Goal: Information Seeking & Learning: Learn about a topic

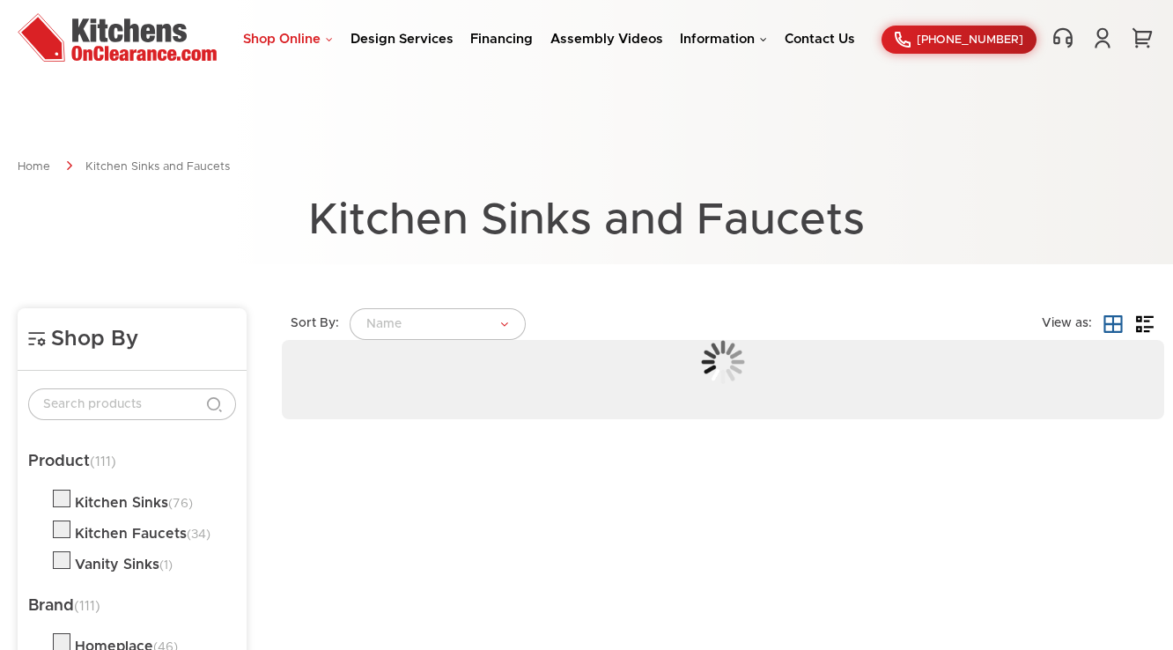
click at [302, 42] on link "Shop Online" at bounding box center [288, 39] width 90 height 13
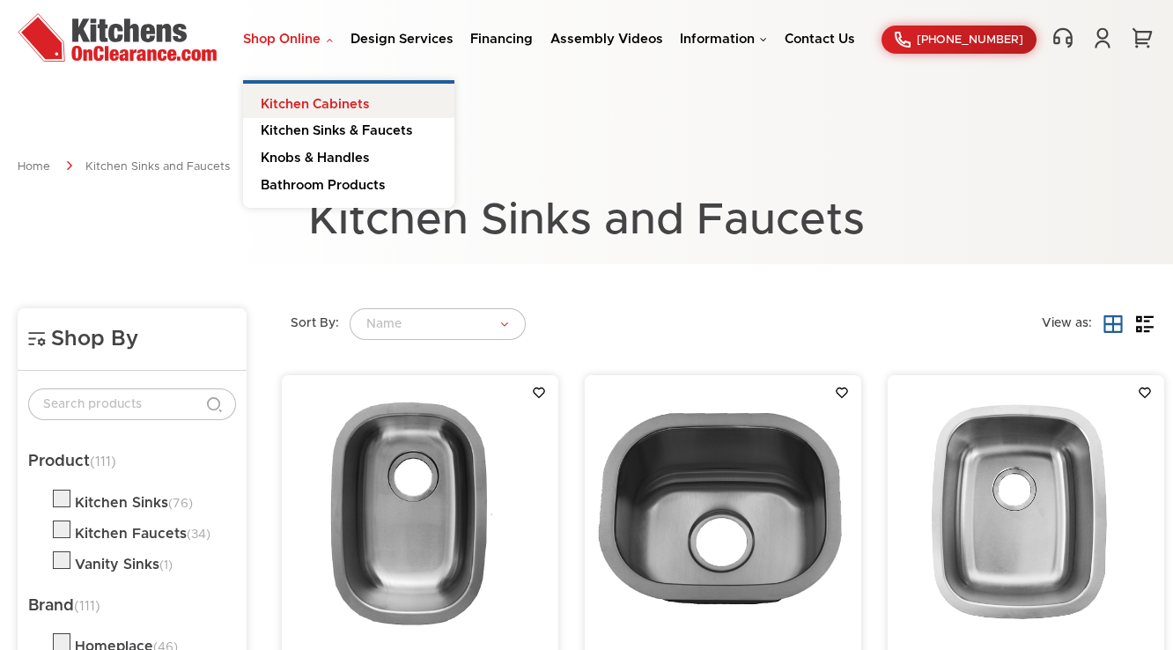
click at [306, 100] on link "Kitchen Cabinets" at bounding box center [348, 101] width 211 height 35
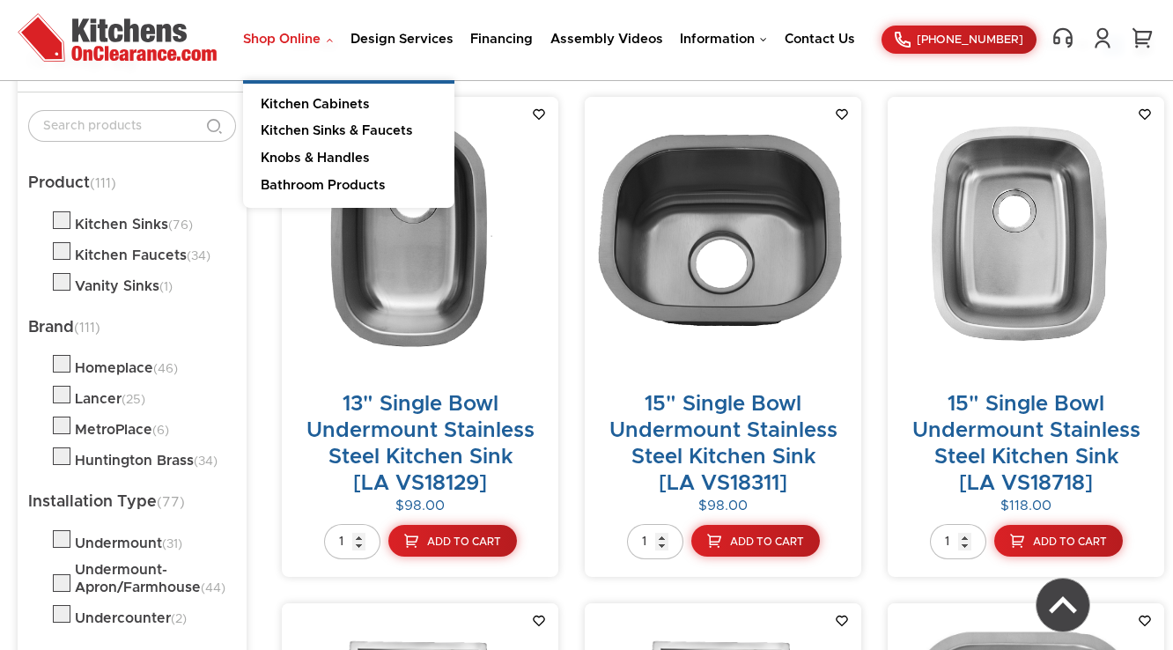
scroll to position [282, 0]
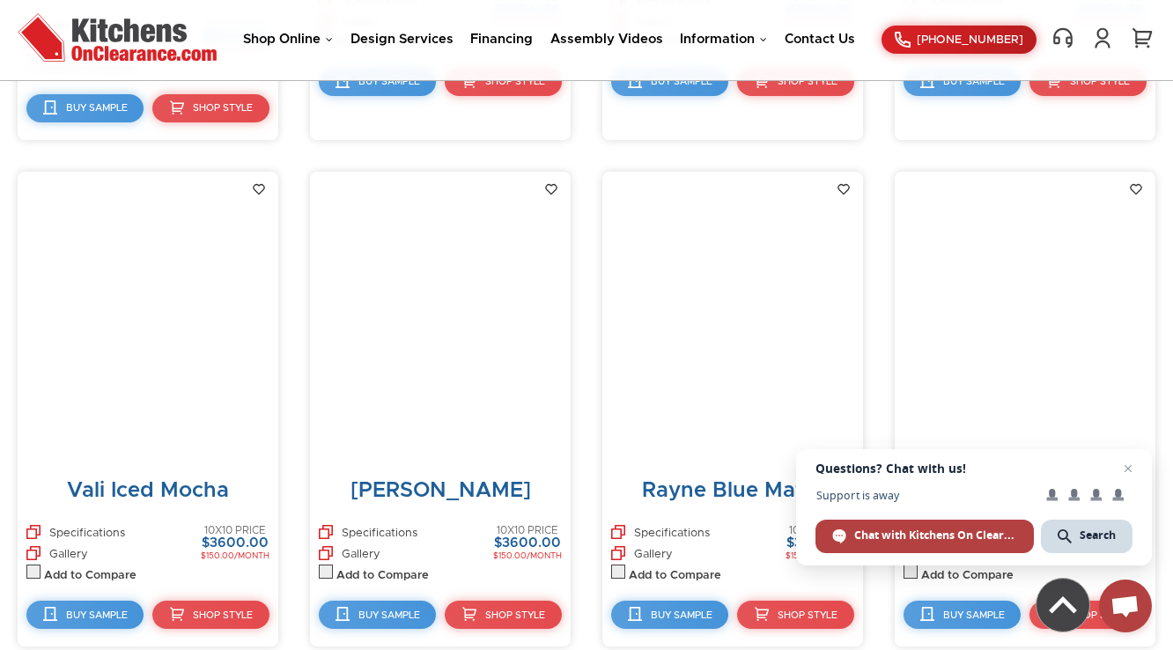
scroll to position [5790, 0]
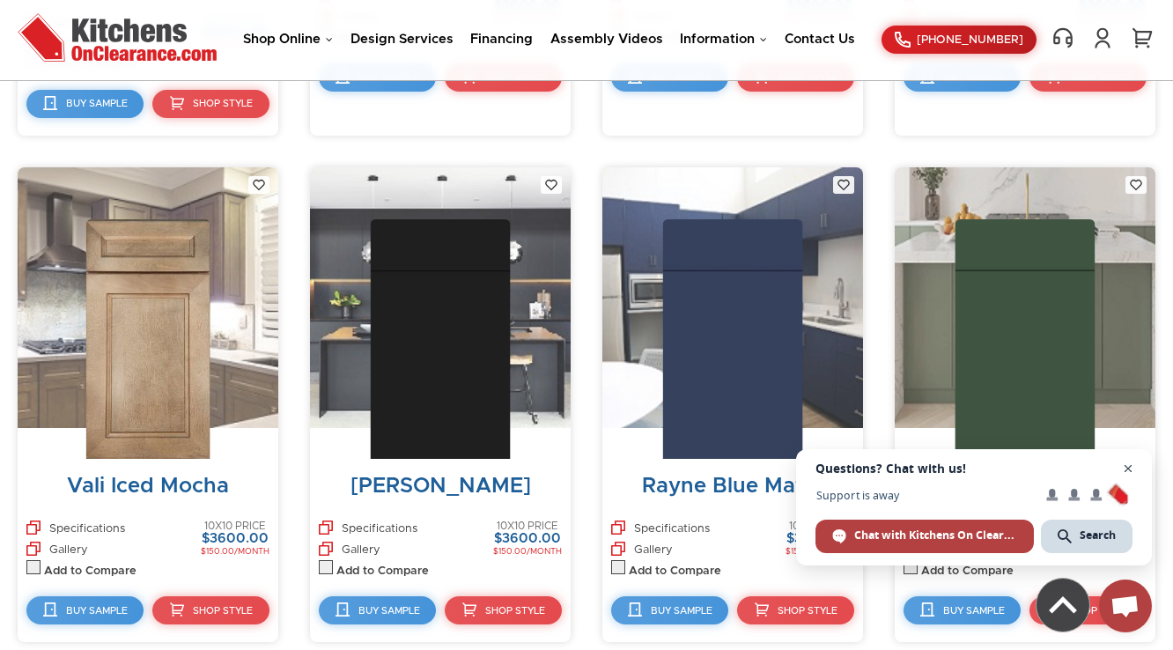
click at [1124, 467] on span "Close chat" at bounding box center [1128, 469] width 22 height 22
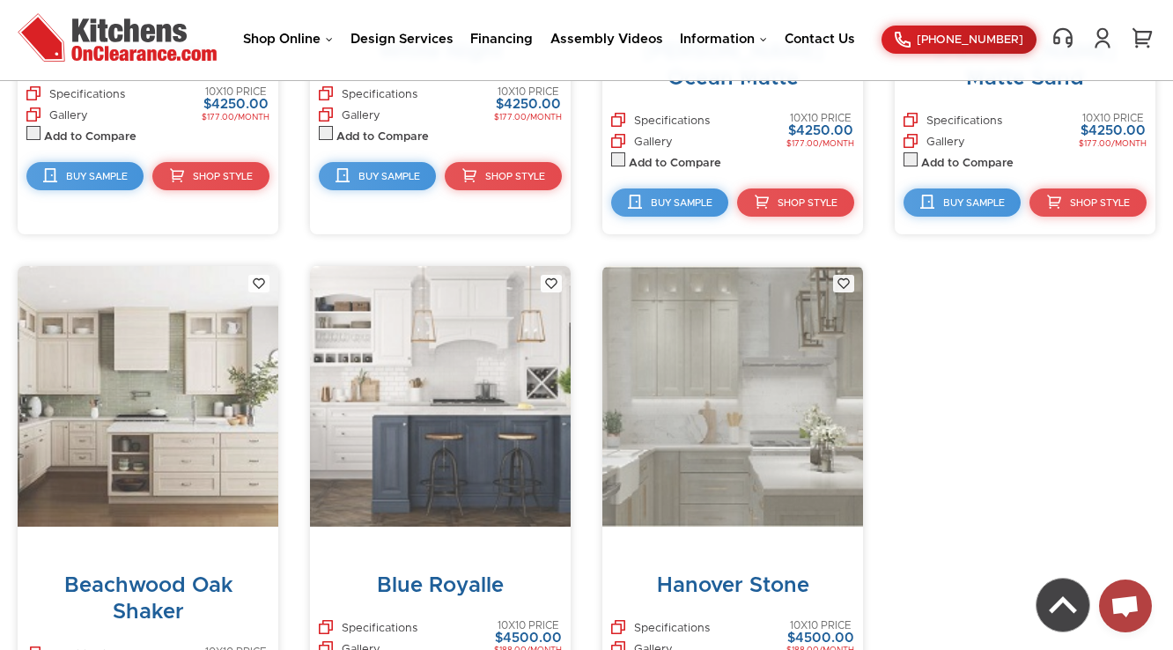
scroll to position [9907, 0]
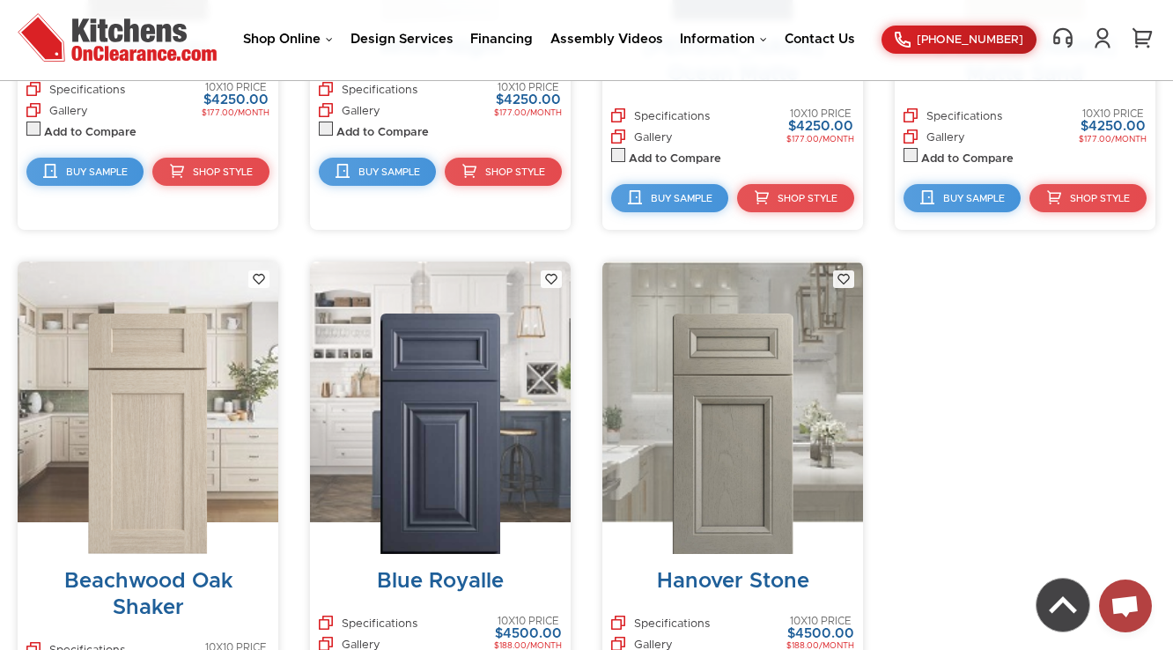
drag, startPoint x: 409, startPoint y: 359, endPoint x: 130, endPoint y: 370, distance: 278.4
click at [409, 359] on img at bounding box center [440, 432] width 120 height 239
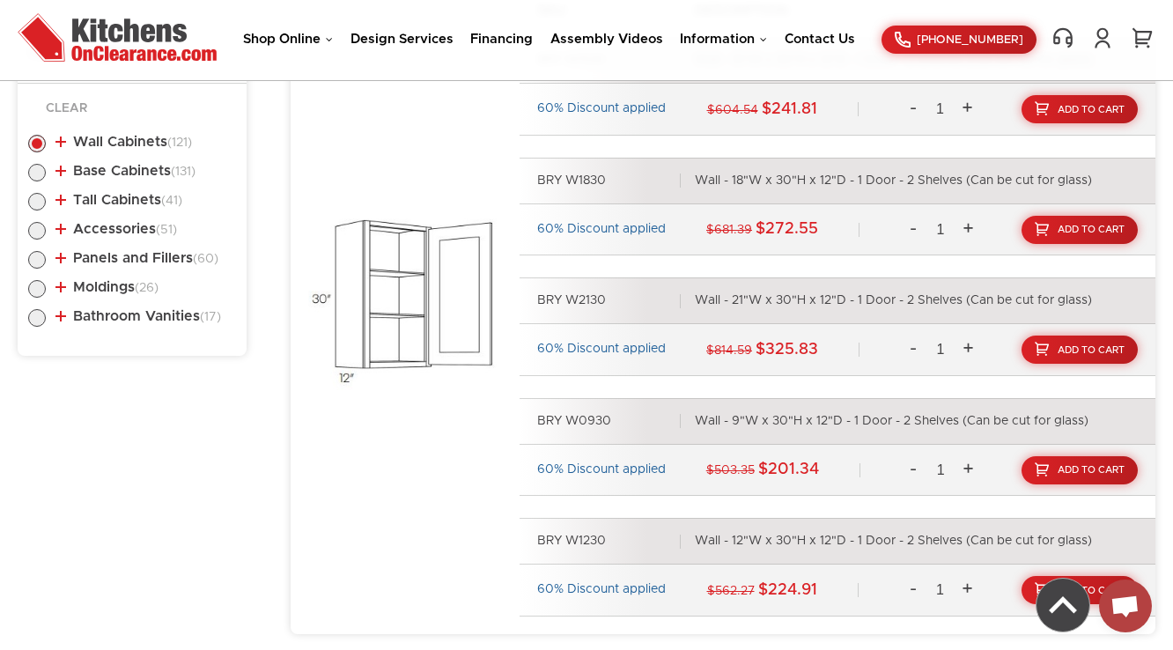
scroll to position [871, 0]
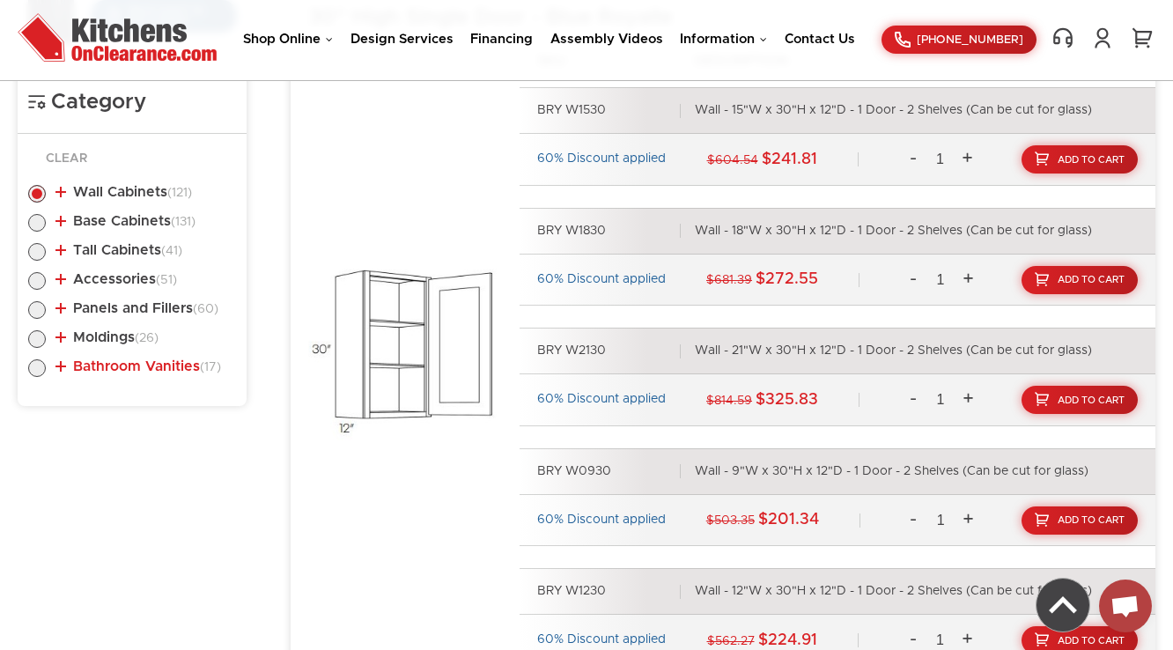
click at [123, 368] on link "Bathroom Vanities (17)" at bounding box center [138, 366] width 166 height 14
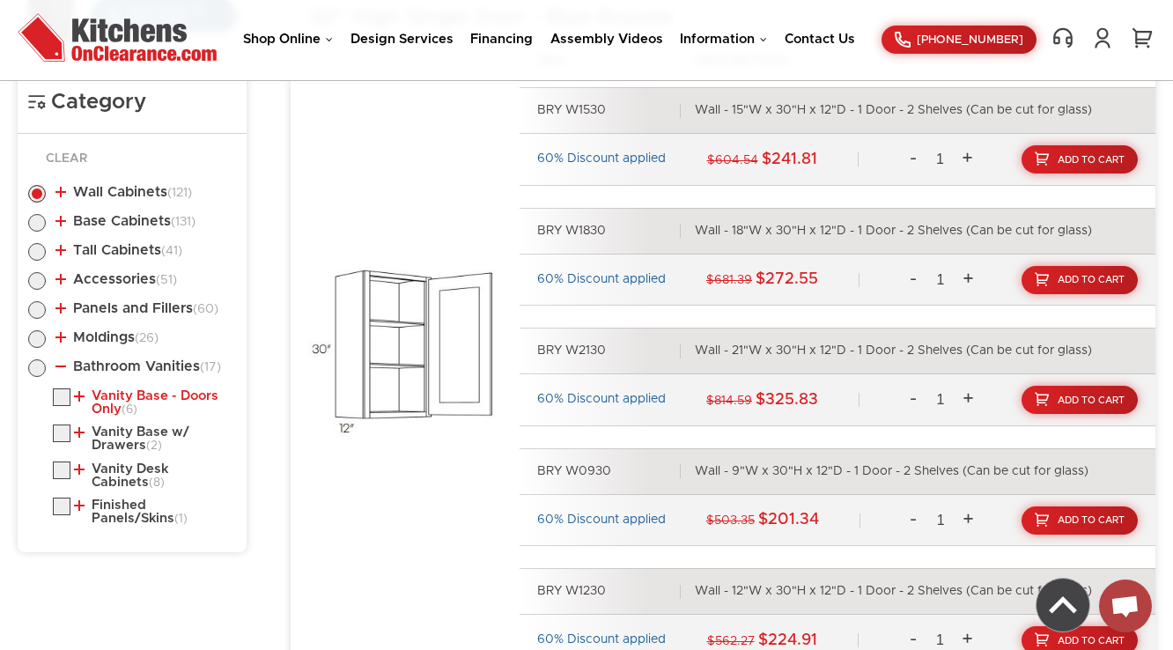
click at [120, 401] on link "Vanity Base - Doors Only (6)" at bounding box center [151, 402] width 155 height 27
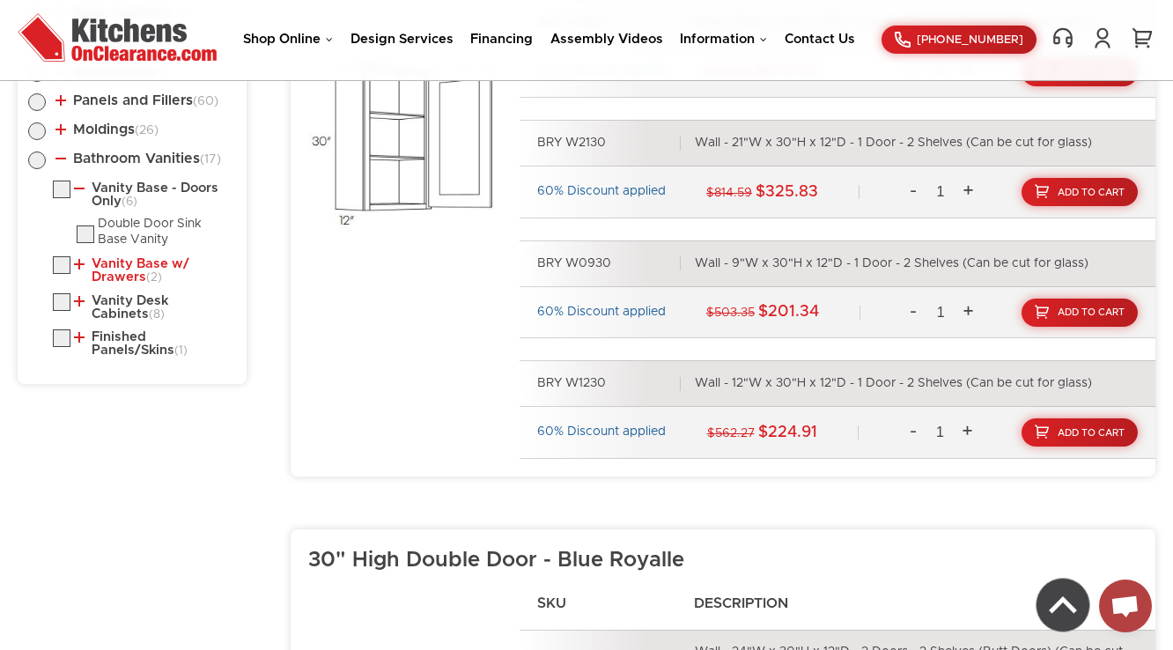
scroll to position [1082, 0]
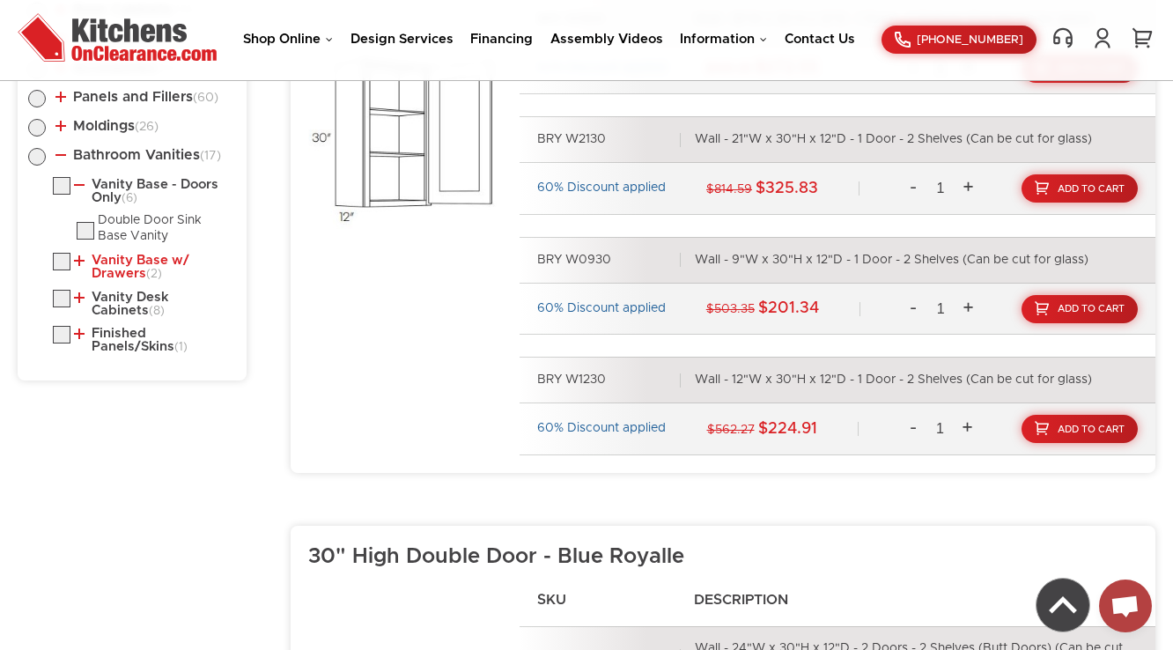
click at [130, 275] on link "Vanity Base w/ Drawers (2)" at bounding box center [151, 267] width 155 height 27
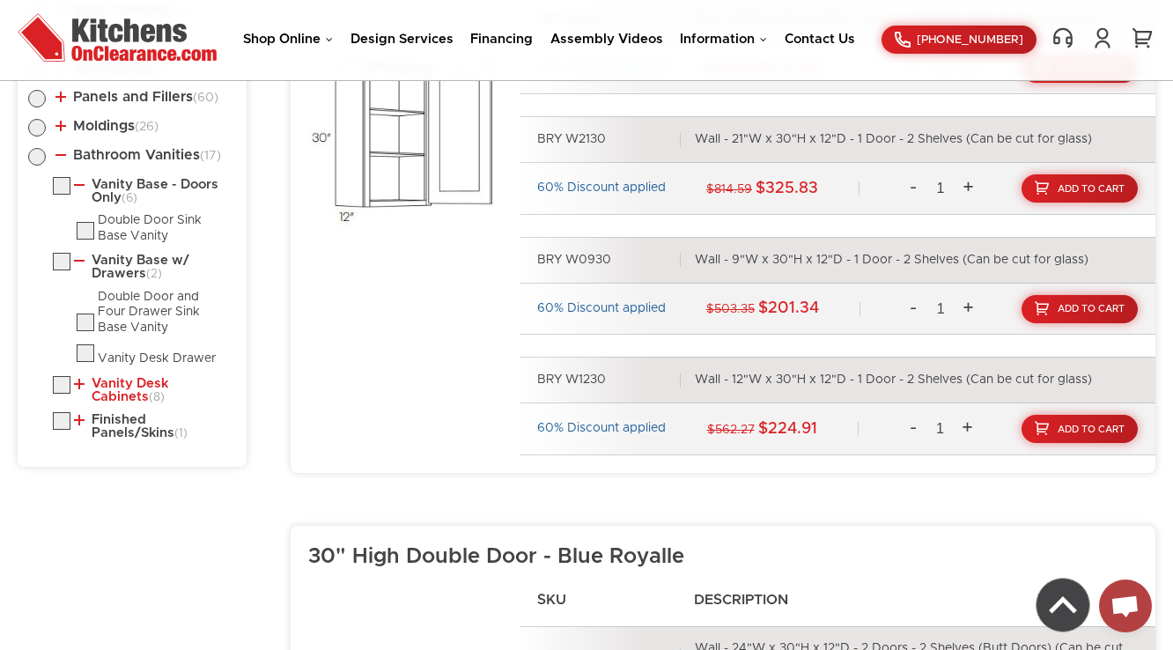
click at [116, 383] on link "Vanity Desk Cabinets (8)" at bounding box center [151, 390] width 155 height 27
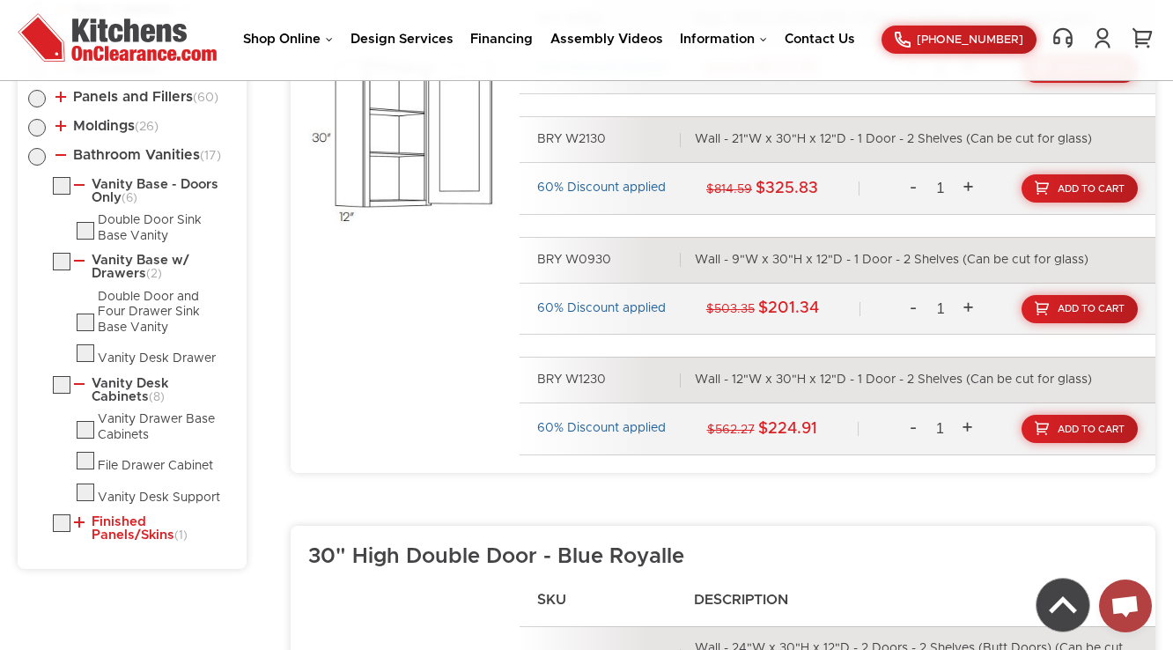
click at [99, 520] on link "Finished Panels/Skins (1)" at bounding box center [151, 528] width 155 height 27
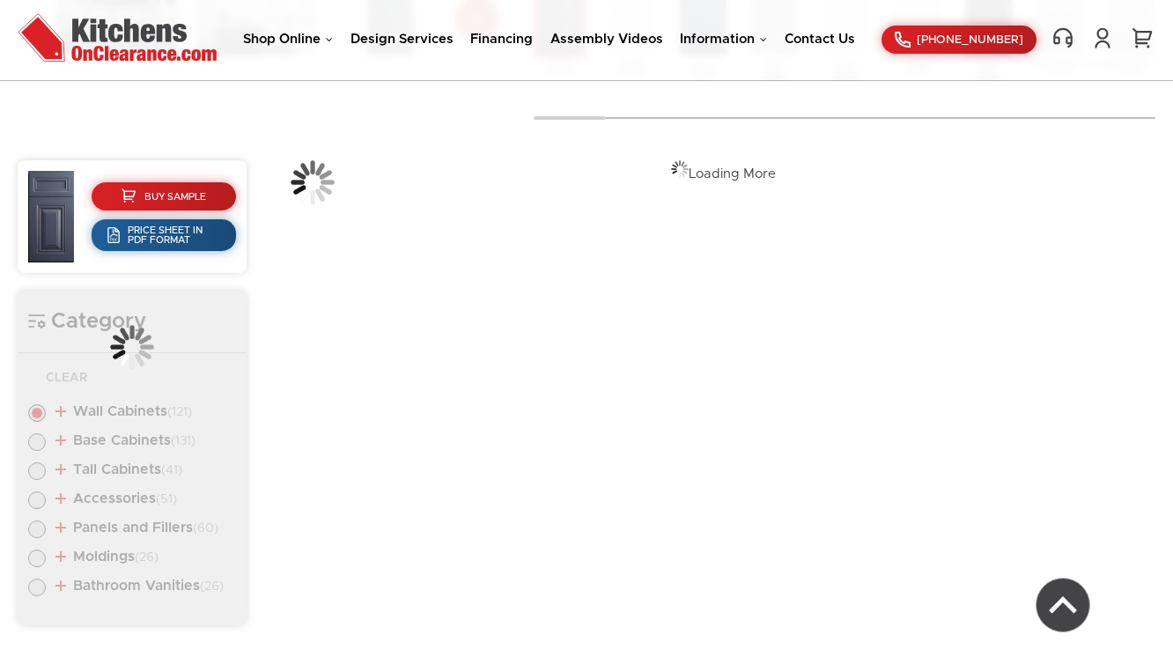
scroll to position [659, 0]
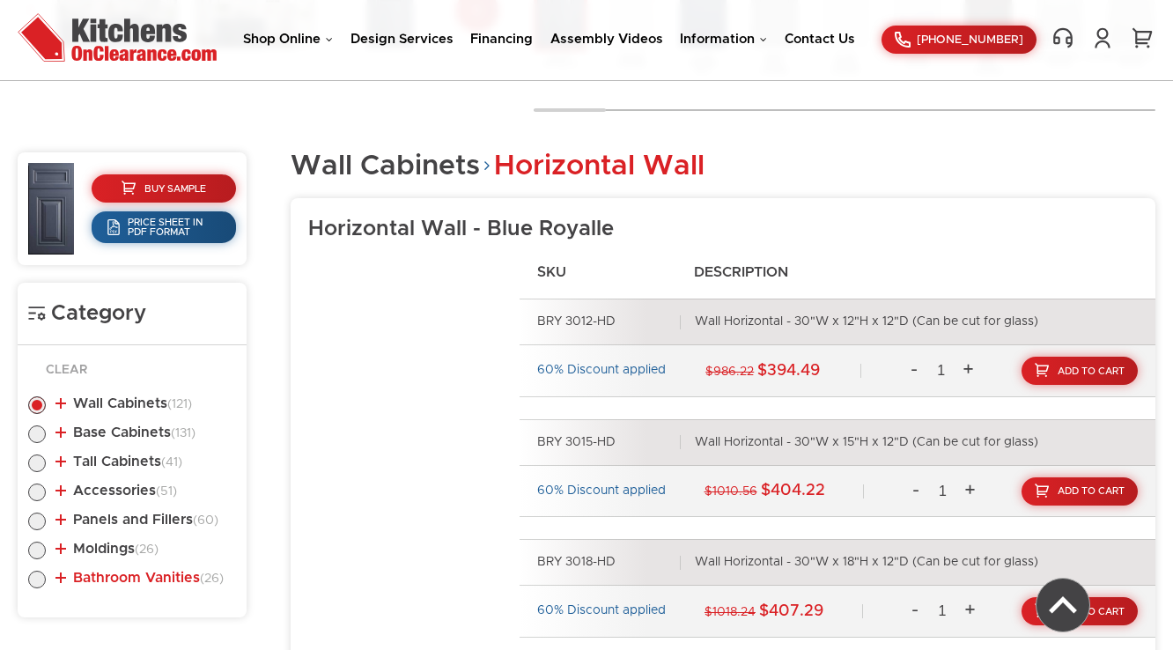
click at [132, 580] on link "Bathroom Vanities (26)" at bounding box center [139, 578] width 168 height 14
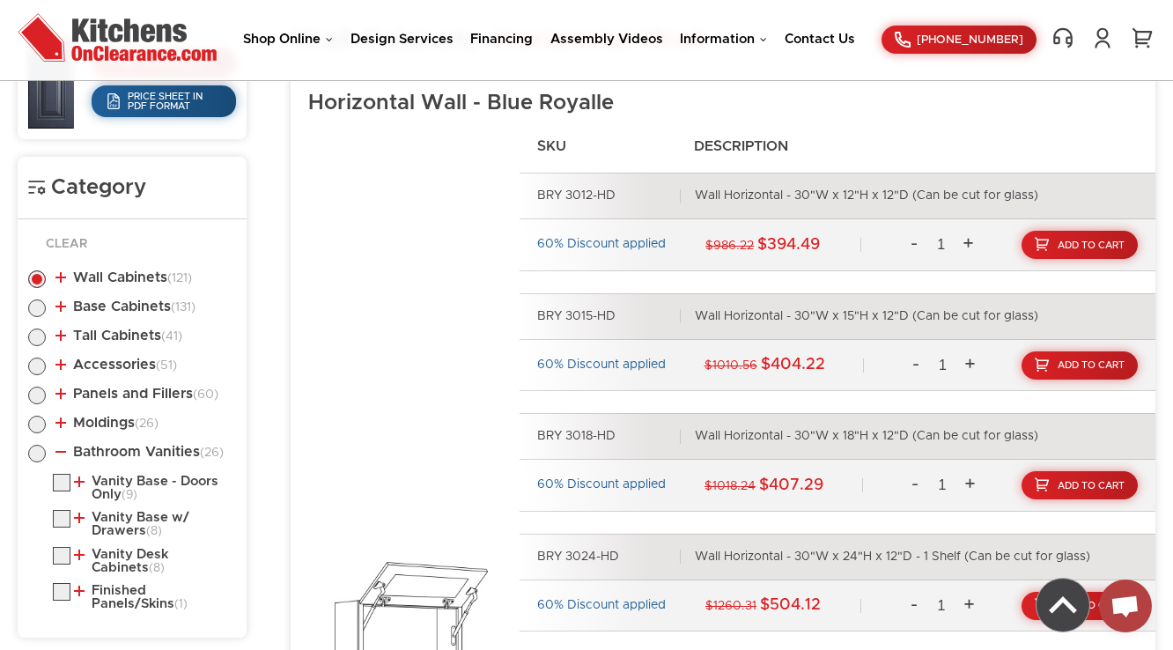
scroll to position [1082, 0]
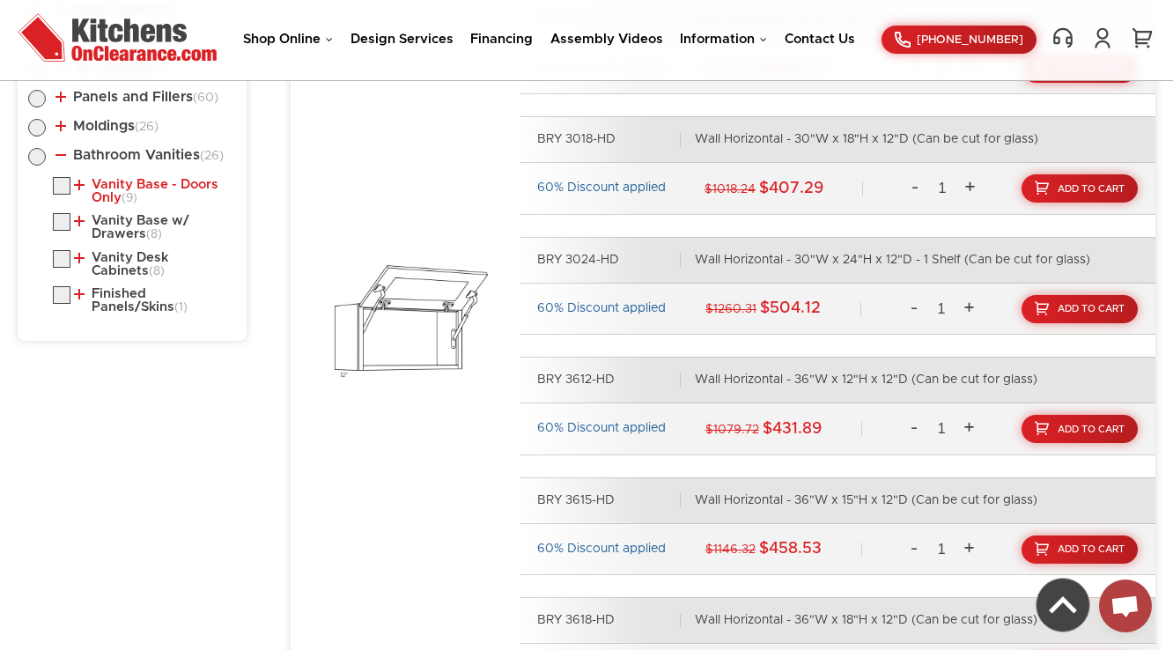
click at [123, 195] on link "Vanity Base - Doors Only (9)" at bounding box center [151, 191] width 155 height 27
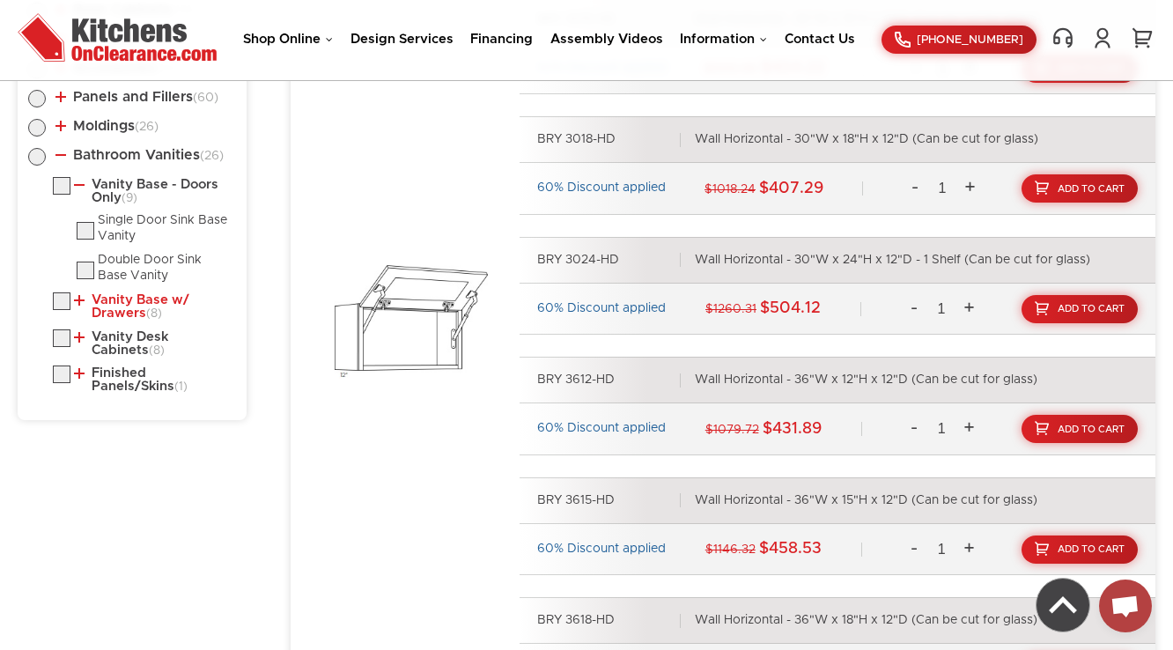
click at [137, 309] on link "Vanity Base w/ Drawers (8)" at bounding box center [151, 306] width 155 height 27
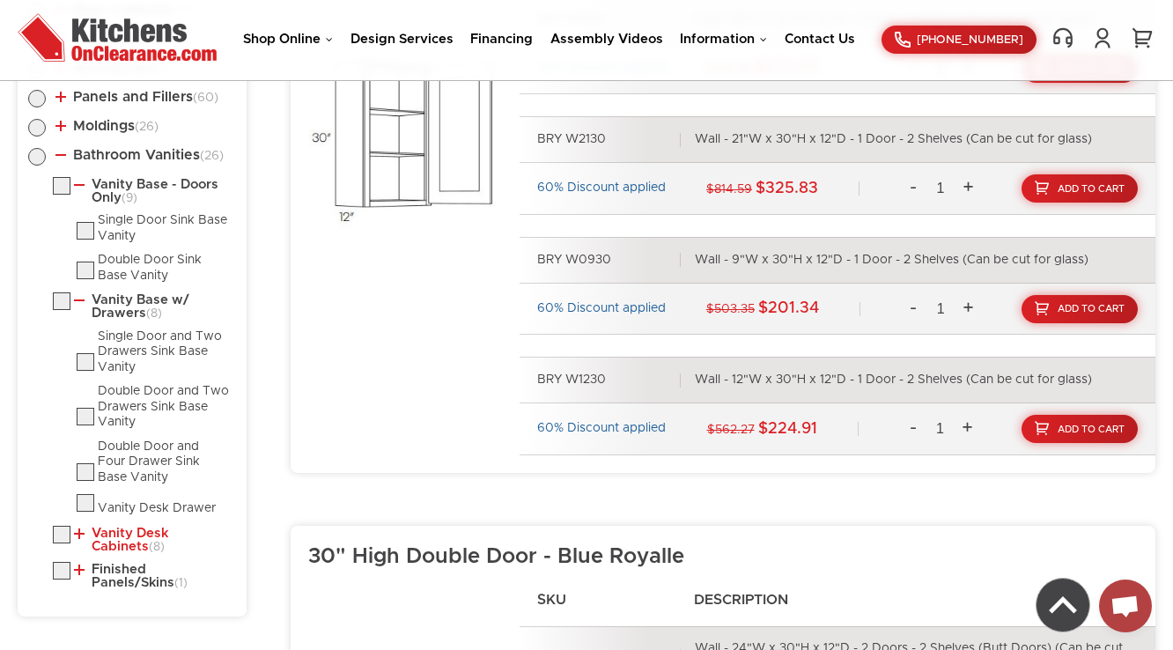
click at [113, 527] on link "Vanity Desk Cabinets (8)" at bounding box center [151, 540] width 155 height 27
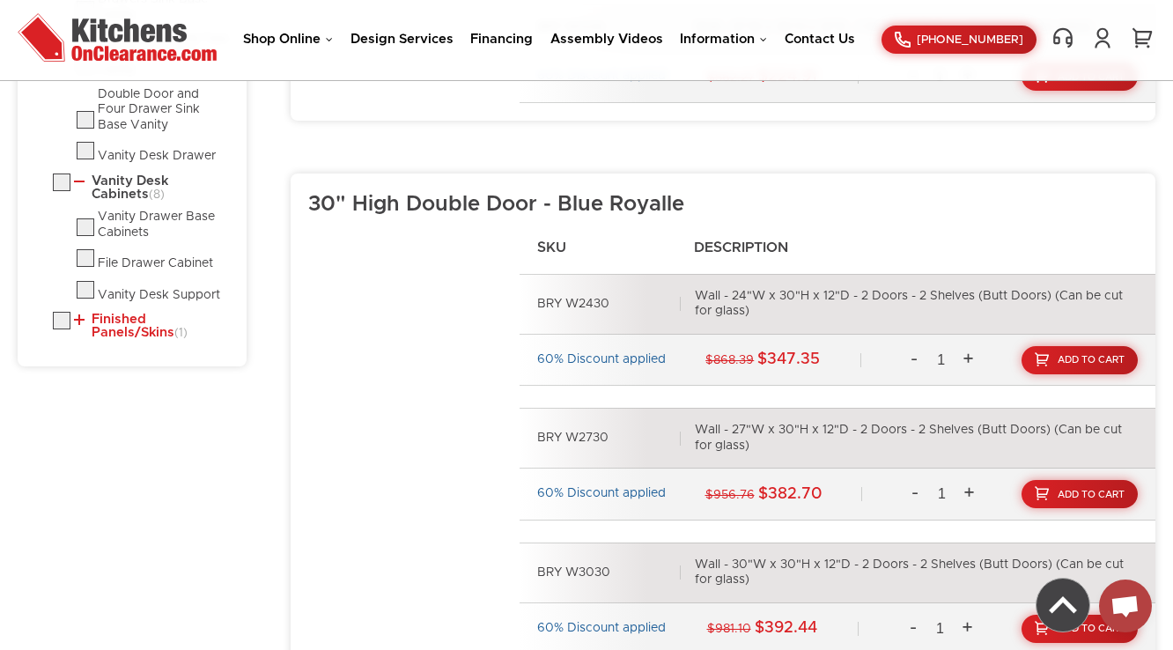
click at [128, 325] on link "Finished Panels/Skins (1)" at bounding box center [151, 326] width 155 height 27
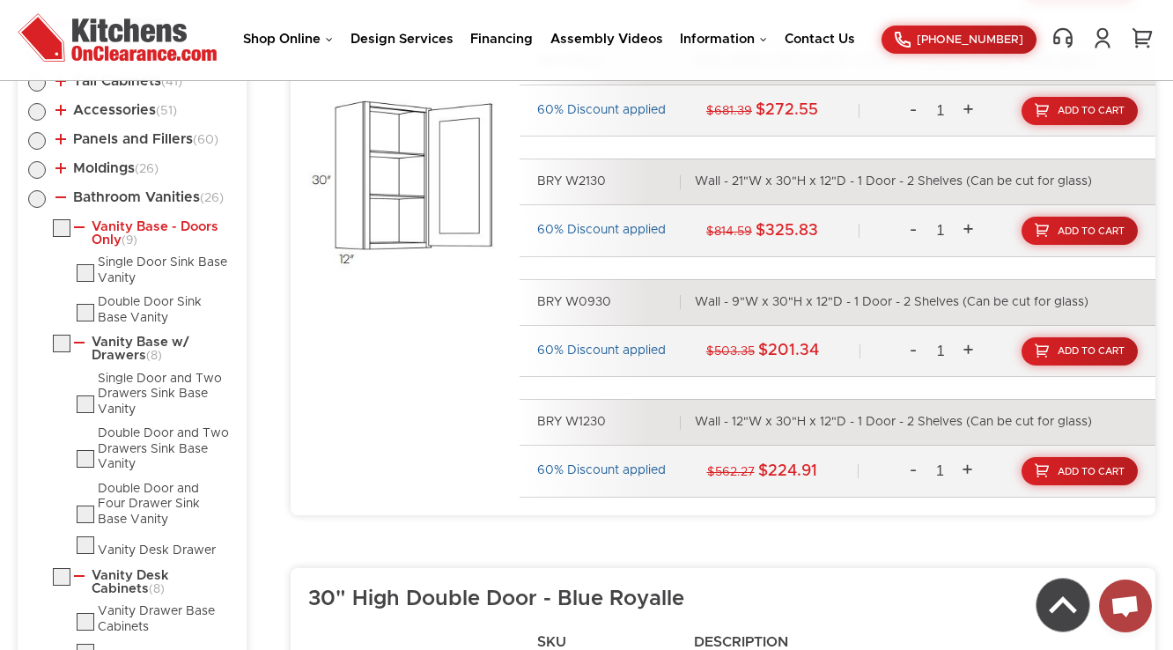
scroll to position [1012, 0]
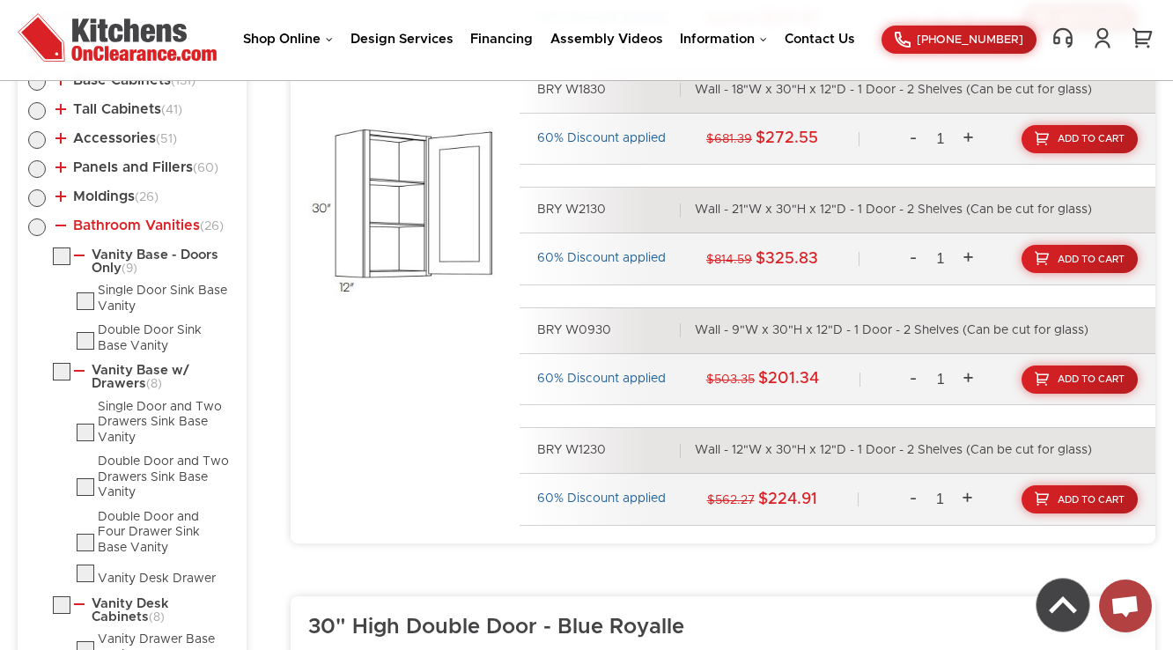
click at [77, 225] on link "Bathroom Vanities (26)" at bounding box center [139, 225] width 168 height 14
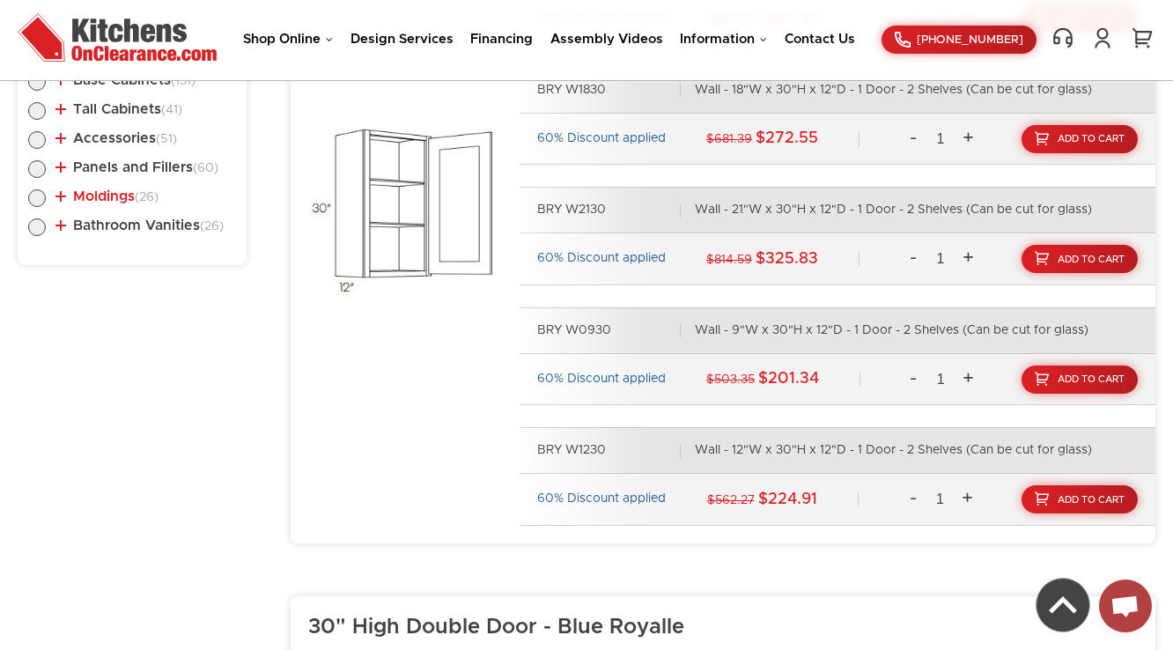
click at [97, 194] on link "Moldings (26)" at bounding box center [106, 196] width 103 height 14
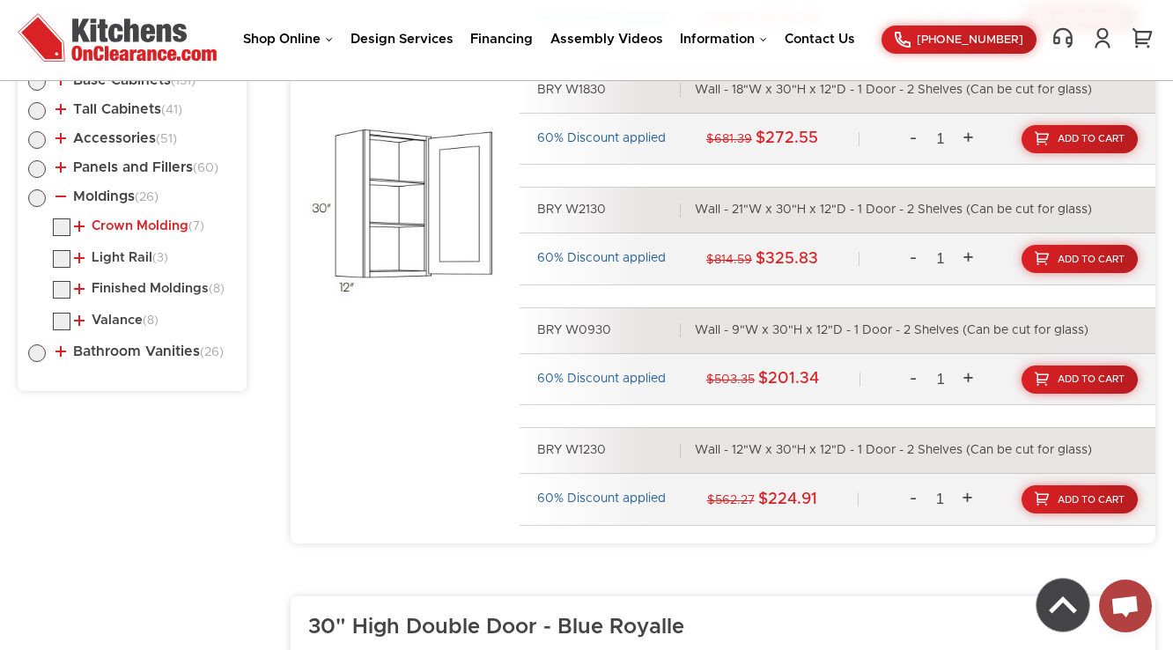
click at [107, 221] on link "Crown Molding (7)" at bounding box center [139, 226] width 130 height 14
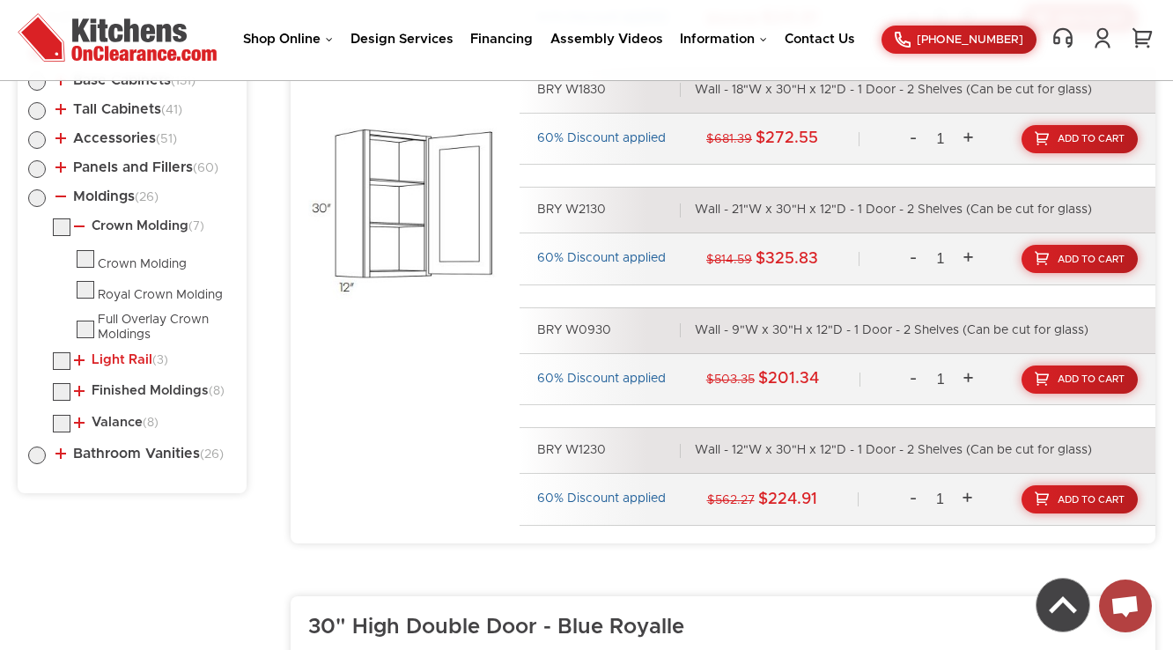
click at [114, 357] on link "Light Rail (3)" at bounding box center [121, 360] width 94 height 14
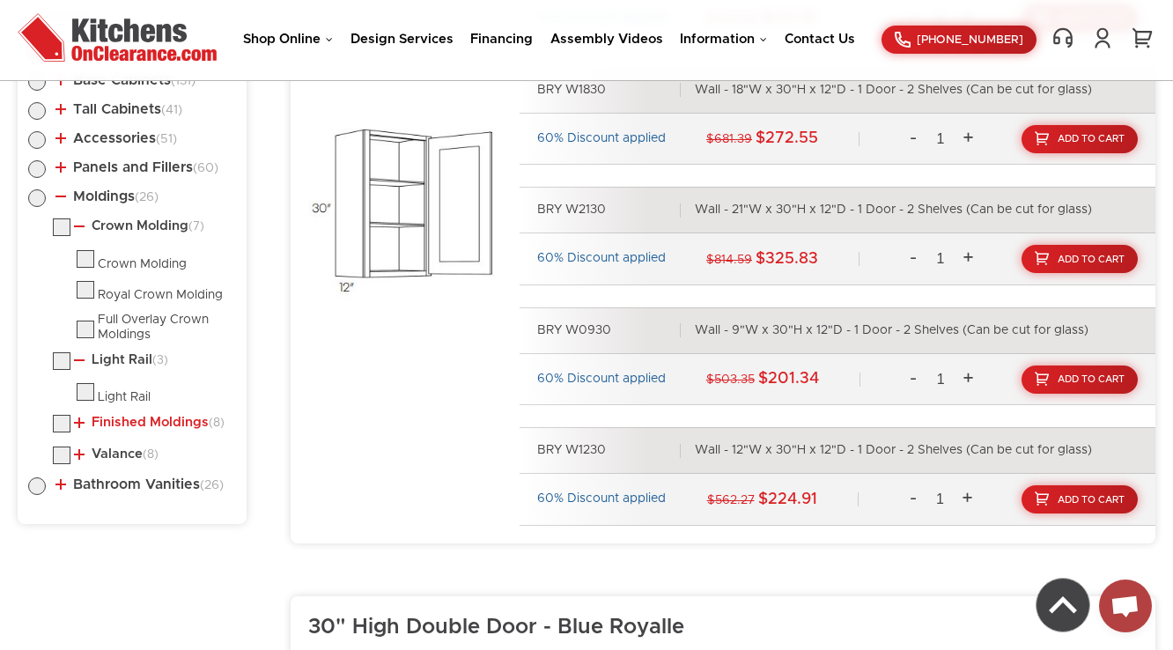
click at [115, 416] on link "Finished Moldings (8)" at bounding box center [149, 423] width 151 height 14
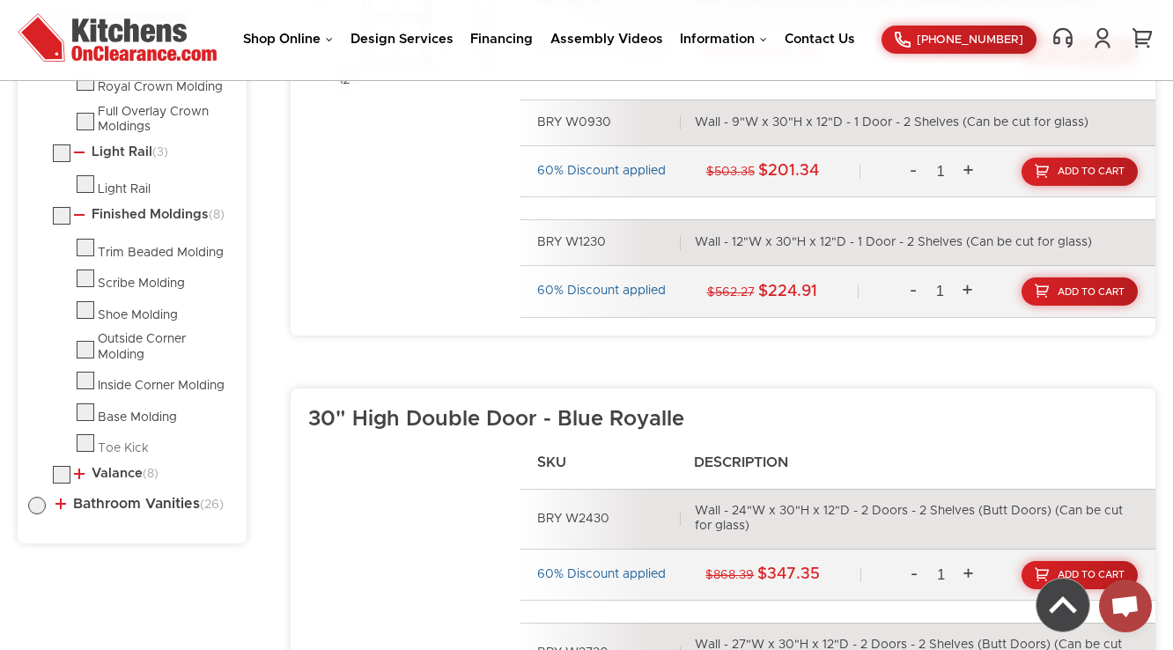
scroll to position [1223, 0]
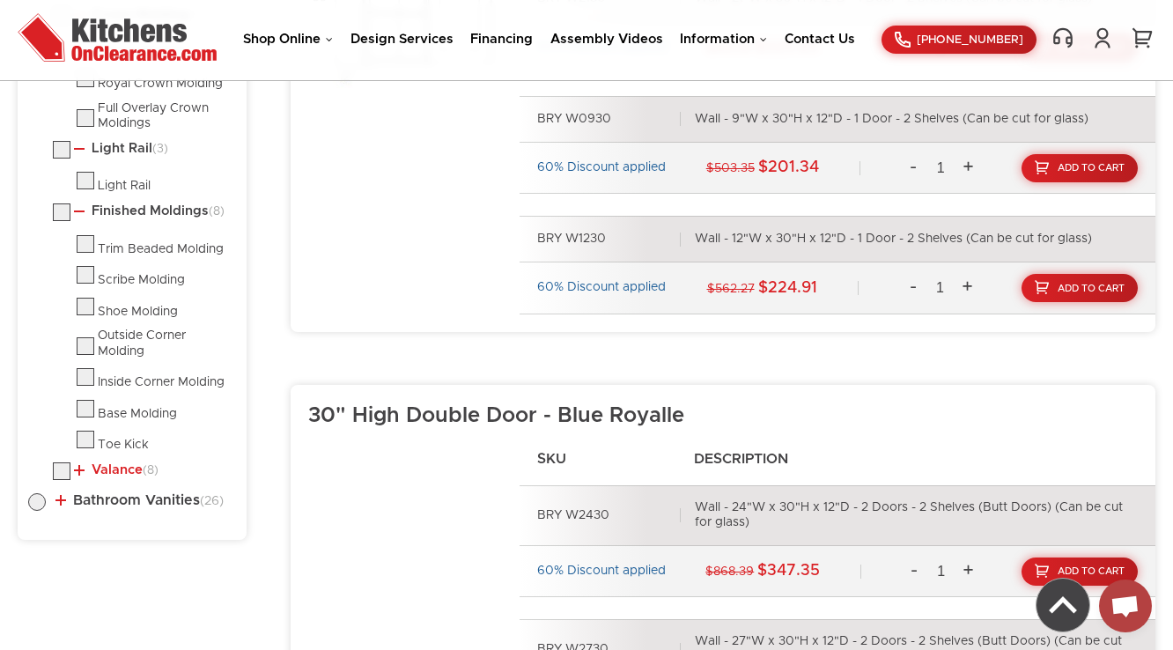
click at [104, 466] on link "Valance (8)" at bounding box center [116, 470] width 85 height 14
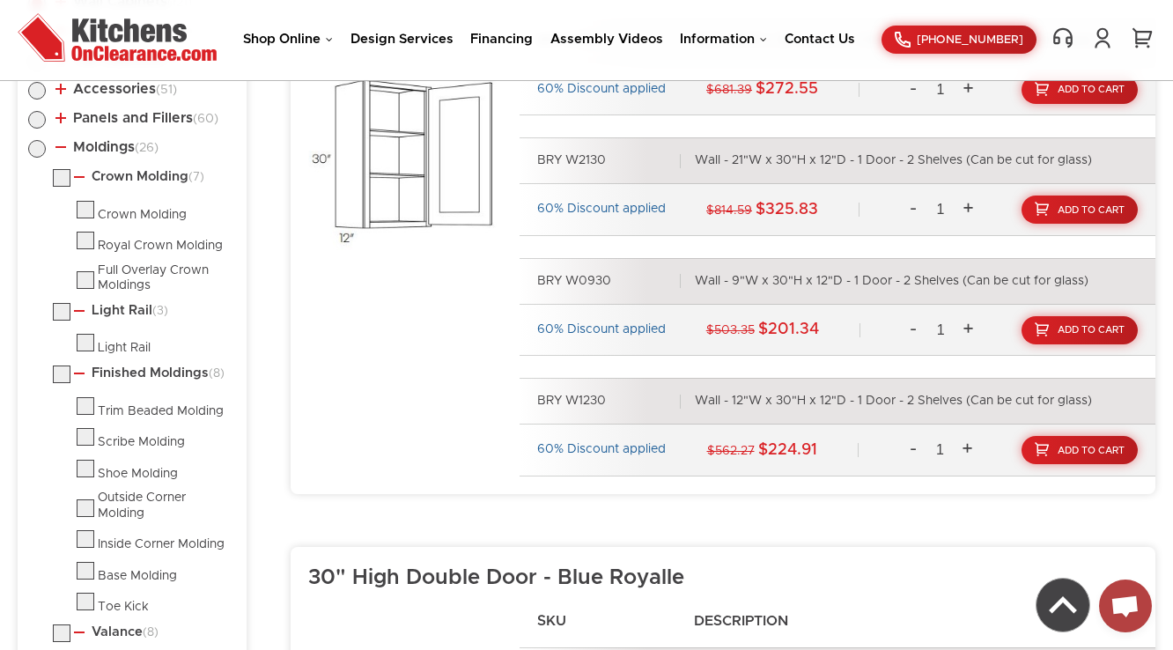
scroll to position [1012, 0]
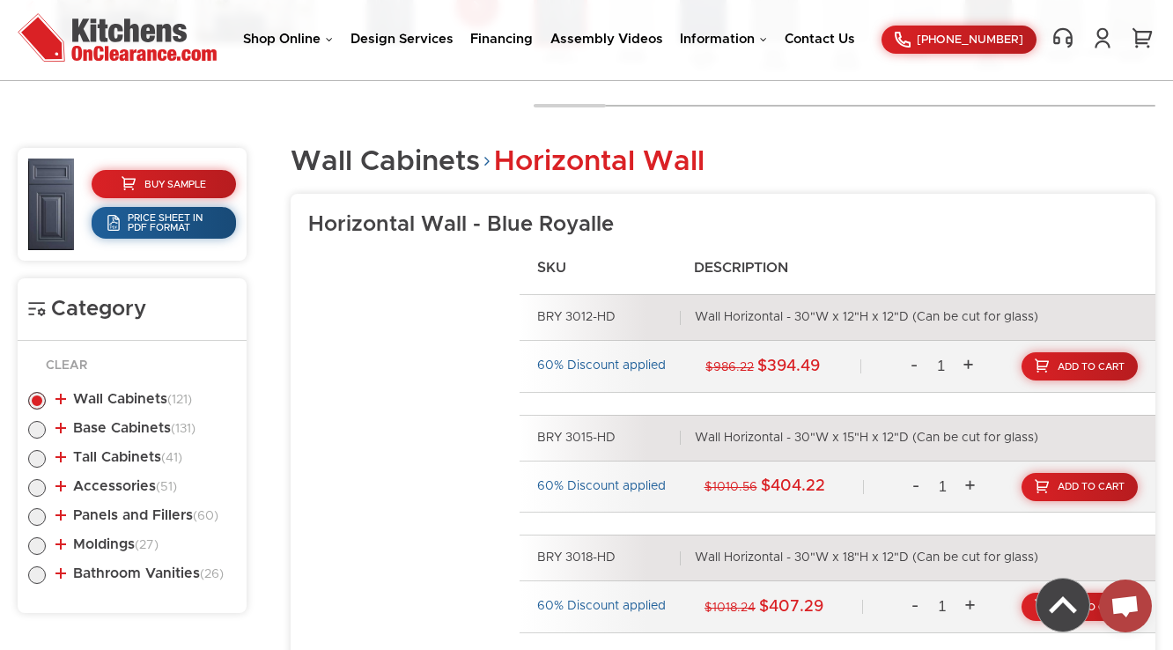
scroll to position [1018, 0]
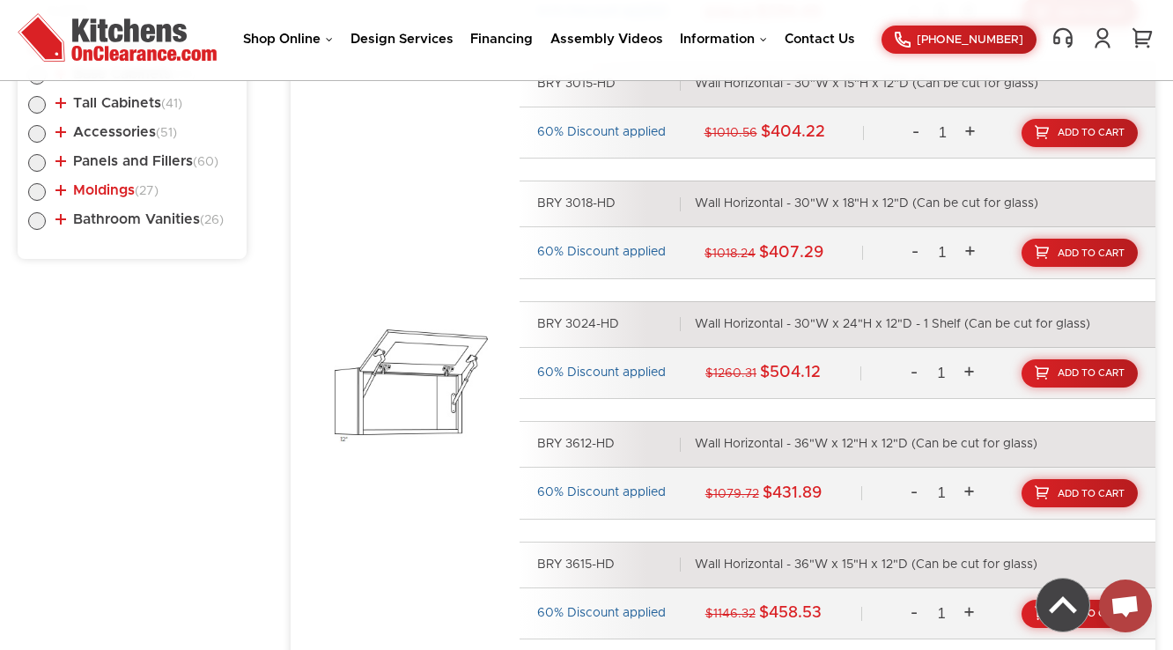
click at [102, 186] on link "Moldings (27)" at bounding box center [106, 190] width 103 height 14
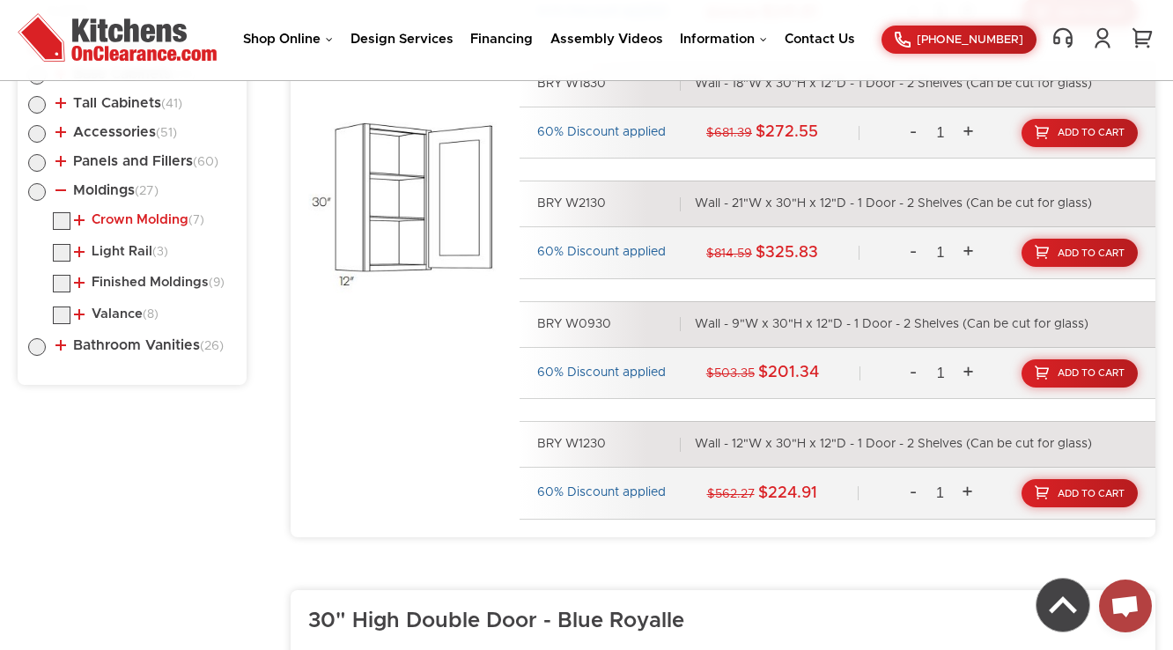
click at [91, 218] on link "Crown Molding (7)" at bounding box center [139, 220] width 130 height 14
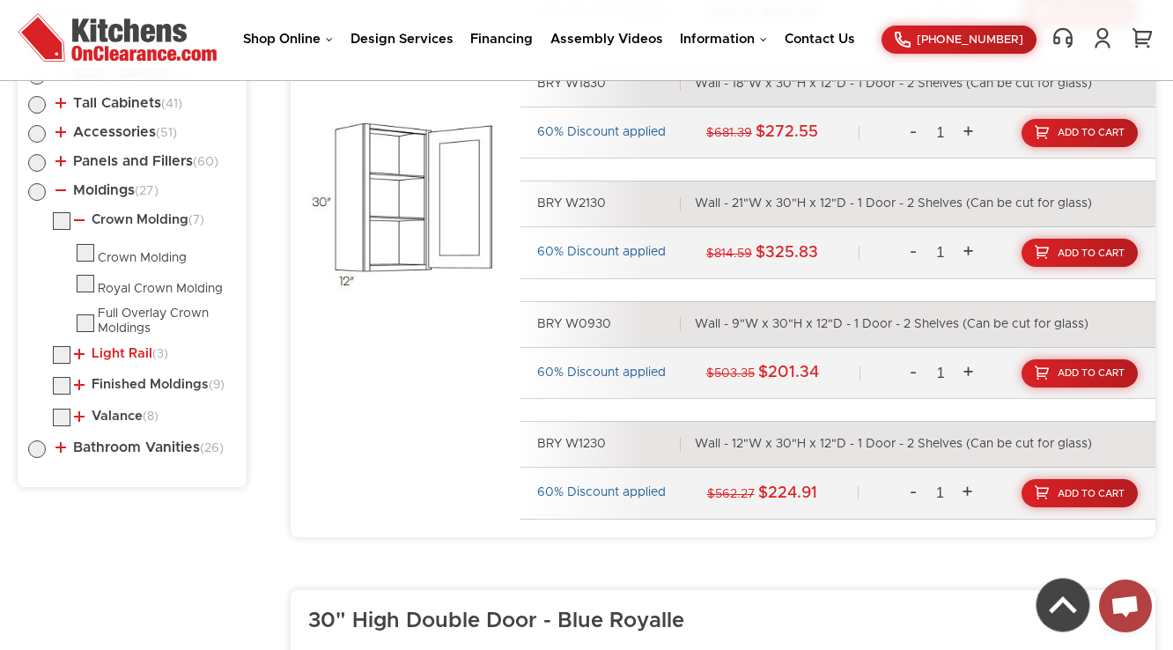
click at [109, 349] on link "Light Rail (3)" at bounding box center [121, 354] width 94 height 14
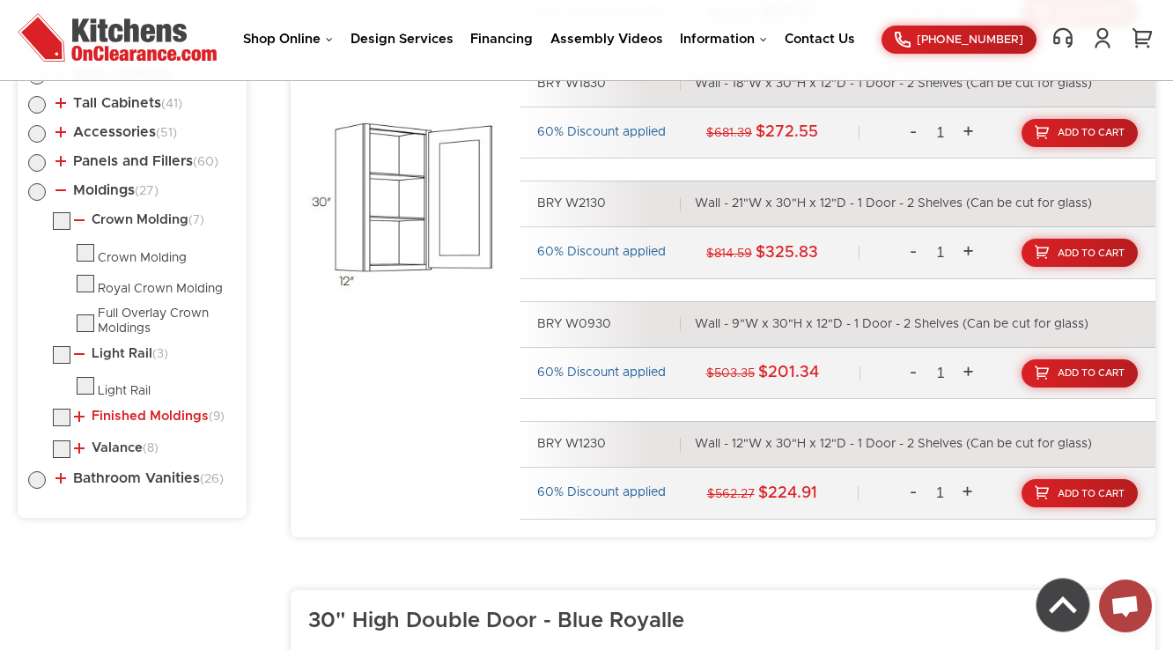
click at [106, 413] on link "Finished Moldings (9)" at bounding box center [149, 416] width 151 height 14
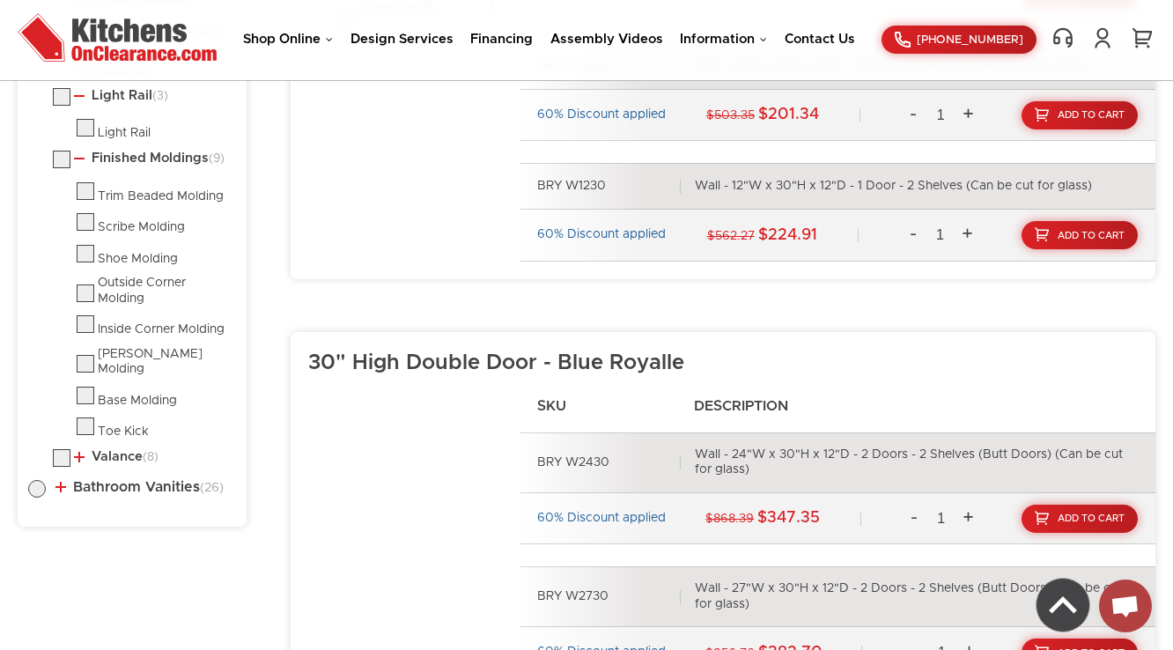
scroll to position [1300, 0]
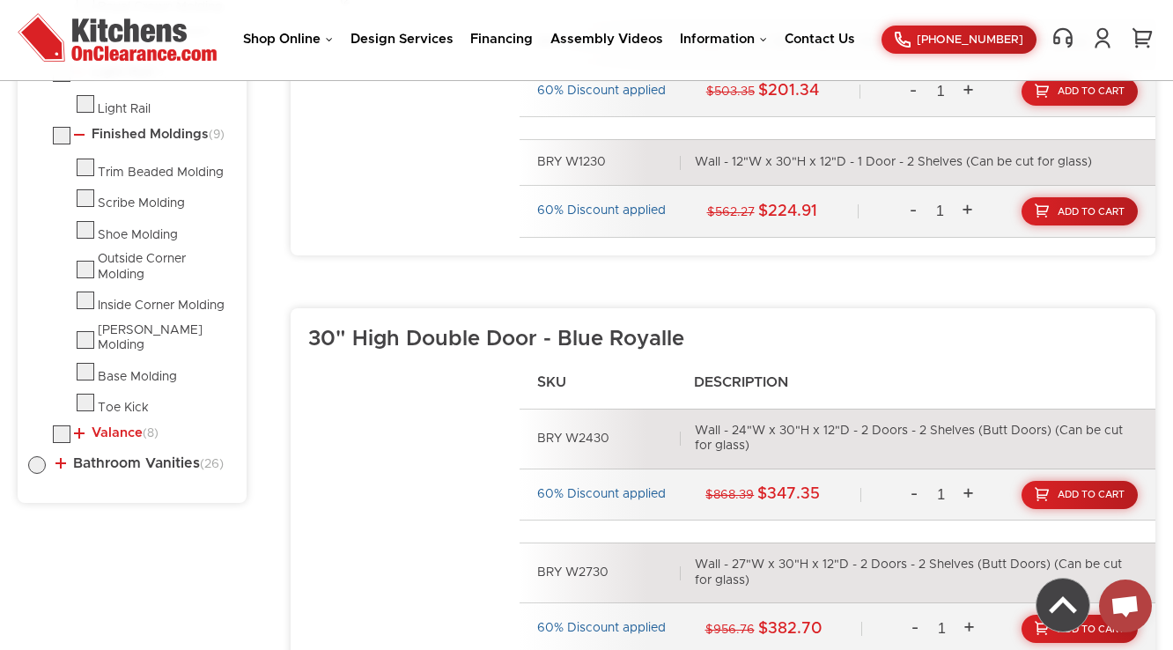
click at [109, 426] on link "Valance (8)" at bounding box center [116, 433] width 85 height 14
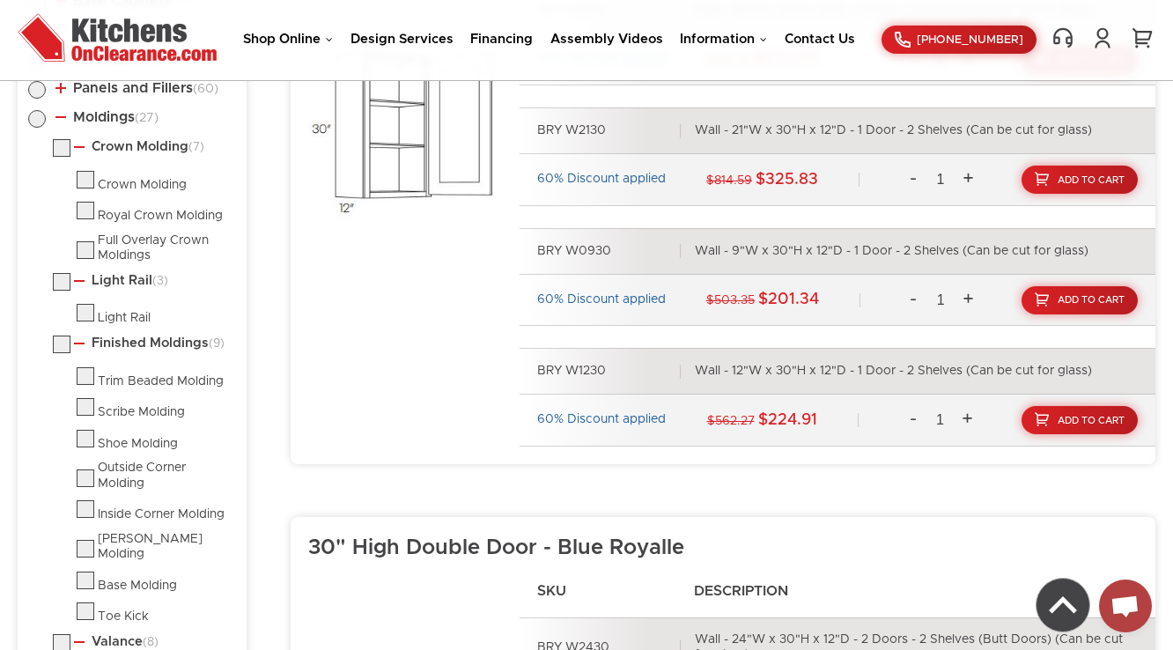
scroll to position [1088, 0]
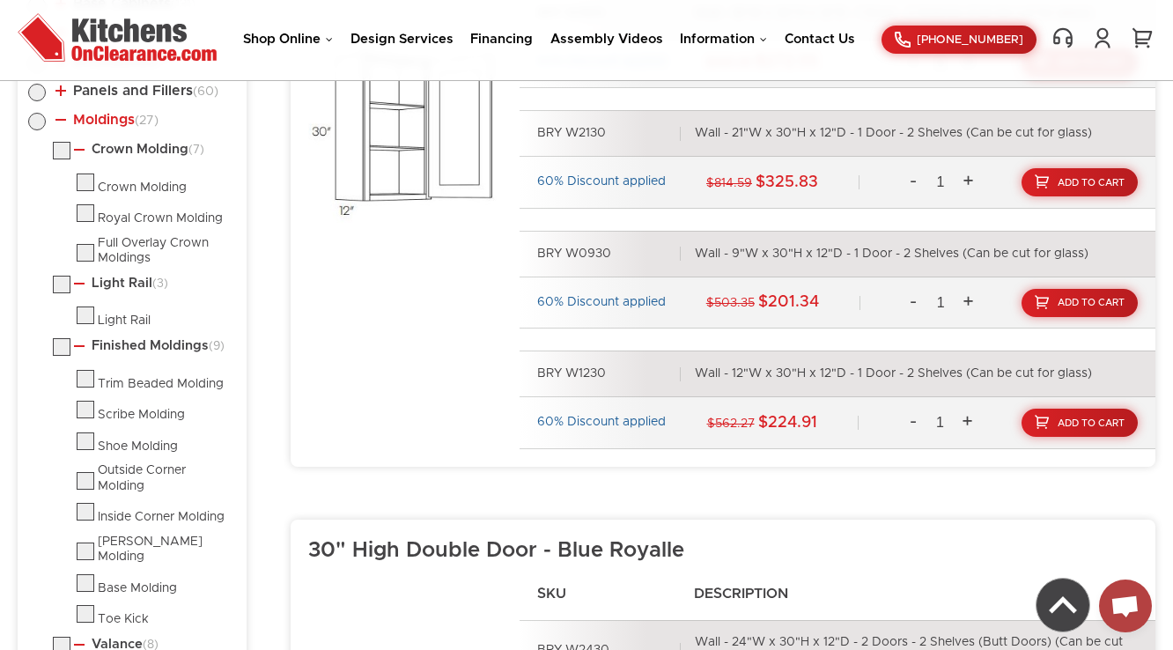
click at [106, 120] on link "Moldings (27)" at bounding box center [106, 120] width 103 height 14
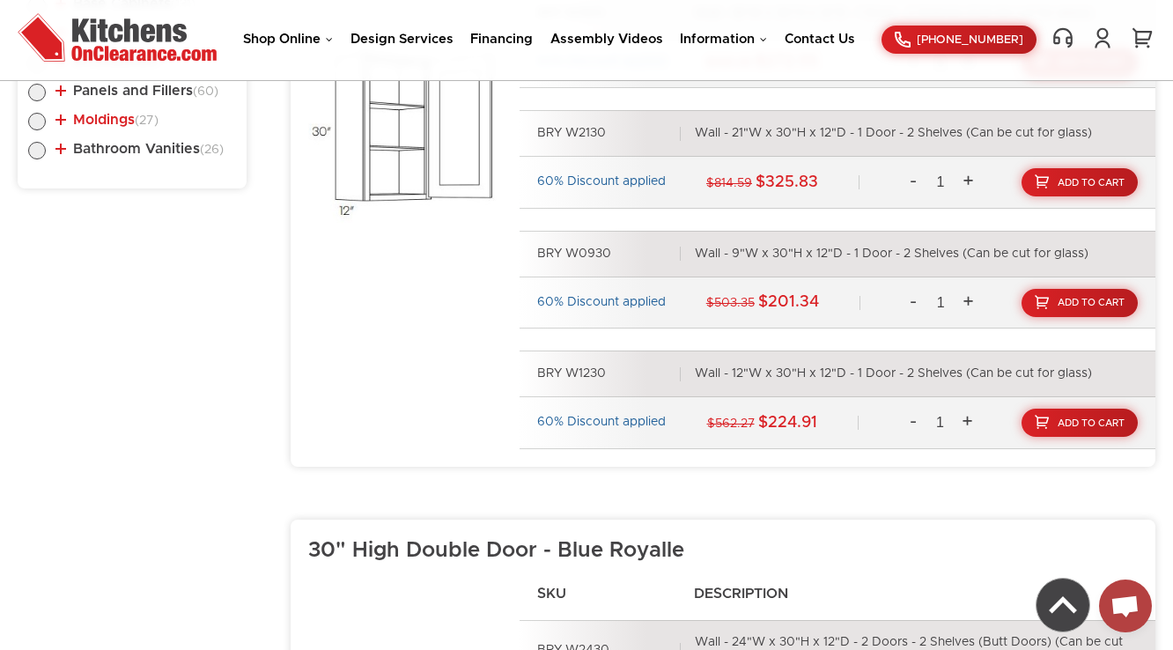
drag, startPoint x: 128, startPoint y: 92, endPoint x: 122, endPoint y: 114, distance: 22.6
click at [130, 92] on link "Panels and Fillers (60)" at bounding box center [136, 91] width 163 height 14
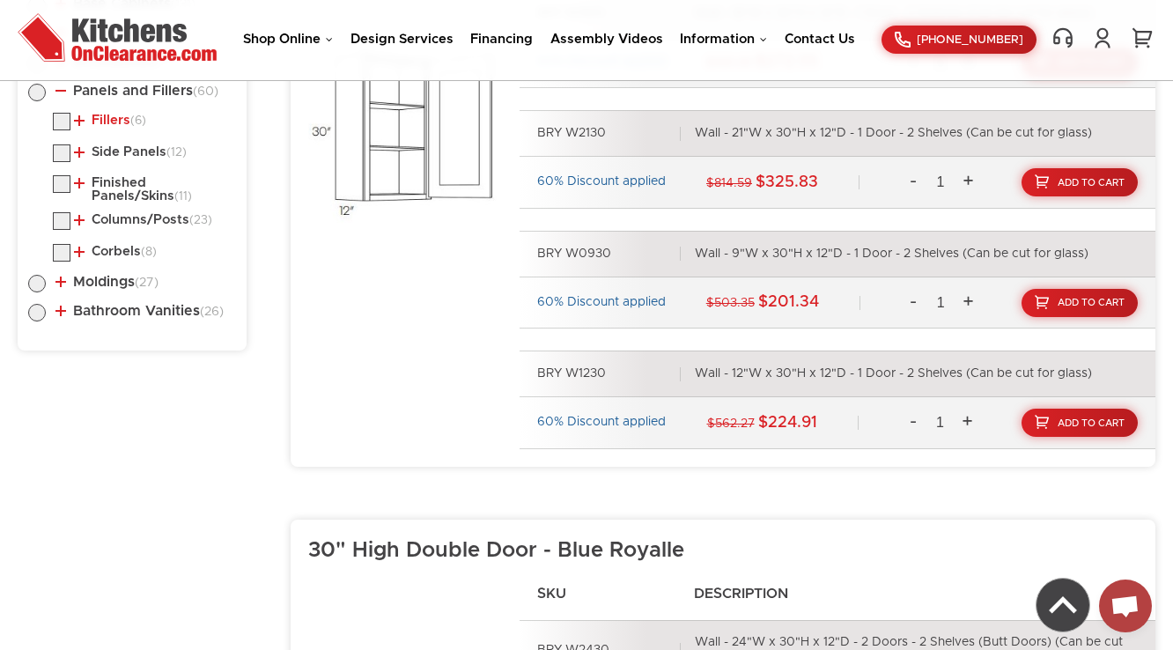
click at [124, 116] on link "Fillers (6)" at bounding box center [110, 121] width 72 height 14
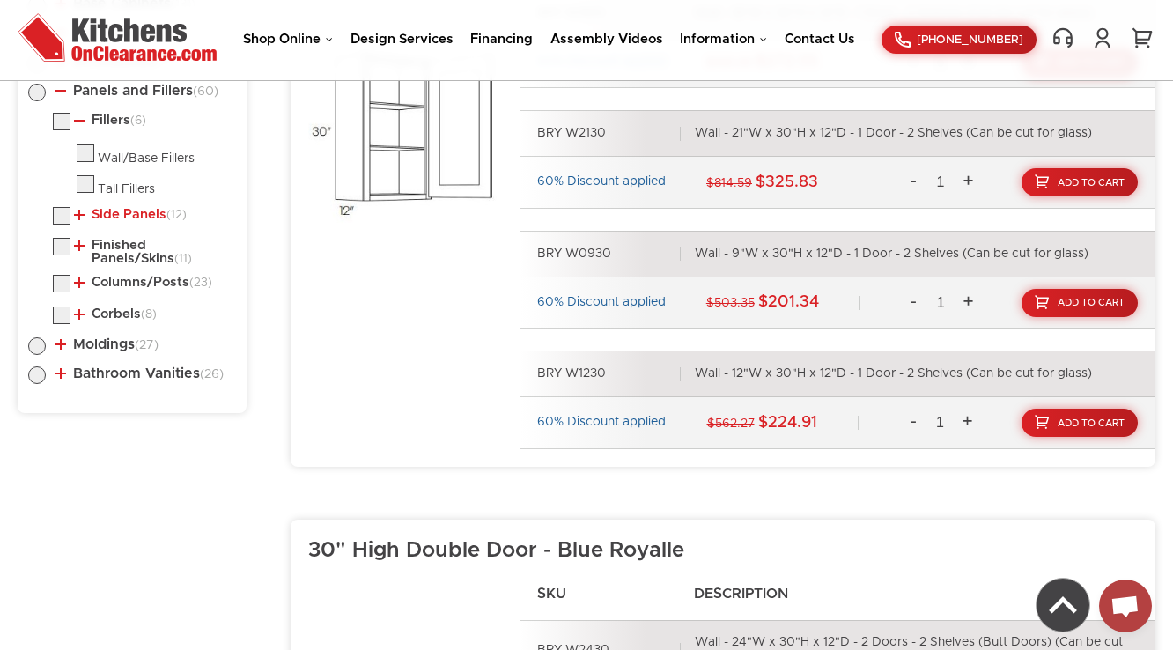
click at [115, 208] on link "Side Panels (12)" at bounding box center [130, 215] width 113 height 14
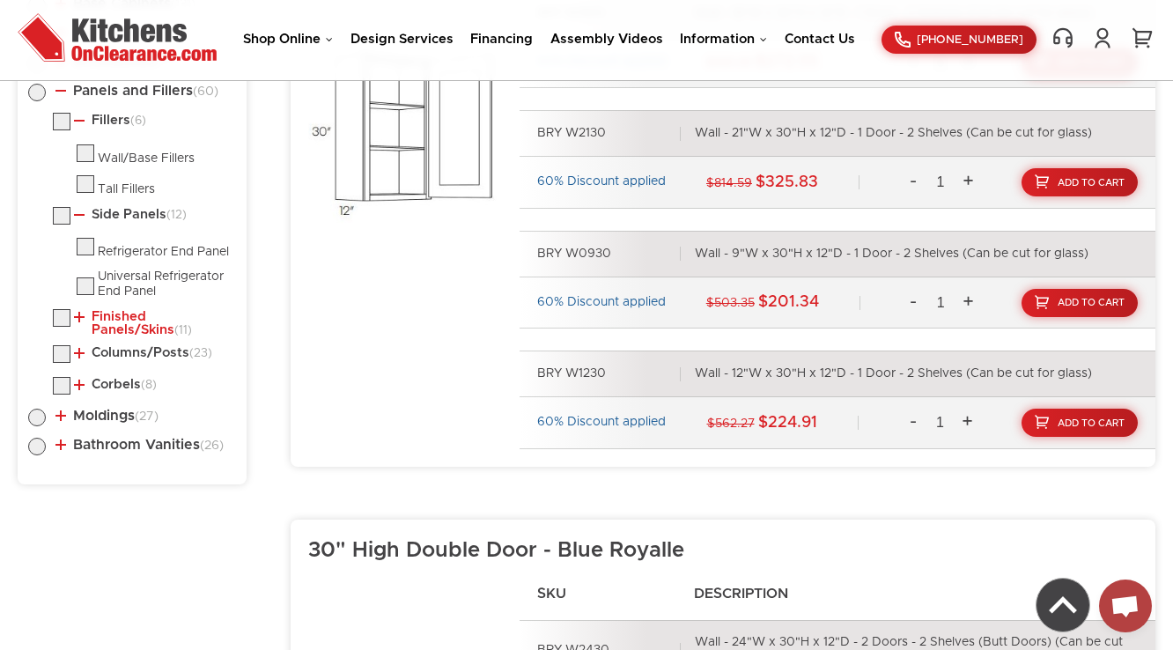
click at [108, 321] on link "Finished Panels/Skins (11)" at bounding box center [151, 323] width 155 height 27
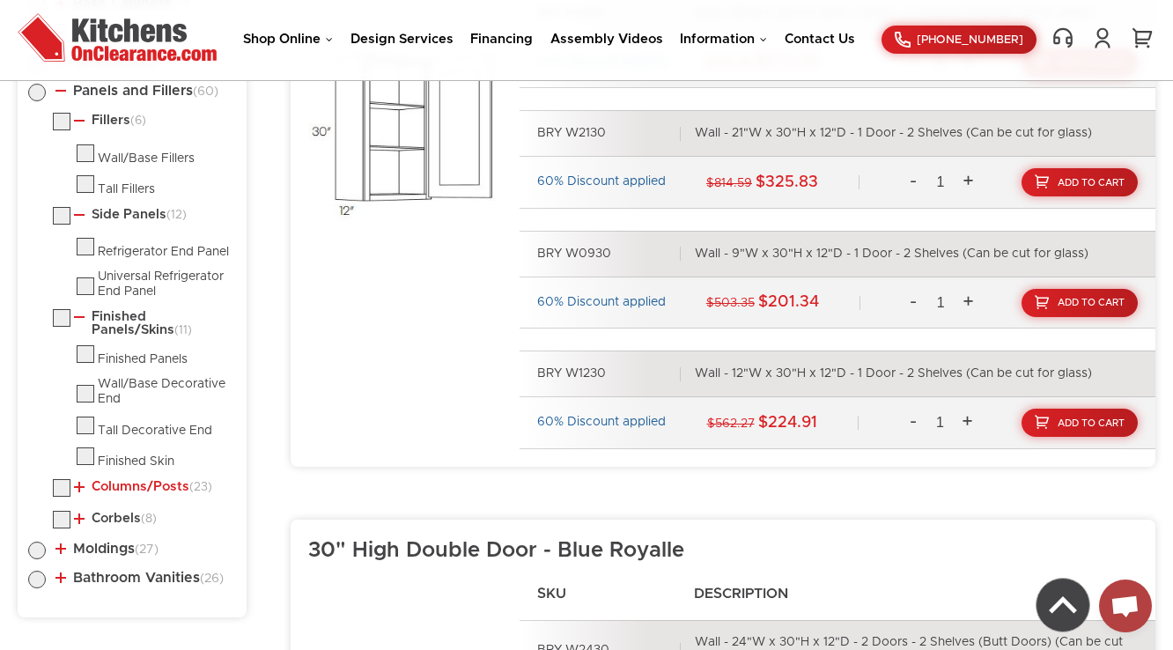
click at [99, 490] on link "Columns/Posts (23)" at bounding box center [143, 487] width 138 height 14
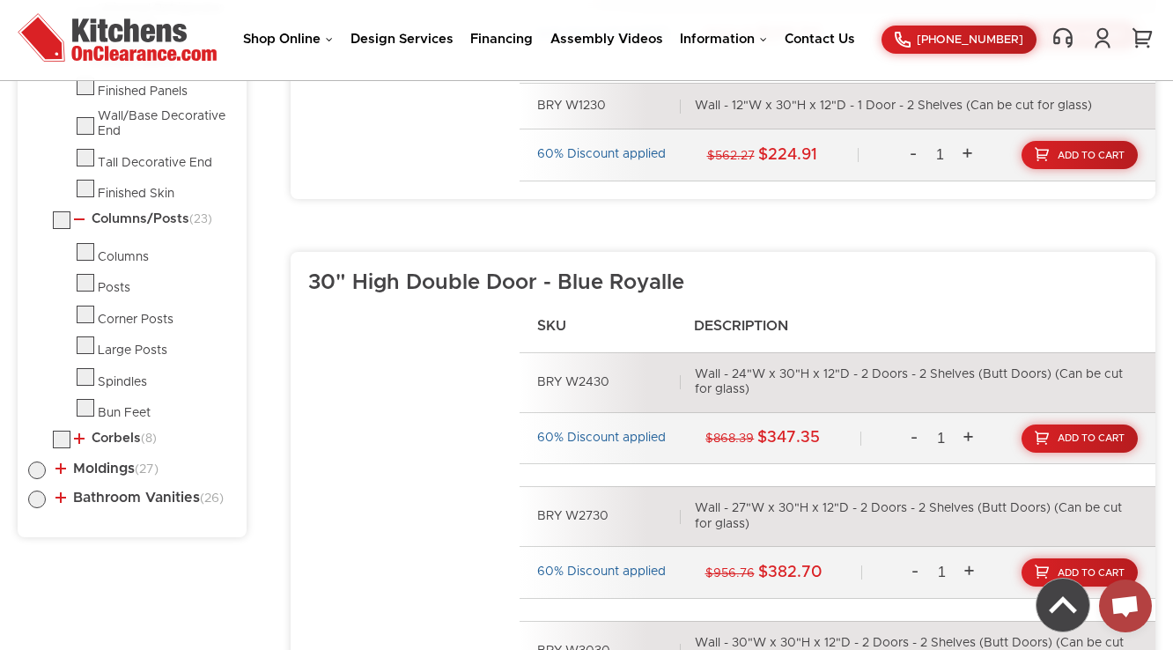
scroll to position [1370, 0]
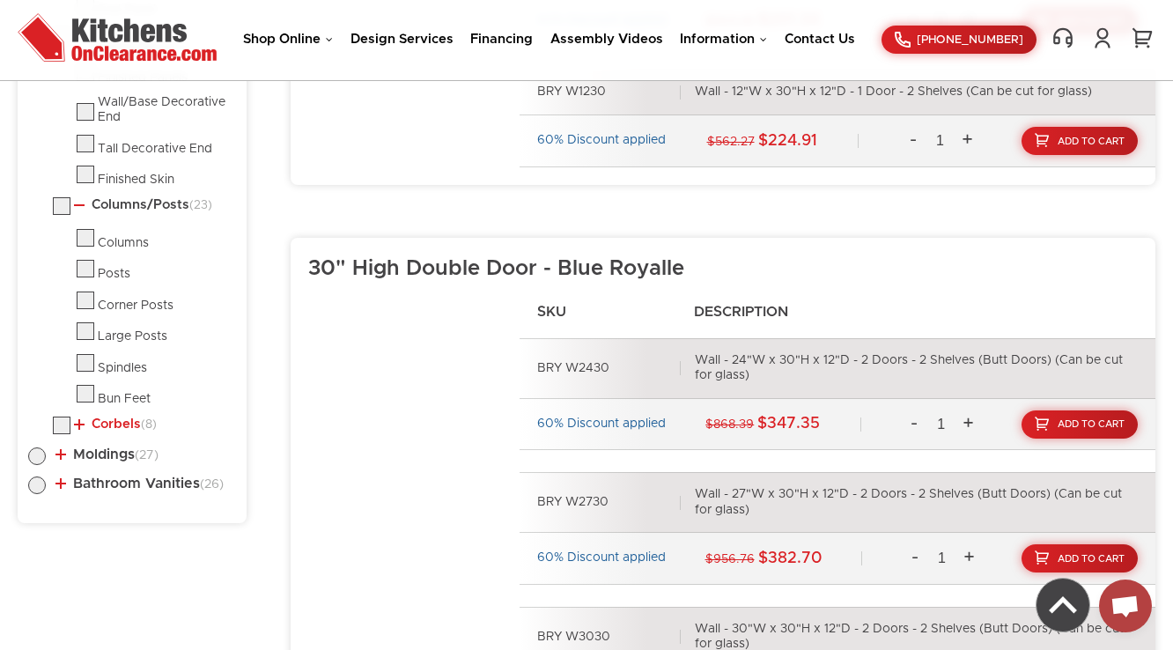
click at [114, 424] on link "Corbels (8)" at bounding box center [115, 424] width 83 height 14
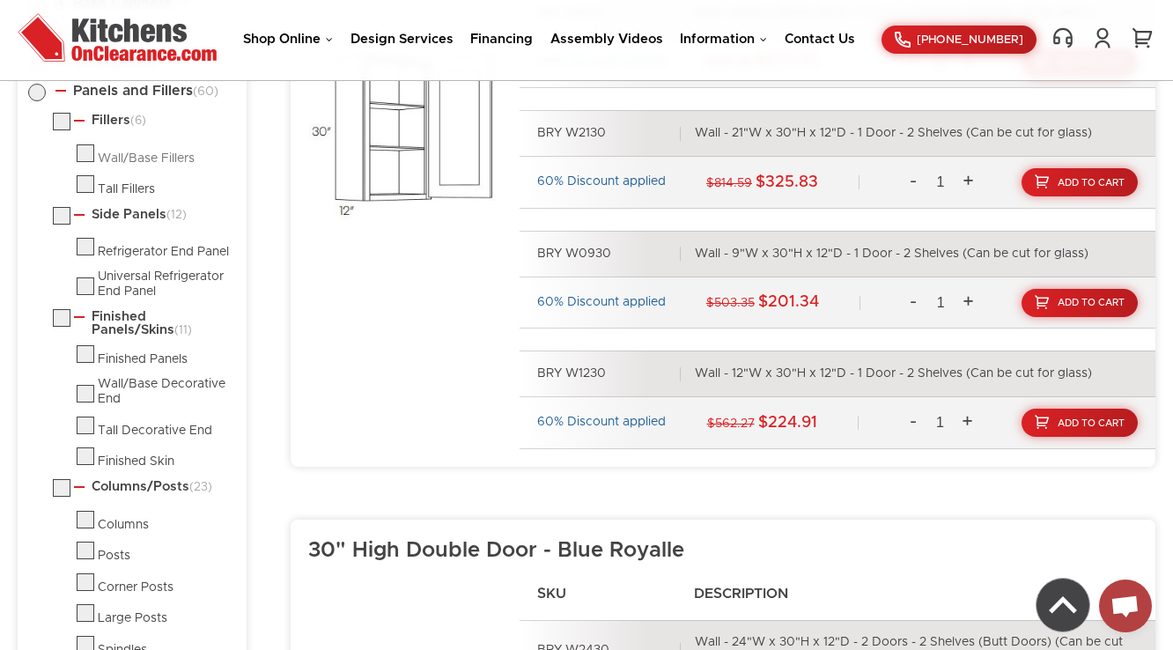
scroll to position [1018, 0]
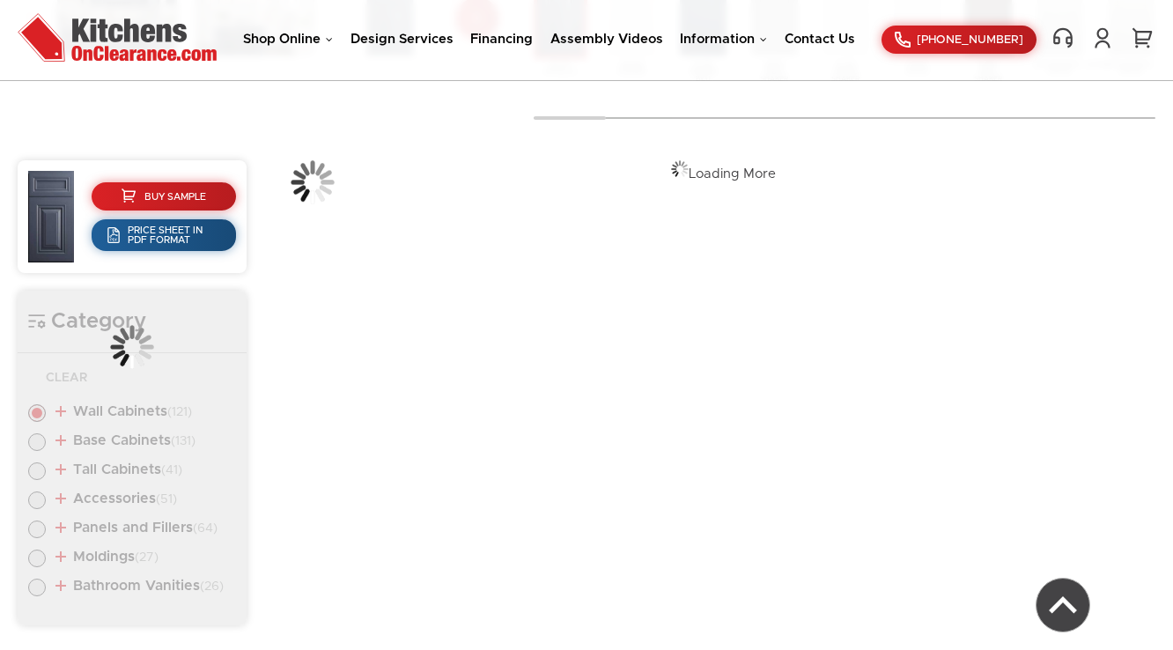
scroll to position [659, 0]
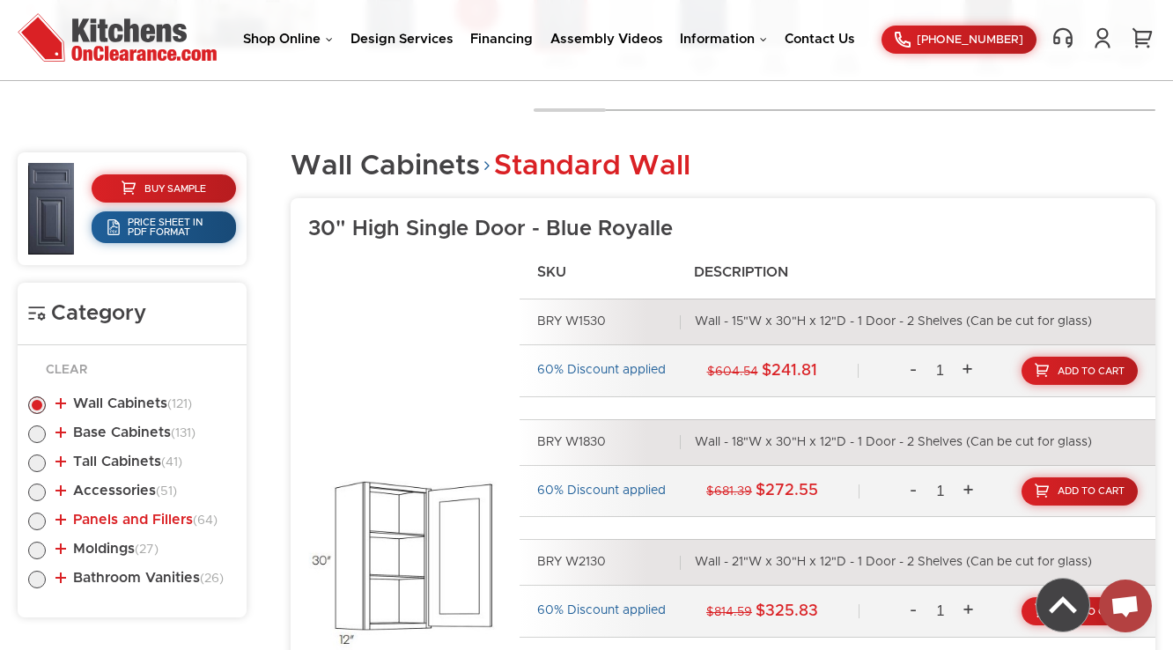
click at [127, 517] on link "Panels and Fillers (64)" at bounding box center [136, 519] width 162 height 14
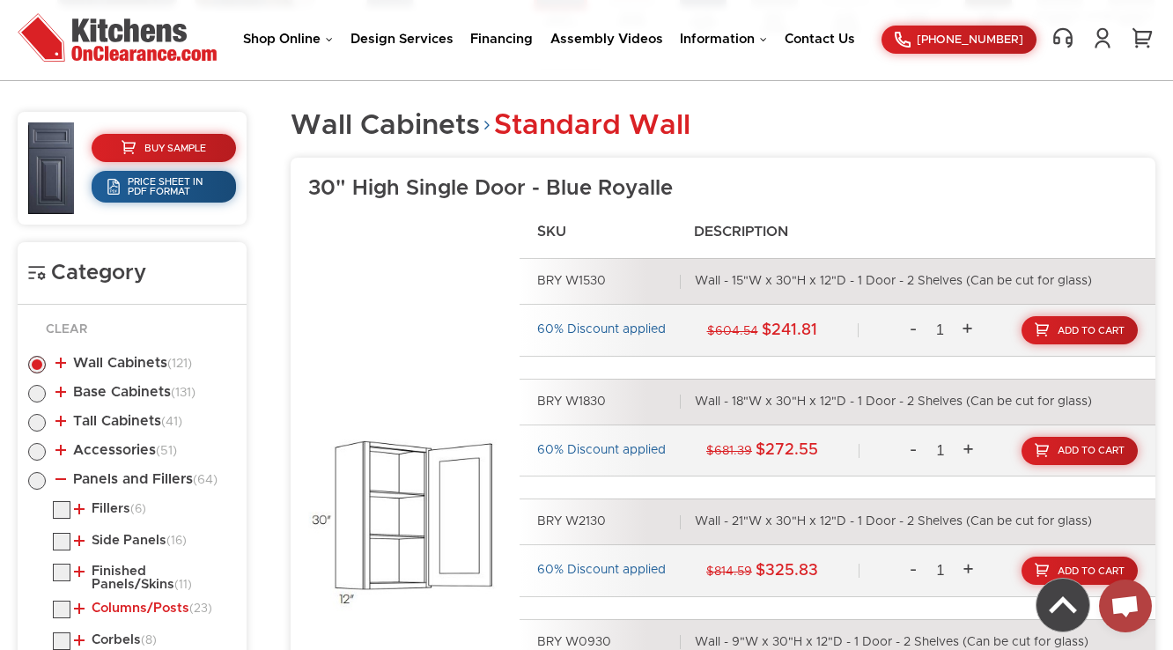
scroll to position [941, 0]
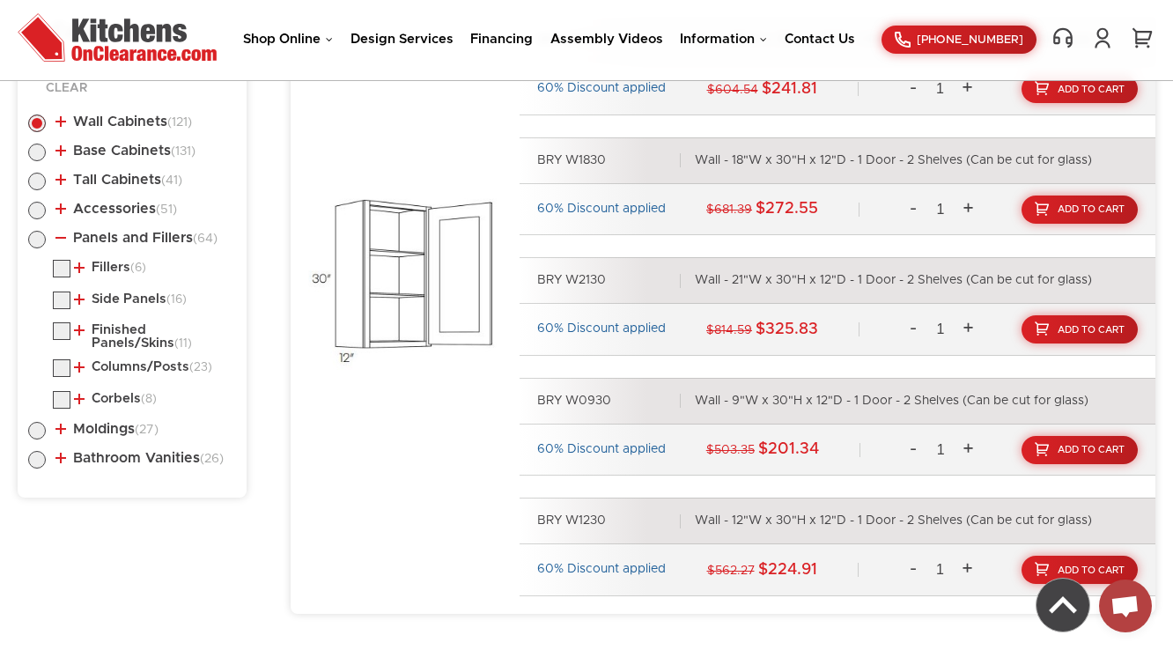
click at [116, 275] on li "Fillers (6) Wall/Base Fillers Tall Fillers" at bounding box center [144, 271] width 183 height 23
click at [119, 271] on li "Fillers (6) Wall/Base Fillers Tall Fillers" at bounding box center [144, 271] width 183 height 23
click at [119, 270] on link "Fillers (6)" at bounding box center [110, 268] width 72 height 14
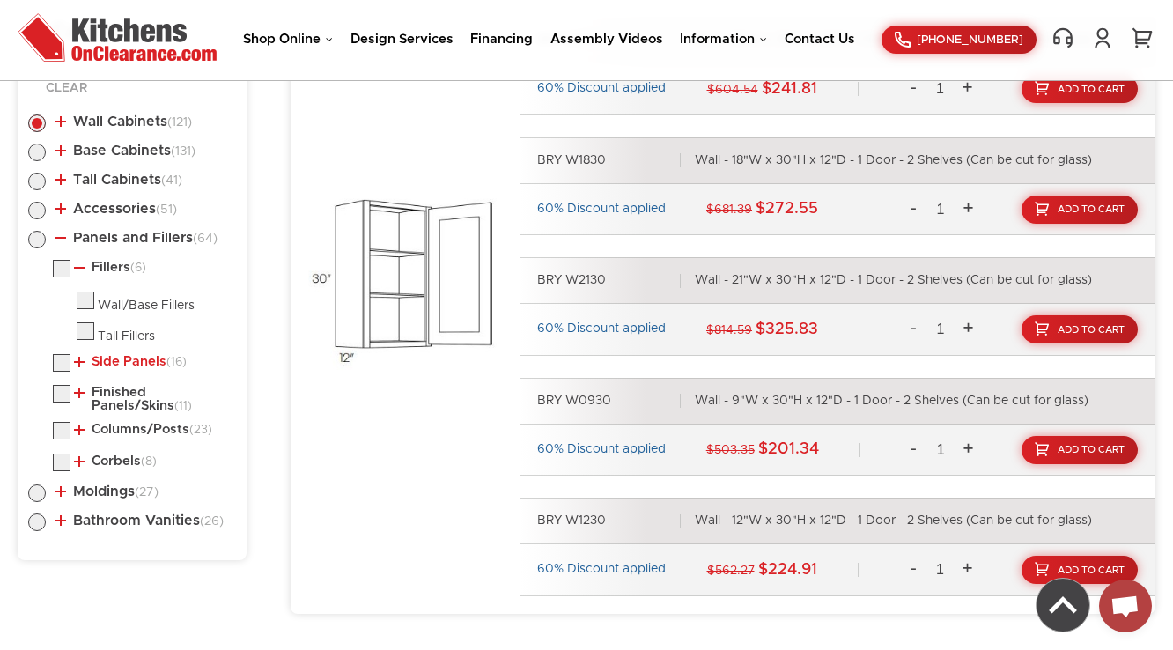
click at [102, 363] on link "Side Panels (16)" at bounding box center [130, 362] width 113 height 14
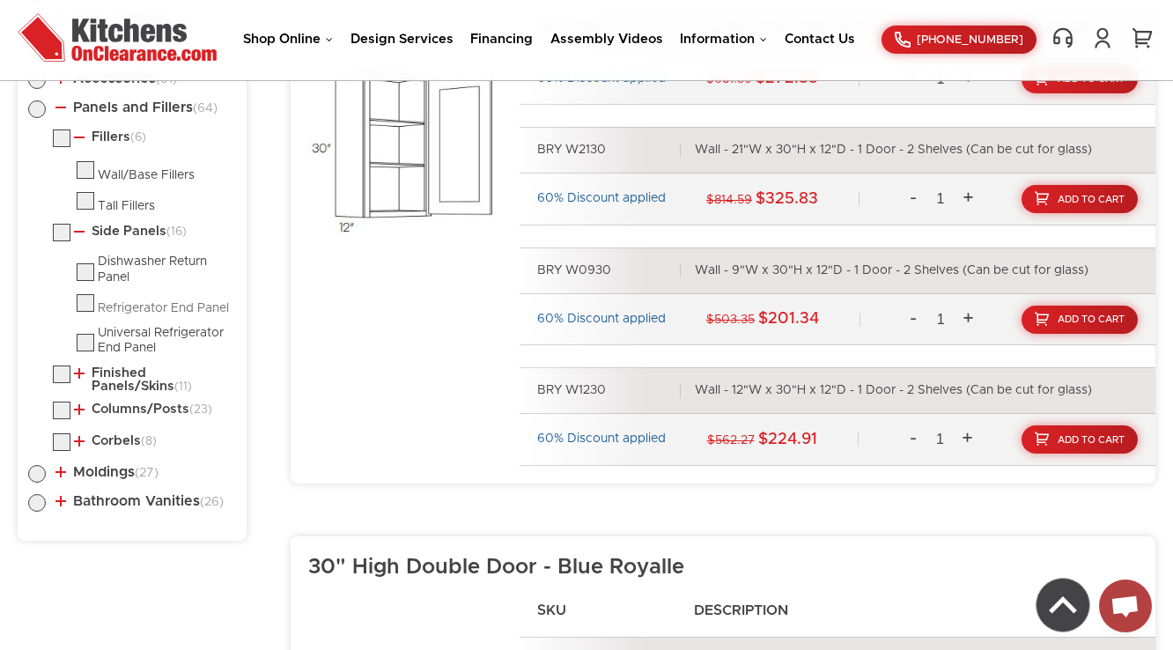
scroll to position [1082, 0]
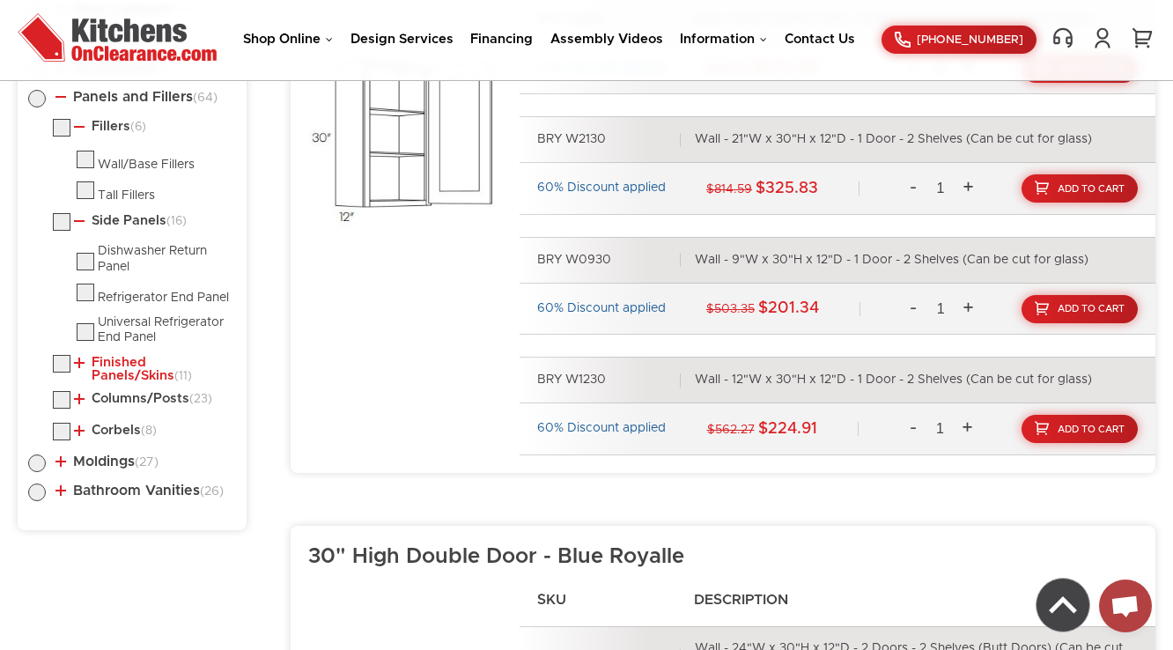
click at [111, 367] on link "Finished Panels/Skins (11)" at bounding box center [151, 369] width 155 height 27
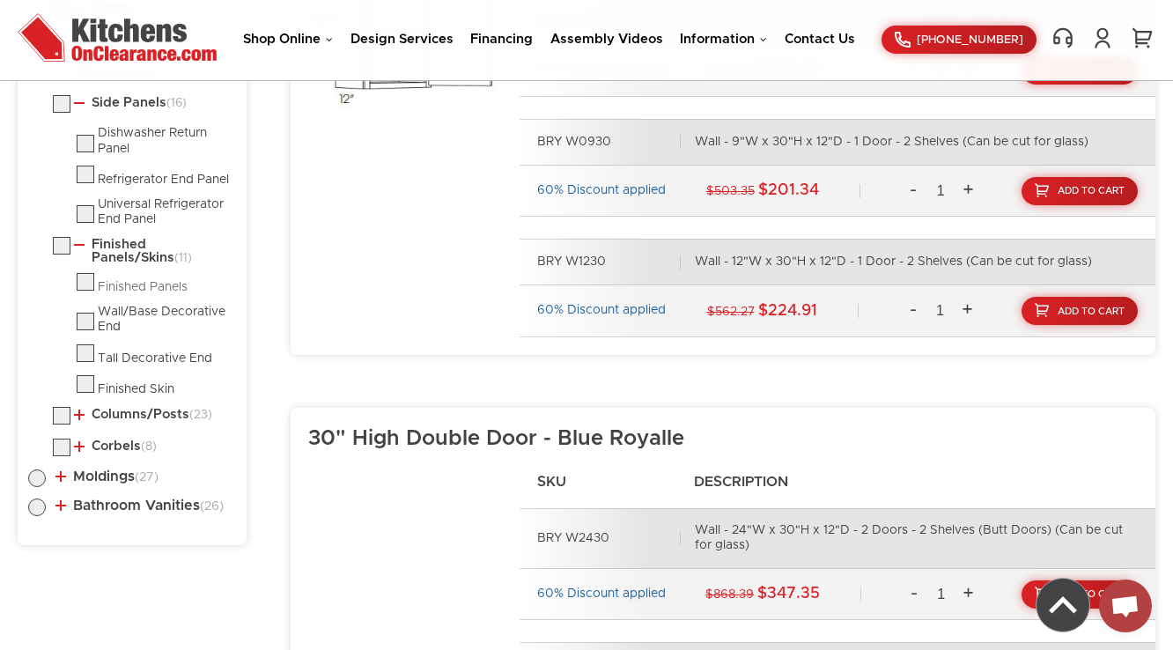
scroll to position [1223, 0]
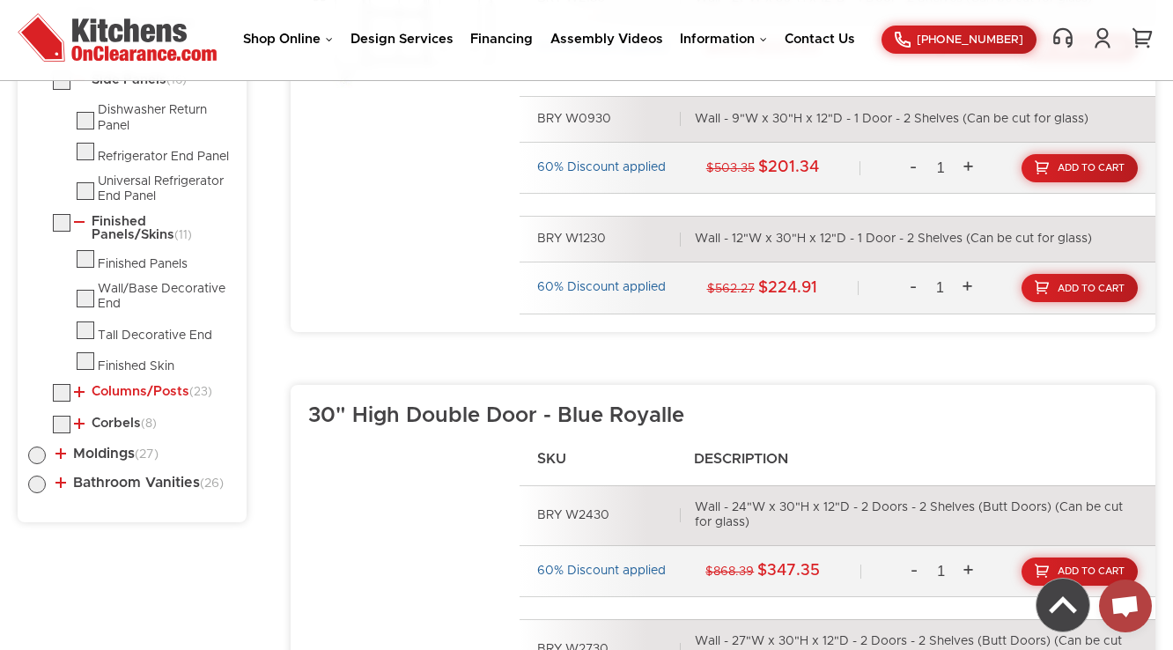
click at [110, 390] on link "Columns/Posts (23)" at bounding box center [143, 392] width 138 height 14
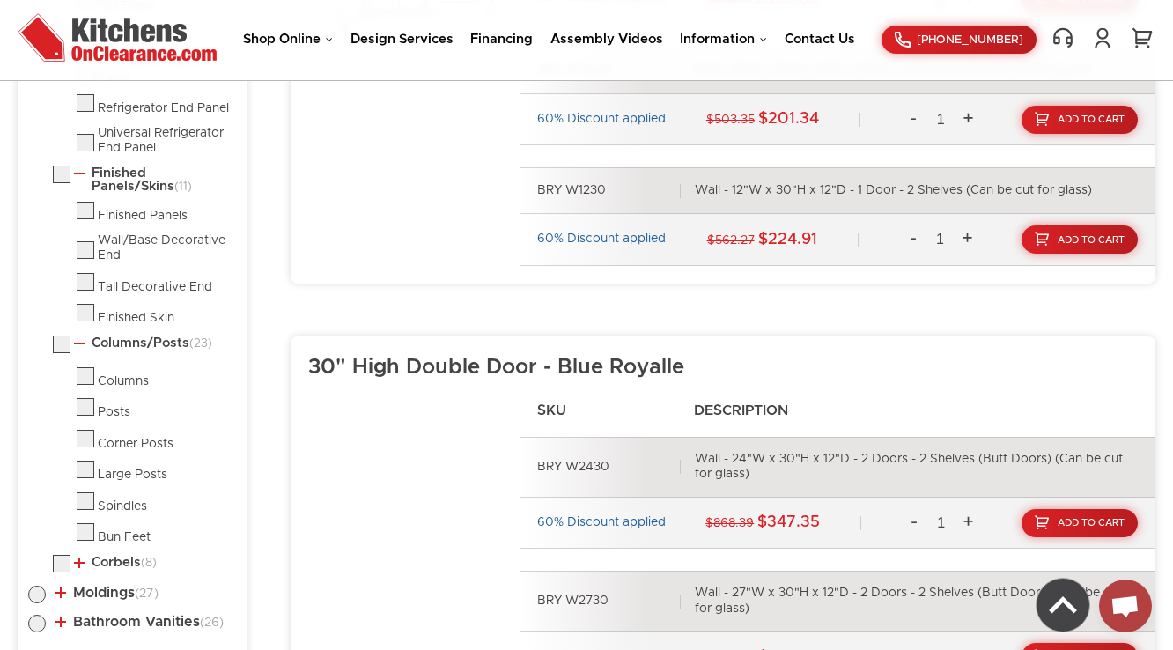
scroll to position [1364, 0]
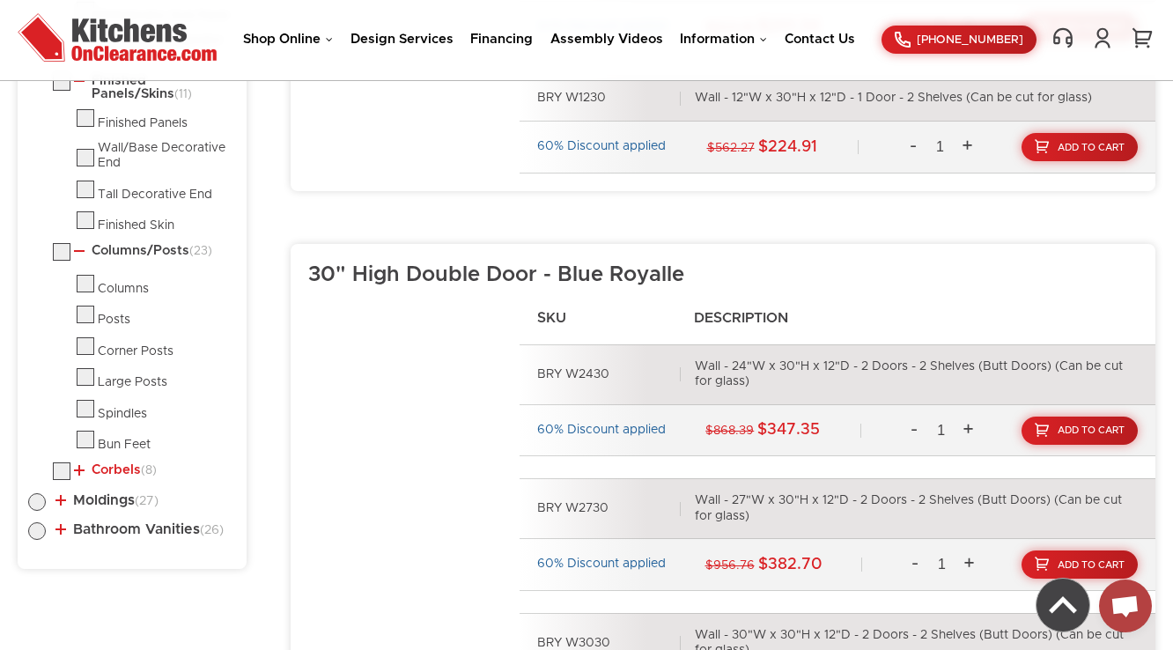
click at [109, 469] on link "Corbels (8)" at bounding box center [115, 470] width 83 height 14
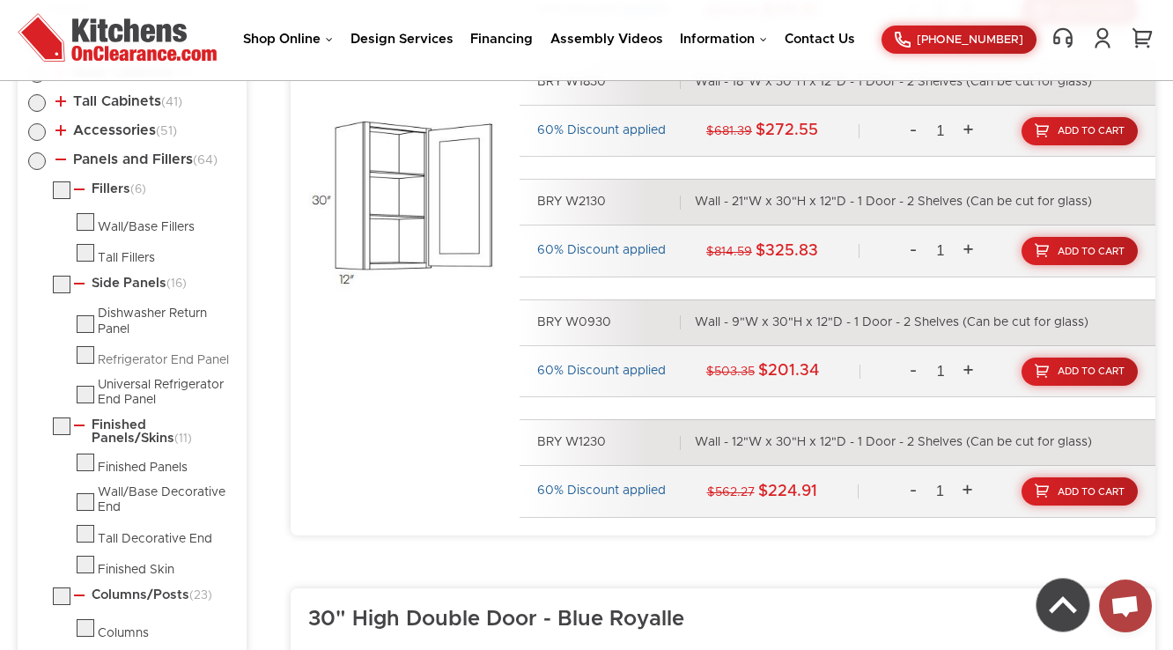
scroll to position [1012, 0]
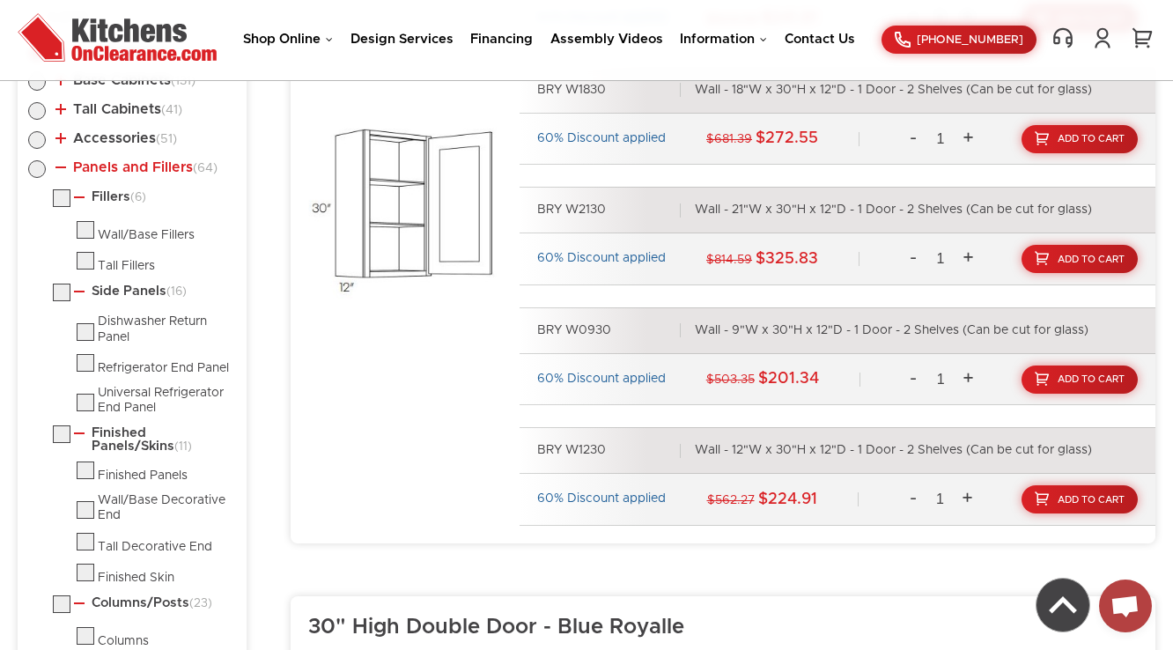
click at [84, 168] on link "Panels and Fillers (64)" at bounding box center [136, 167] width 162 height 14
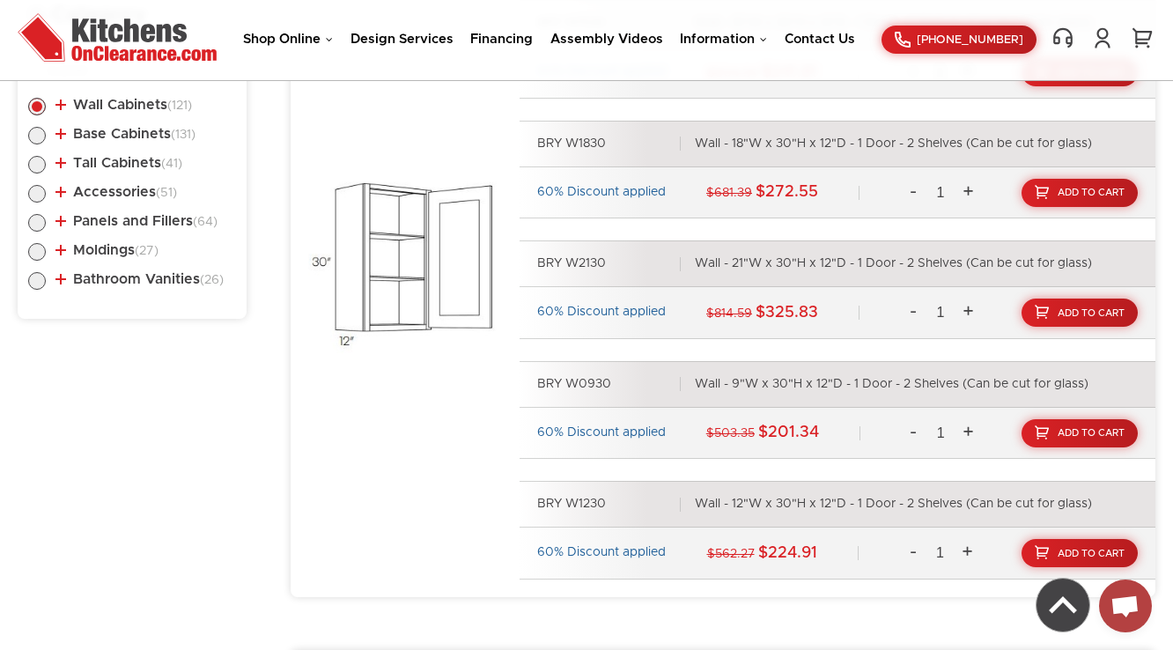
scroll to position [800, 0]
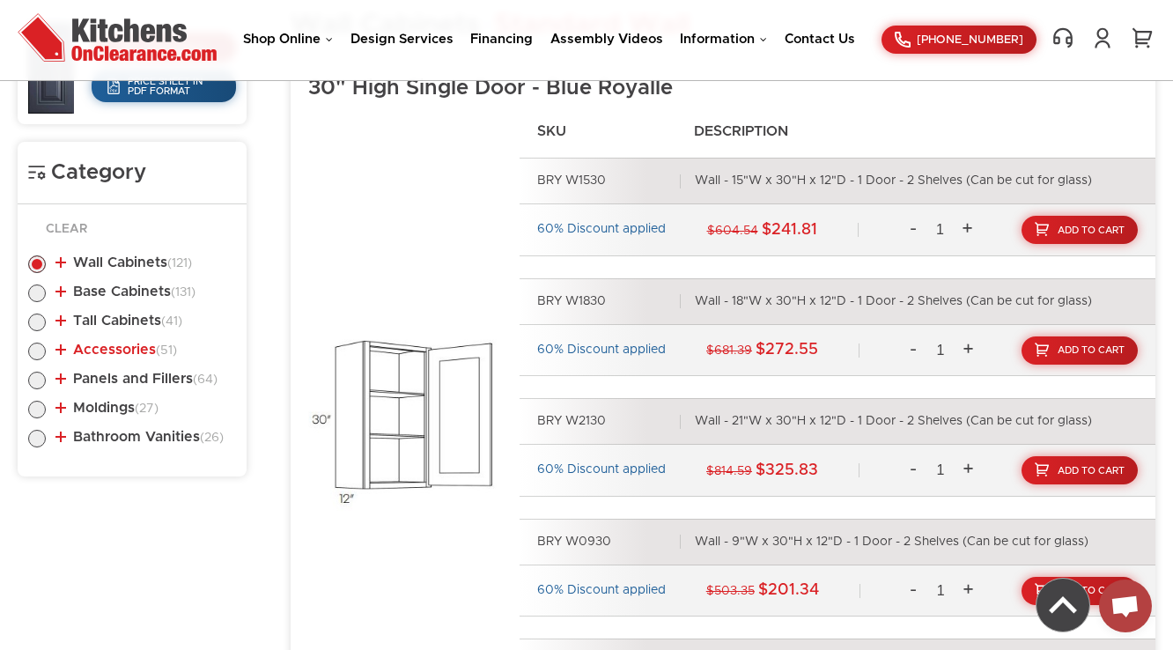
click at [123, 348] on link "Accessories (51)" at bounding box center [116, 350] width 122 height 14
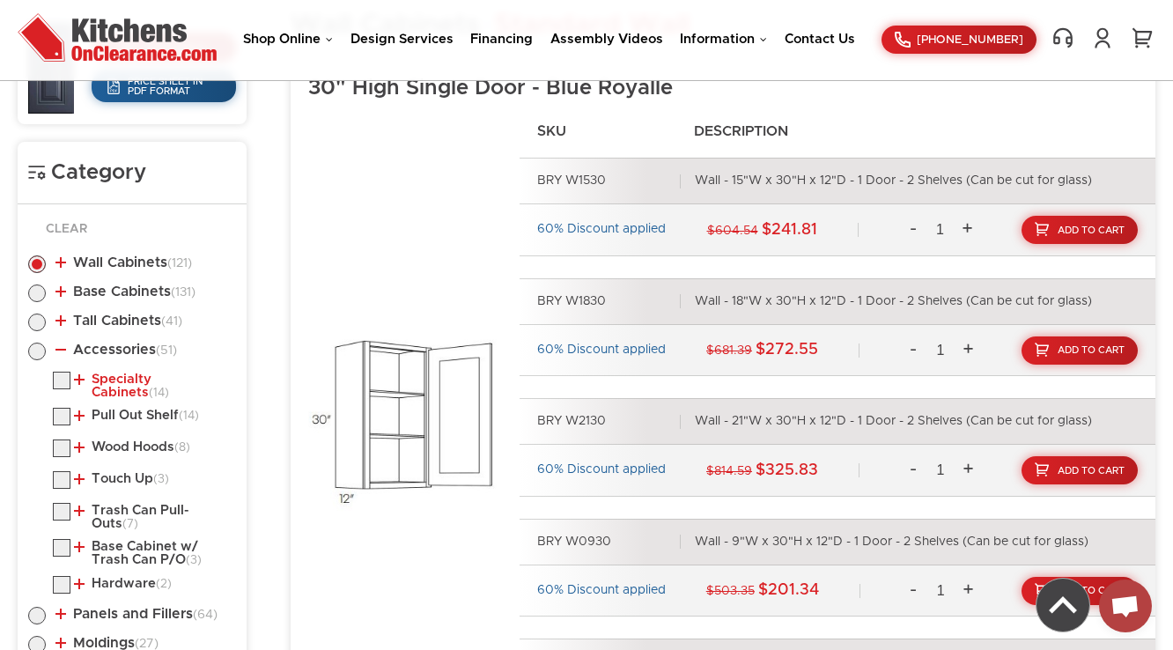
click at [111, 380] on link "Specialty Cabinets (14)" at bounding box center [151, 385] width 155 height 27
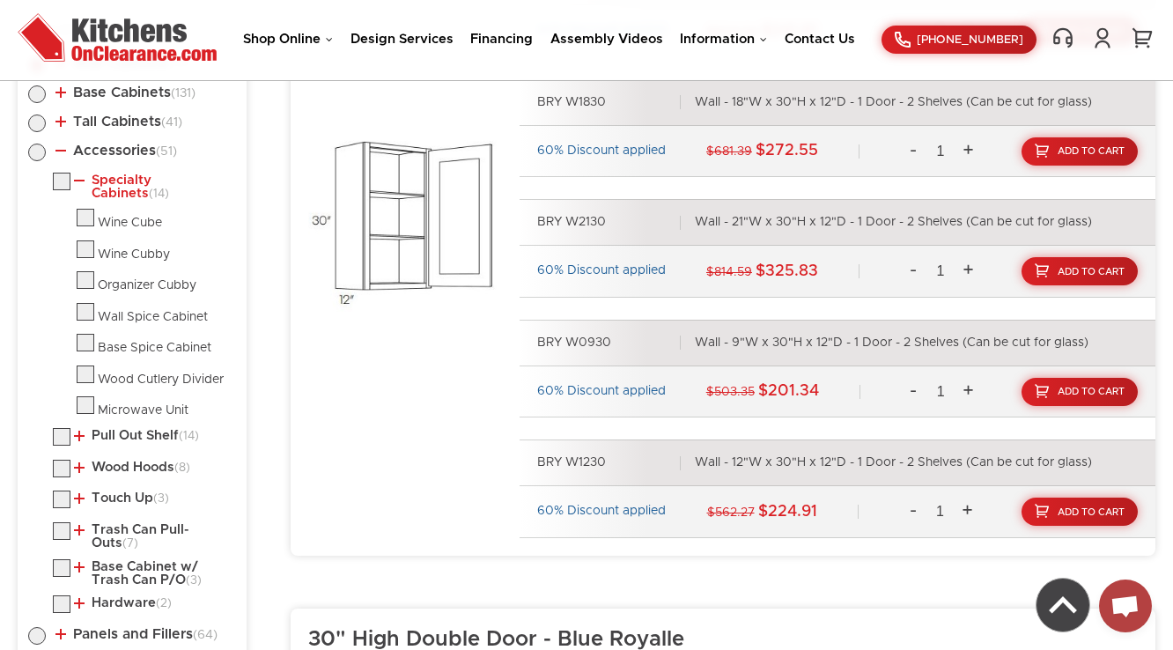
scroll to position [1012, 0]
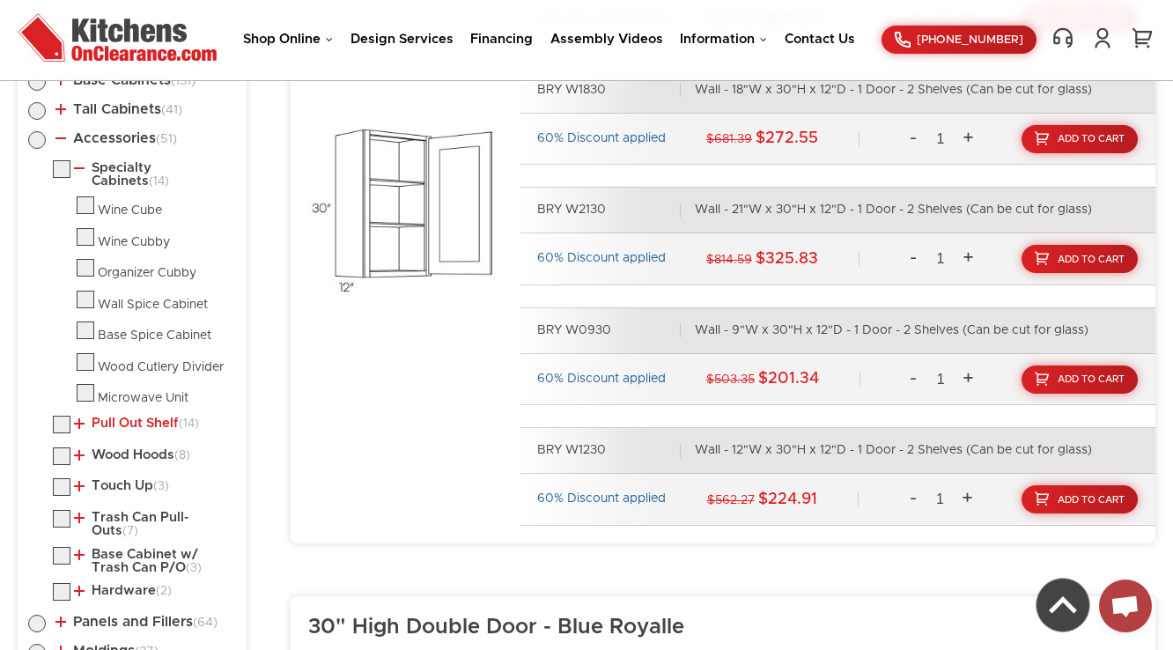
click at [113, 419] on link "Pull Out Shelf (14)" at bounding box center [136, 423] width 125 height 14
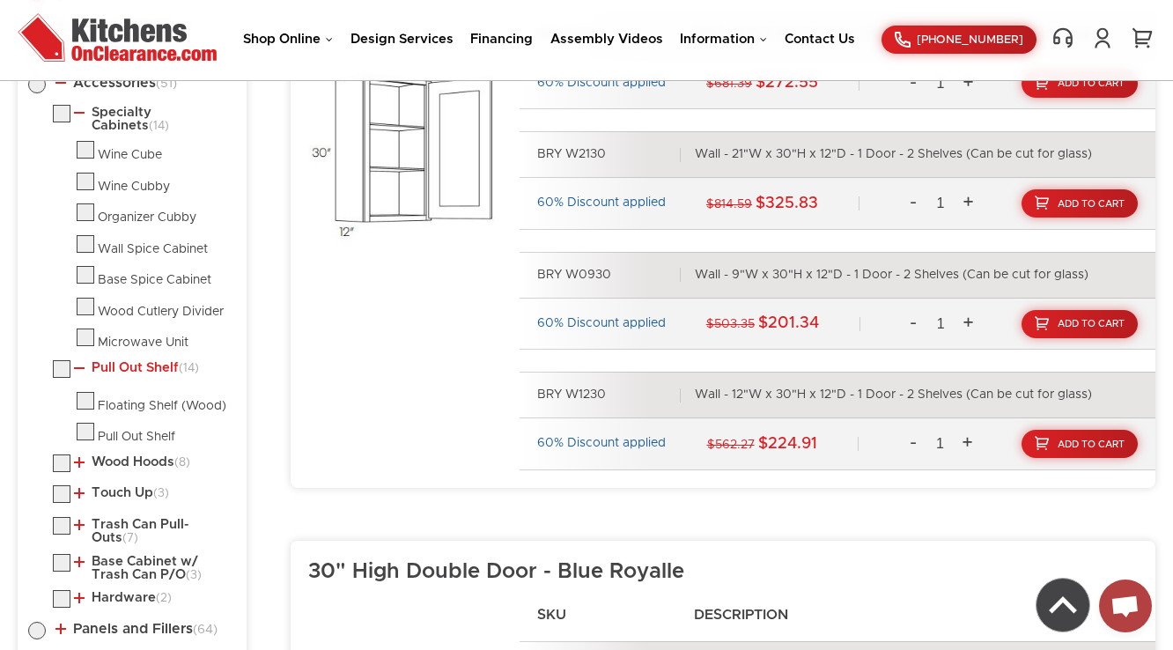
scroll to position [1153, 0]
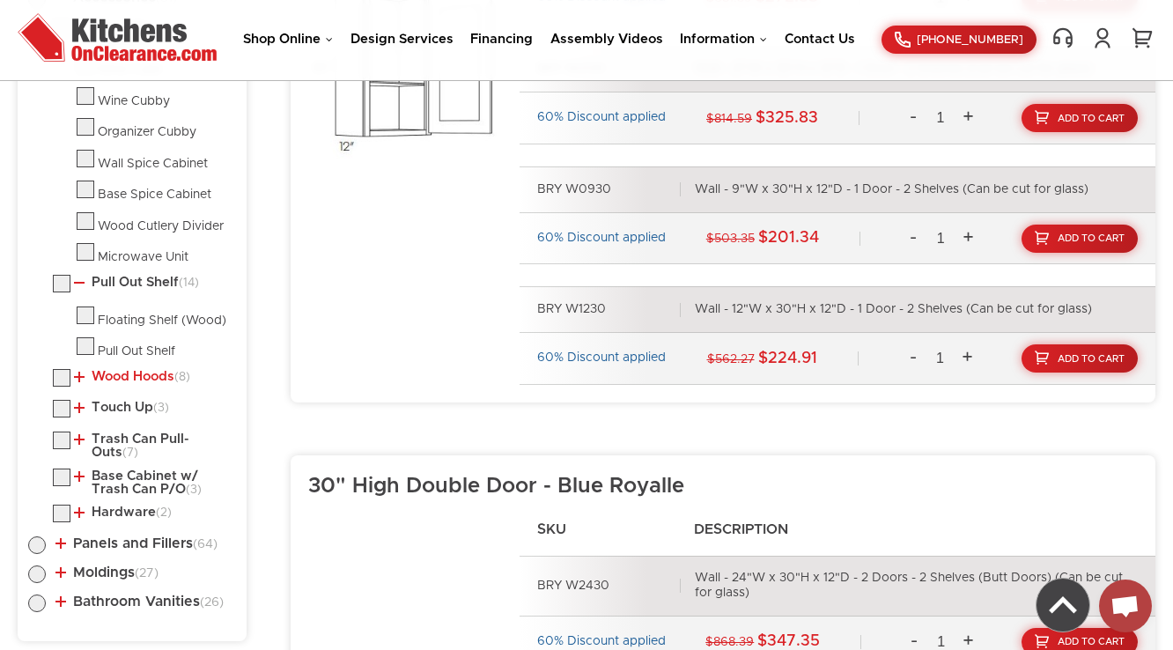
click at [129, 373] on link "Wood Hoods (8)" at bounding box center [132, 377] width 116 height 14
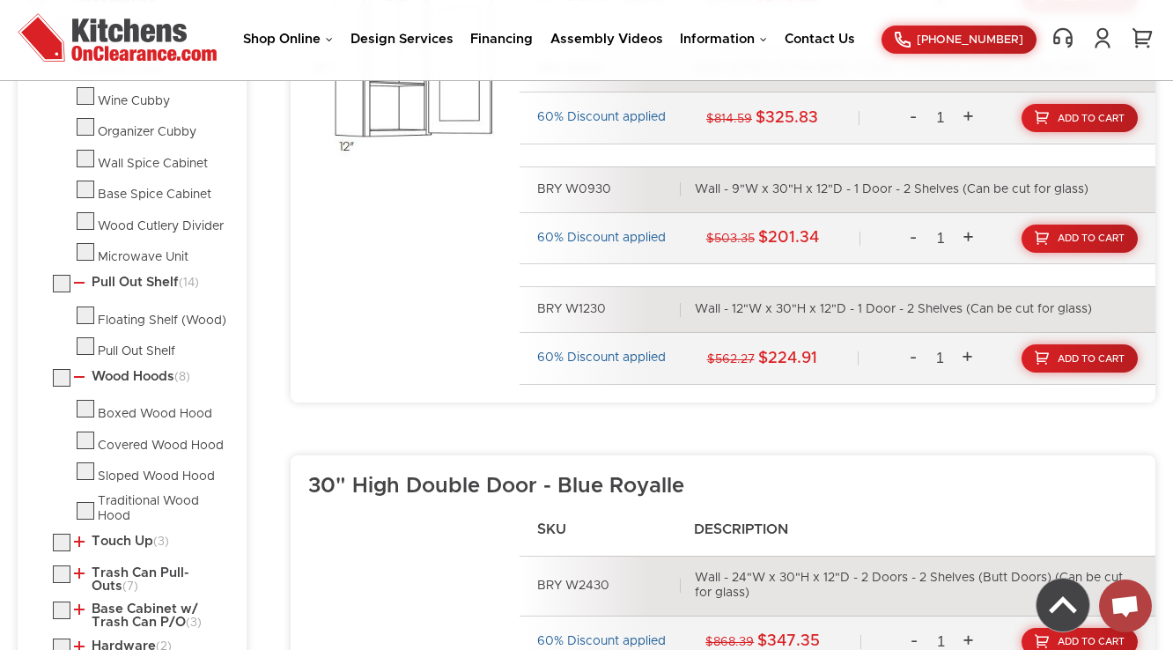
scroll to position [1364, 0]
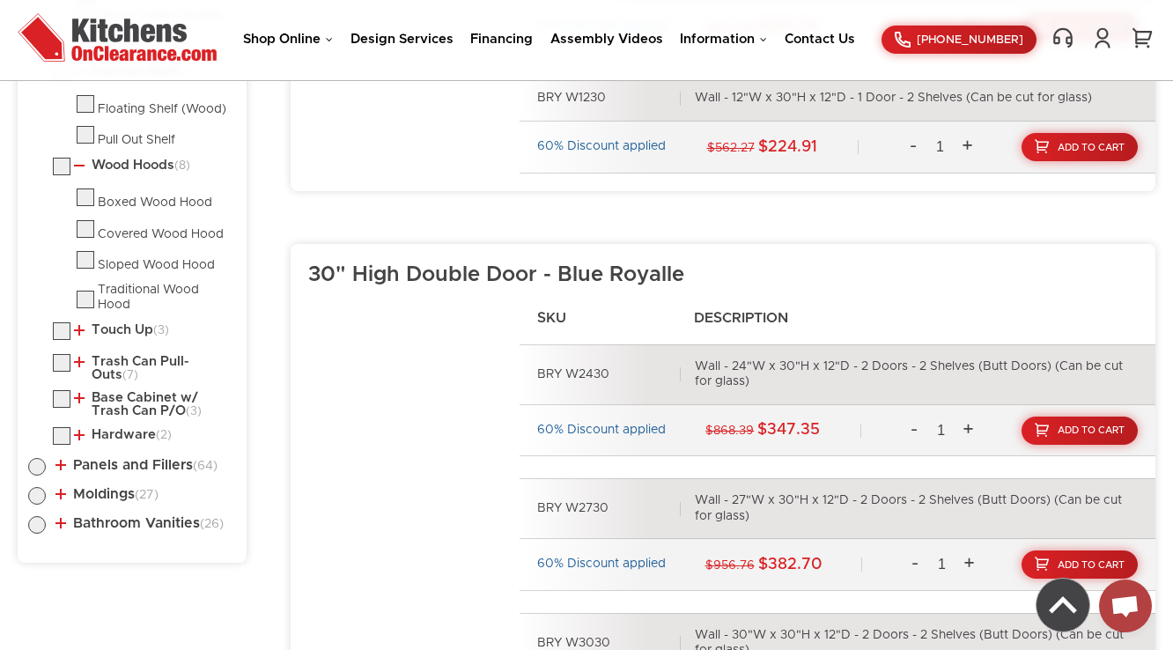
click at [113, 331] on li "Touch Up (3) Touch Up Kit Touch Up Stain" at bounding box center [144, 333] width 183 height 23
click at [120, 325] on link "Touch Up (3)" at bounding box center [121, 330] width 95 height 14
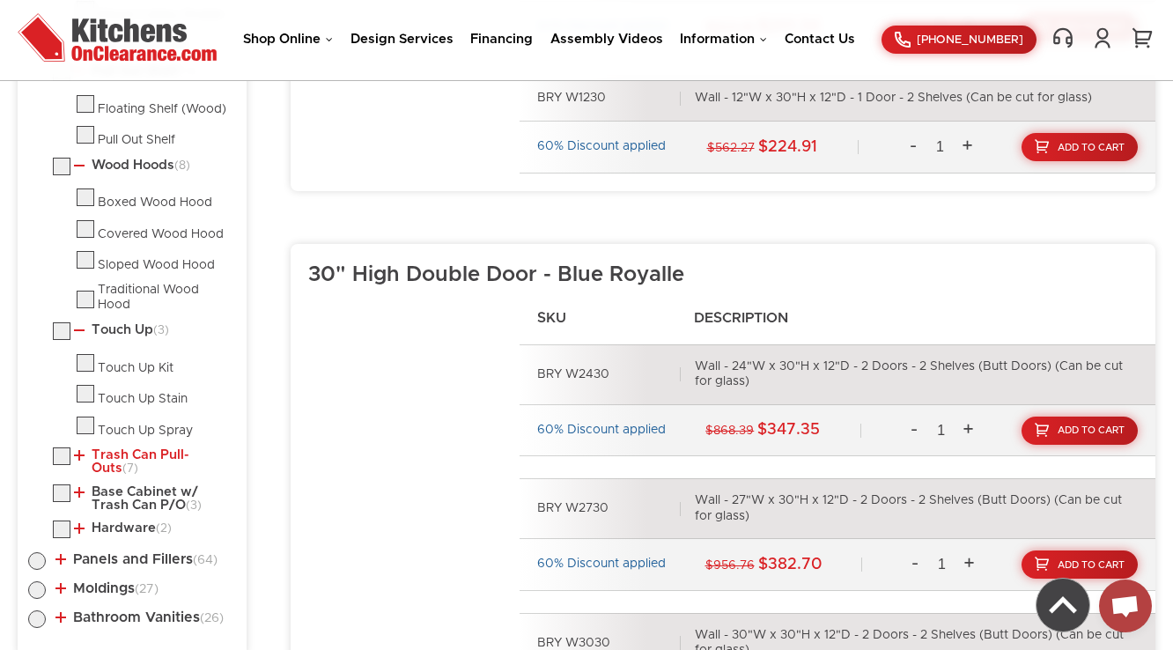
click at [118, 453] on link "Trash Can Pull-Outs (7)" at bounding box center [151, 461] width 155 height 27
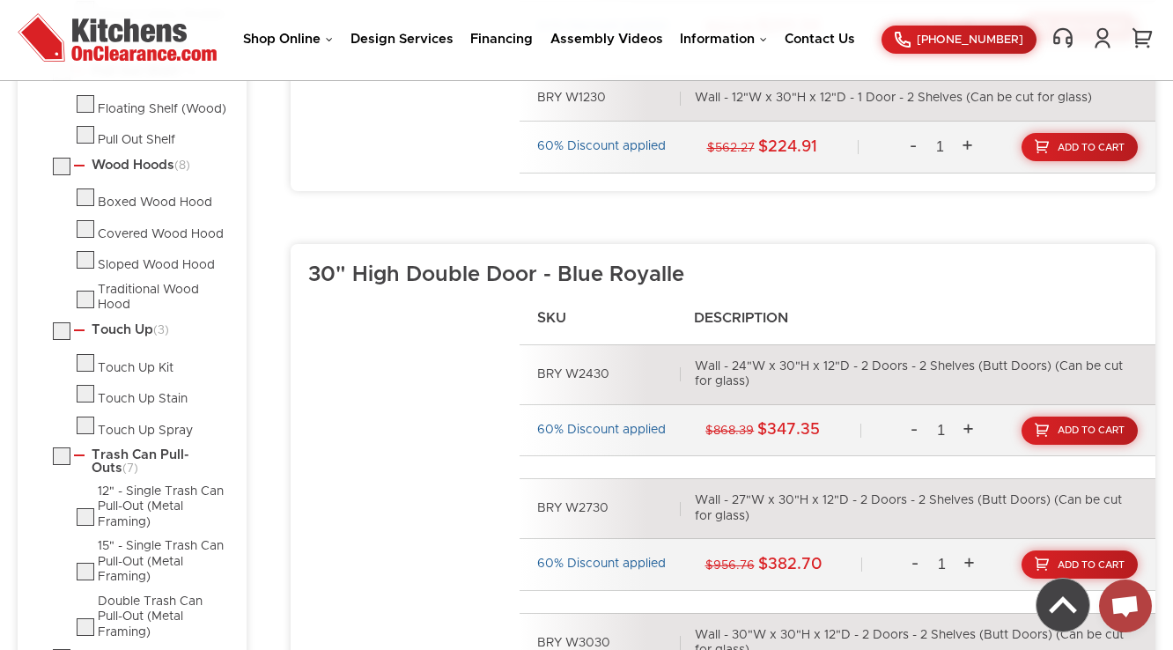
scroll to position [1646, 0]
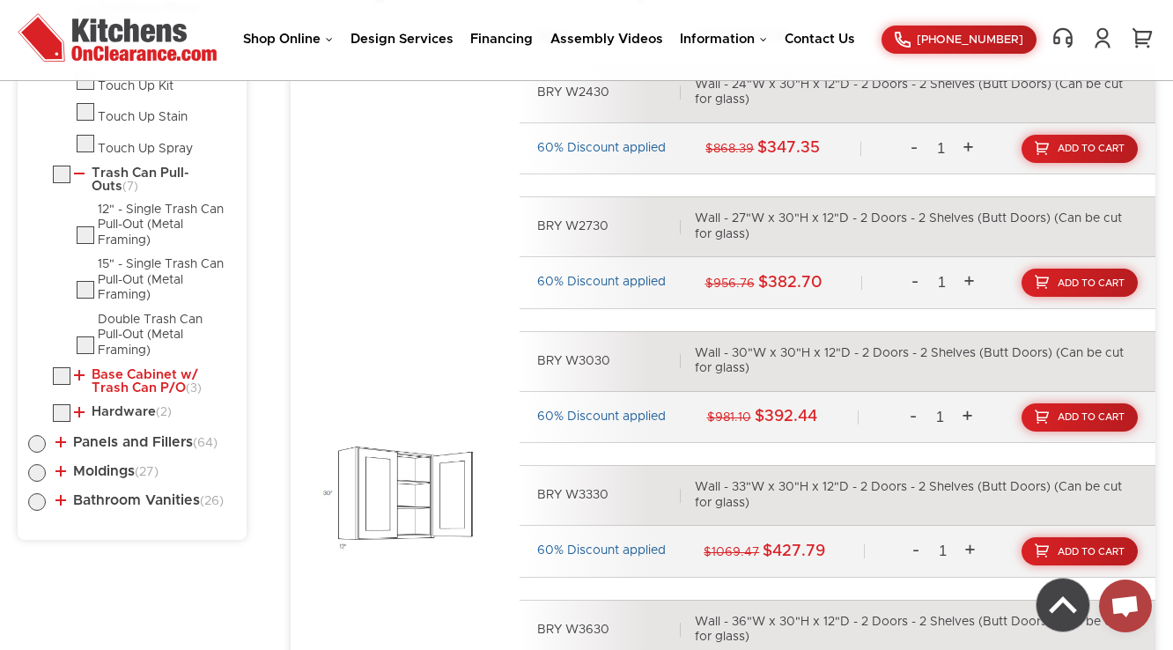
click at [135, 376] on link "Base Cabinet w/ Trash Can P/O (3)" at bounding box center [151, 381] width 155 height 27
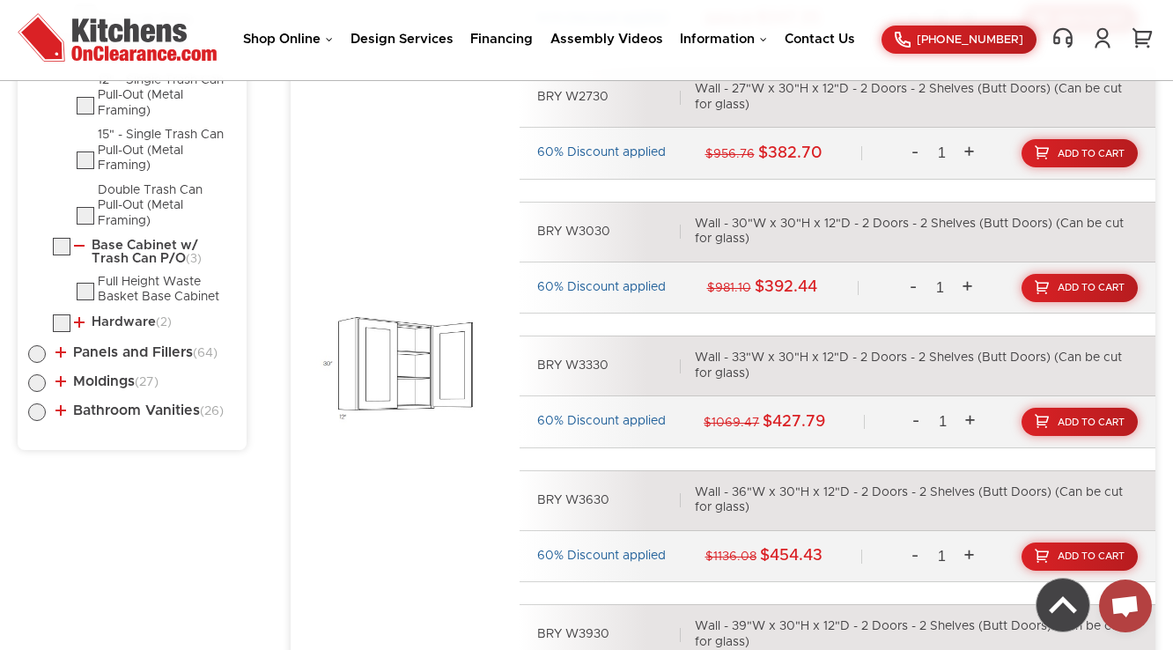
scroll to position [1786, 0]
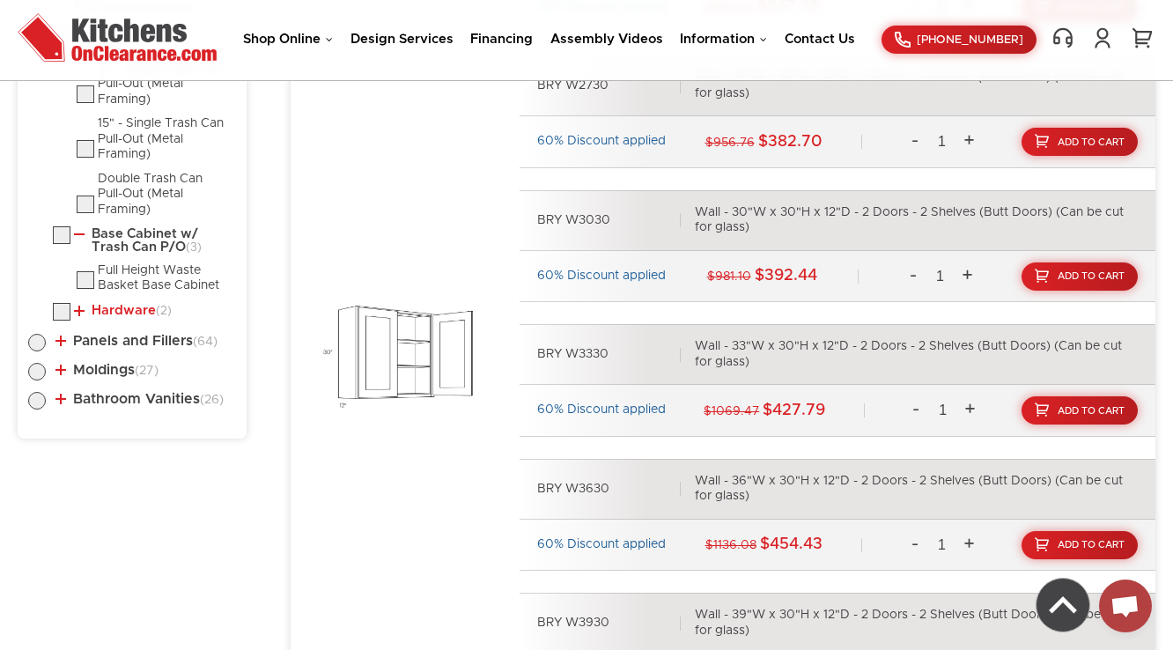
click at [127, 304] on link "Hardware (2)" at bounding box center [123, 311] width 98 height 14
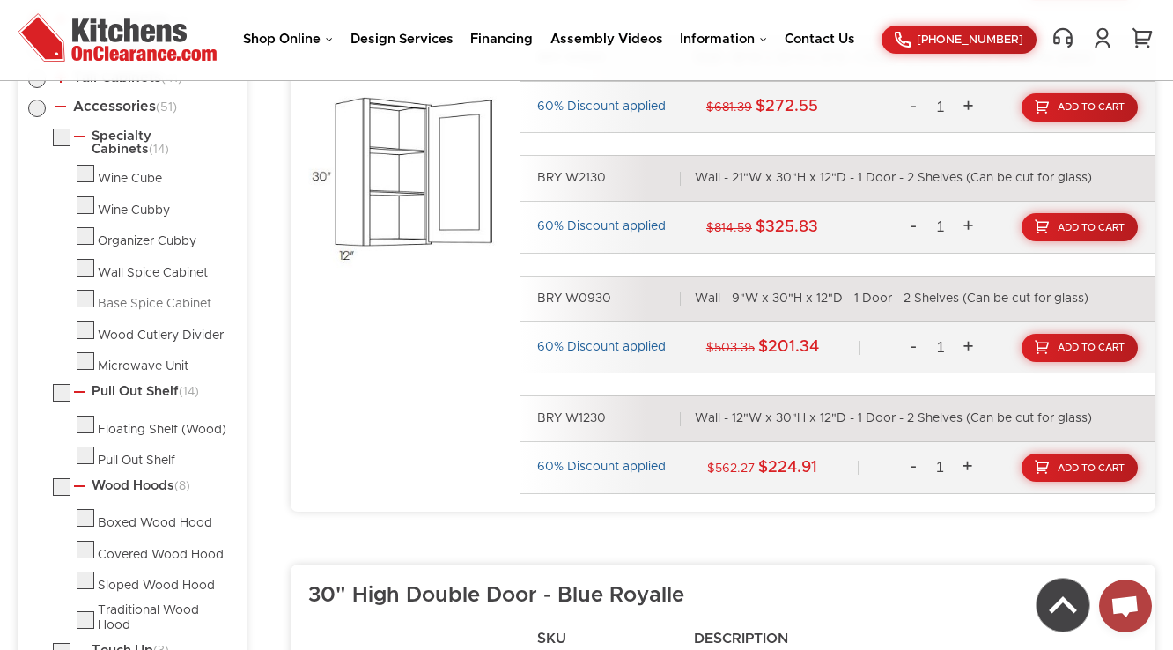
scroll to position [871, 0]
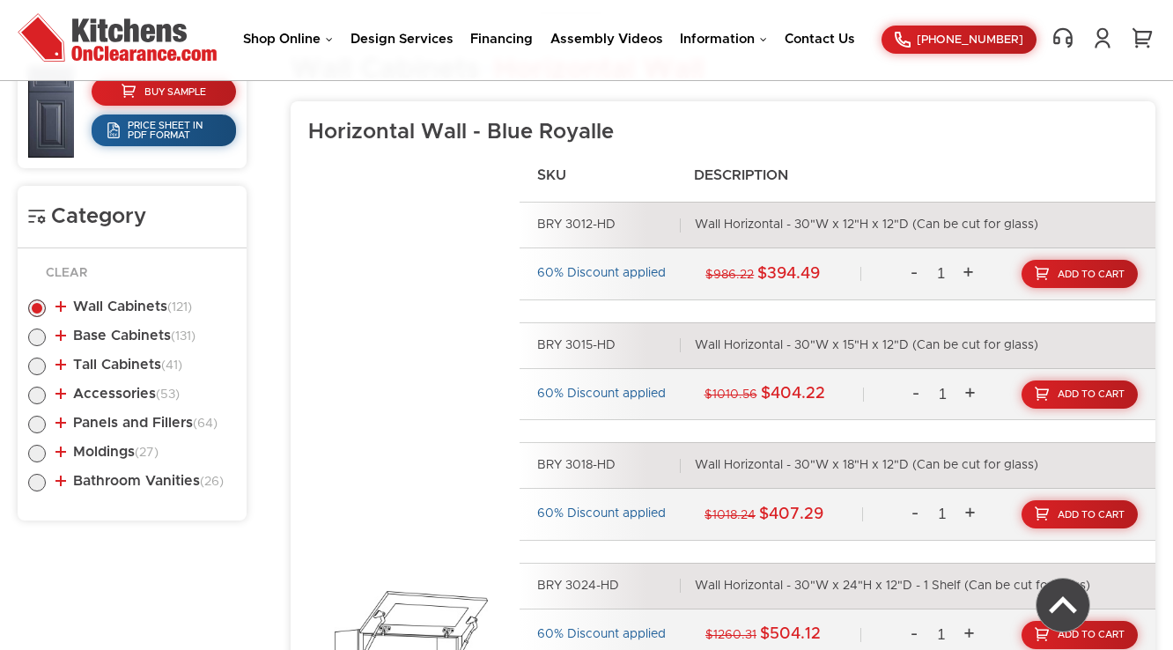
scroll to position [877, 0]
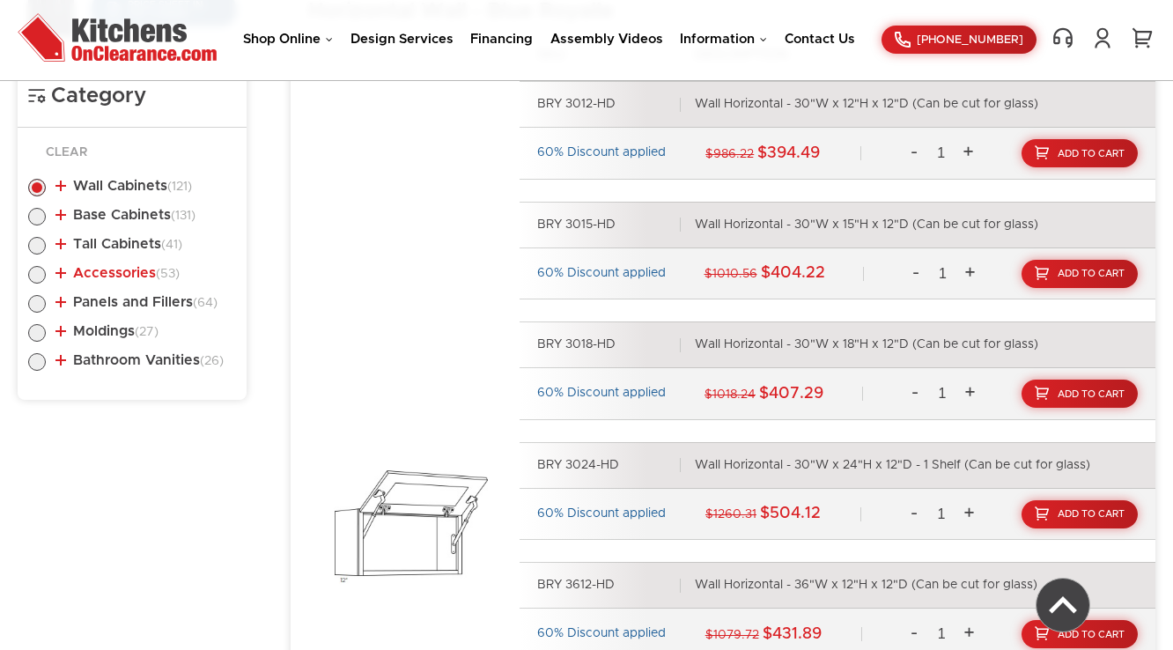
click at [92, 269] on link "Accessories (53)" at bounding box center [117, 273] width 124 height 14
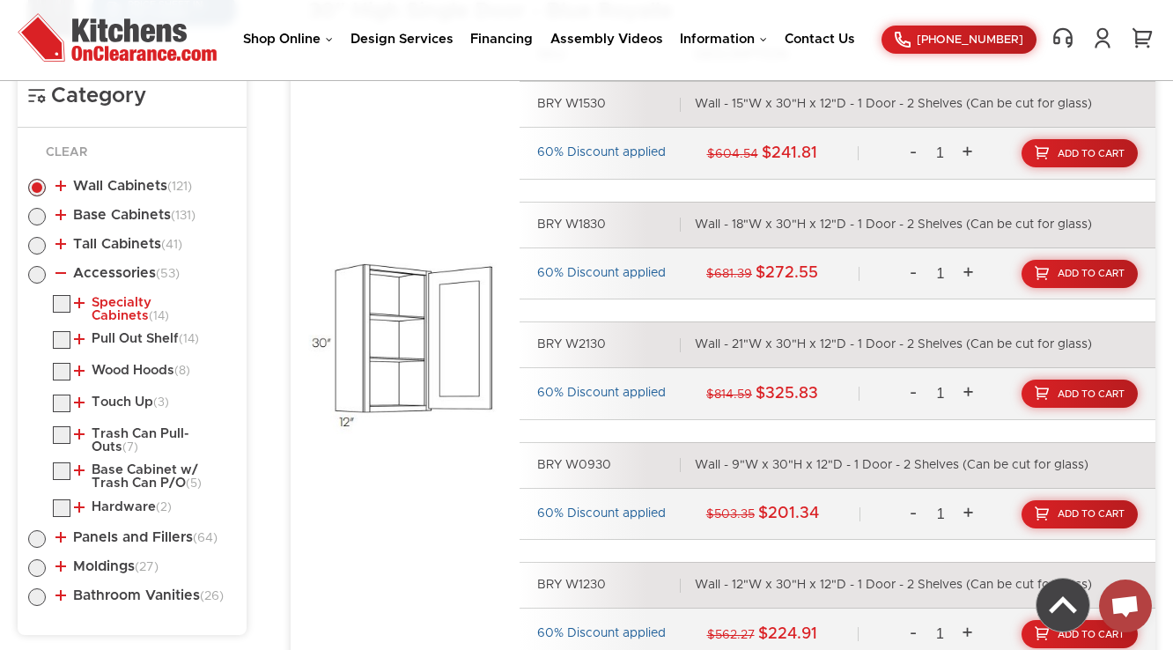
click at [110, 301] on link "Specialty Cabinets (14)" at bounding box center [151, 309] width 155 height 27
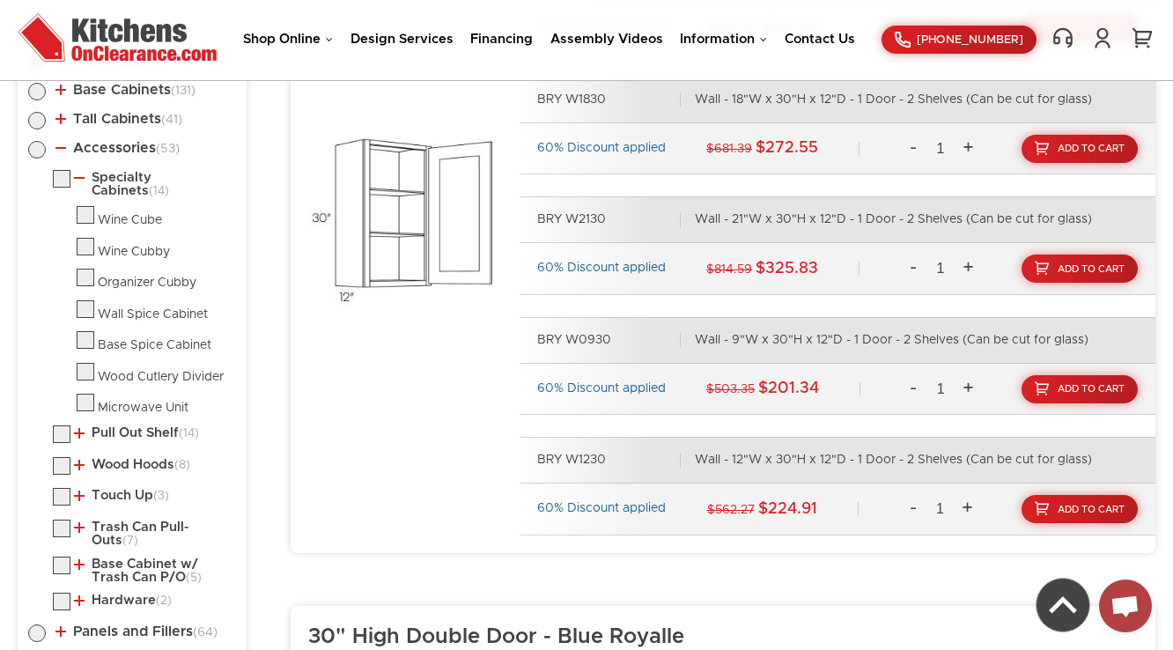
scroll to position [1088, 0]
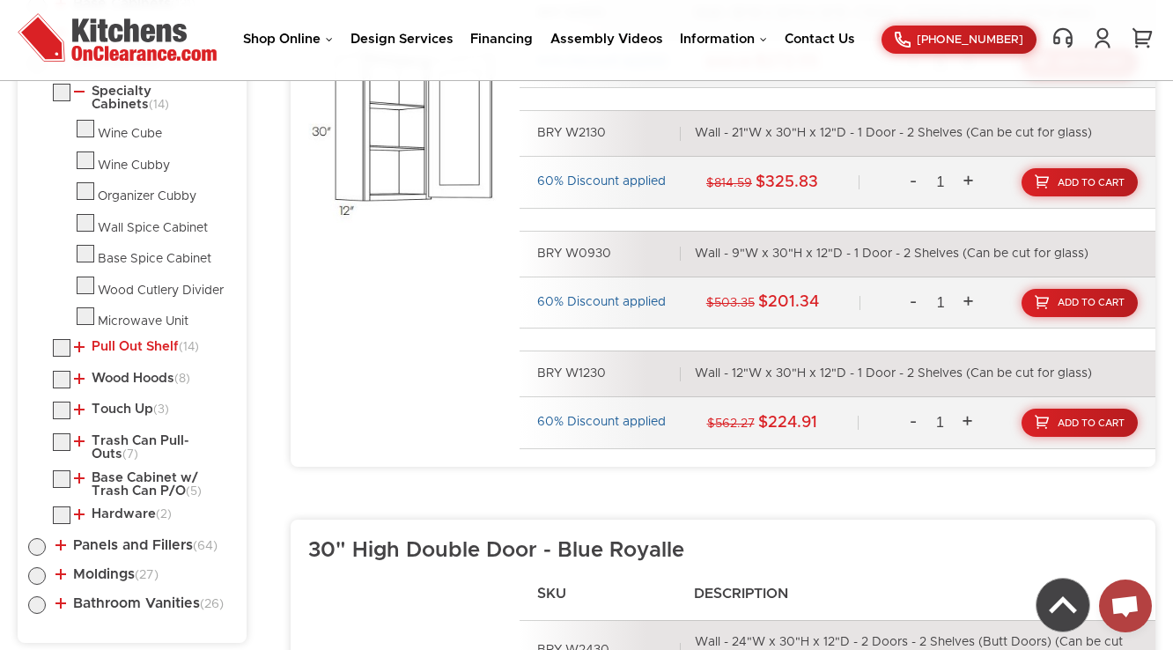
click at [128, 340] on link "Pull Out Shelf (14)" at bounding box center [136, 347] width 125 height 14
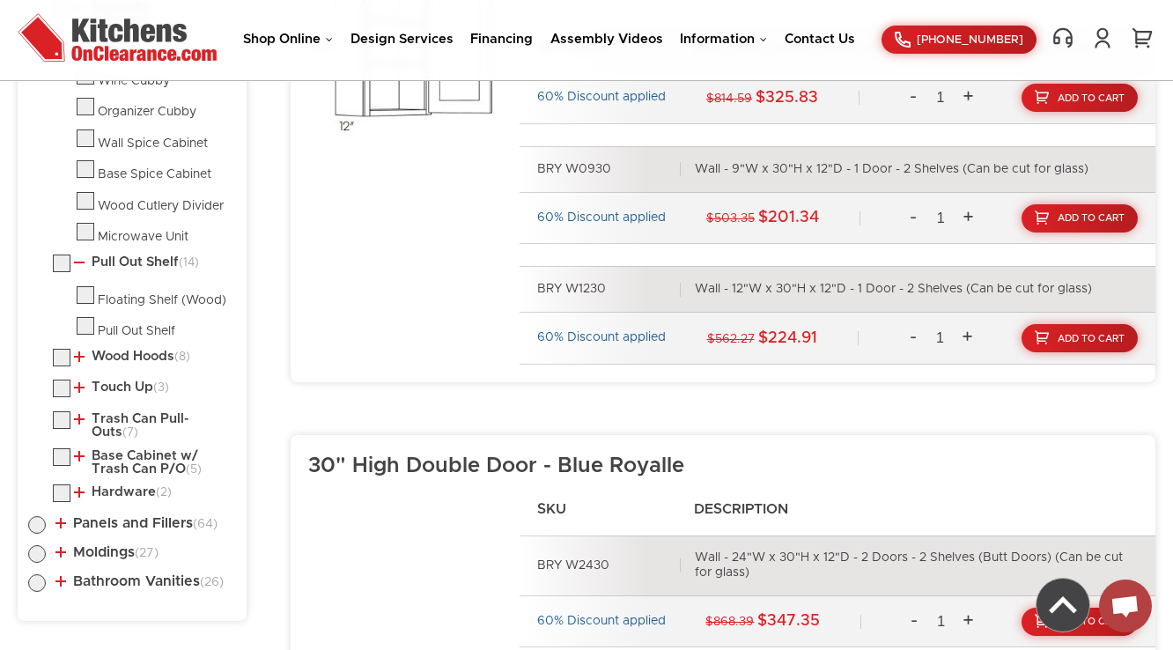
scroll to position [1229, 0]
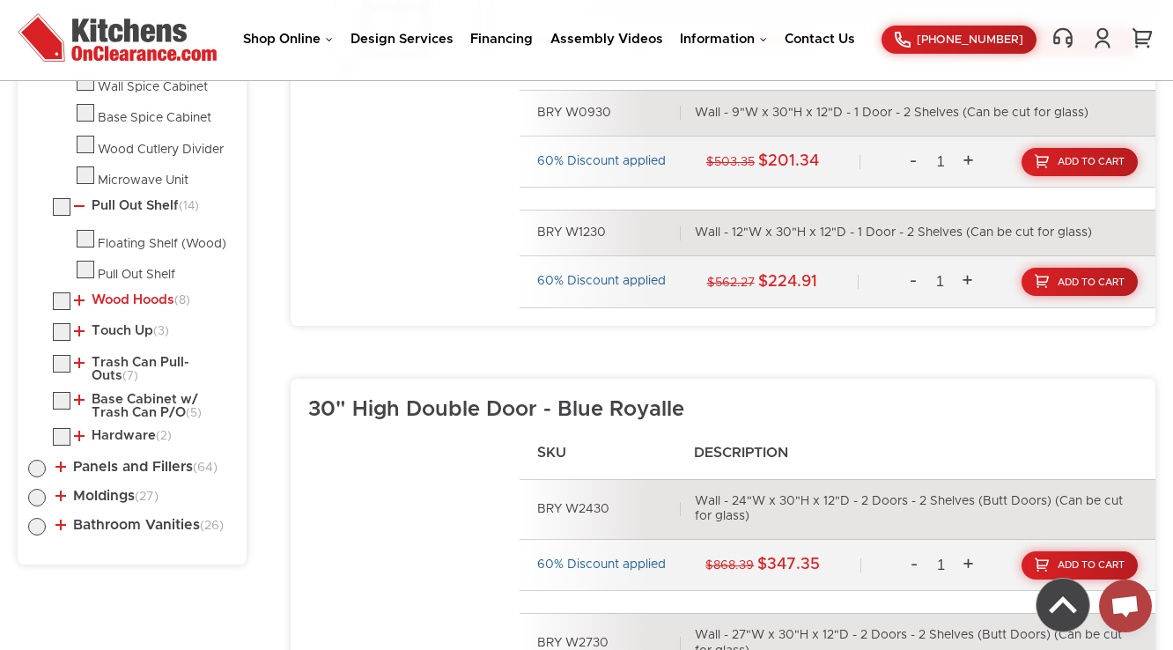
click at [127, 299] on link "Wood Hoods (8)" at bounding box center [132, 300] width 116 height 14
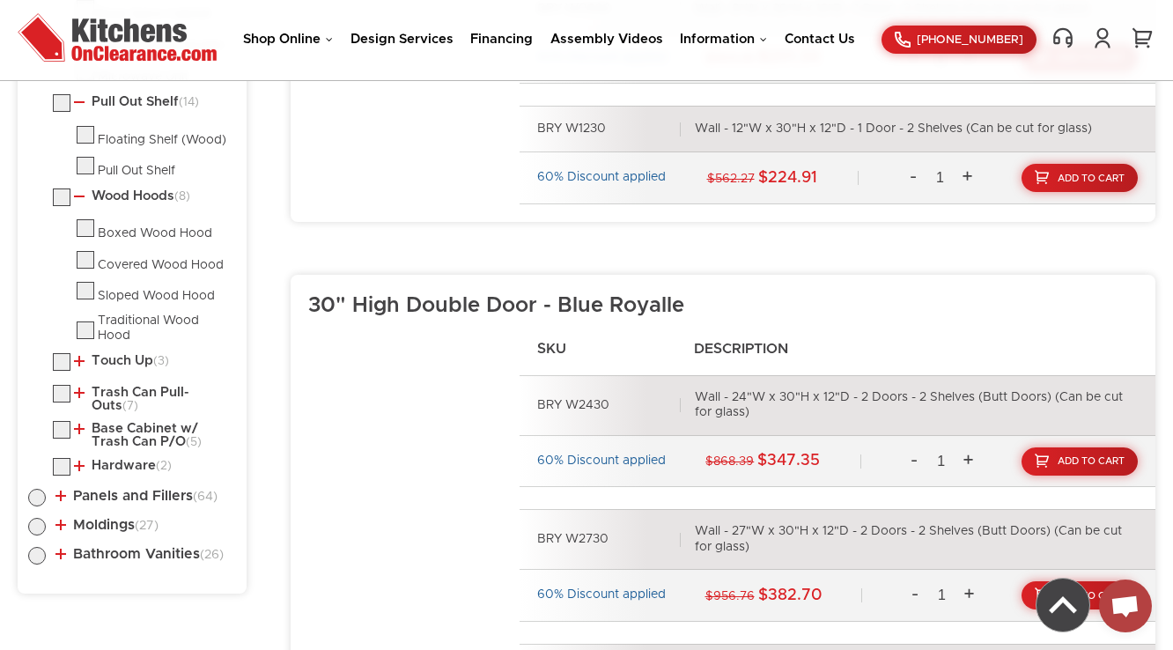
scroll to position [1370, 0]
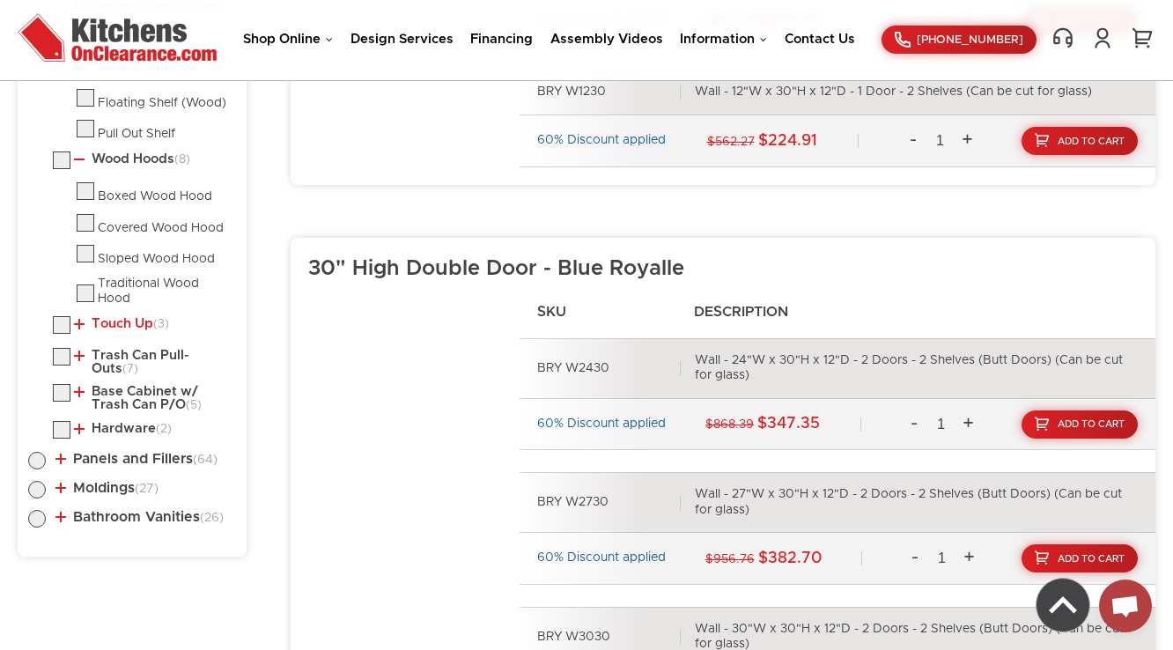
click at [121, 317] on link "Touch Up (3)" at bounding box center [121, 324] width 95 height 14
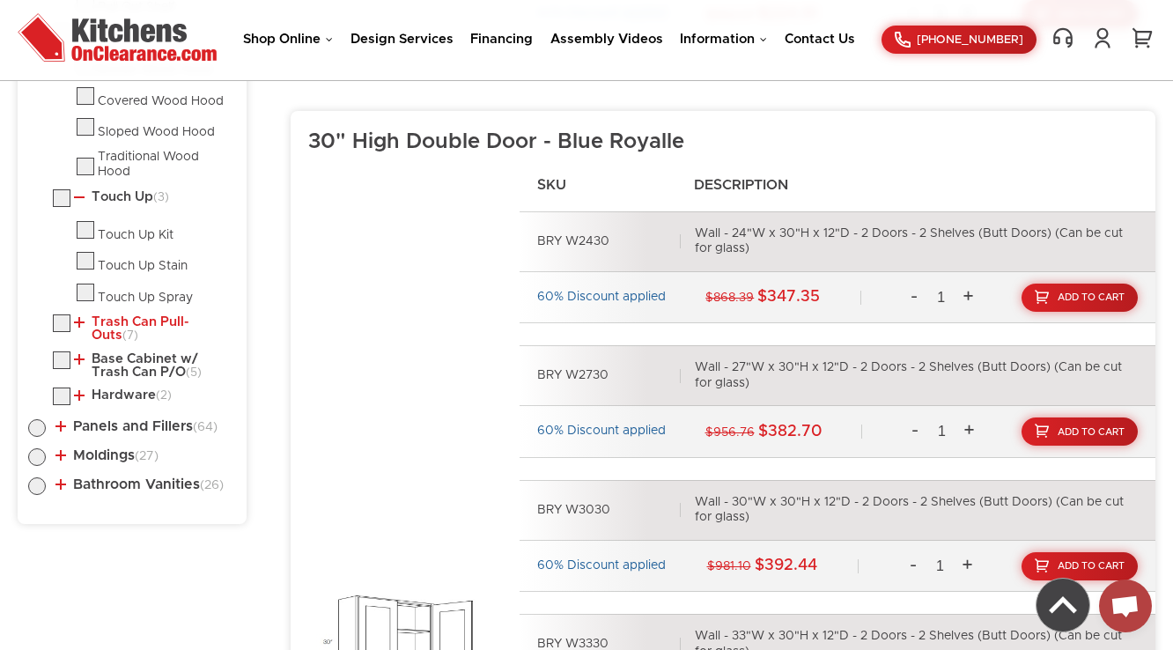
scroll to position [1511, 0]
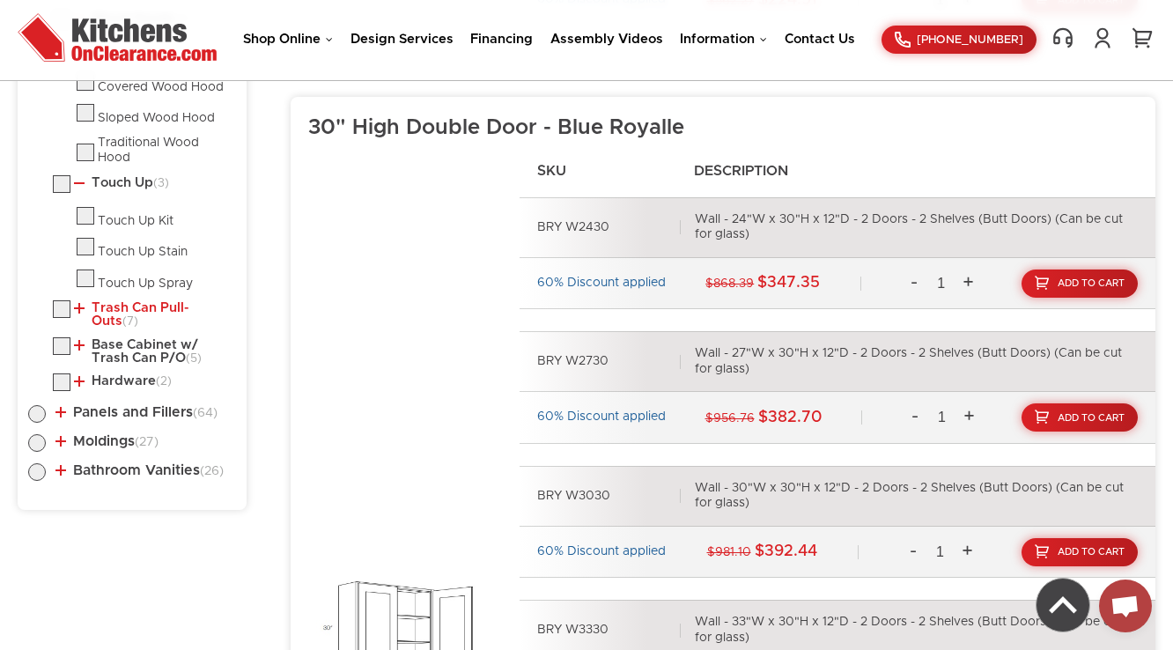
click at [119, 306] on link "Trash Can Pull-Outs (7)" at bounding box center [151, 314] width 155 height 27
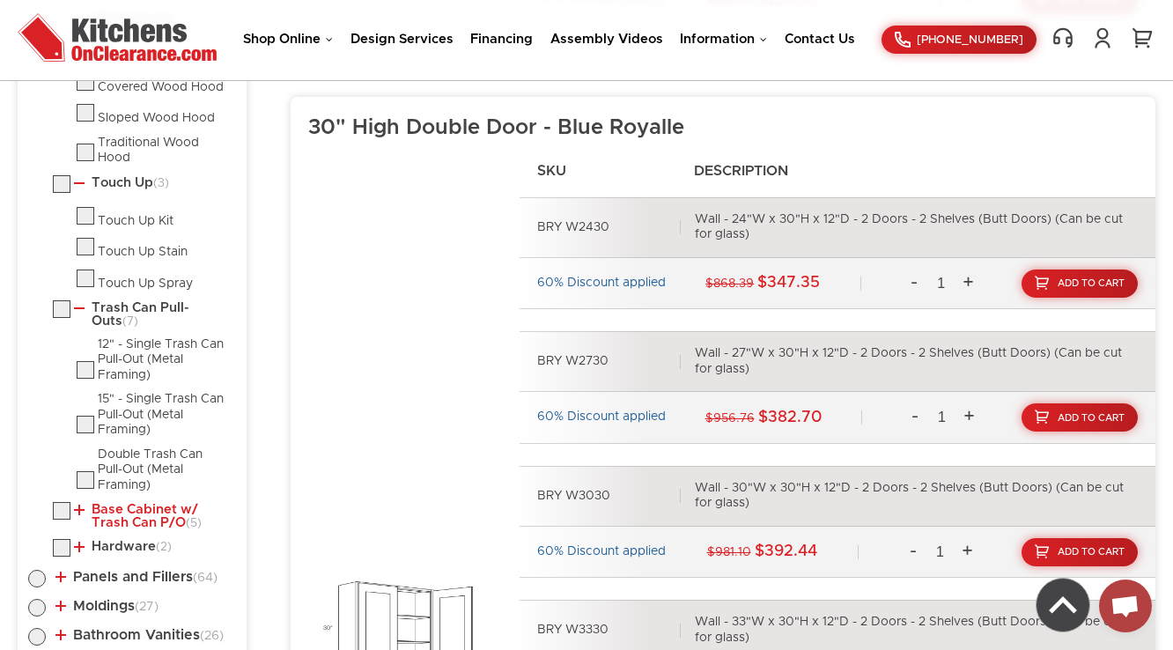
click at [99, 512] on link "Base Cabinet w/ Trash Can P/O (5)" at bounding box center [151, 516] width 155 height 27
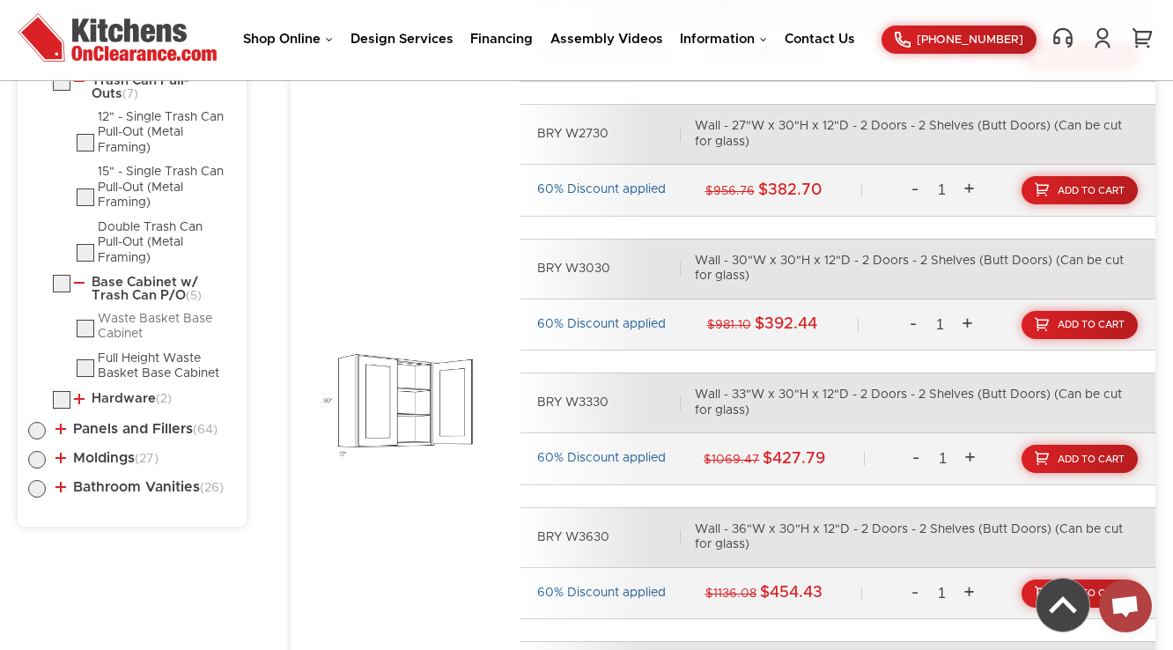
scroll to position [1793, 0]
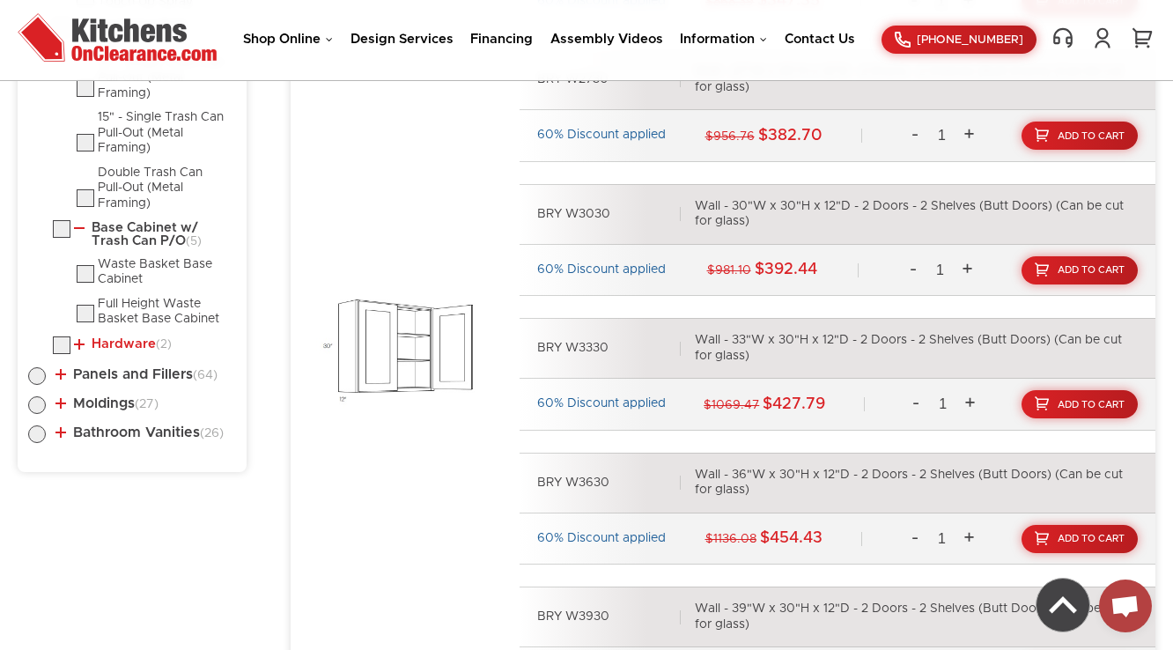
click at [127, 337] on link "Hardware (2)" at bounding box center [123, 344] width 98 height 14
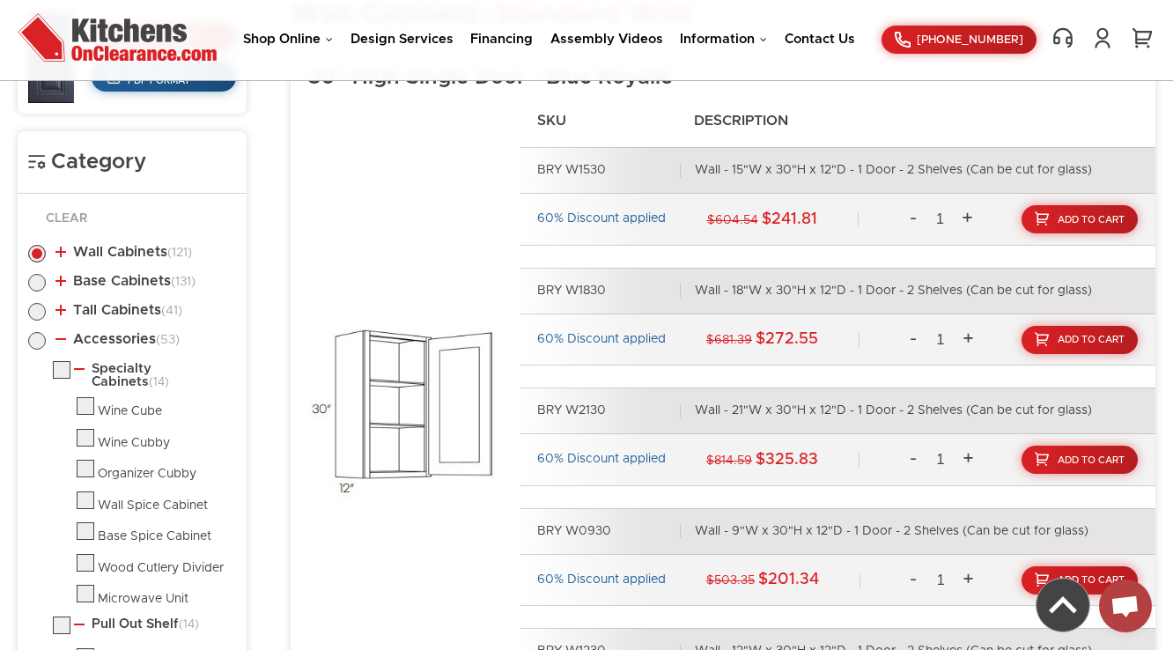
scroll to position [807, 0]
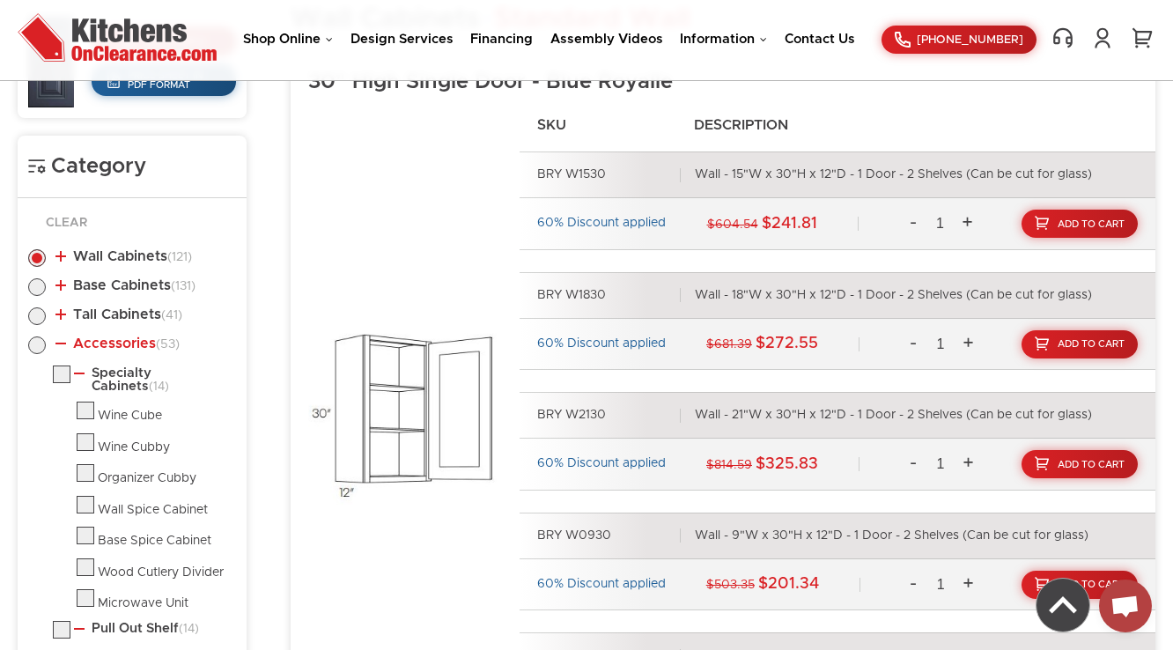
click at [107, 341] on link "Accessories (53)" at bounding box center [117, 343] width 124 height 14
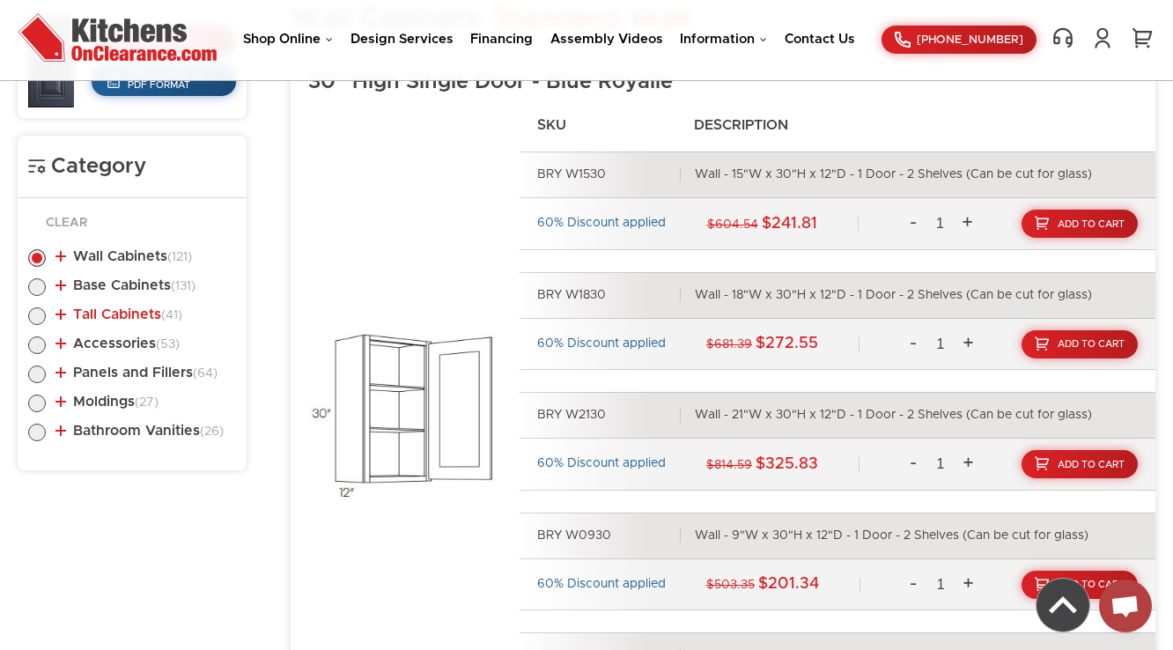
click at [122, 316] on link "Tall Cabinets (41)" at bounding box center [118, 314] width 127 height 14
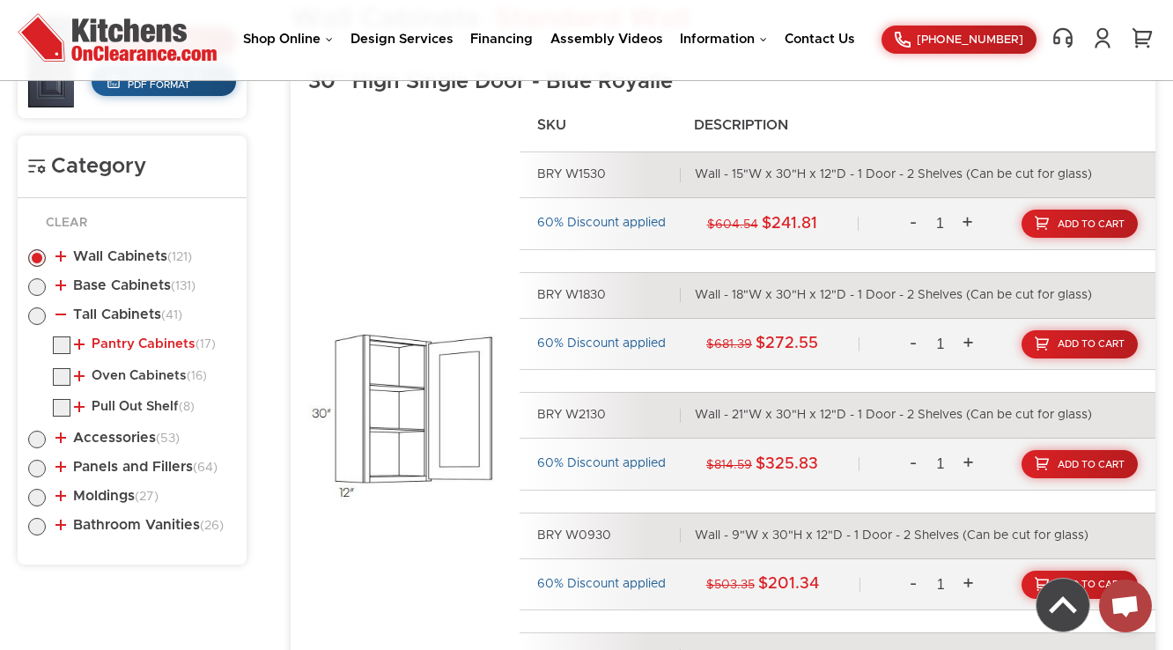
click at [127, 342] on link "Pantry Cabinets (17)" at bounding box center [145, 344] width 142 height 14
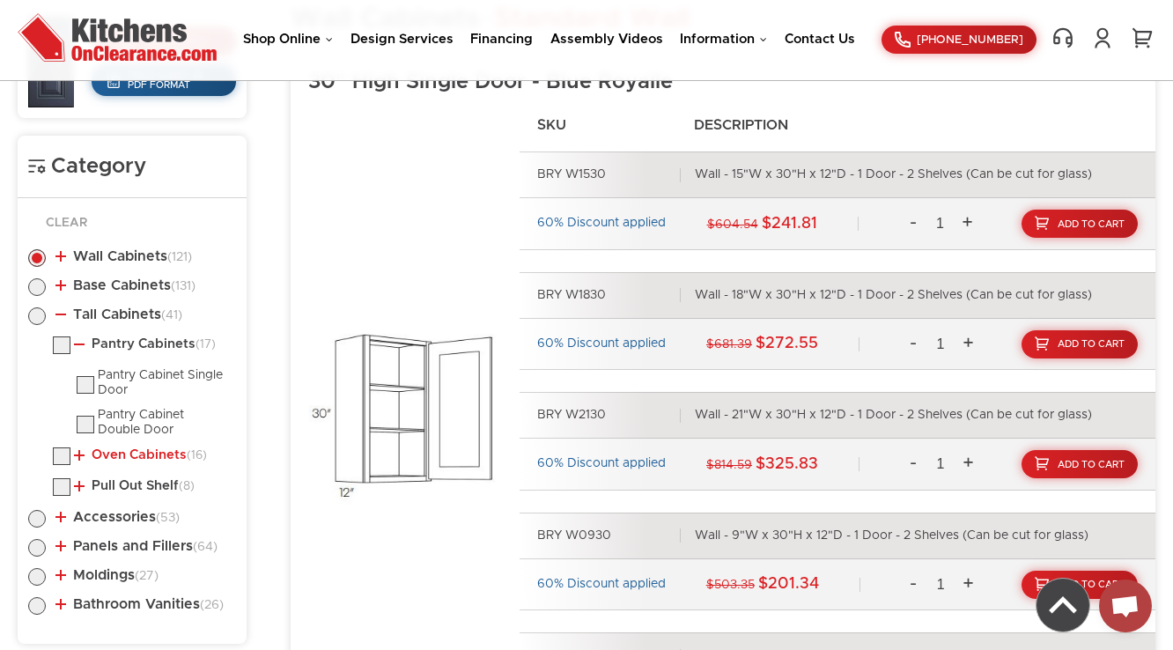
click at [139, 451] on link "Oven Cabinets (16)" at bounding box center [140, 455] width 133 height 14
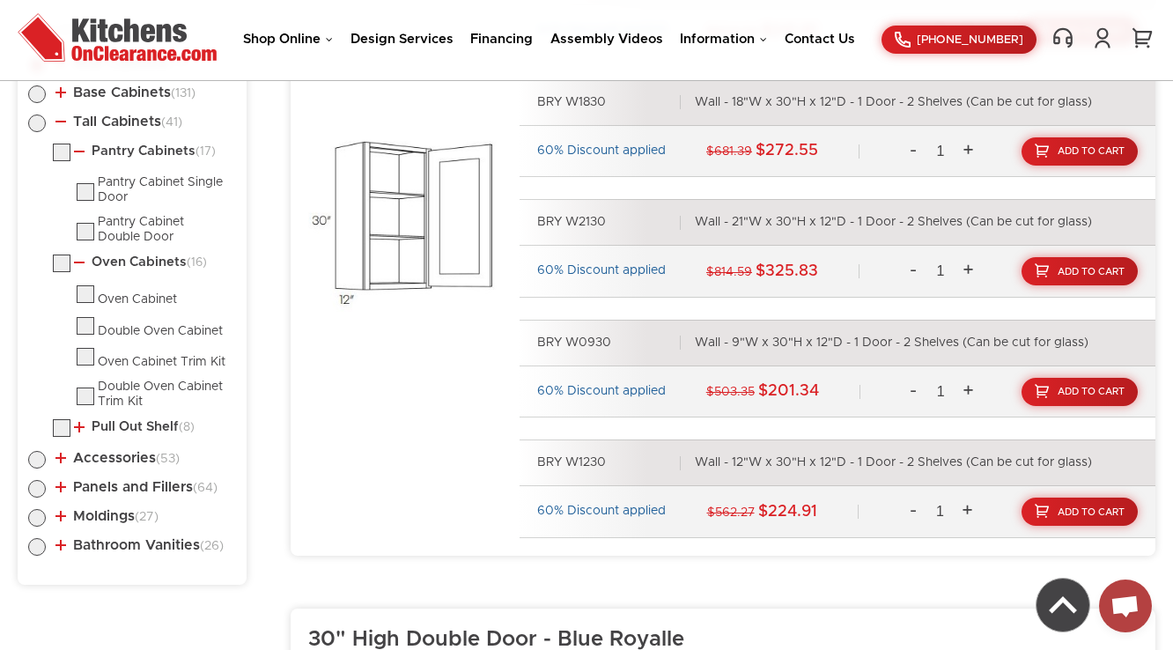
scroll to position [1018, 0]
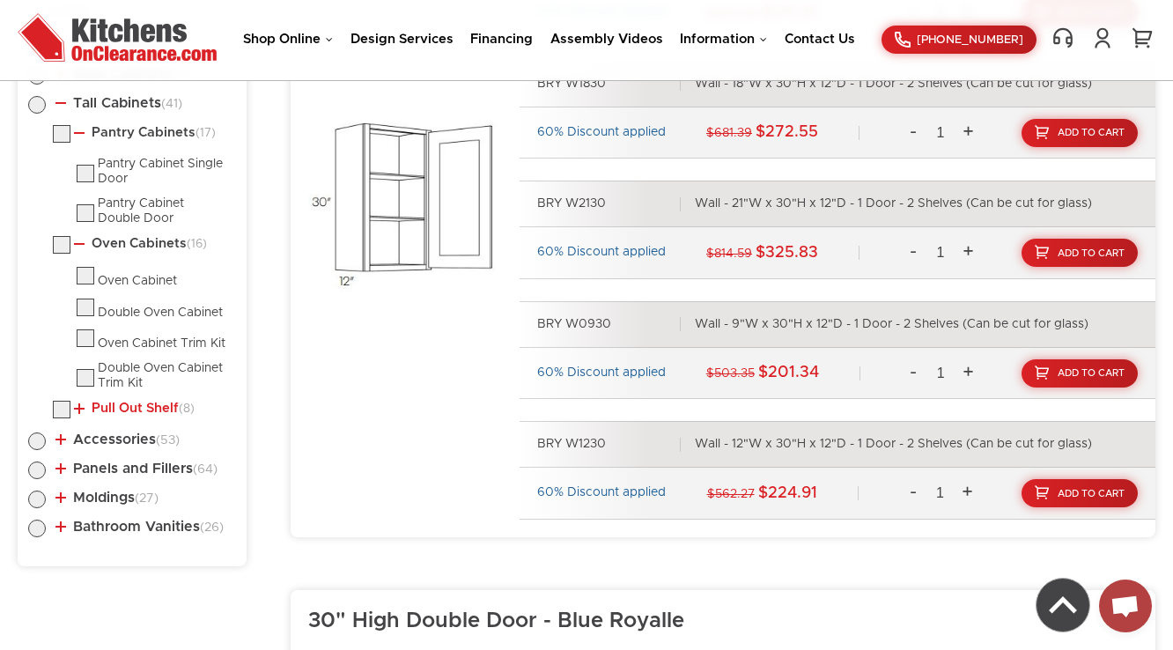
click at [129, 405] on link "Pull Out Shelf (8)" at bounding box center [134, 408] width 121 height 14
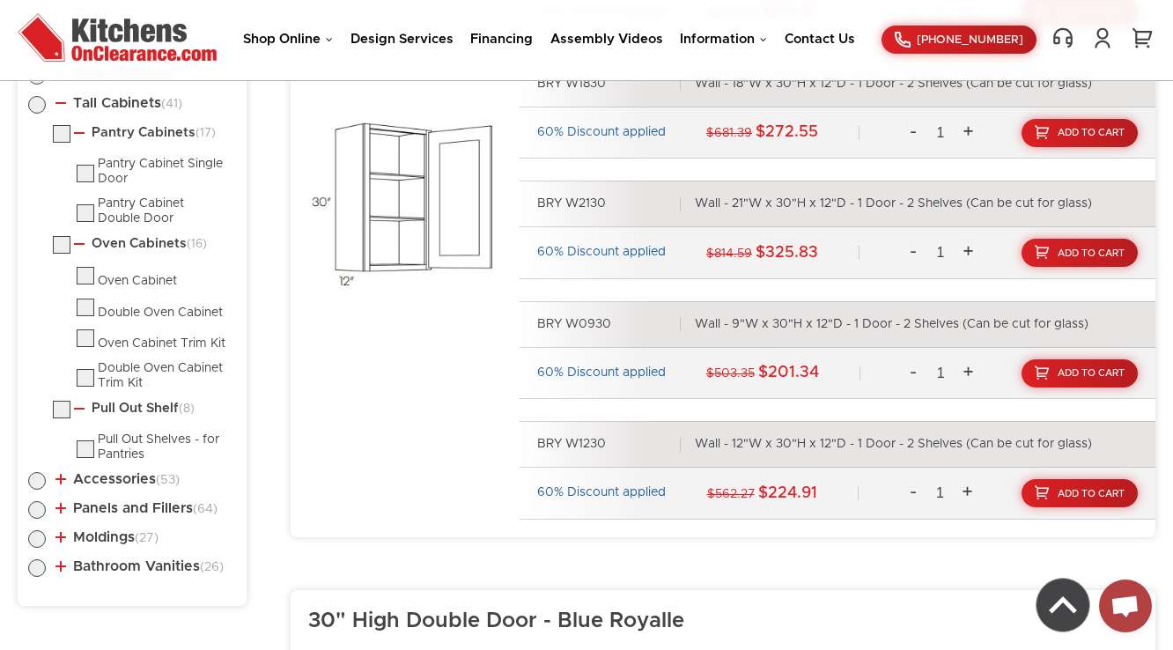
scroll to position [877, 0]
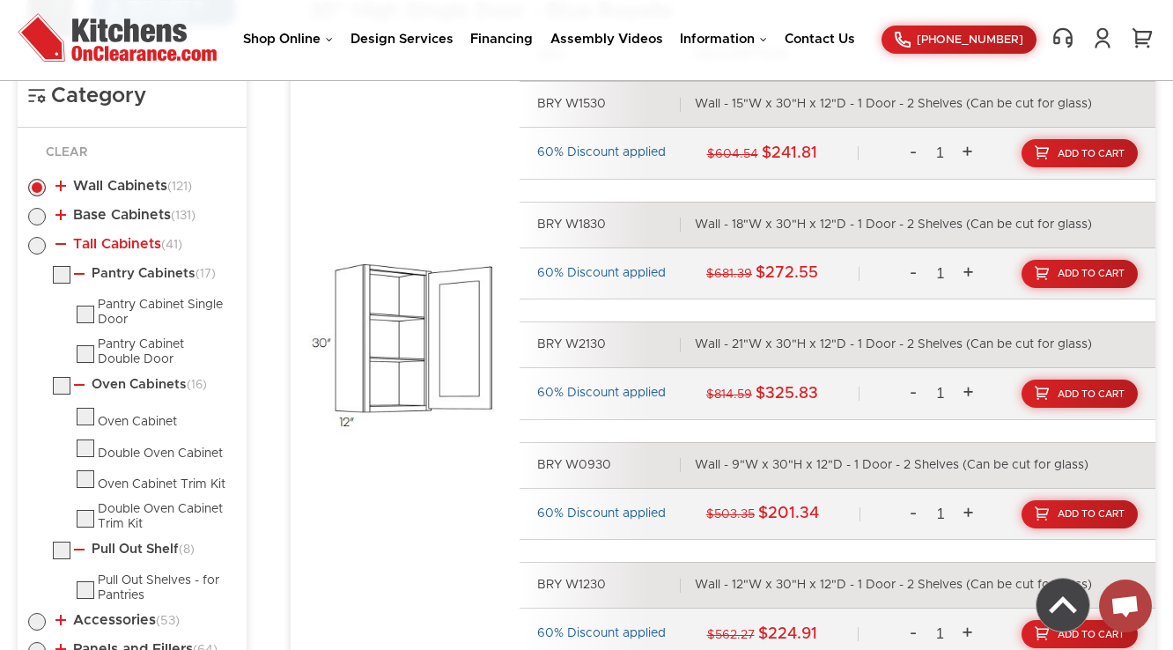
click at [102, 248] on link "Tall Cabinets (41)" at bounding box center [118, 244] width 127 height 14
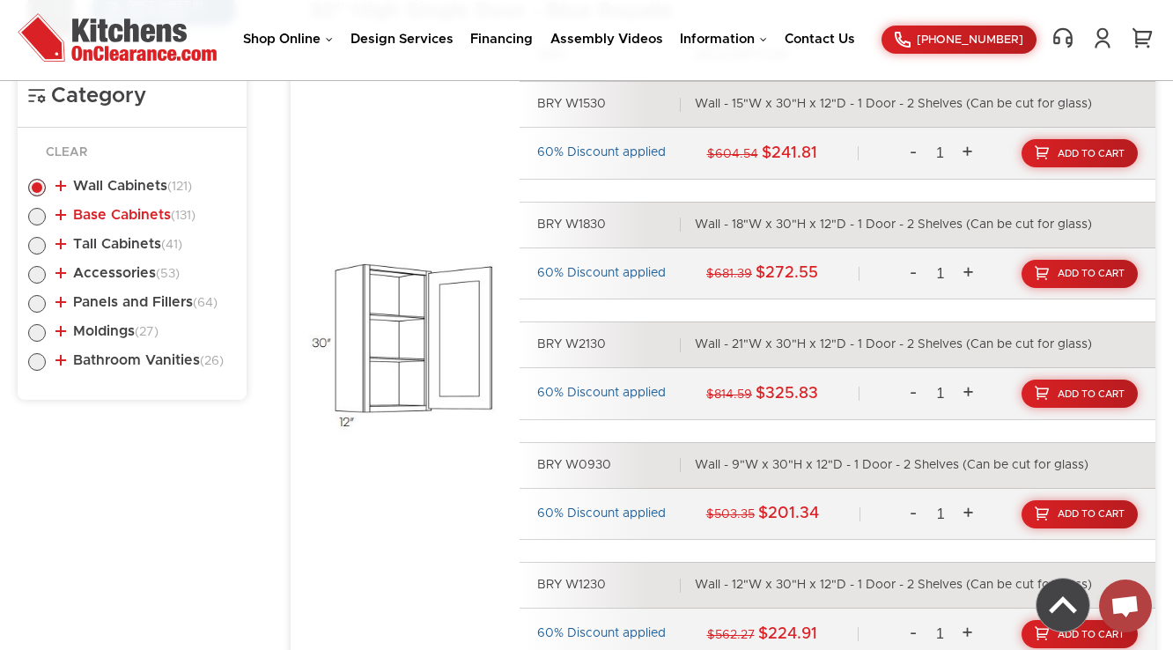
click at [123, 218] on link "Base Cabinets (131)" at bounding box center [125, 215] width 140 height 14
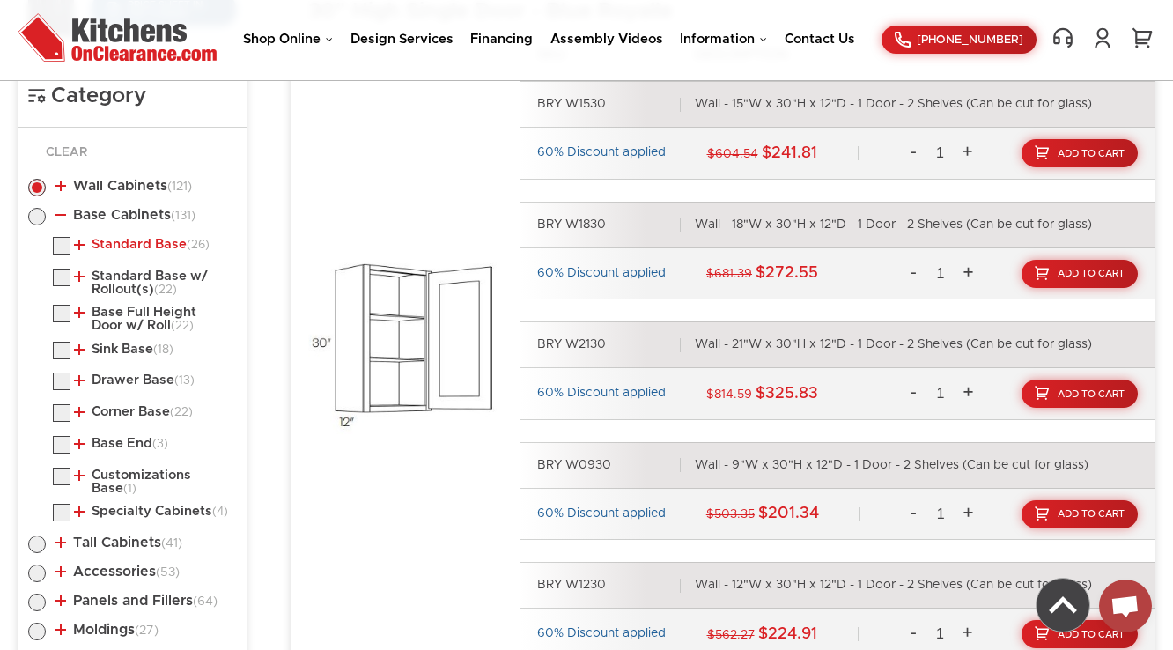
click at [125, 244] on link "Standard Base (26)" at bounding box center [142, 245] width 136 height 14
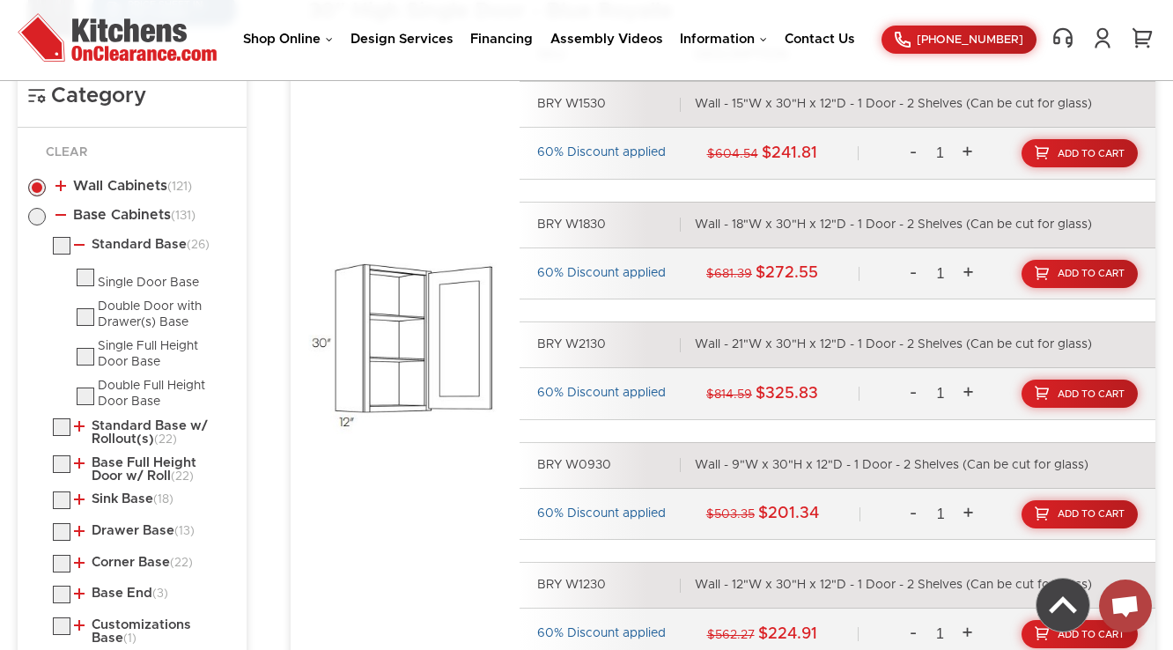
scroll to position [1018, 0]
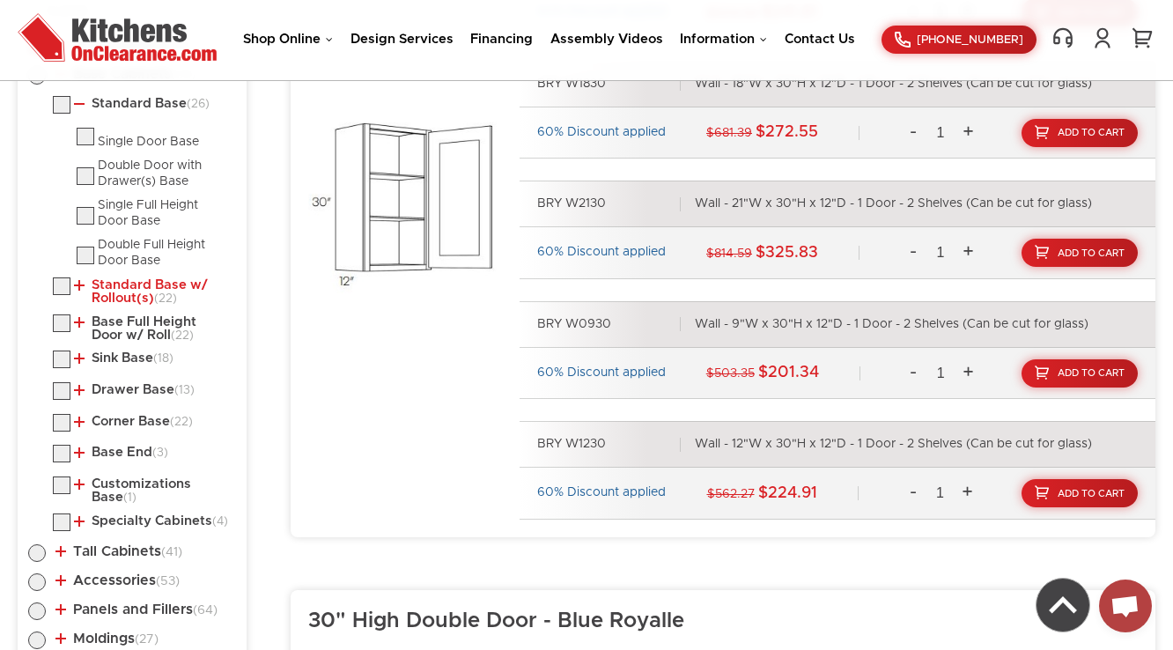
click at [134, 287] on link "Standard Base w/ Rollout(s) (22)" at bounding box center [151, 291] width 155 height 27
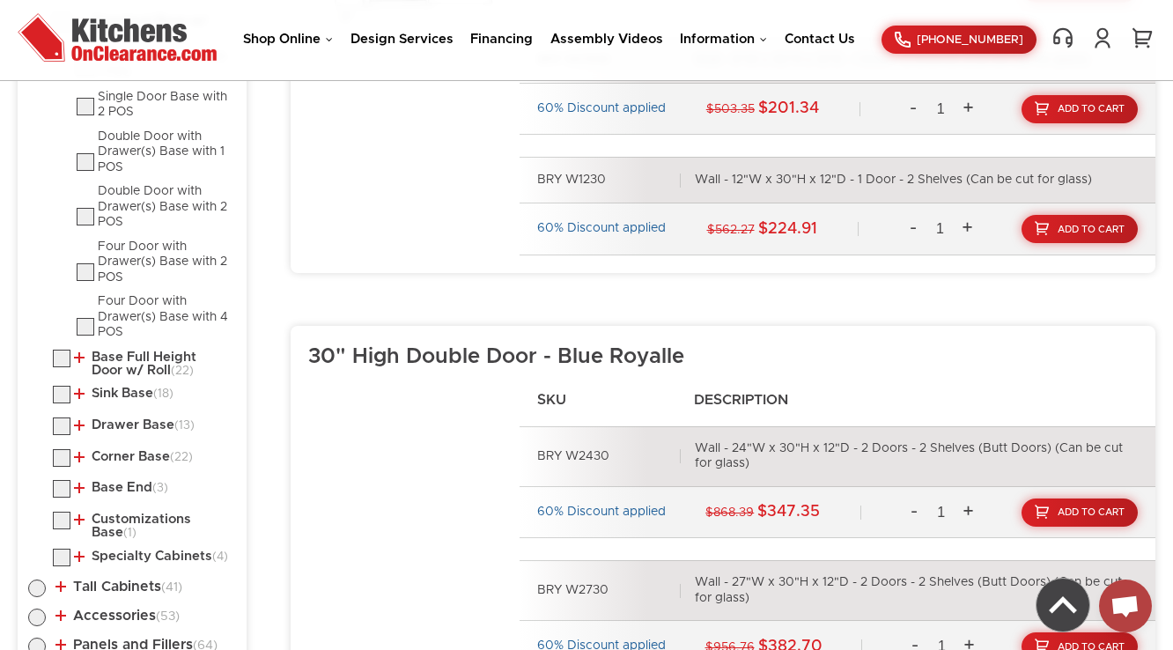
scroll to position [1300, 0]
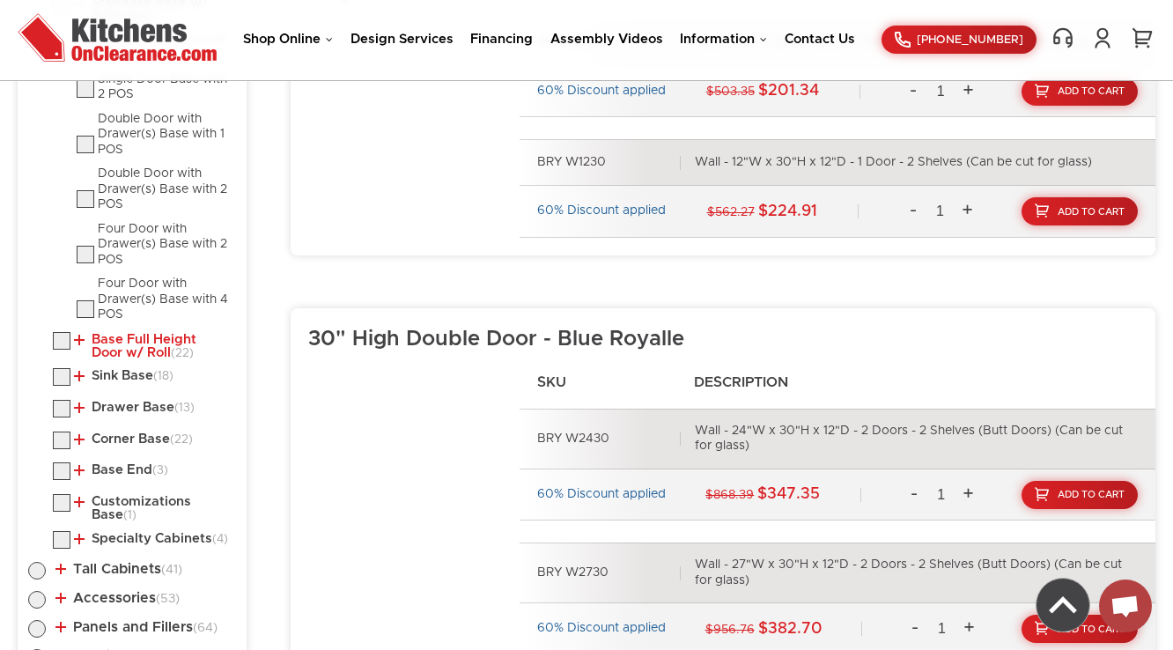
click at [149, 335] on link "Base Full Height Door w/ Roll (22)" at bounding box center [151, 346] width 155 height 27
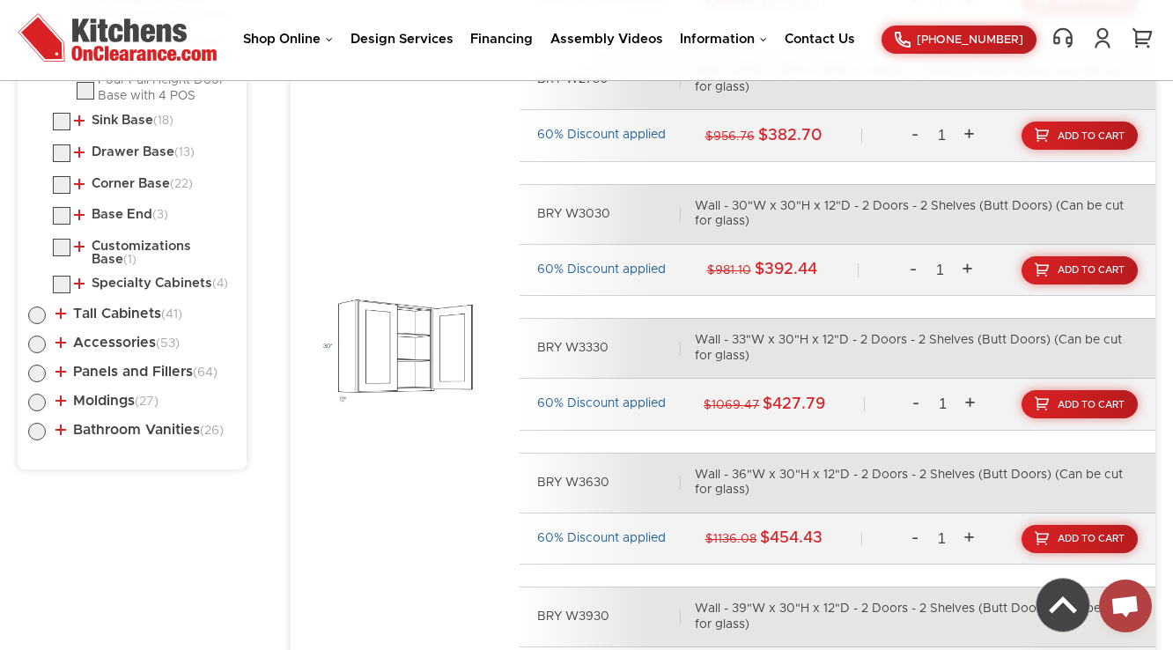
scroll to position [1652, 0]
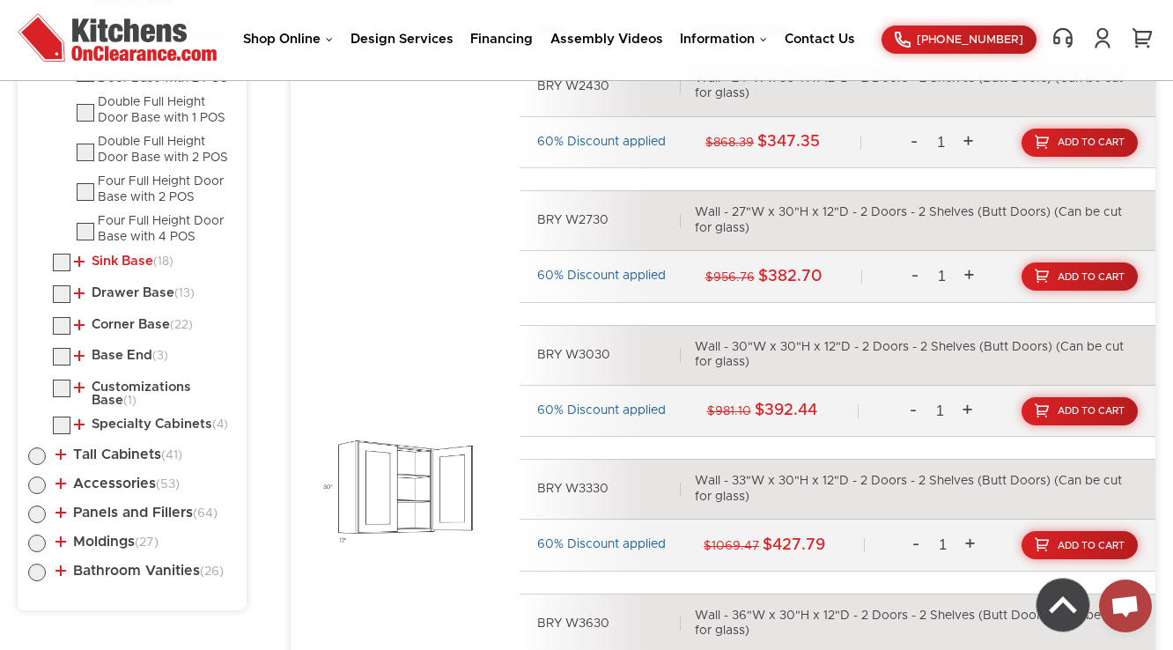
click at [122, 257] on link "Sink Base (18)" at bounding box center [123, 261] width 99 height 14
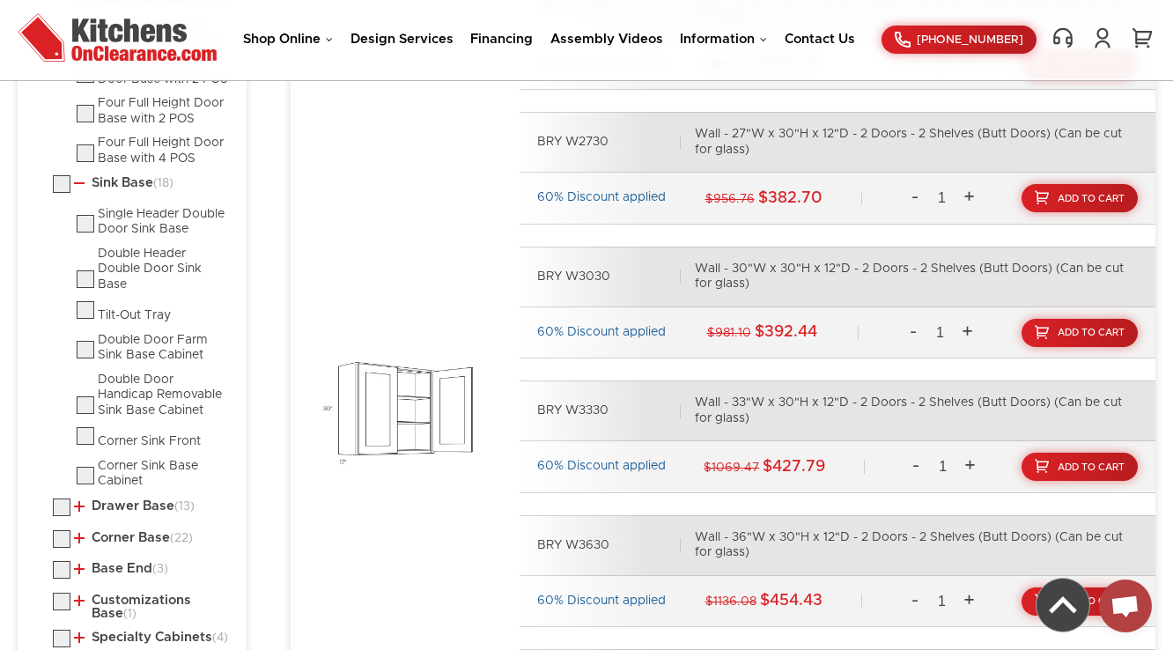
scroll to position [1863, 0]
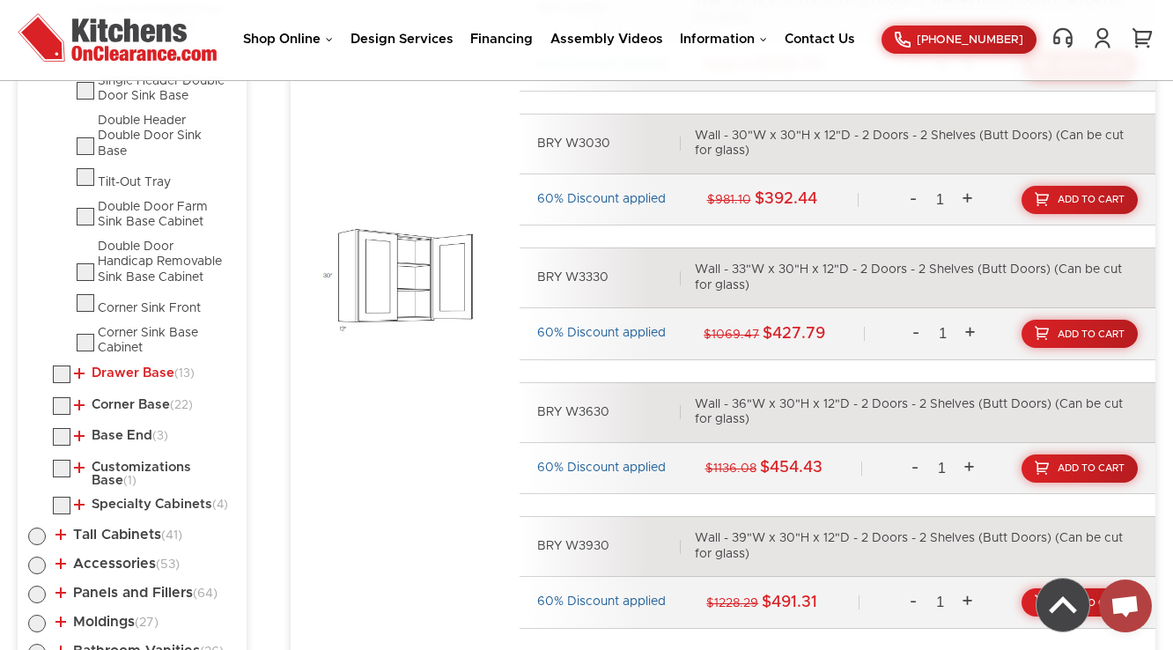
click at [120, 371] on link "Drawer Base (13)" at bounding box center [134, 373] width 121 height 14
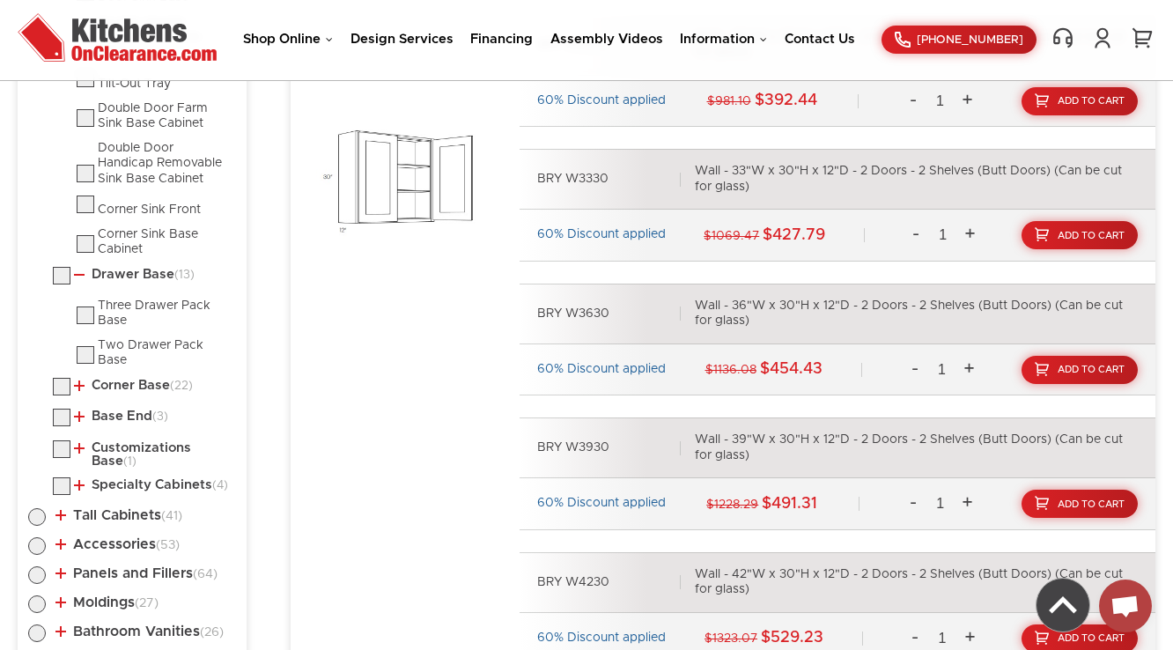
scroll to position [2074, 0]
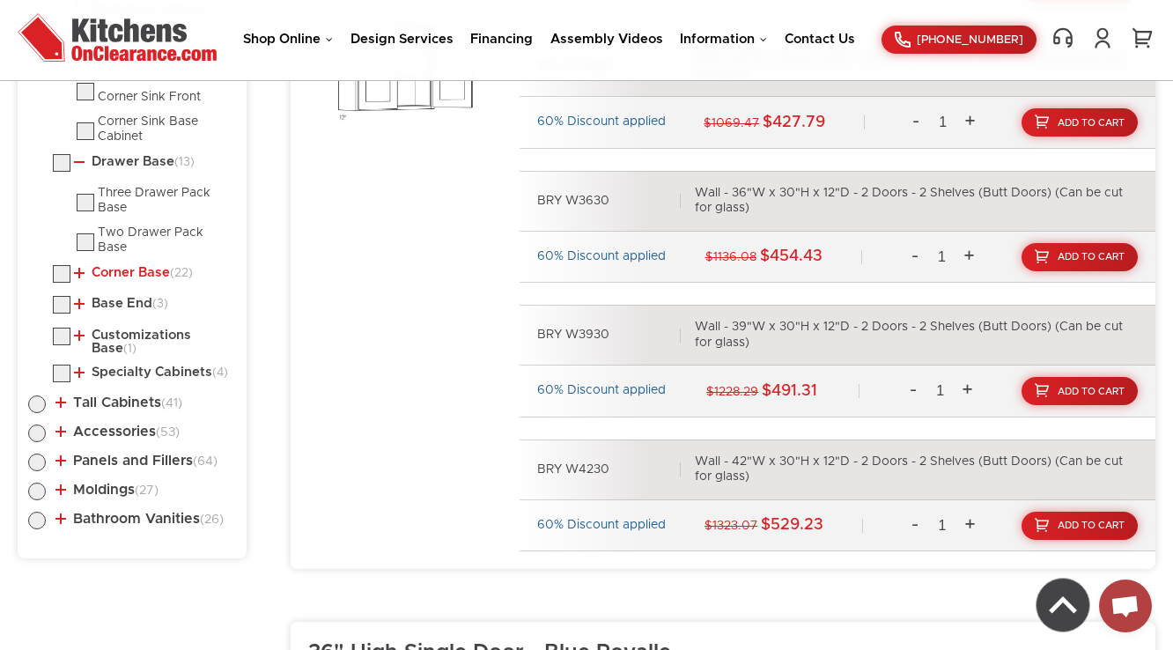
click at [117, 269] on link "Corner Base (22)" at bounding box center [133, 273] width 119 height 14
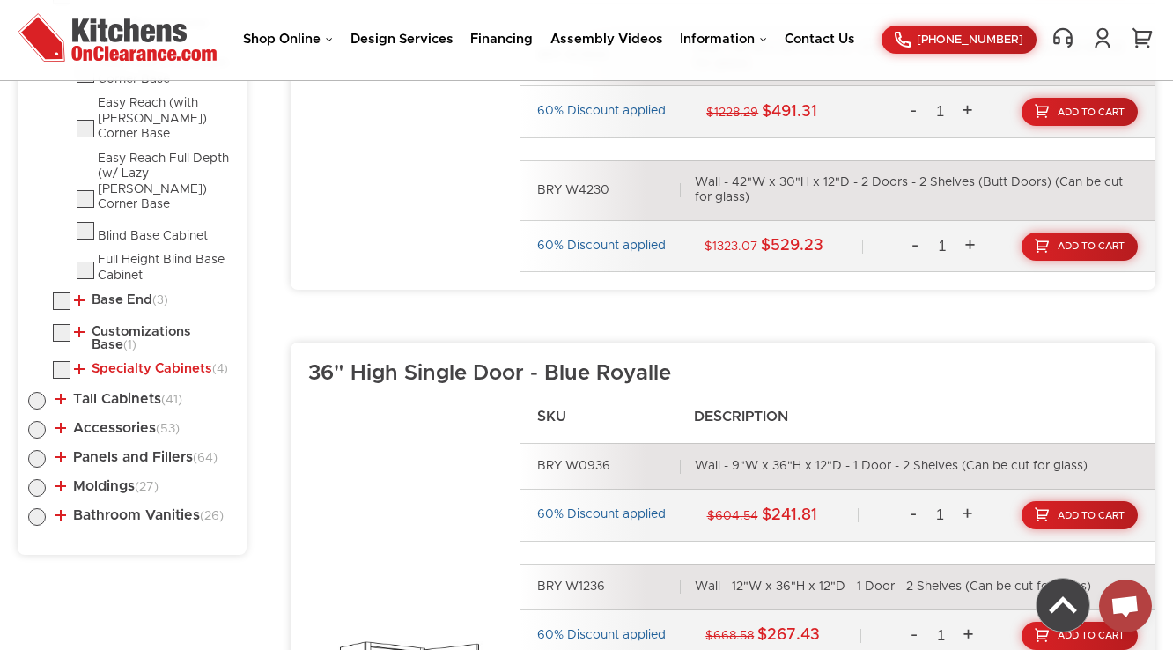
scroll to position [2356, 0]
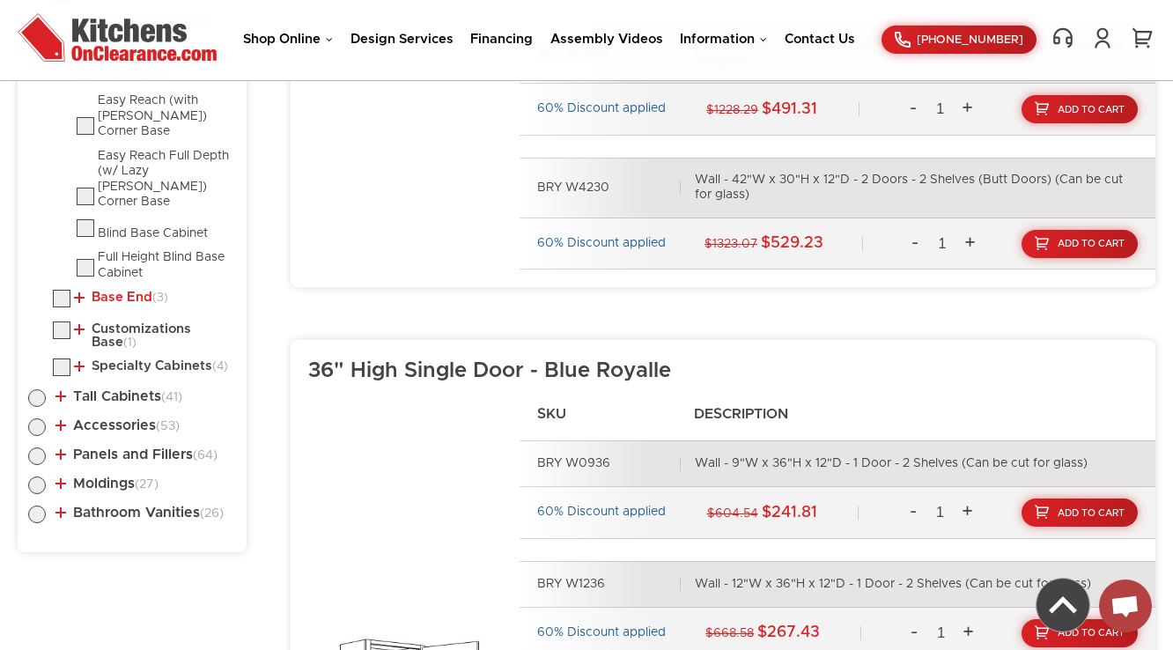
click at [105, 291] on link "Base End (3)" at bounding box center [121, 298] width 94 height 14
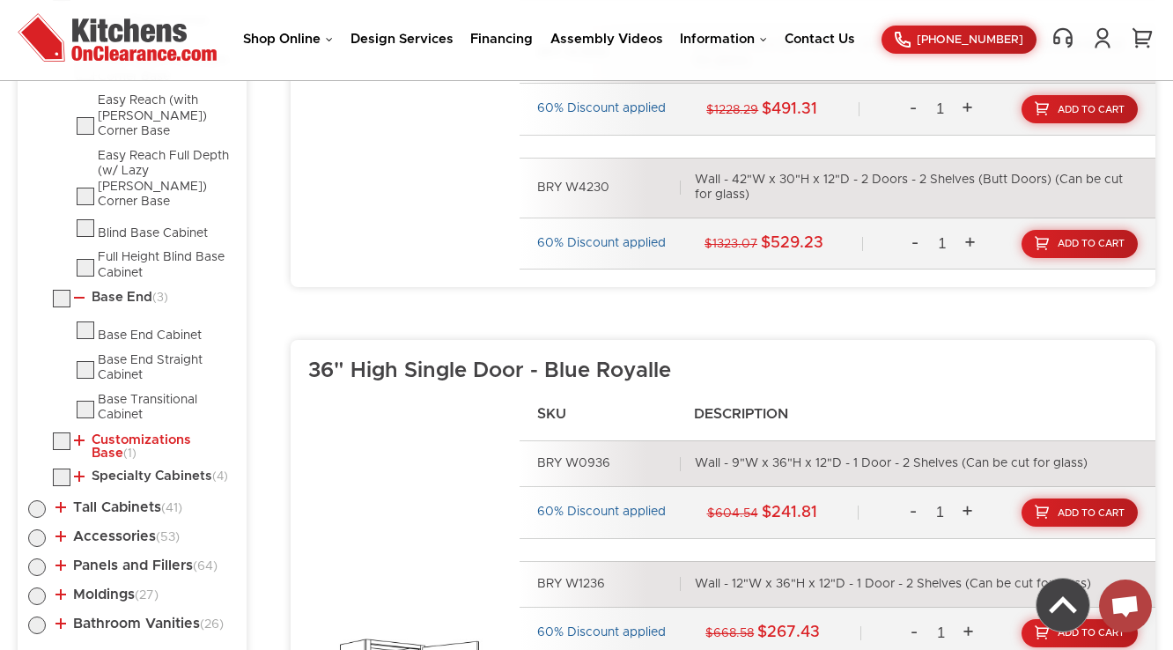
click at [108, 433] on link "Customizations Base (1)" at bounding box center [151, 446] width 155 height 27
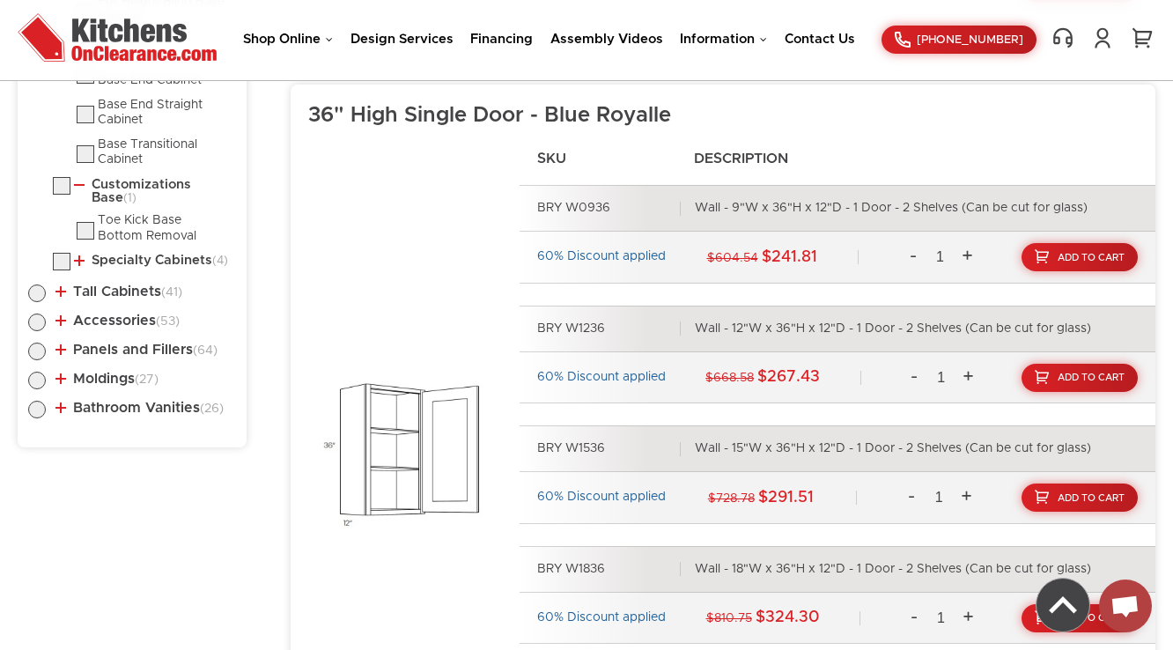
scroll to position [2638, 0]
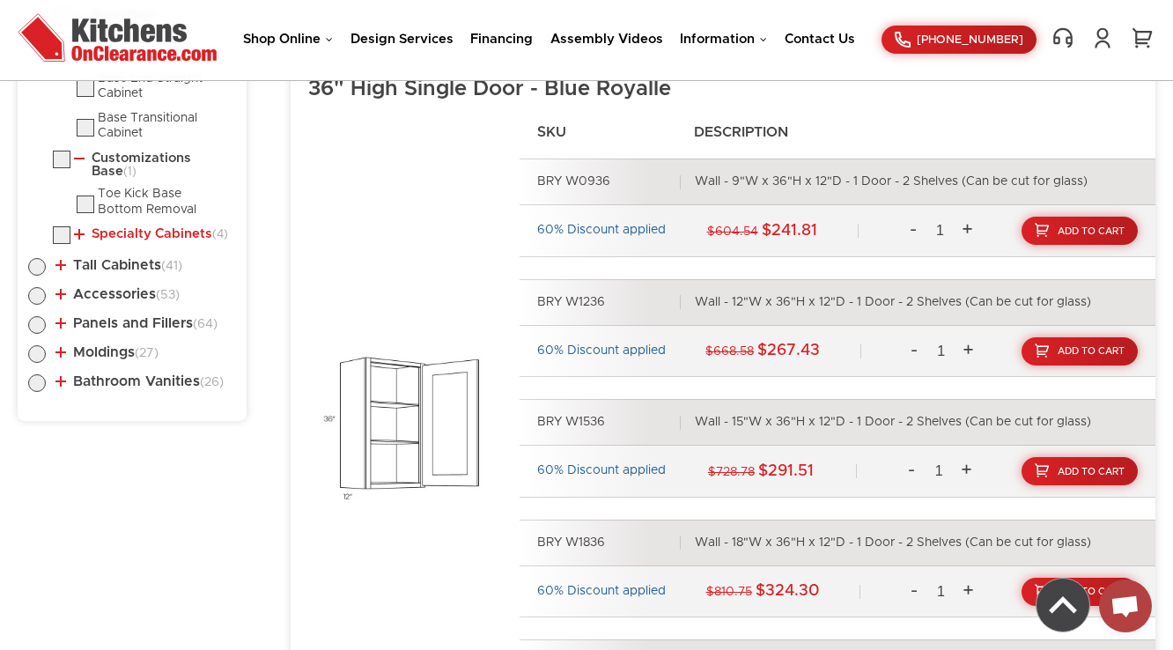
click at [123, 227] on link "Specialty Cabinets (4)" at bounding box center [151, 234] width 154 height 14
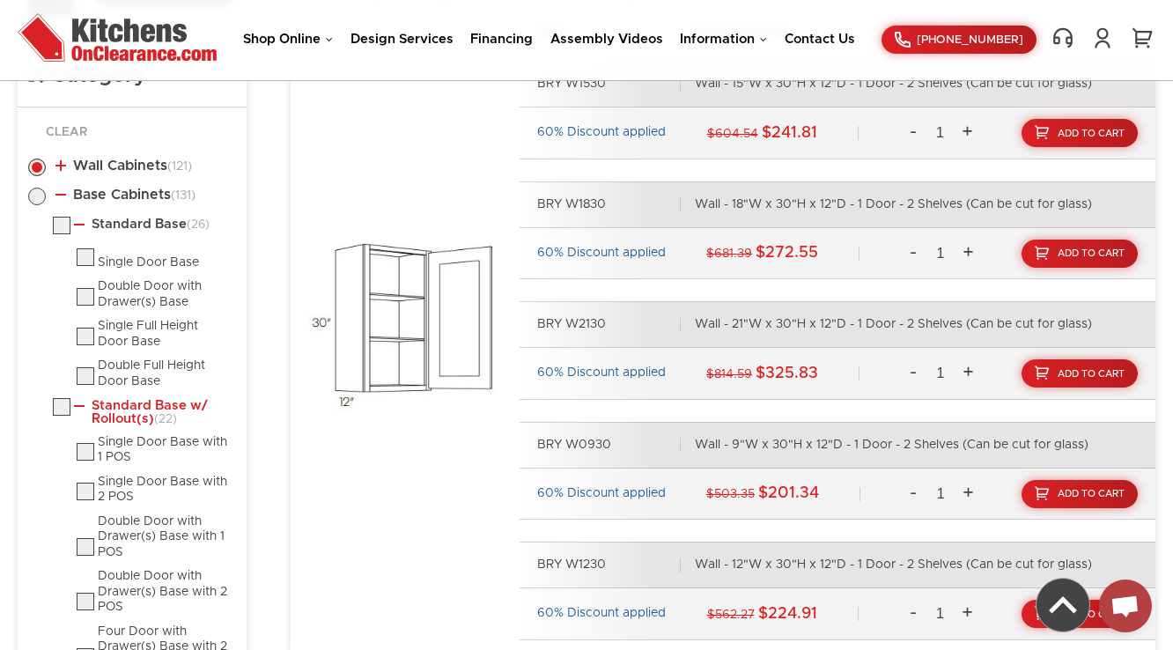
scroll to position [861, 0]
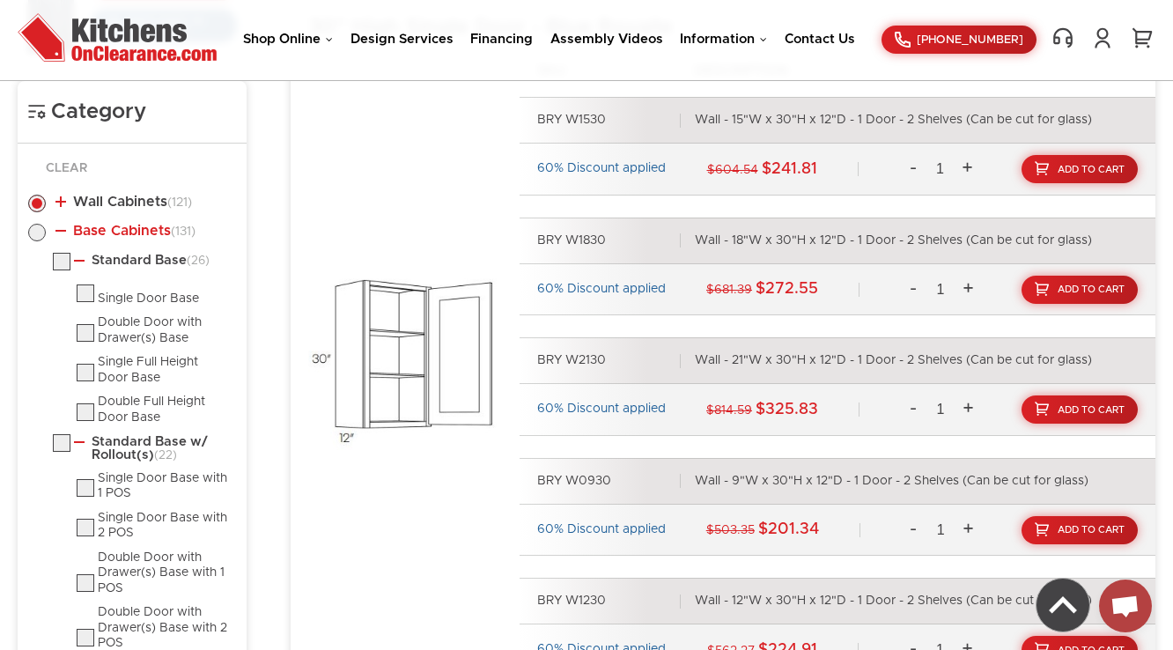
click at [83, 230] on link "Base Cabinets (131)" at bounding box center [125, 231] width 140 height 14
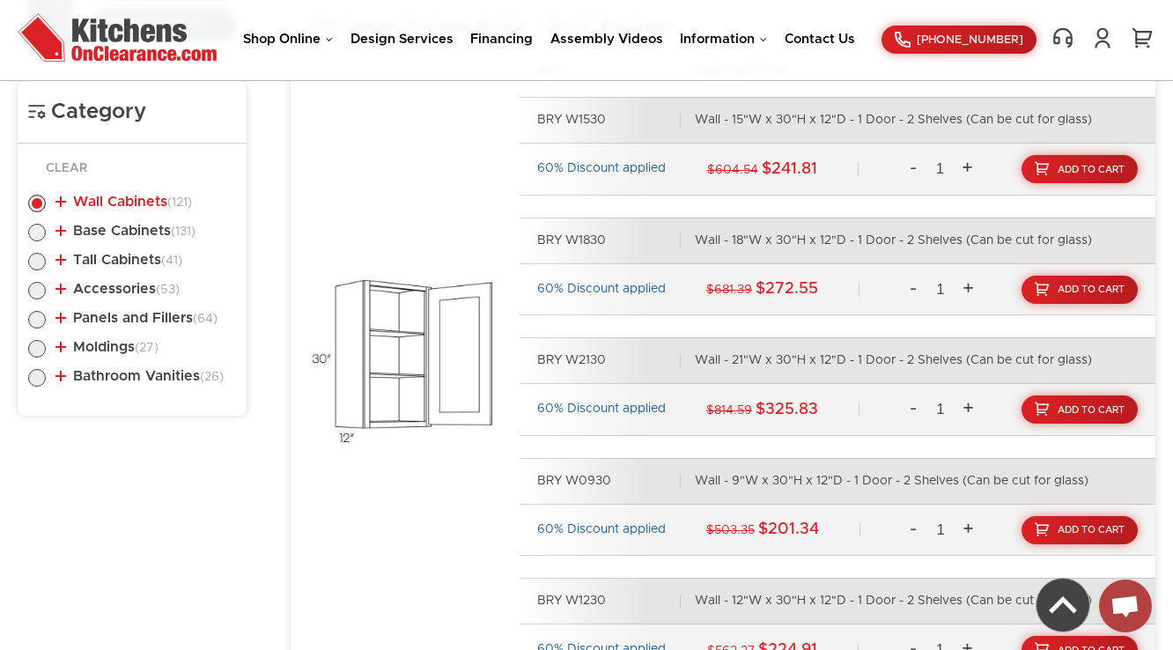
click at [97, 195] on link "Wall Cabinets (121)" at bounding box center [123, 202] width 136 height 14
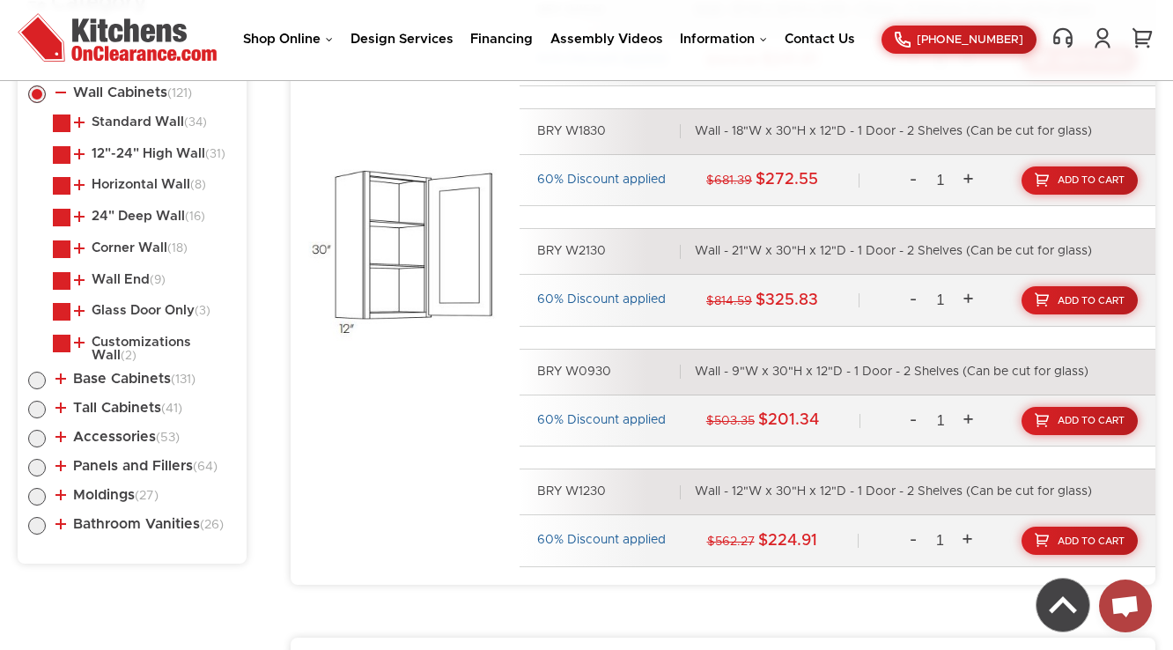
scroll to position [760, 0]
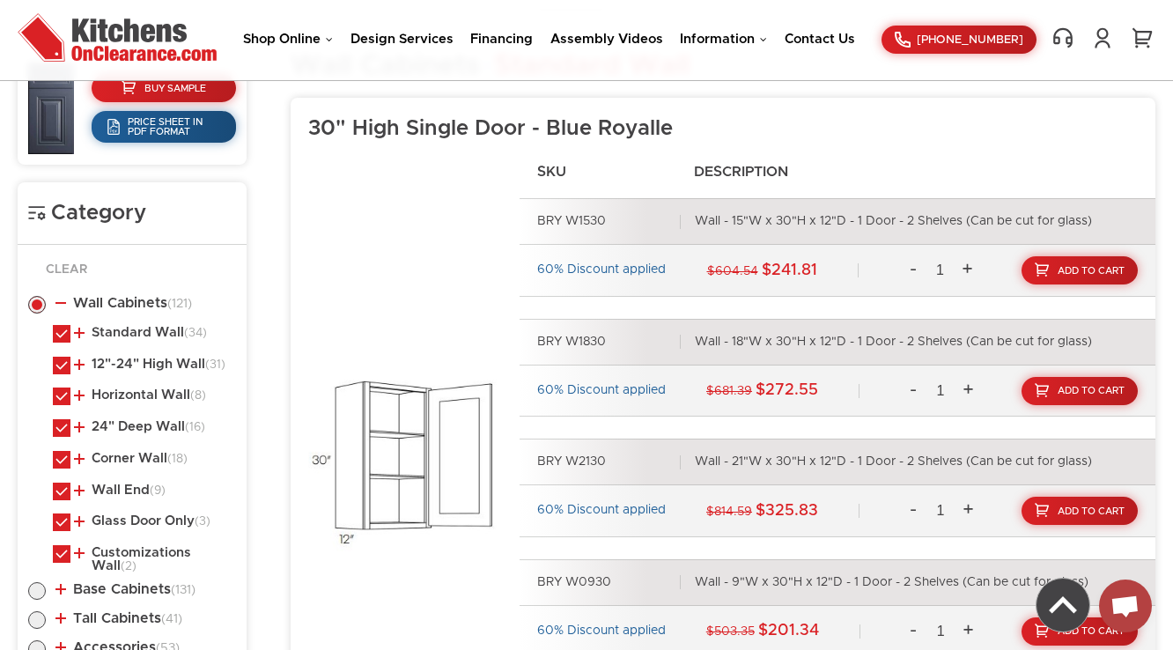
click at [39, 588] on label at bounding box center [37, 595] width 18 height 14
radio input "true"
checkbox input "false"
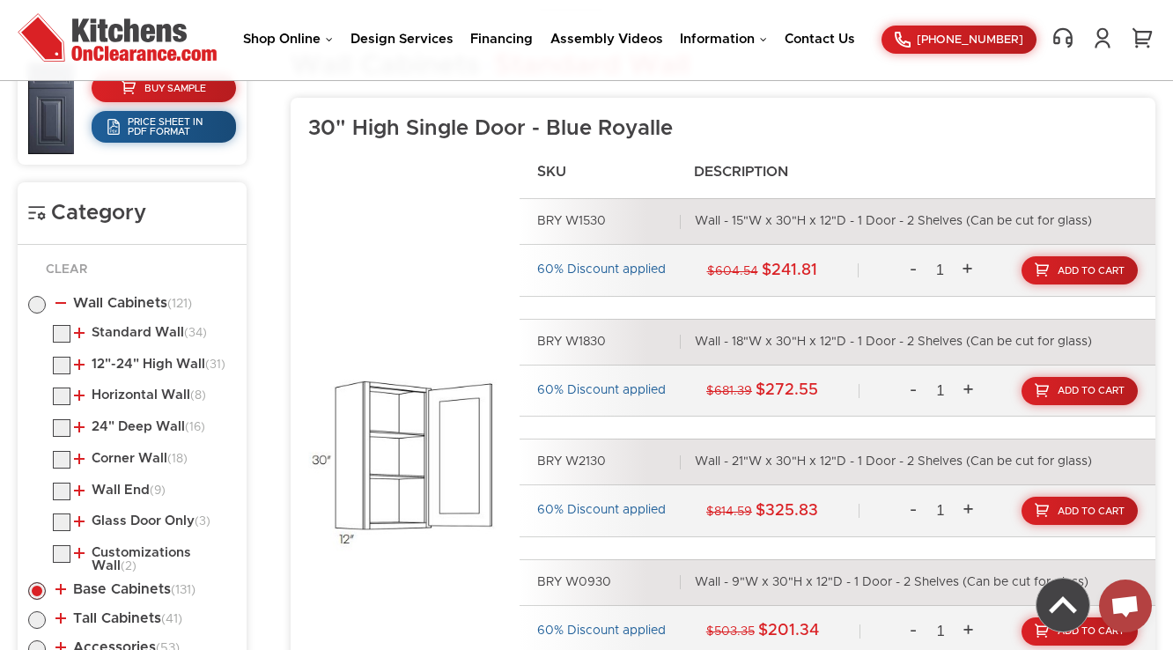
checkbox input "false"
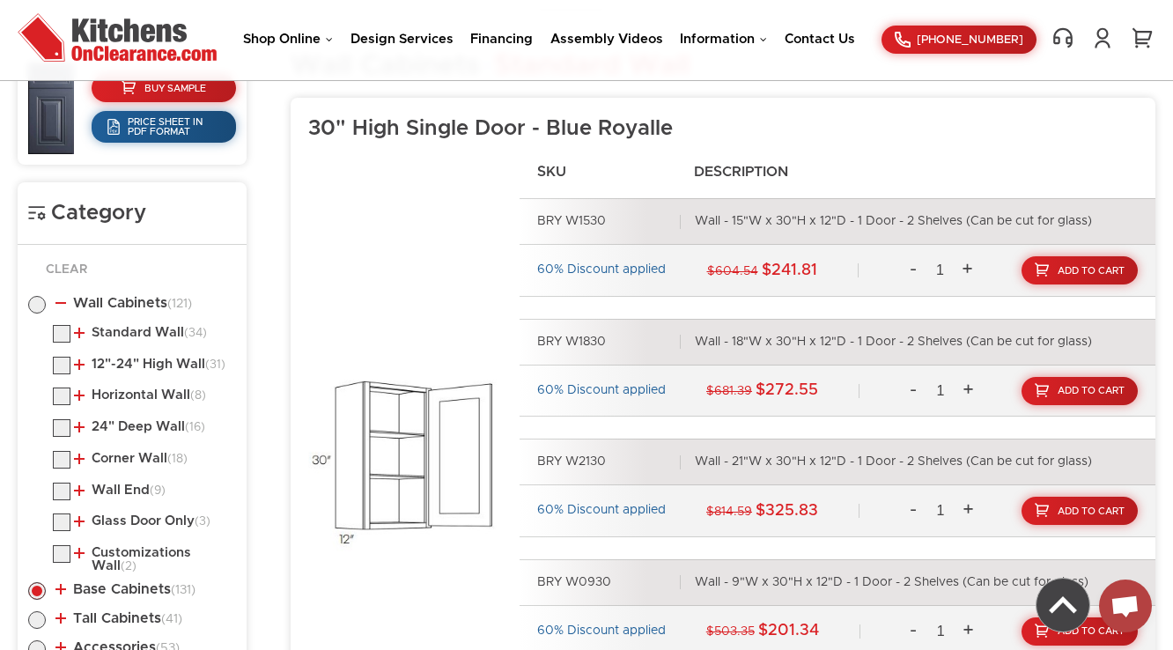
checkbox input "false"
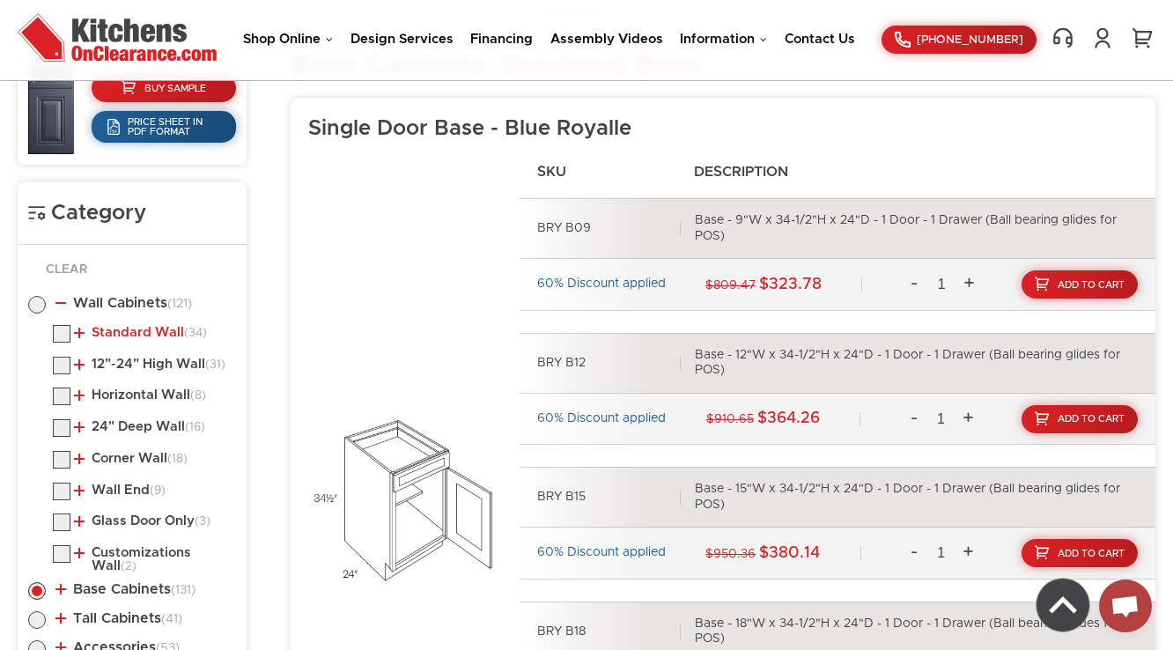
click at [106, 330] on link "Standard Wall (34)" at bounding box center [140, 333] width 133 height 14
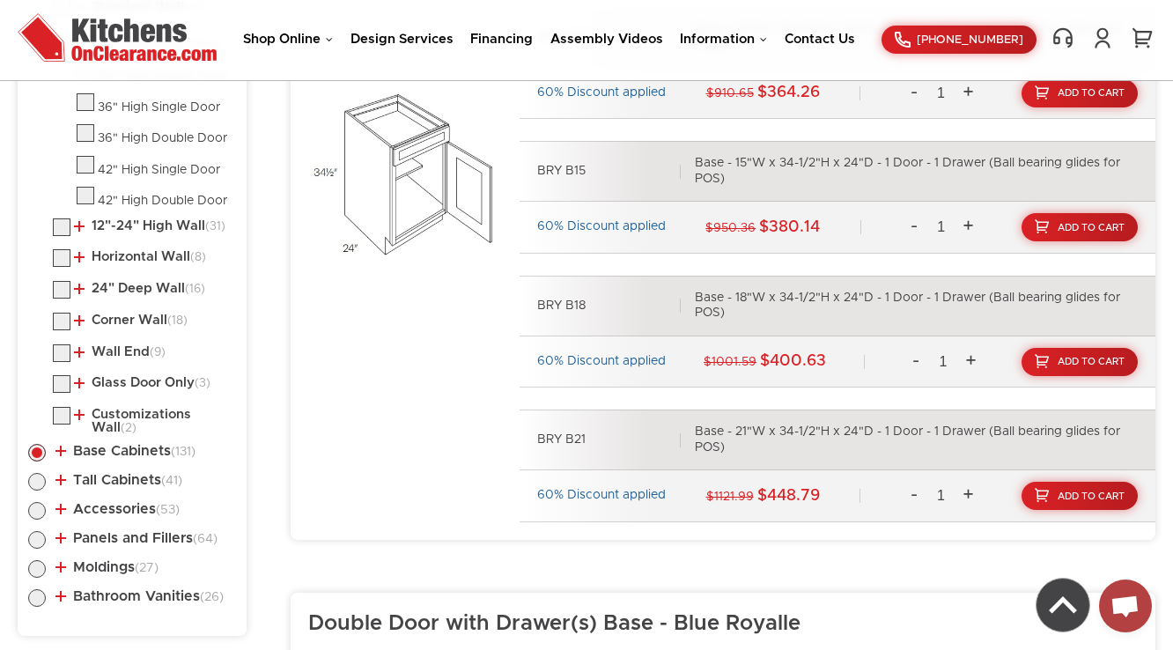
scroll to position [945, 0]
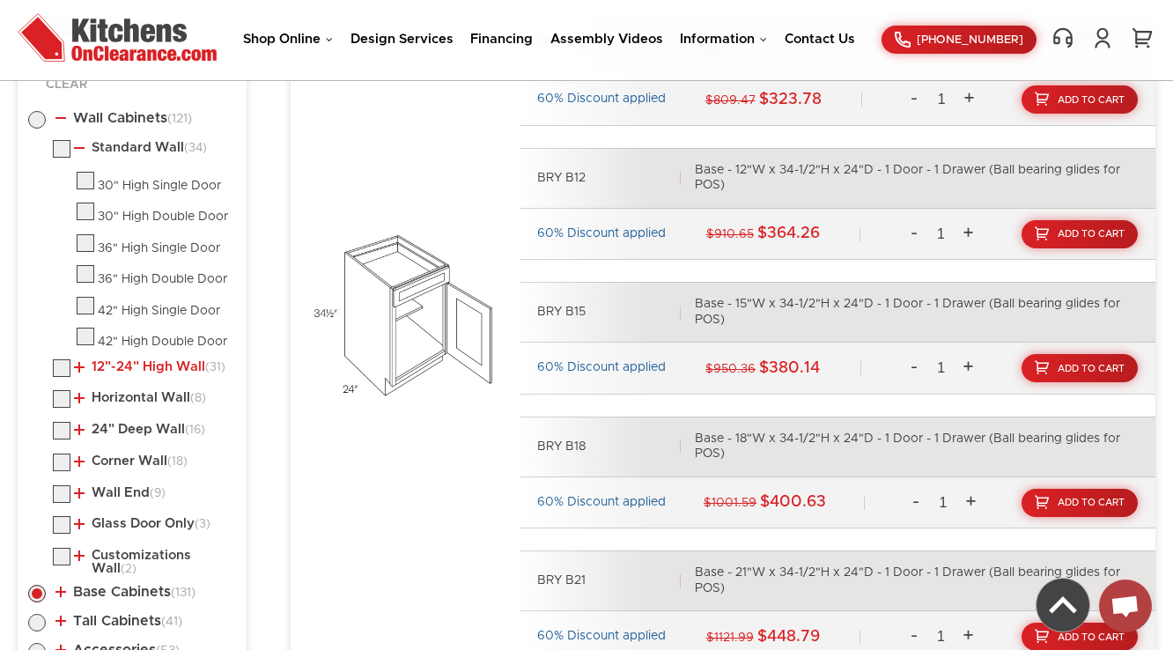
click at [104, 360] on link "12"-24" High Wall (31)" at bounding box center [149, 367] width 151 height 14
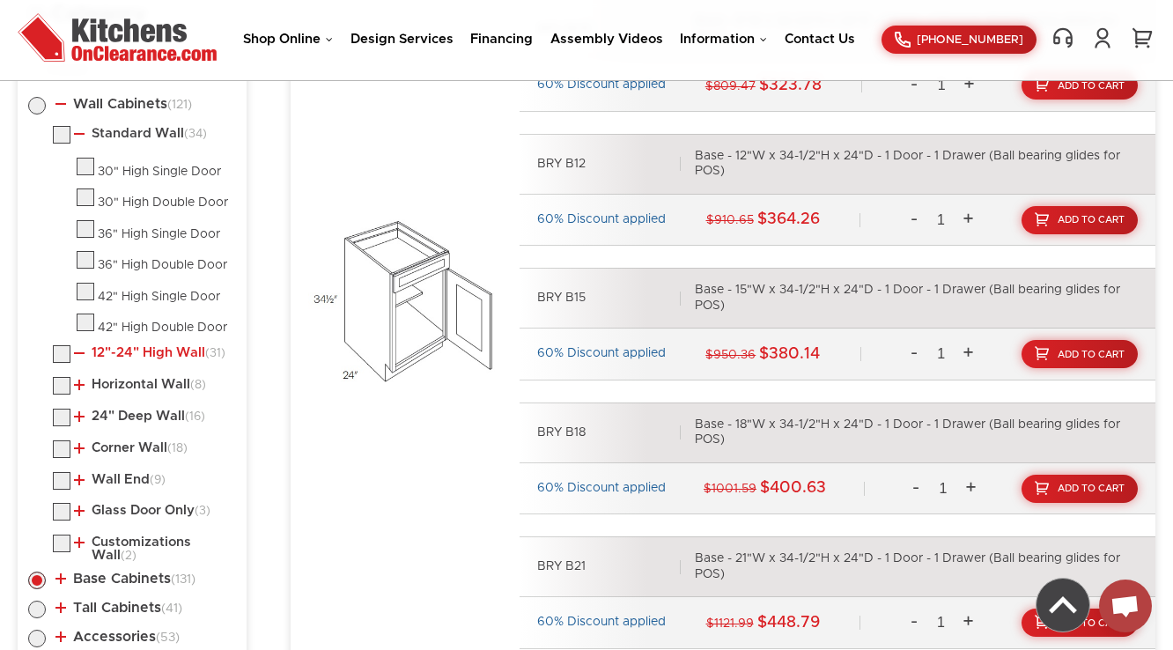
scroll to position [1038, 0]
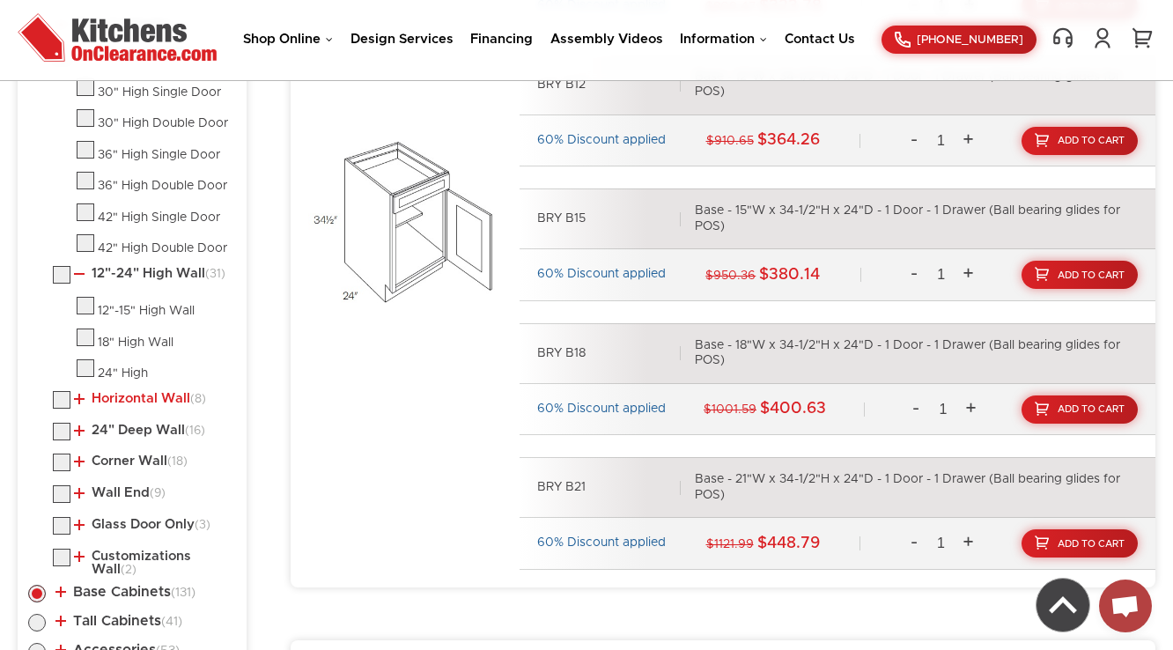
click at [114, 397] on link "Horizontal Wall (8)" at bounding box center [140, 399] width 132 height 14
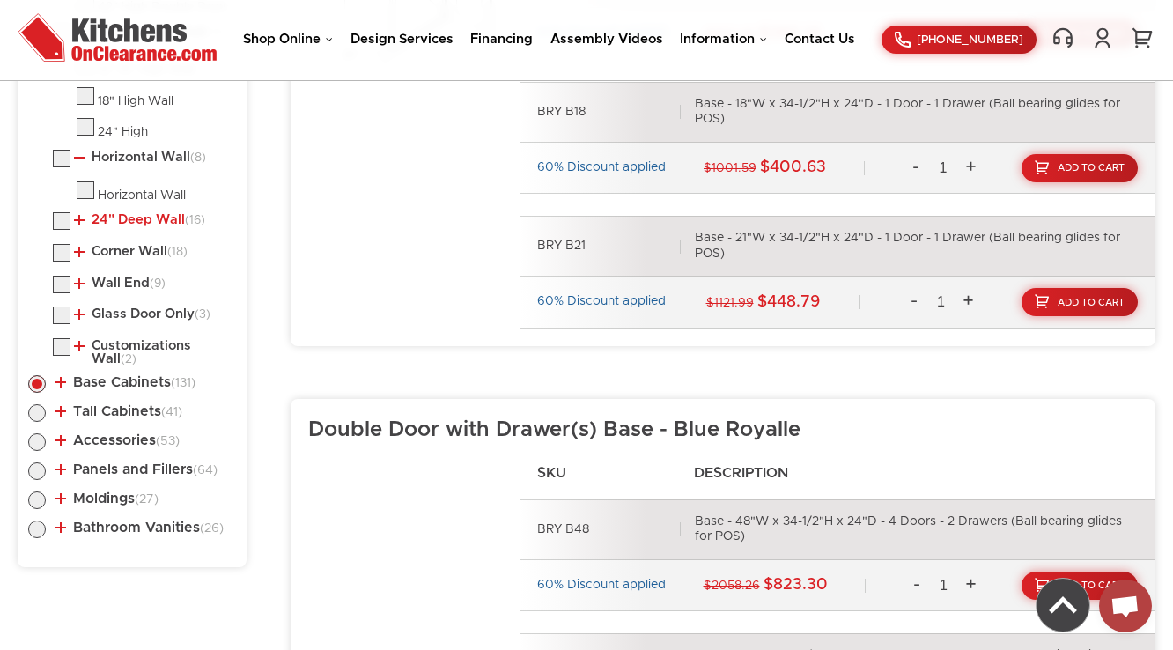
click at [125, 213] on link "24" Deep Wall (16)" at bounding box center [139, 220] width 131 height 14
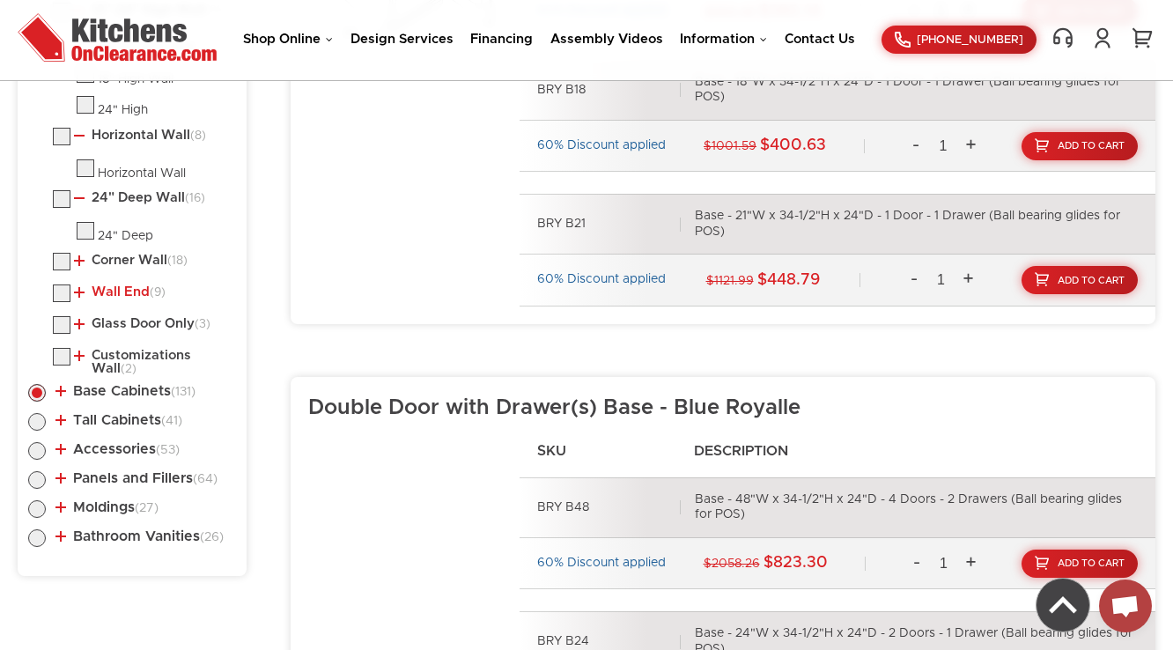
scroll to position [1310, 0]
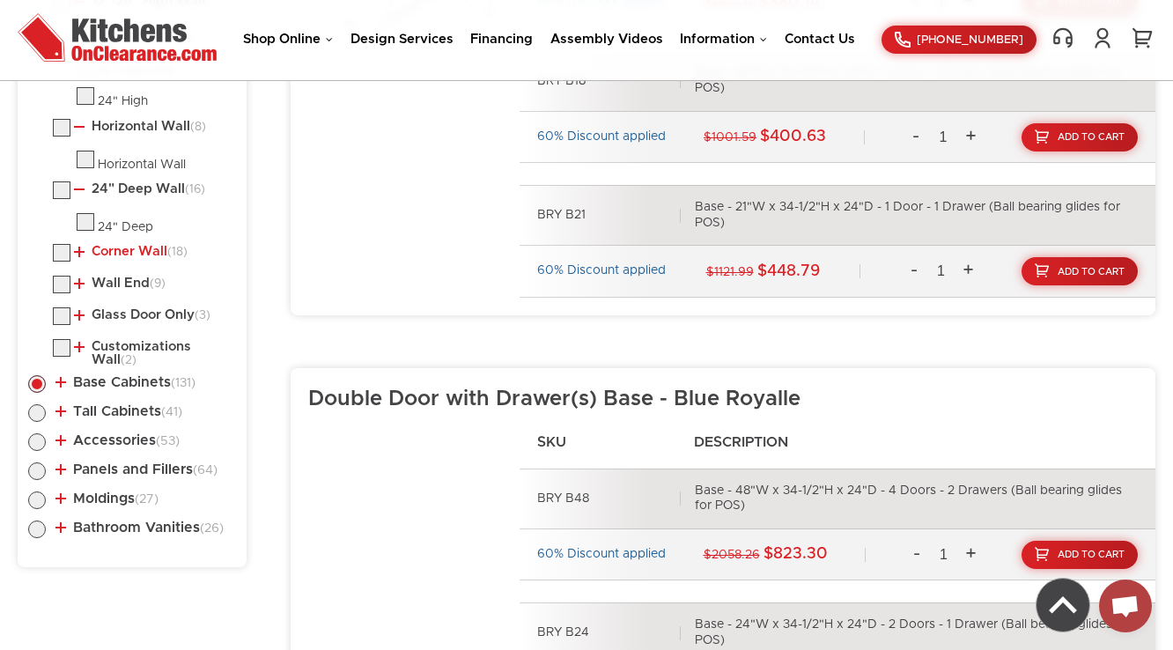
click at [114, 247] on link "Corner Wall (18)" at bounding box center [131, 252] width 114 height 14
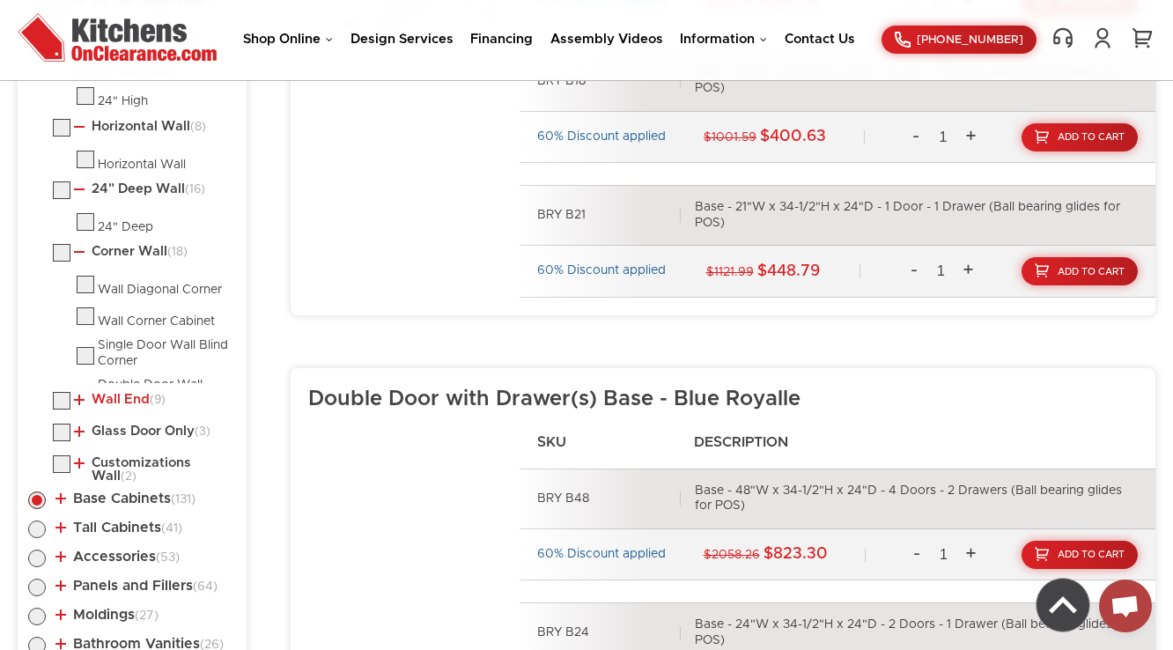
scroll to position [1452, 0]
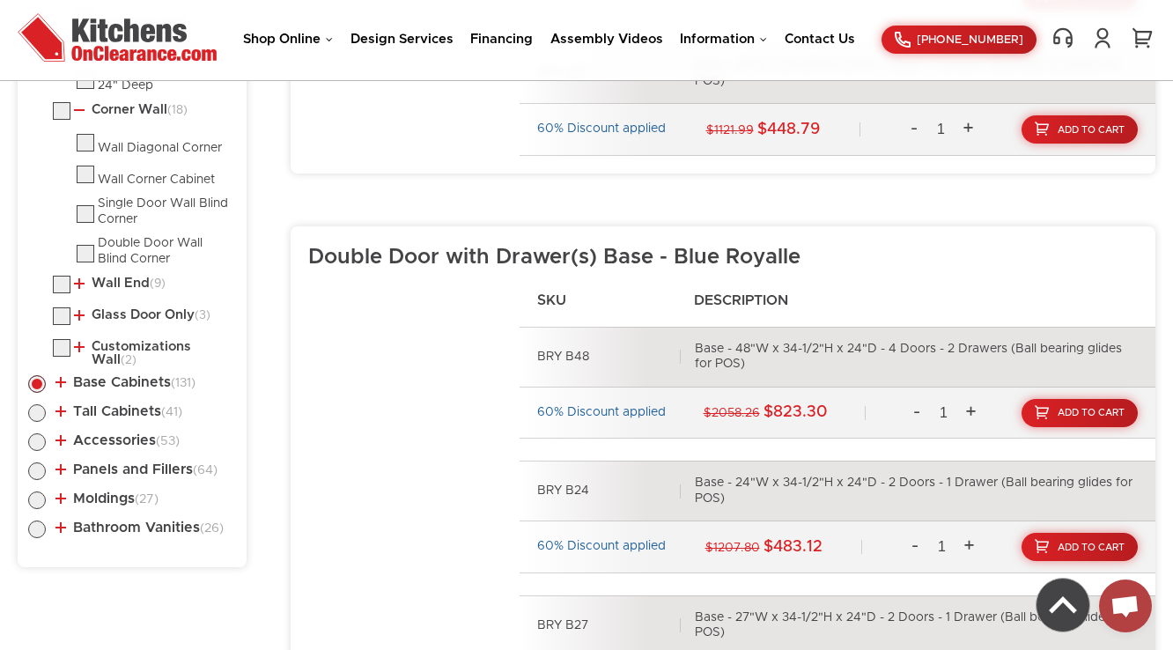
click at [122, 286] on li "Wall End (9) Wall Triangle End Cabinet Wall End Cabinet with Doors" at bounding box center [144, 287] width 183 height 23
click at [123, 277] on link "Wall End (9)" at bounding box center [120, 283] width 92 height 14
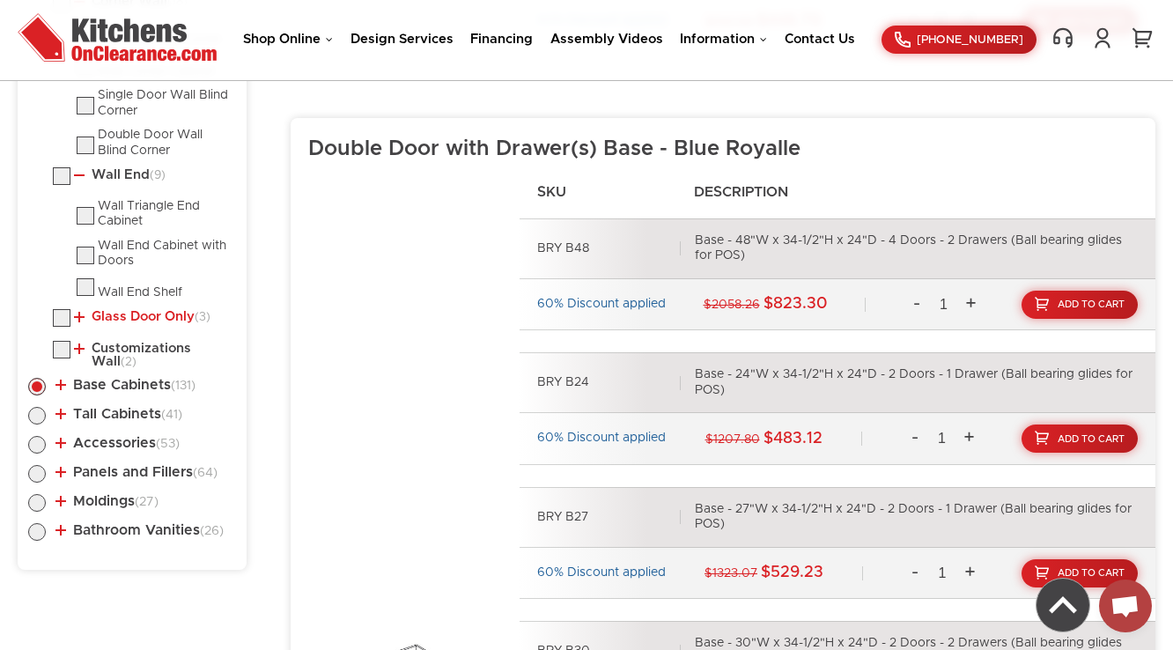
scroll to position [1562, 0]
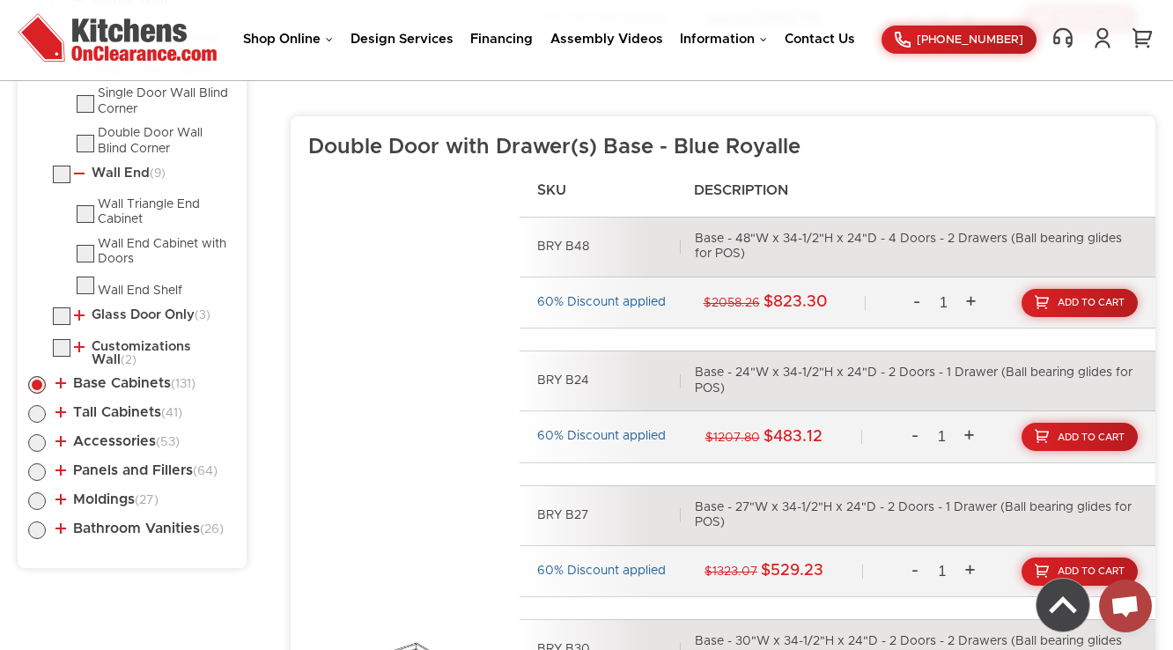
click at [122, 308] on link "Glass Door Only (3)" at bounding box center [142, 315] width 136 height 14
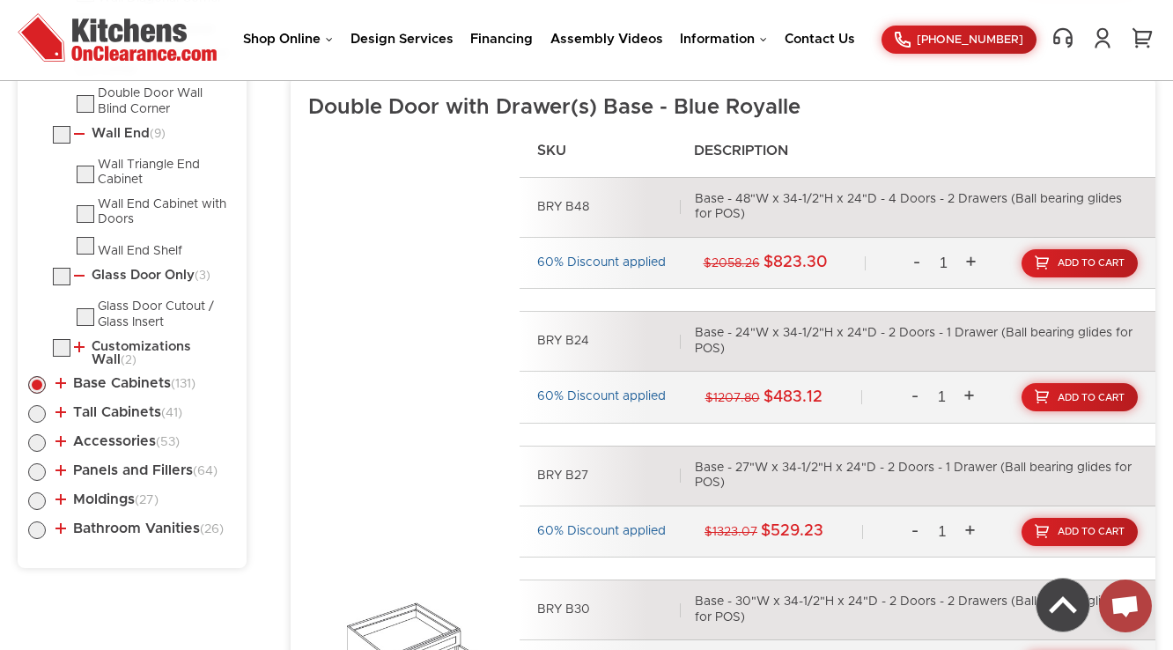
click at [119, 340] on link "Customizations Wall (2)" at bounding box center [151, 353] width 155 height 27
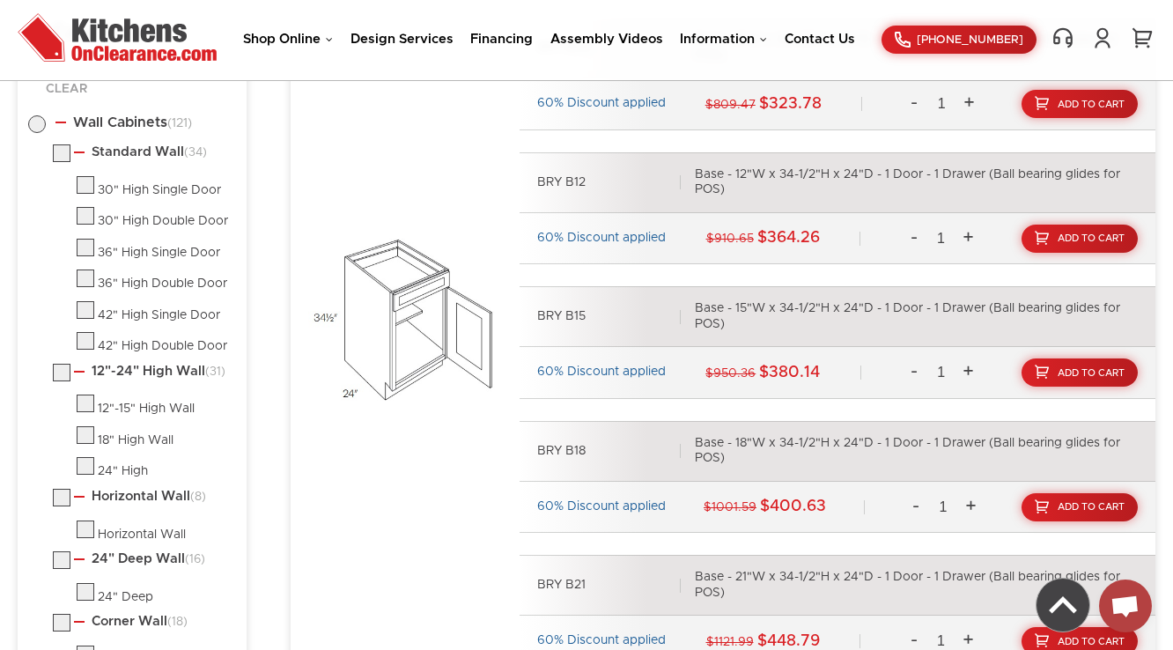
scroll to position [897, 0]
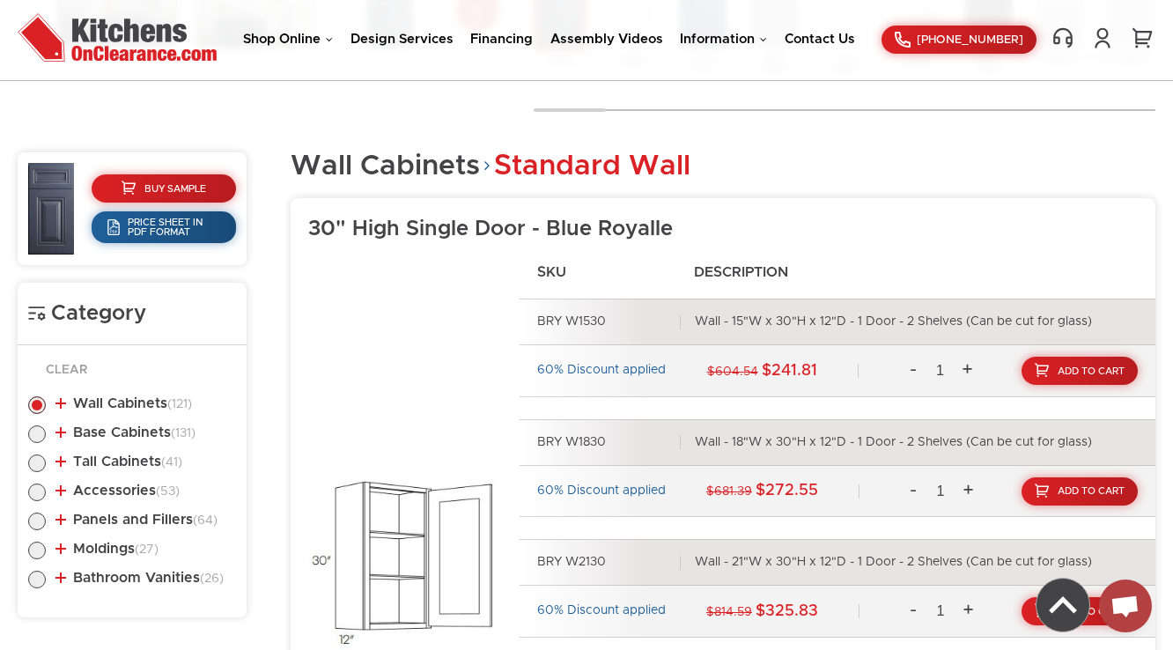
scroll to position [448, 0]
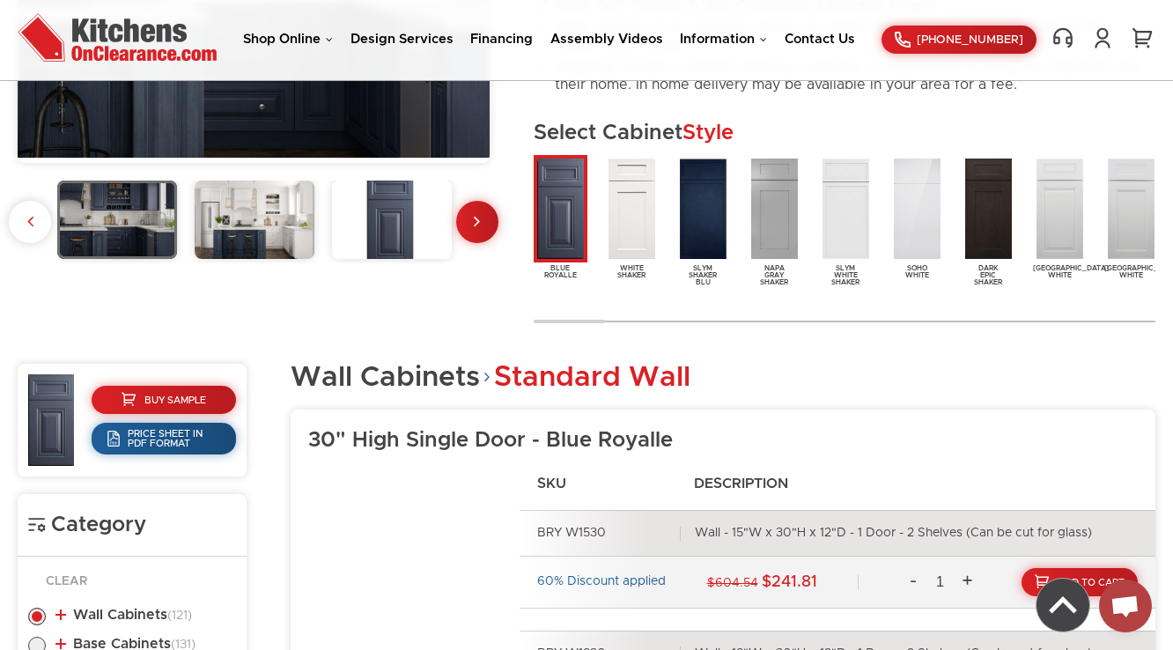
click at [246, 184] on img at bounding box center [255, 218] width 120 height 77
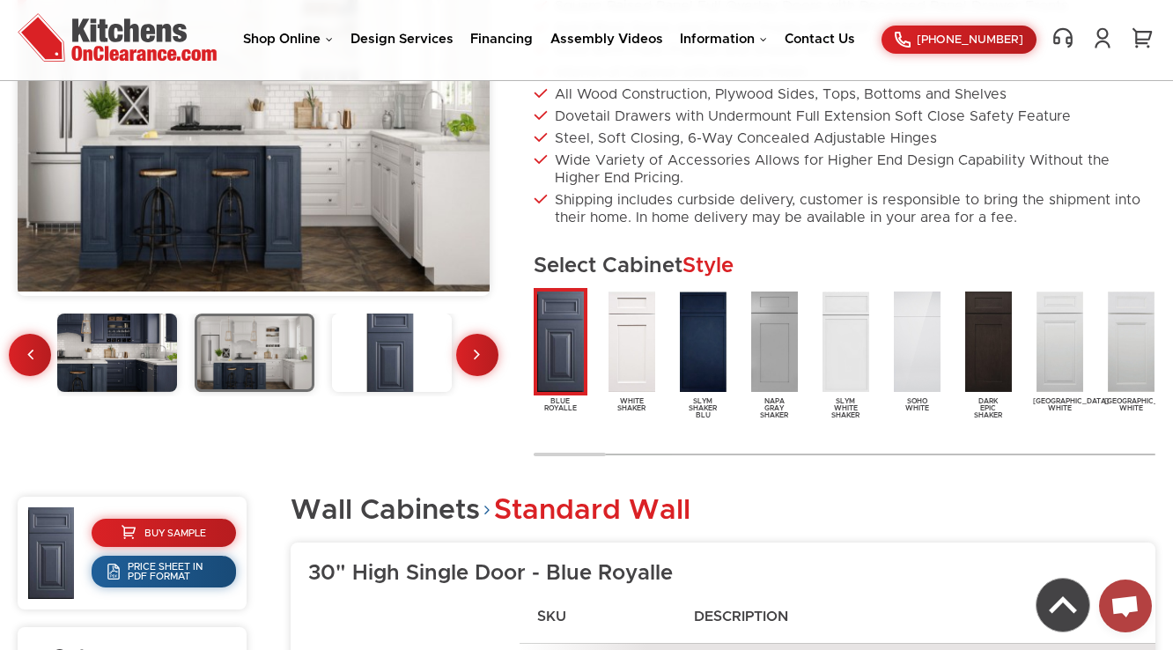
scroll to position [237, 0]
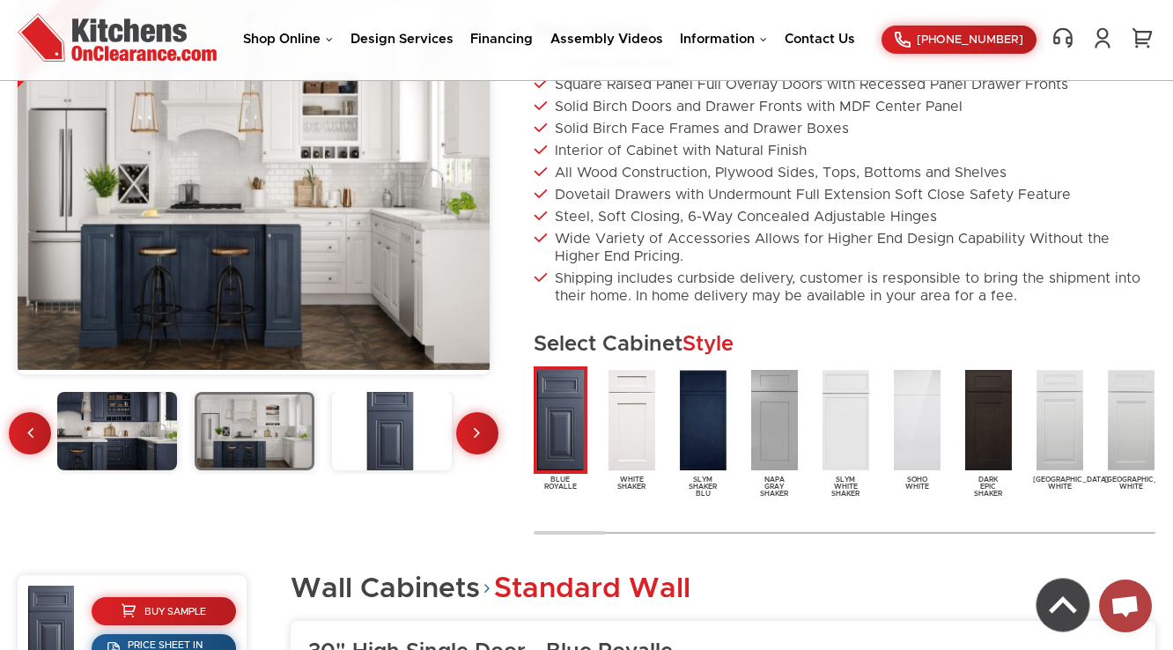
click at [157, 437] on img at bounding box center [117, 430] width 120 height 77
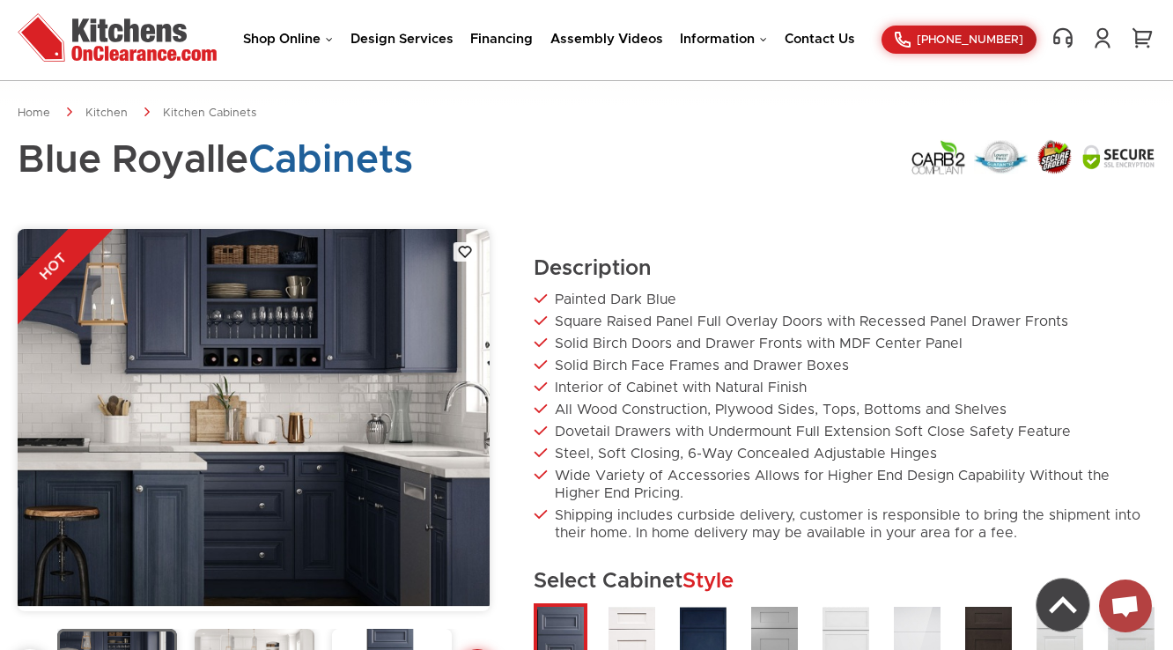
scroll to position [141, 0]
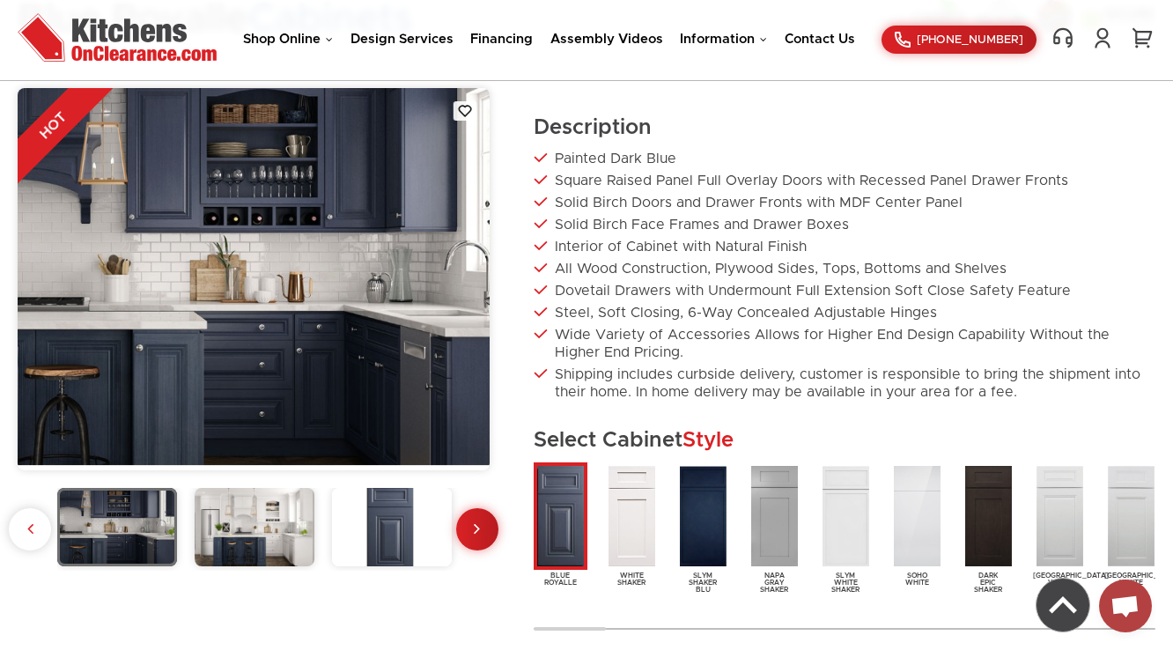
click at [257, 518] on img at bounding box center [255, 526] width 120 height 77
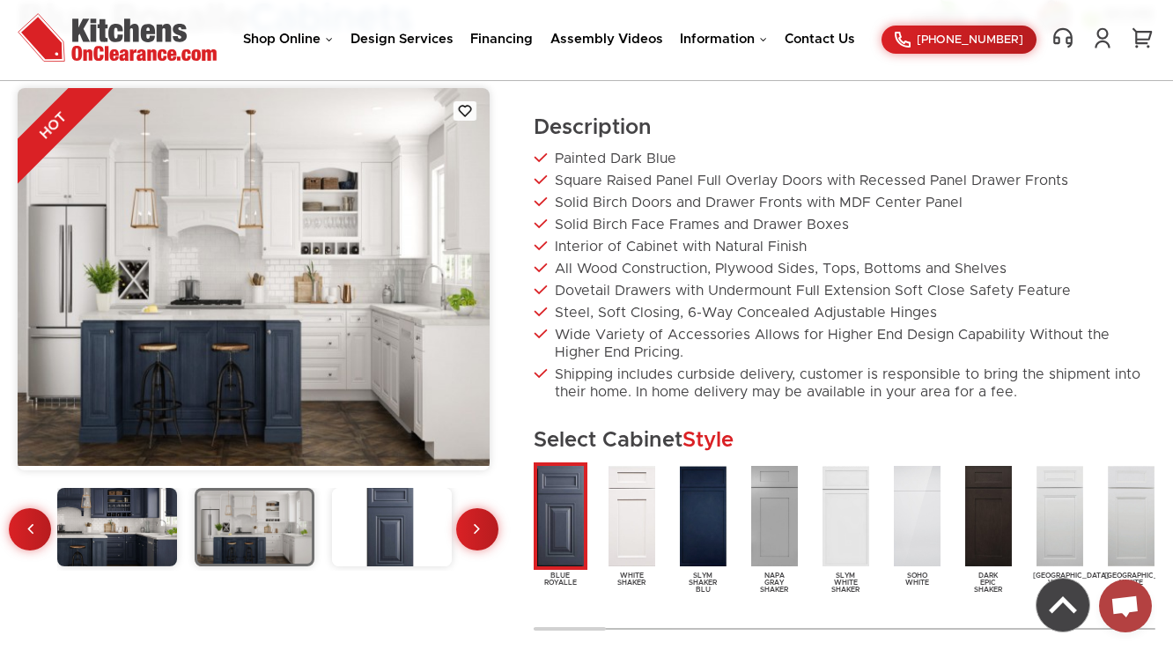
click at [117, 521] on img at bounding box center [117, 526] width 120 height 77
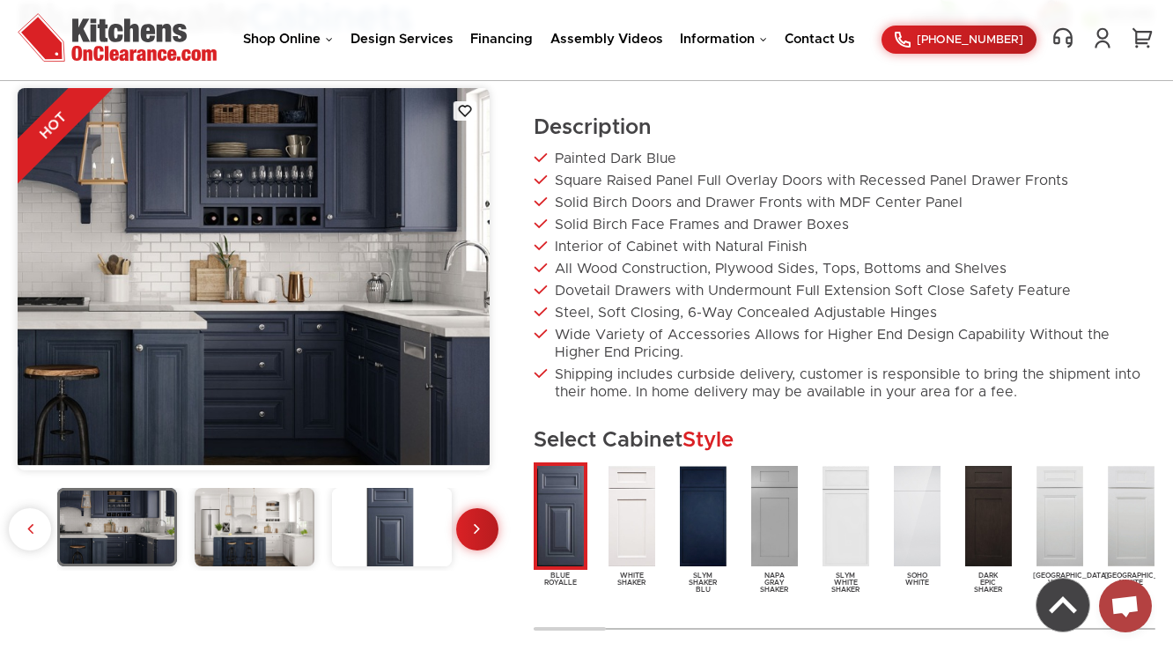
click at [229, 514] on img at bounding box center [255, 526] width 120 height 77
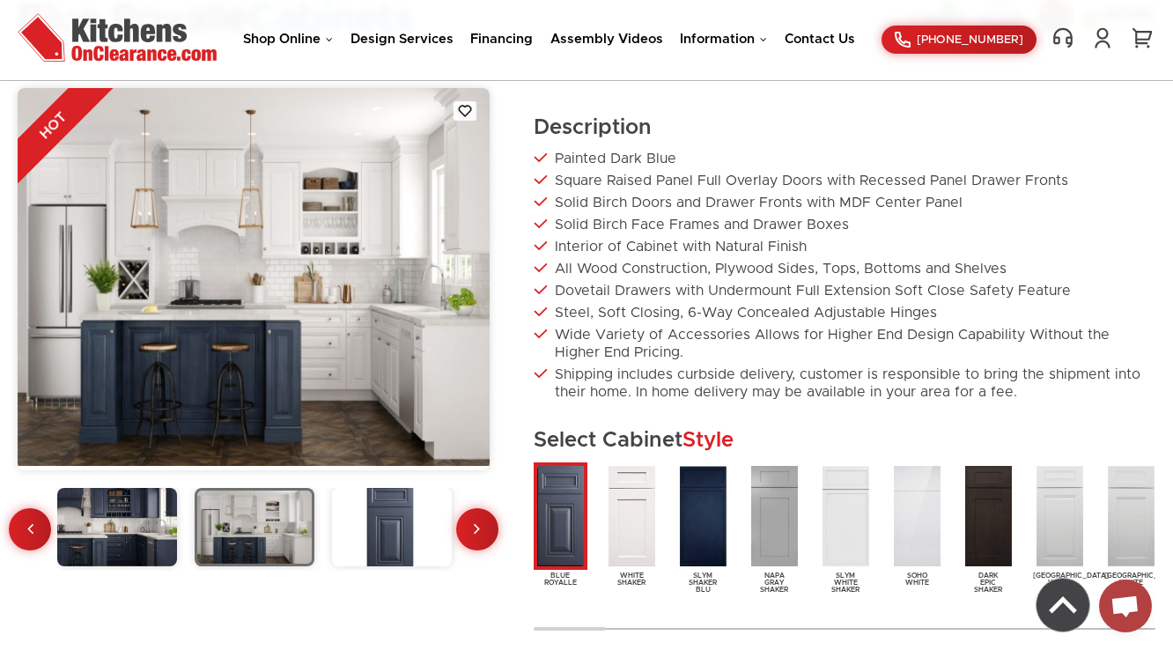
click at [401, 534] on img at bounding box center [392, 526] width 120 height 77
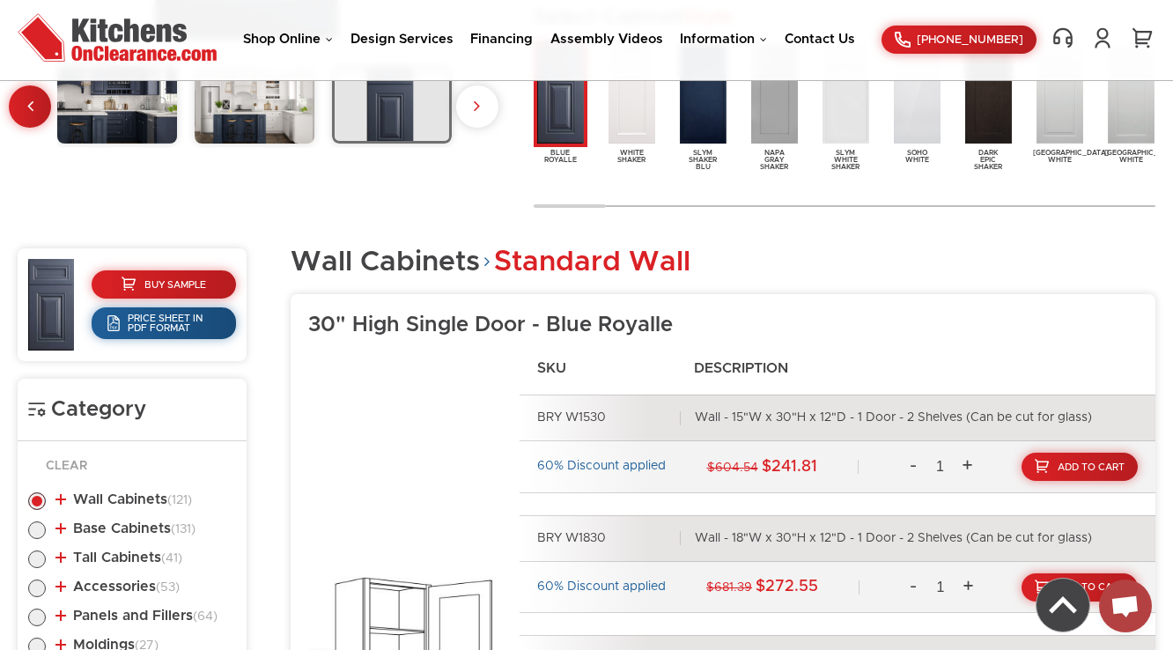
scroll to position [493, 0]
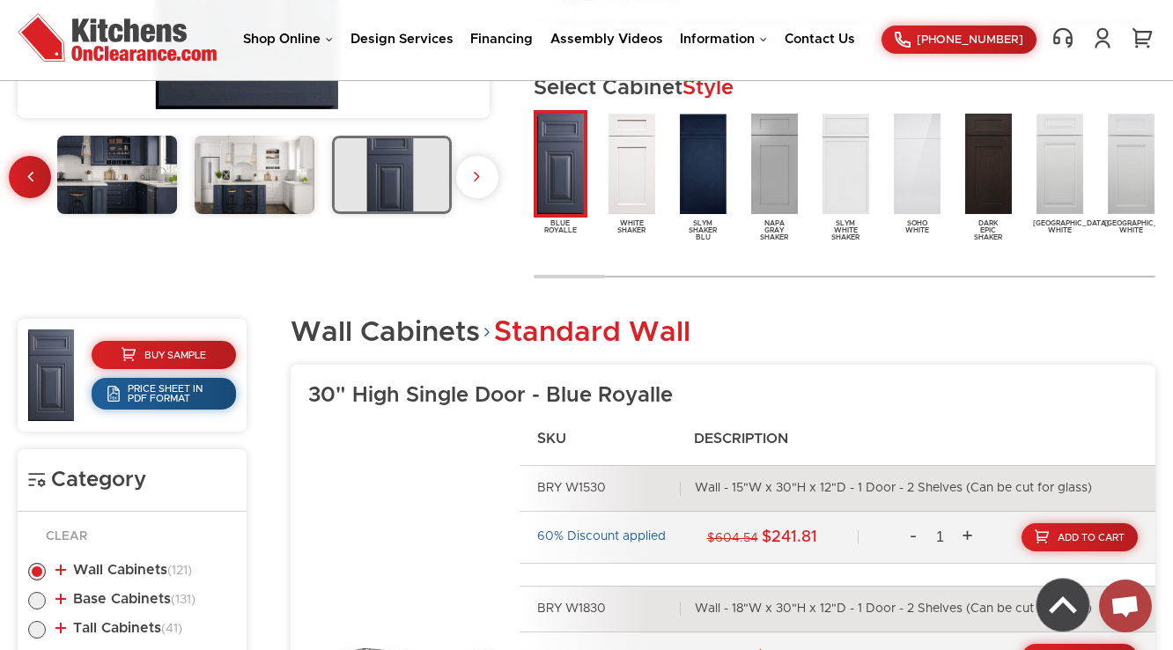
click at [483, 195] on div at bounding box center [254, 177] width 472 height 83
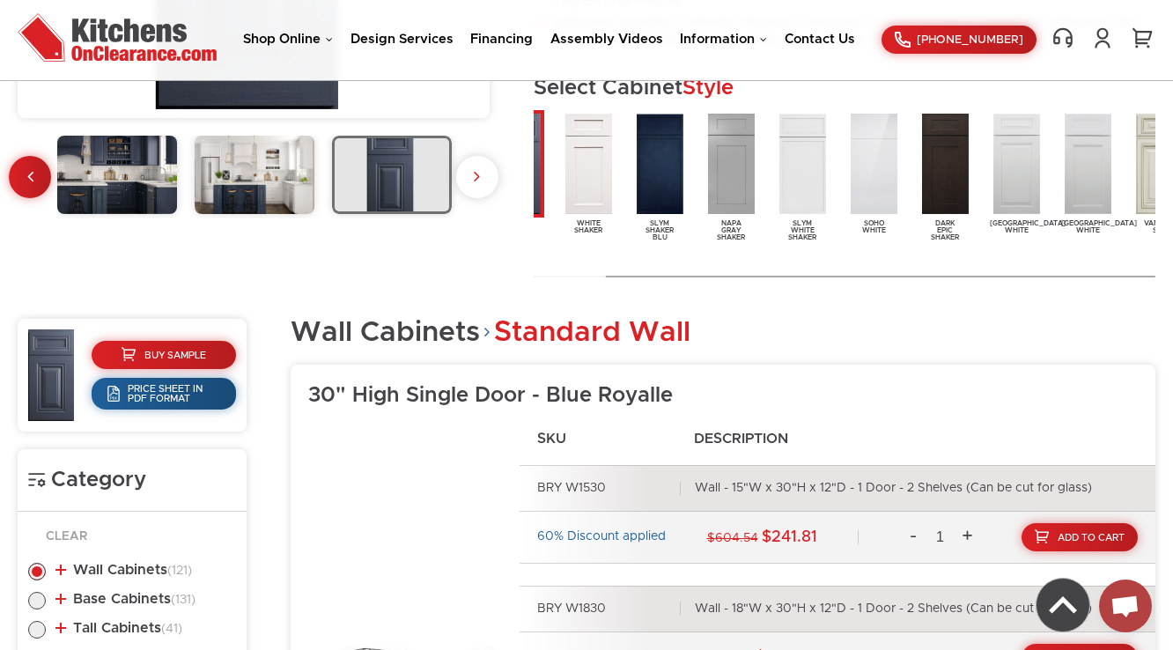
click at [110, 273] on div "HOT Description Painted Dark Blue Square Raised Panel Full Overlay Doors with R…" at bounding box center [587, 10] width 1138 height 549
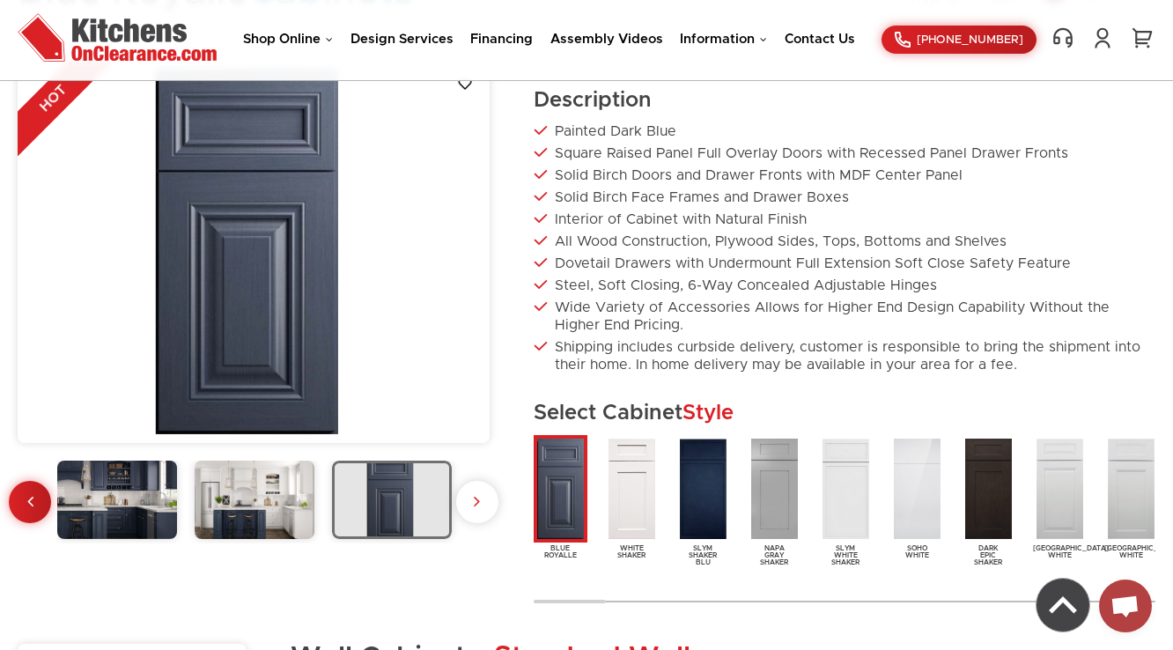
scroll to position [141, 0]
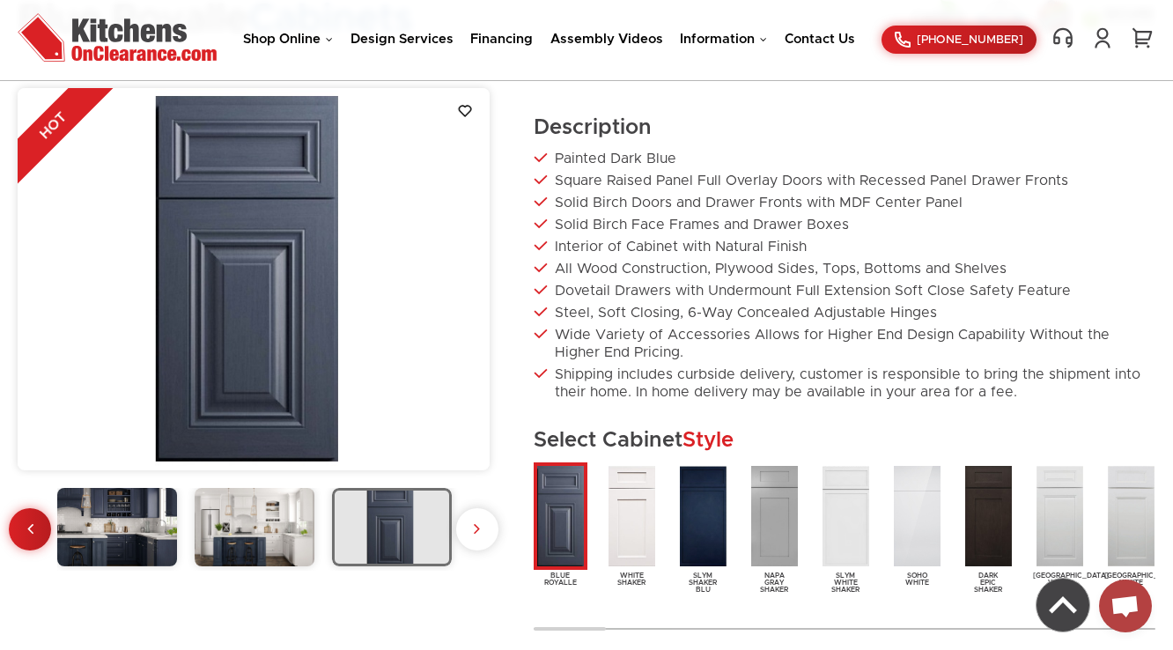
click at [239, 349] on img at bounding box center [254, 277] width 472 height 378
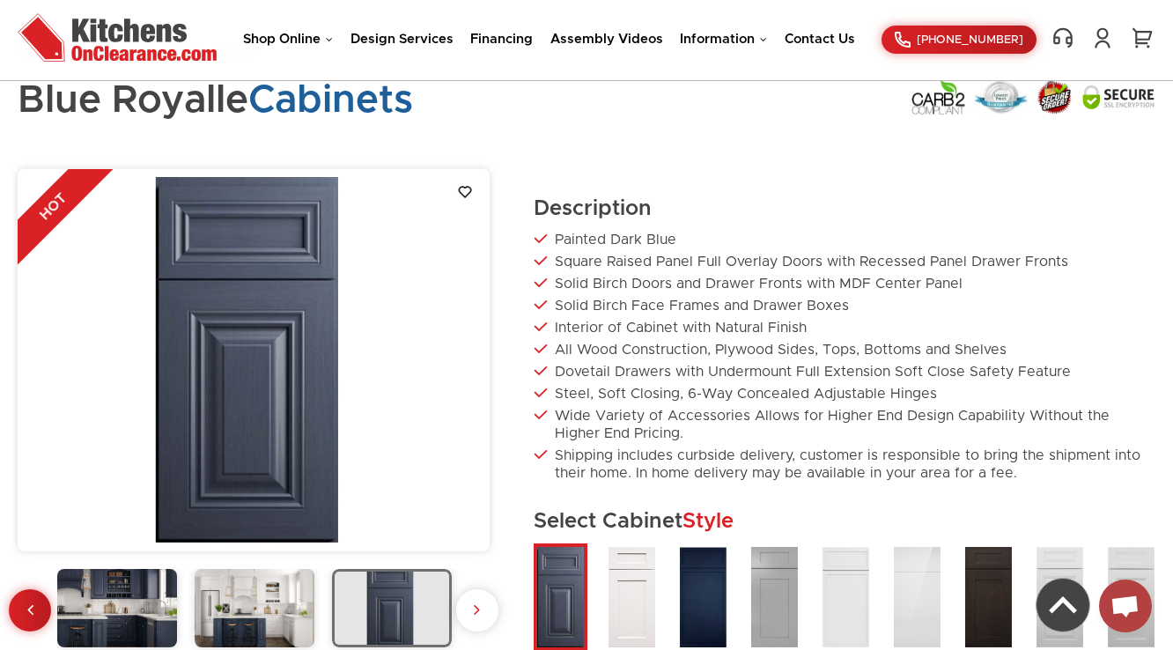
scroll to position [0, 0]
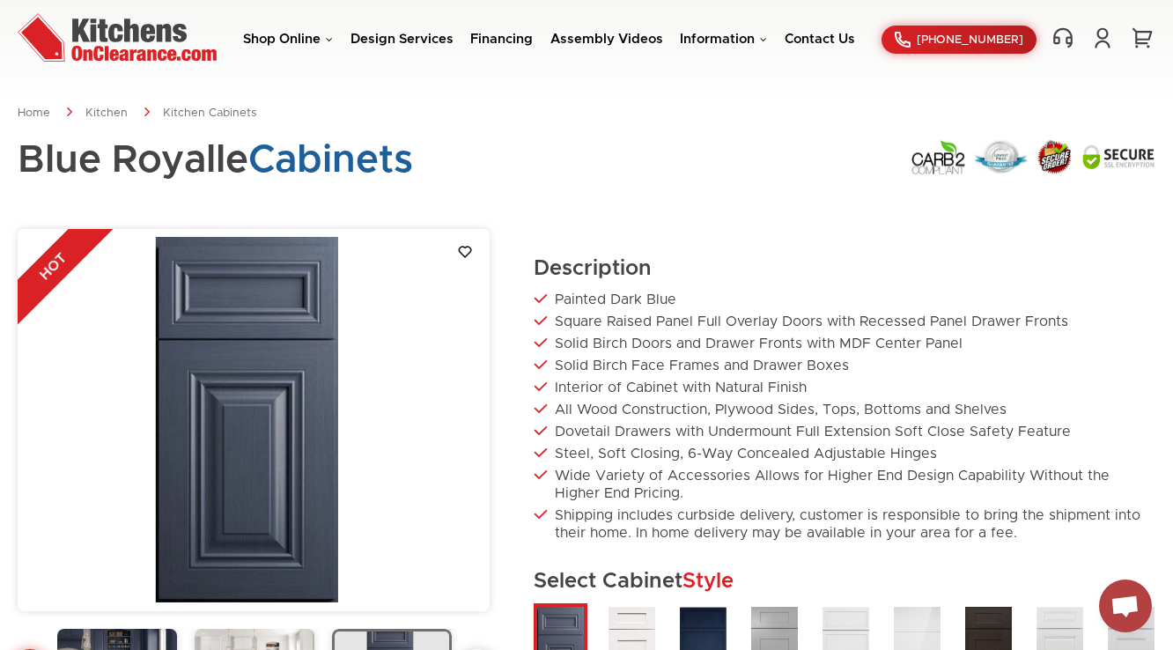
click at [490, 183] on div "Blue Royalle Cabinets" at bounding box center [587, 170] width 1138 height 63
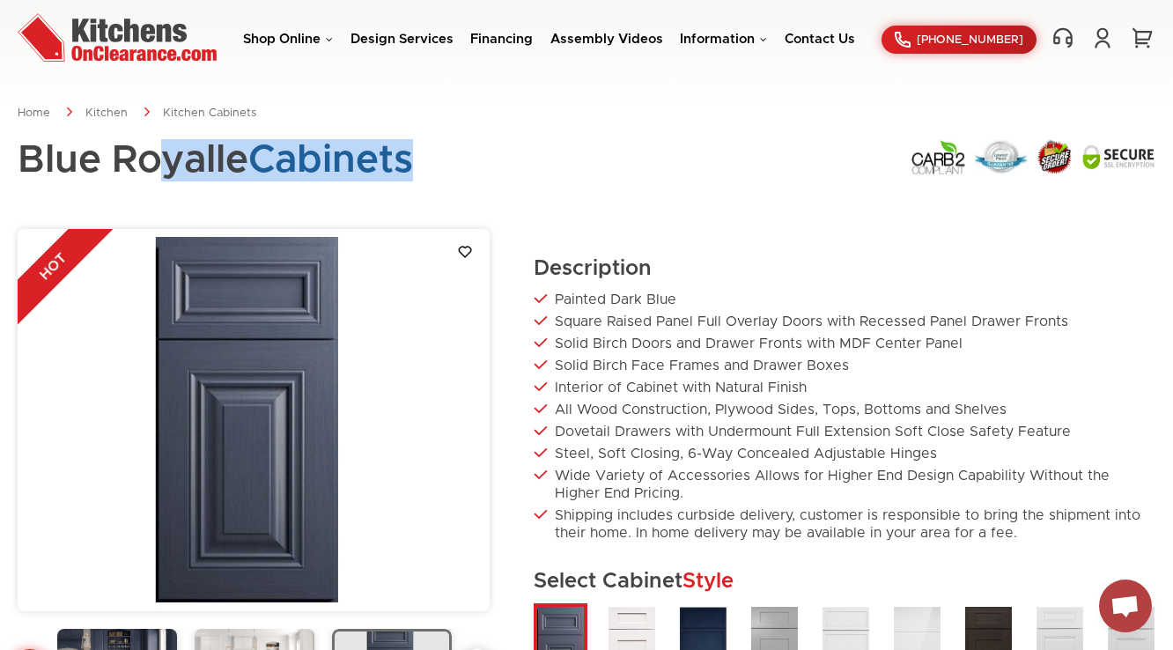
drag, startPoint x: 354, startPoint y: 176, endPoint x: 85, endPoint y: 173, distance: 269.4
drag, startPoint x: 484, startPoint y: 208, endPoint x: 518, endPoint y: 244, distance: 49.2
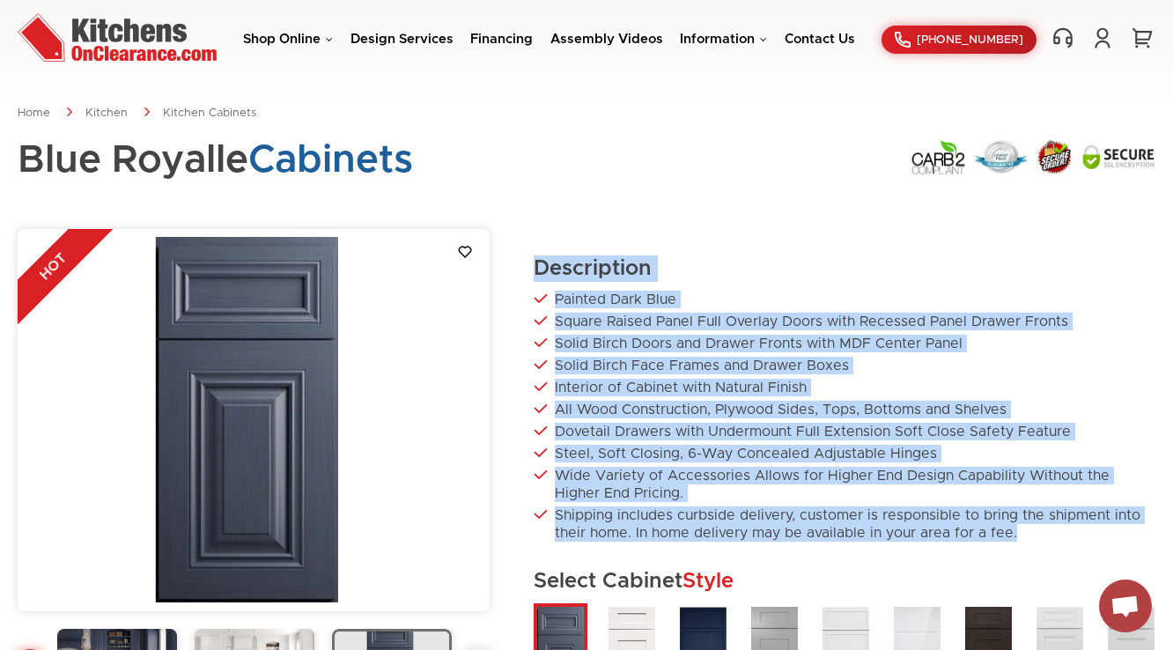
drag, startPoint x: 669, startPoint y: 313, endPoint x: 1074, endPoint y: 539, distance: 463.5
click at [1074, 539] on div "HOT Description Painted Dark Blue Square Raised Panel Full Overlay Doors with R…" at bounding box center [587, 503] width 1138 height 549
click at [665, 305] on li "Painted Dark Blue" at bounding box center [845, 300] width 622 height 18
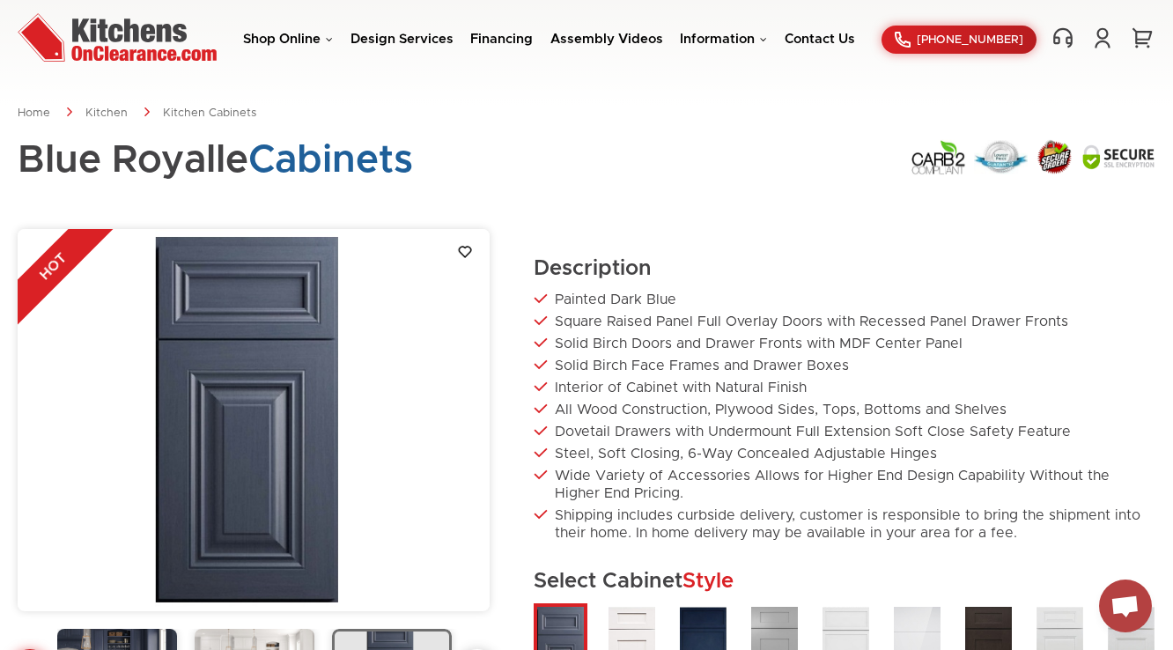
click at [674, 352] on ul "Painted Dark Blue Square Raised Panel Full Overlay Doors with Recessed Panel Dr…" at bounding box center [845, 416] width 622 height 251
click at [679, 369] on li "Solid Birch Face Frames and Drawer Boxes" at bounding box center [845, 366] width 622 height 18
click at [681, 371] on li "Solid Birch Face Frames and Drawer Boxes" at bounding box center [845, 366] width 622 height 18
click at [687, 275] on h2 "Description" at bounding box center [845, 268] width 622 height 26
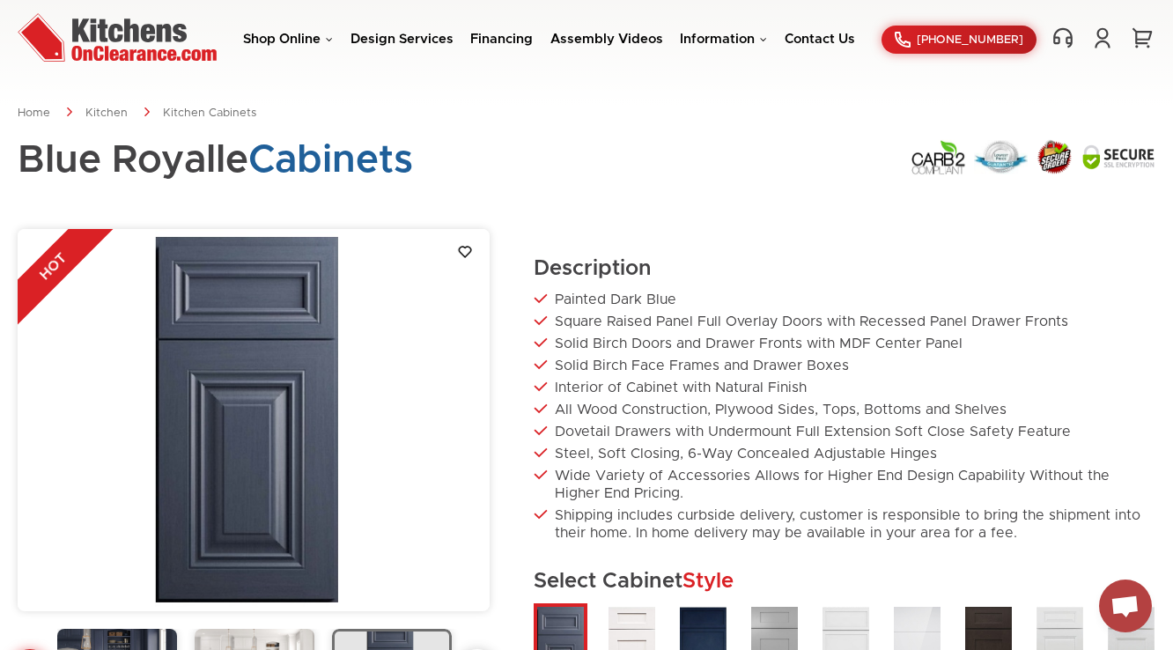
scroll to position [391, 0]
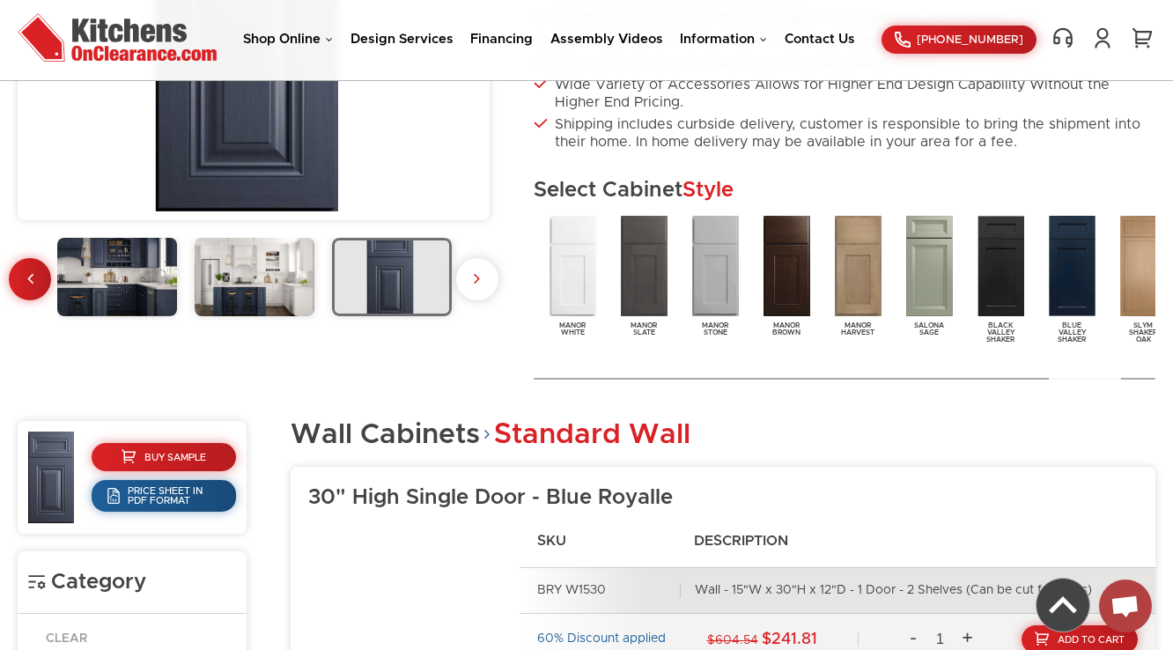
click at [1101, 367] on div "Blue Royalle White Shaker Slym Shaker Blu Napa Gray Shaker Slym White Shaker So…" at bounding box center [845, 299] width 622 height 174
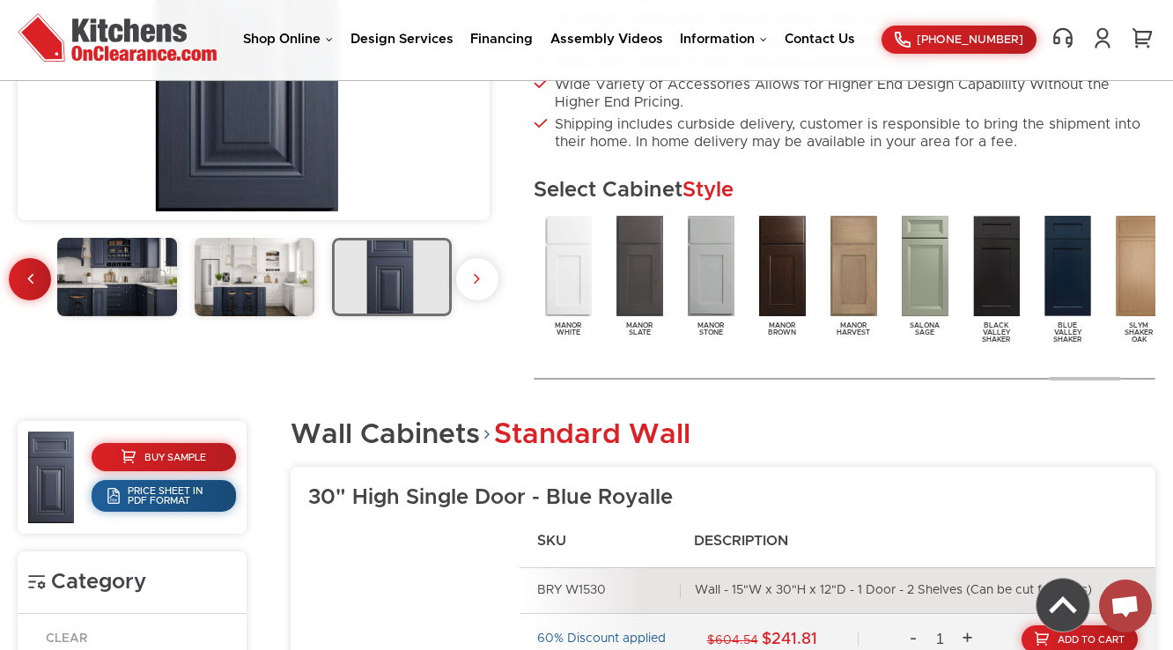
click at [579, 289] on img at bounding box center [568, 265] width 54 height 107
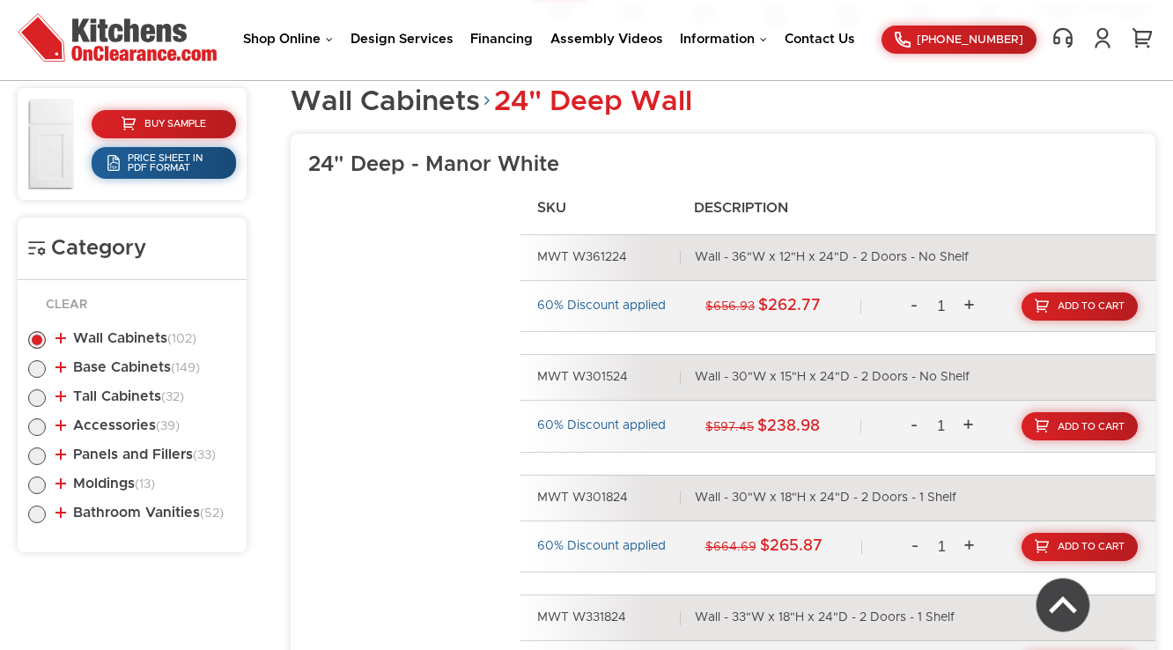
scroll to position [947, 0]
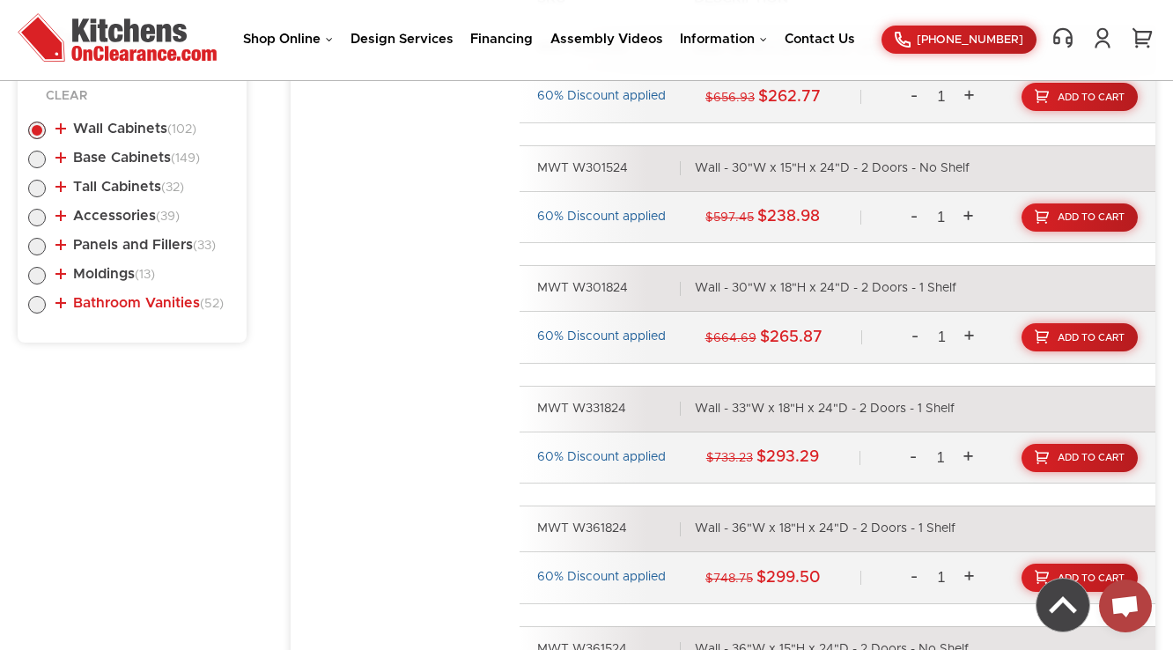
click at [144, 303] on link "Bathroom Vanities (52)" at bounding box center [139, 303] width 168 height 14
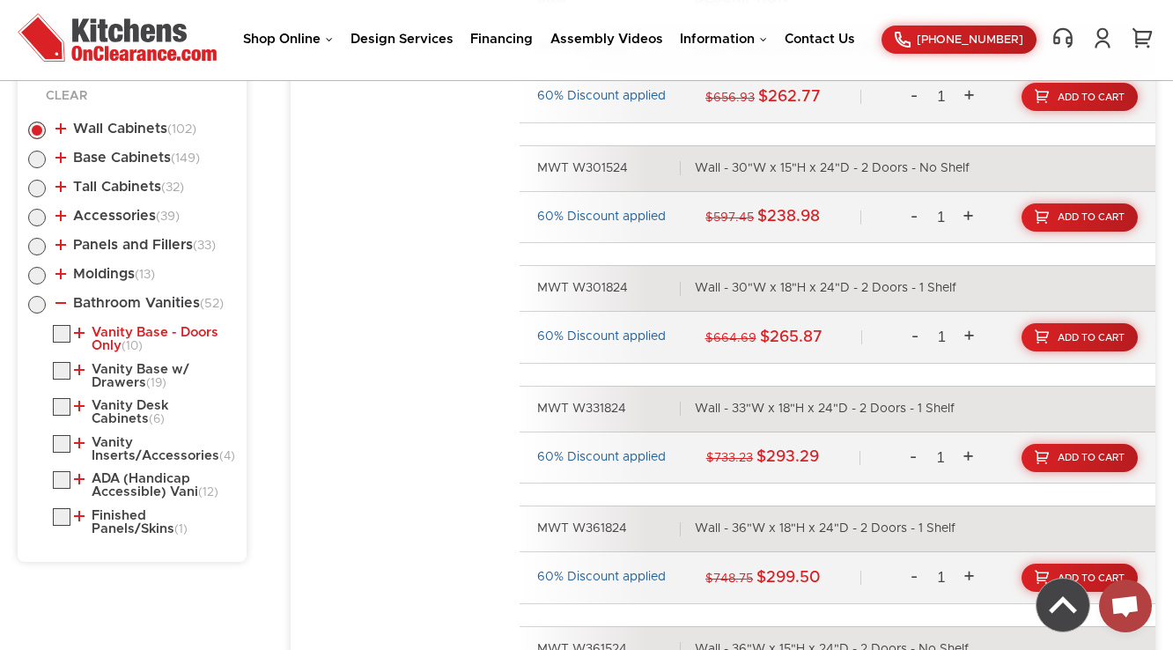
click at [143, 329] on link "Vanity Base - Doors Only (10)" at bounding box center [151, 339] width 155 height 27
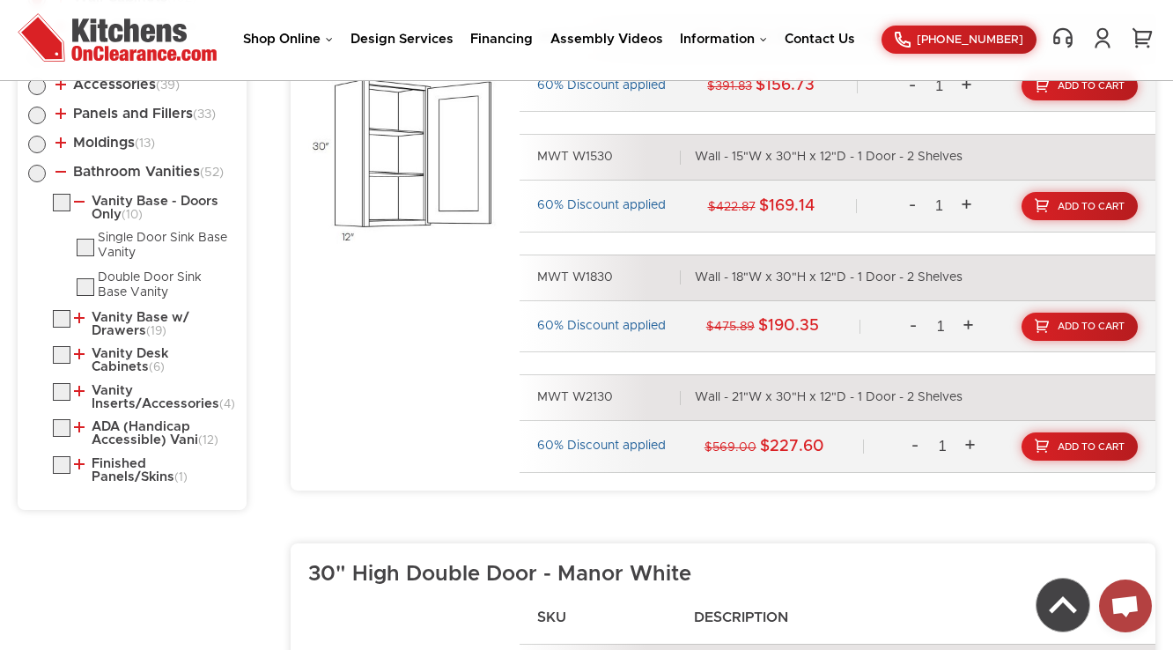
scroll to position [1087, 0]
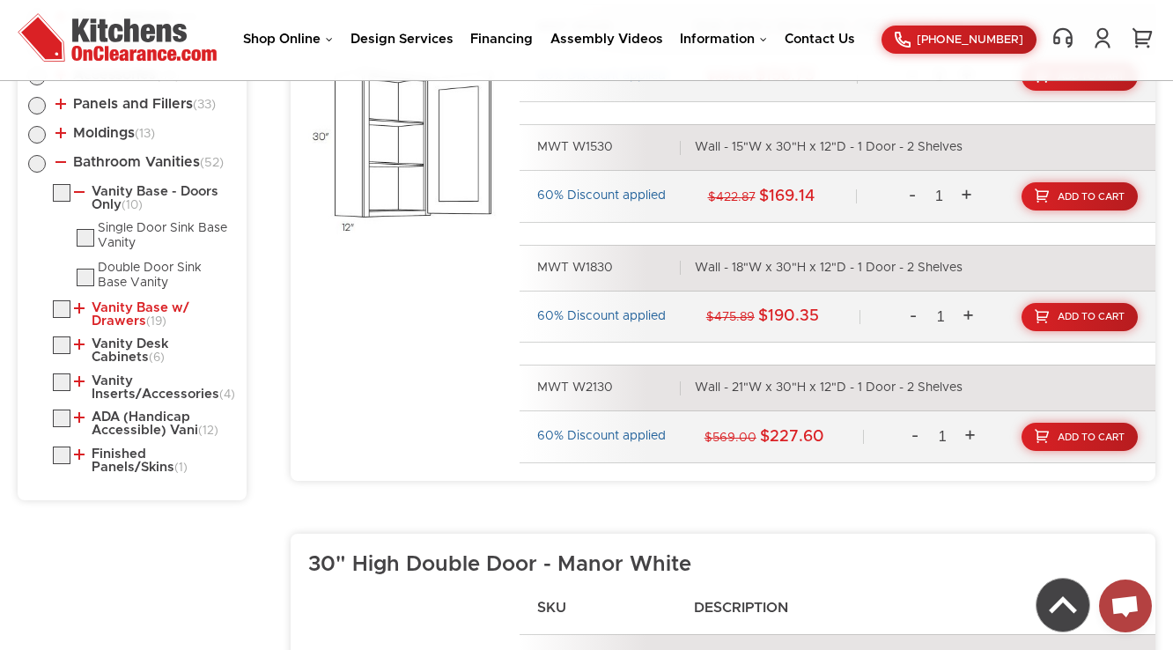
click at [129, 309] on link "Vanity Base w/ Drawers (19)" at bounding box center [151, 314] width 155 height 27
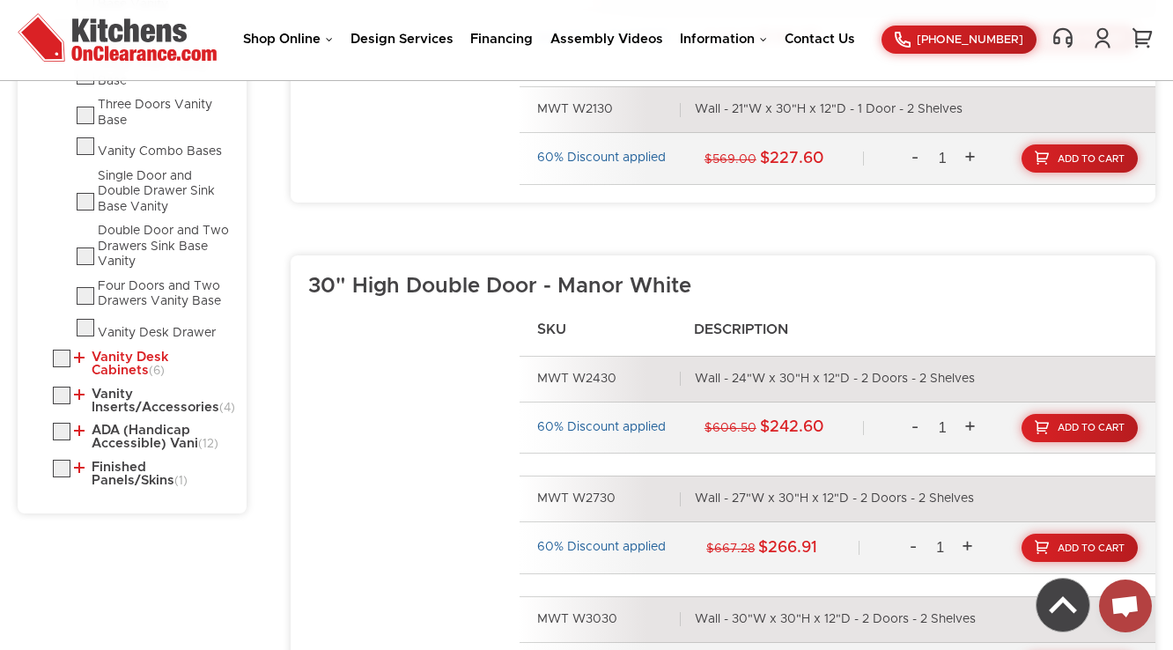
scroll to position [1369, 0]
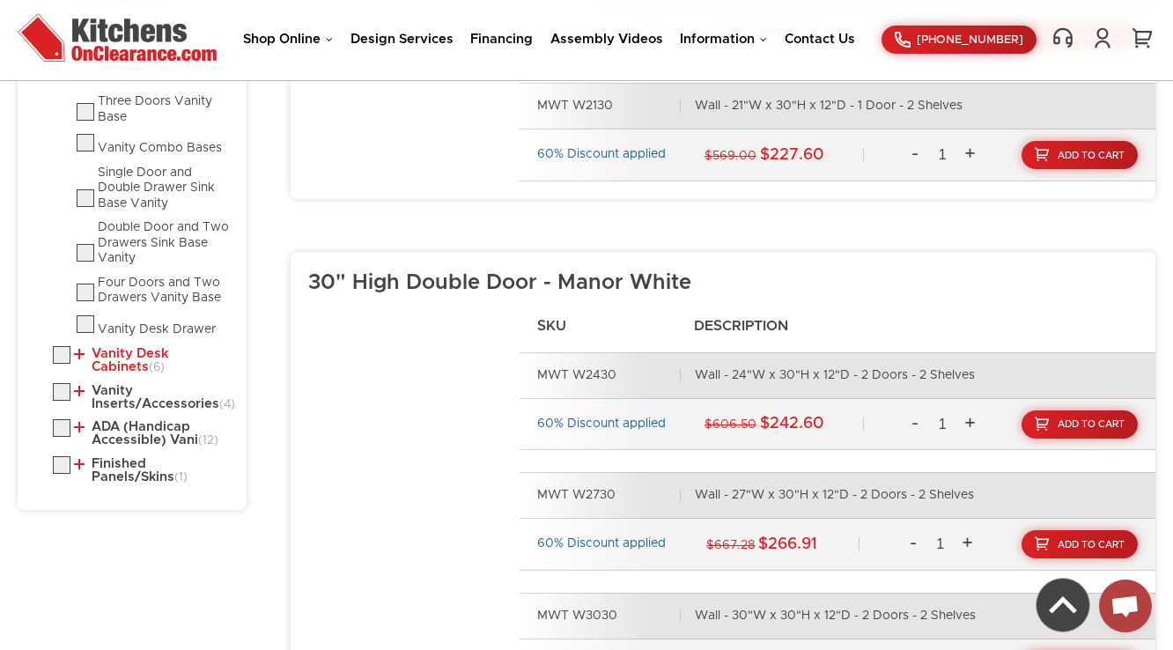
click at [122, 353] on link "Vanity Desk Cabinets (6)" at bounding box center [151, 360] width 155 height 27
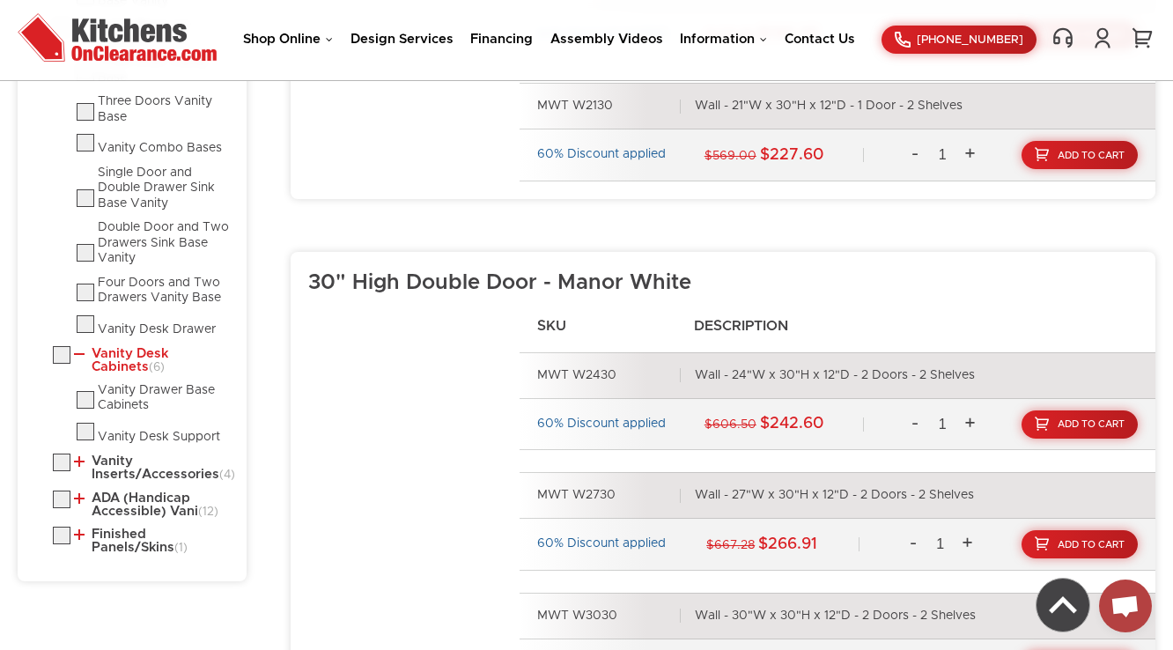
click at [122, 353] on link "Vanity Desk Cabinets (6)" at bounding box center [151, 360] width 155 height 27
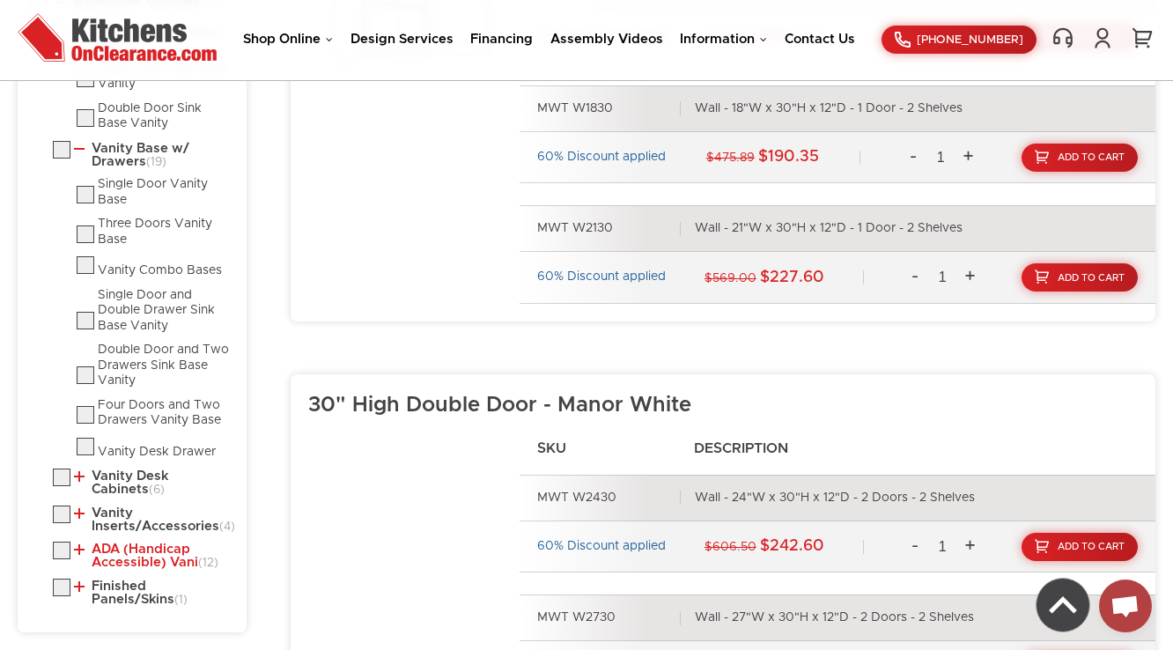
scroll to position [1510, 0]
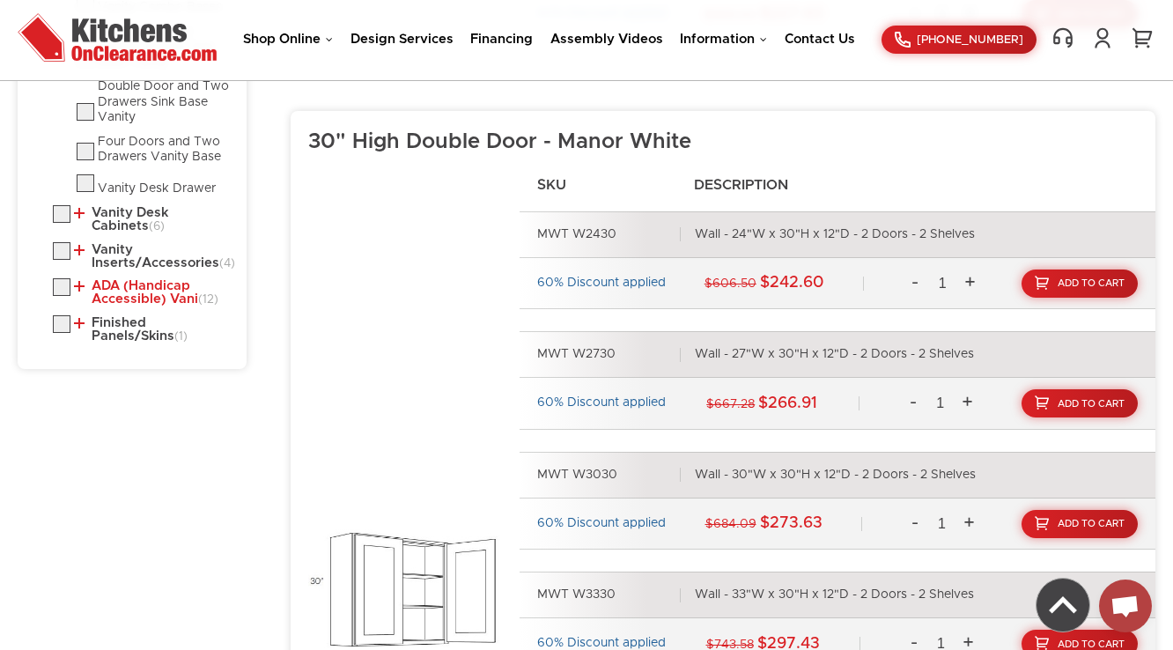
click at [120, 292] on link "ADA (Handicap Accessible) Vani (12)" at bounding box center [151, 292] width 155 height 27
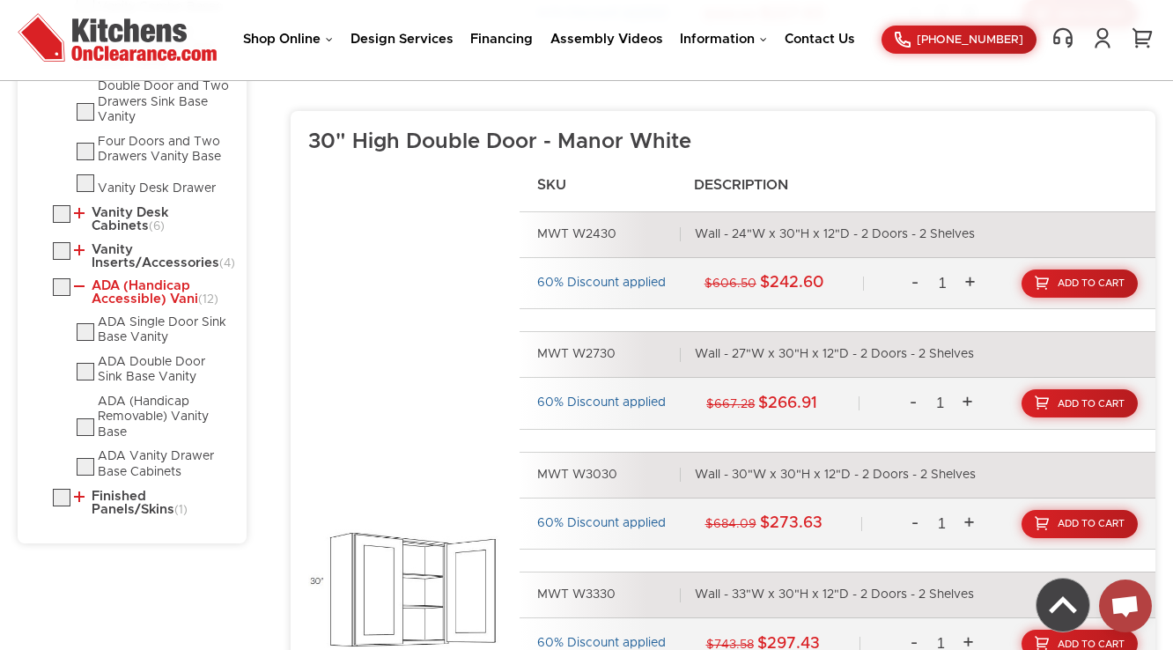
click at [120, 292] on link "ADA (Handicap Accessible) Vani (12)" at bounding box center [151, 292] width 155 height 27
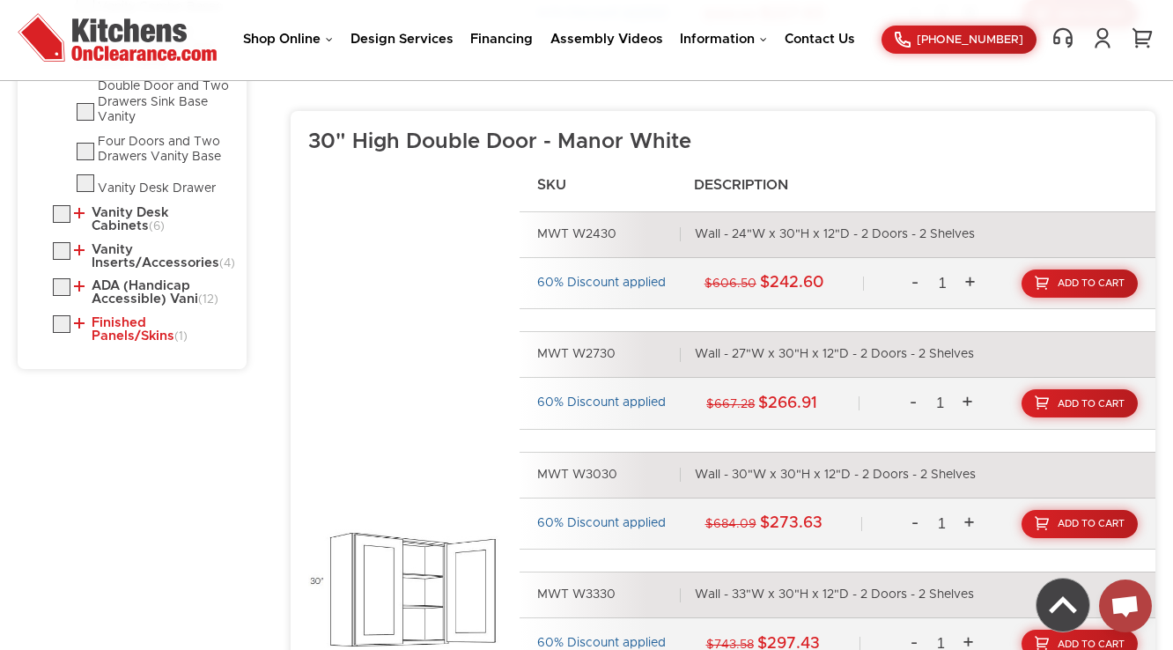
click at [129, 343] on link "Finished Panels/Skins (1)" at bounding box center [151, 329] width 155 height 27
click at [112, 297] on link "ADA (Handicap Accessible) Vani (12)" at bounding box center [151, 292] width 155 height 27
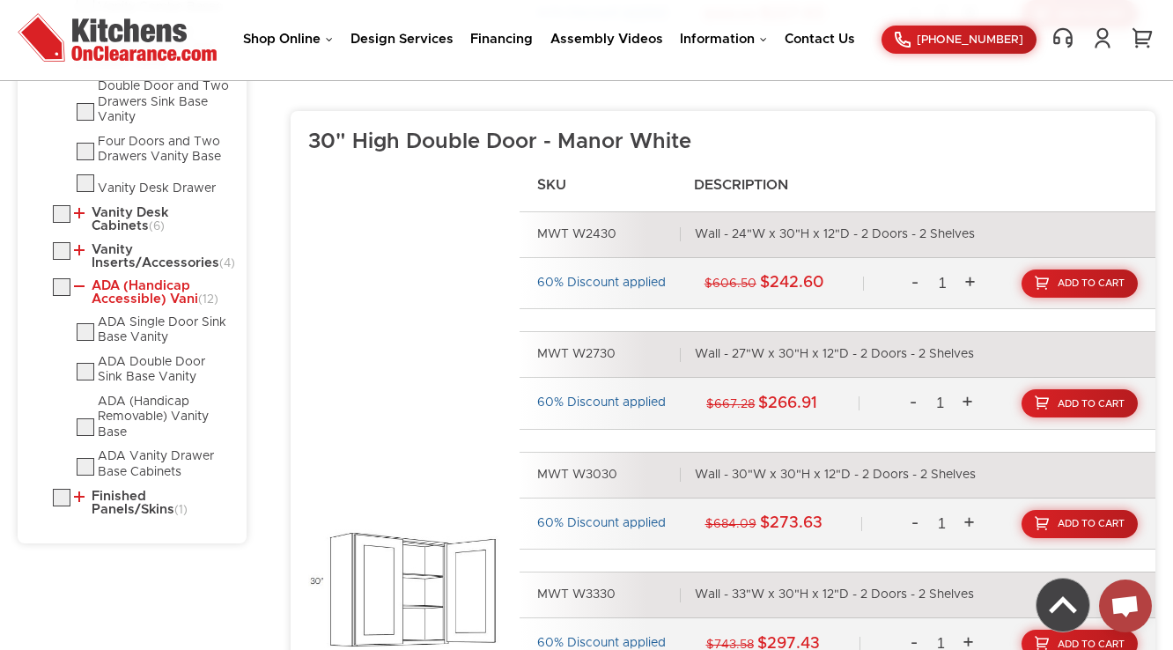
click at [112, 297] on link "ADA (Handicap Accessible) Vani (12)" at bounding box center [151, 292] width 155 height 27
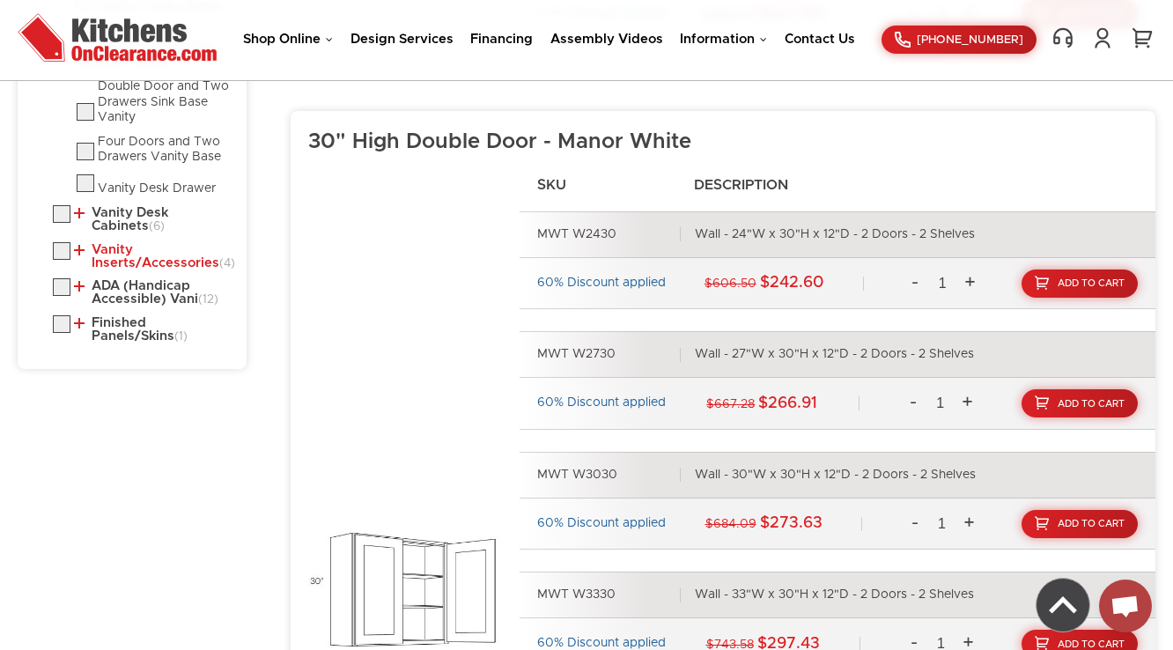
click at [129, 250] on link "Vanity Inserts/Accessories (4)" at bounding box center [151, 256] width 155 height 27
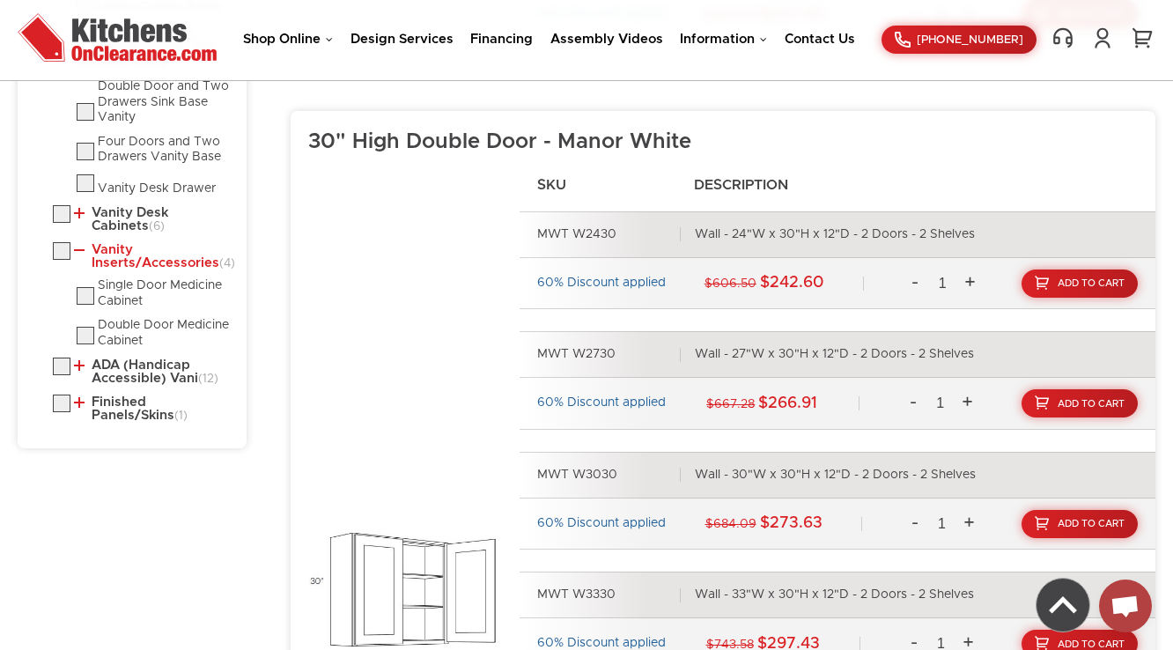
click at [129, 250] on link "Vanity Inserts/Accessories (4)" at bounding box center [151, 256] width 155 height 27
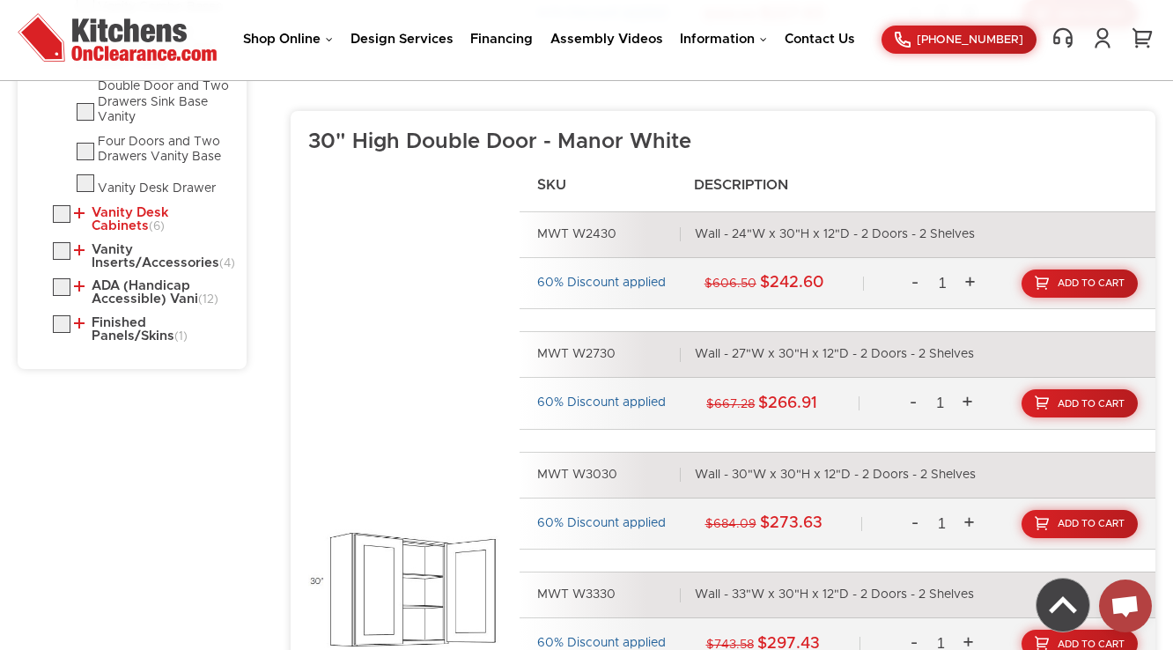
click at [135, 211] on link "Vanity Desk Cabinets (6)" at bounding box center [151, 219] width 155 height 27
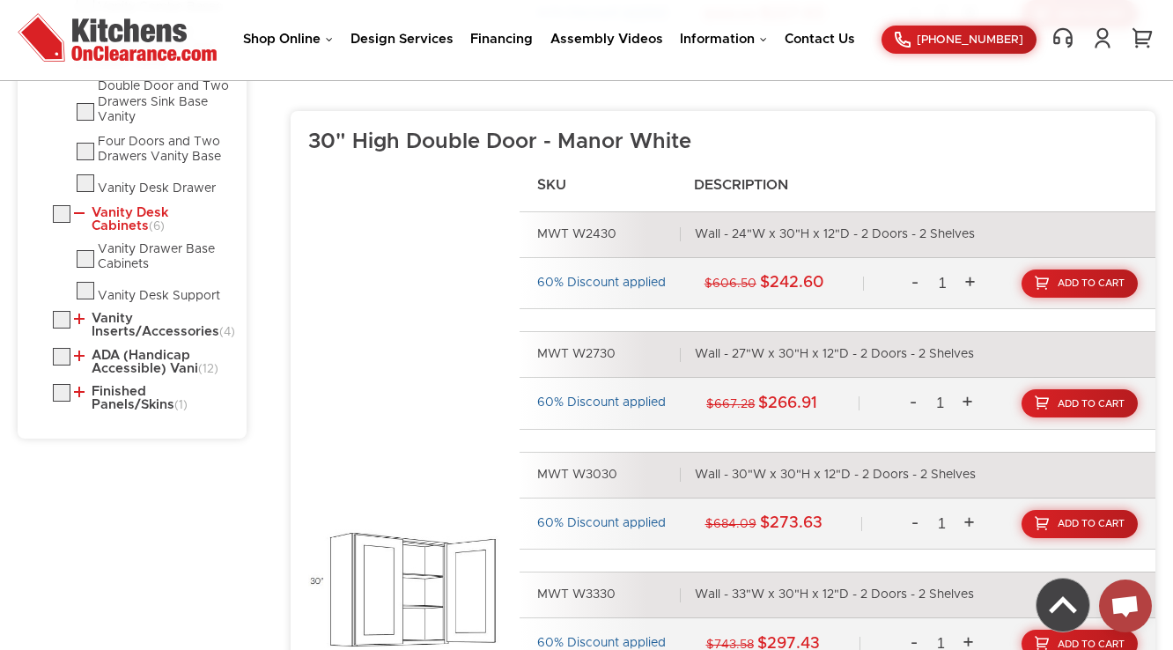
click at [135, 211] on link "Vanity Desk Cabinets (6)" at bounding box center [151, 219] width 155 height 27
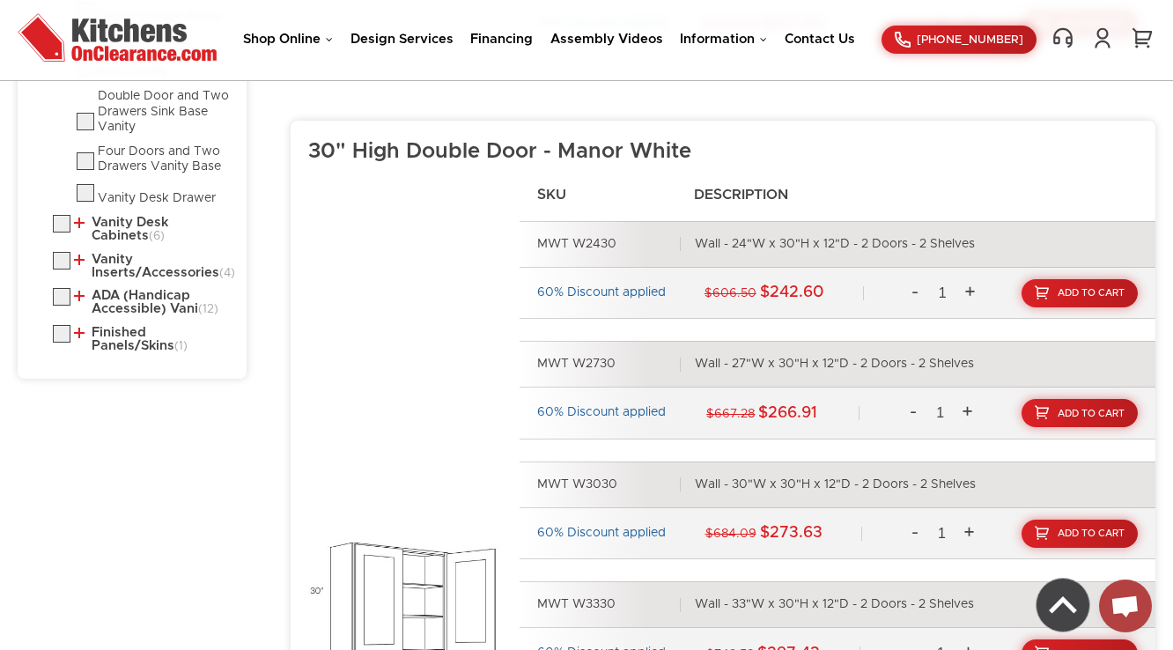
scroll to position [1158, 0]
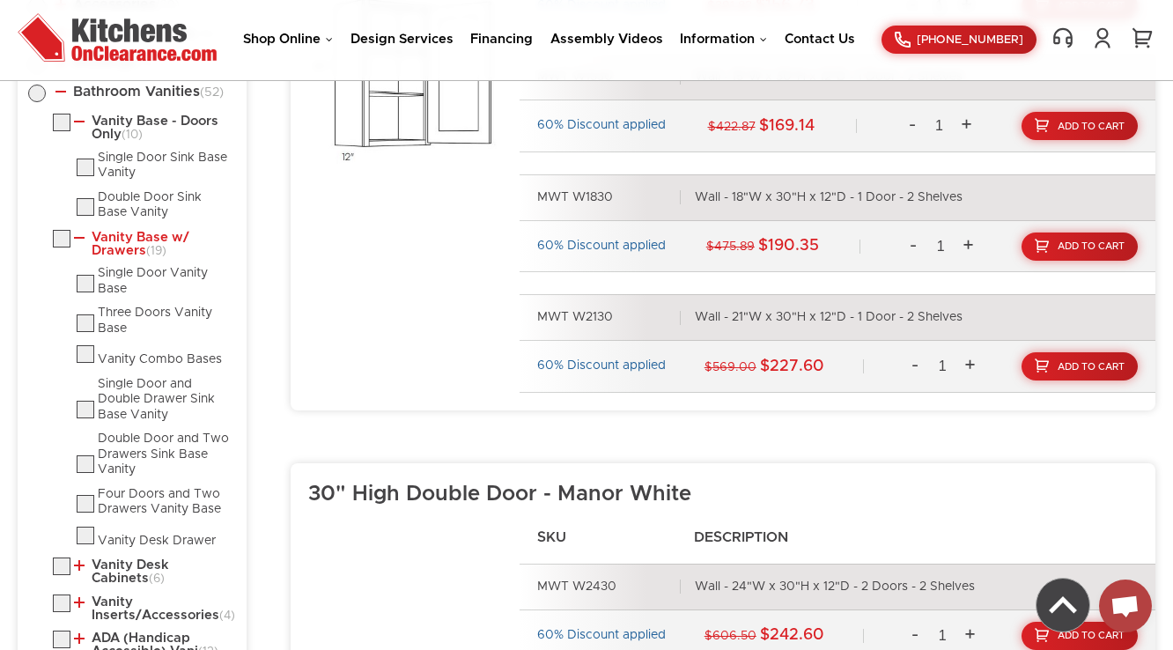
click at [115, 239] on link "Vanity Base w/ Drawers (19)" at bounding box center [151, 244] width 155 height 27
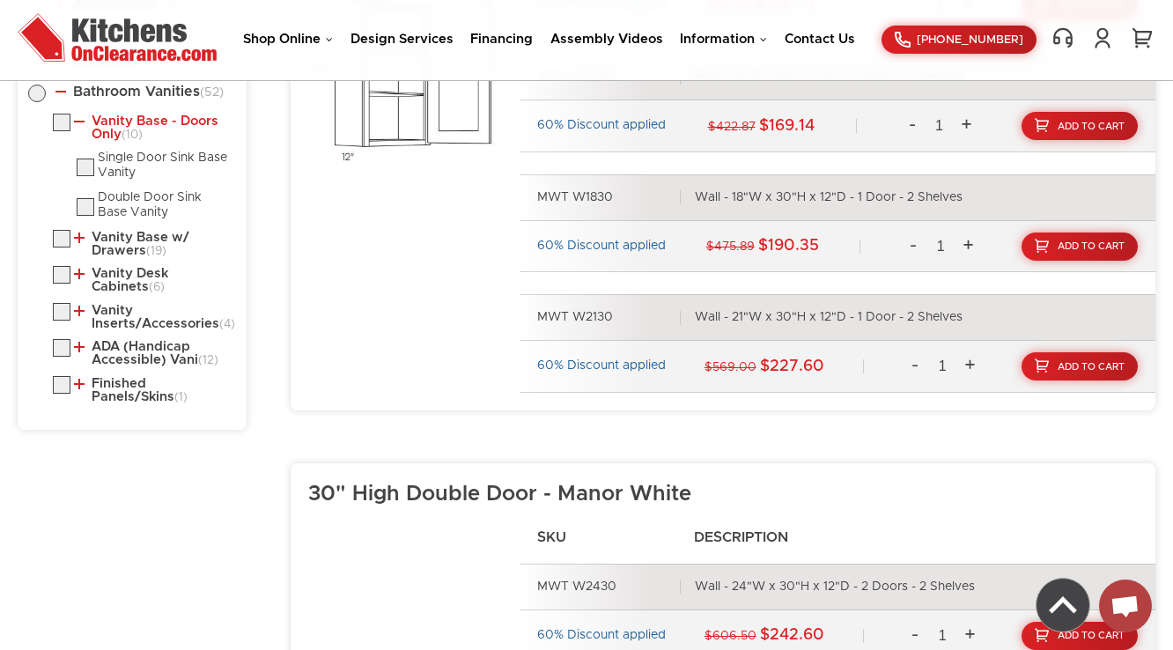
drag, startPoint x: 135, startPoint y: 122, endPoint x: 131, endPoint y: 138, distance: 16.2
click at [136, 122] on link "Vanity Base - Doors Only (10)" at bounding box center [151, 127] width 155 height 27
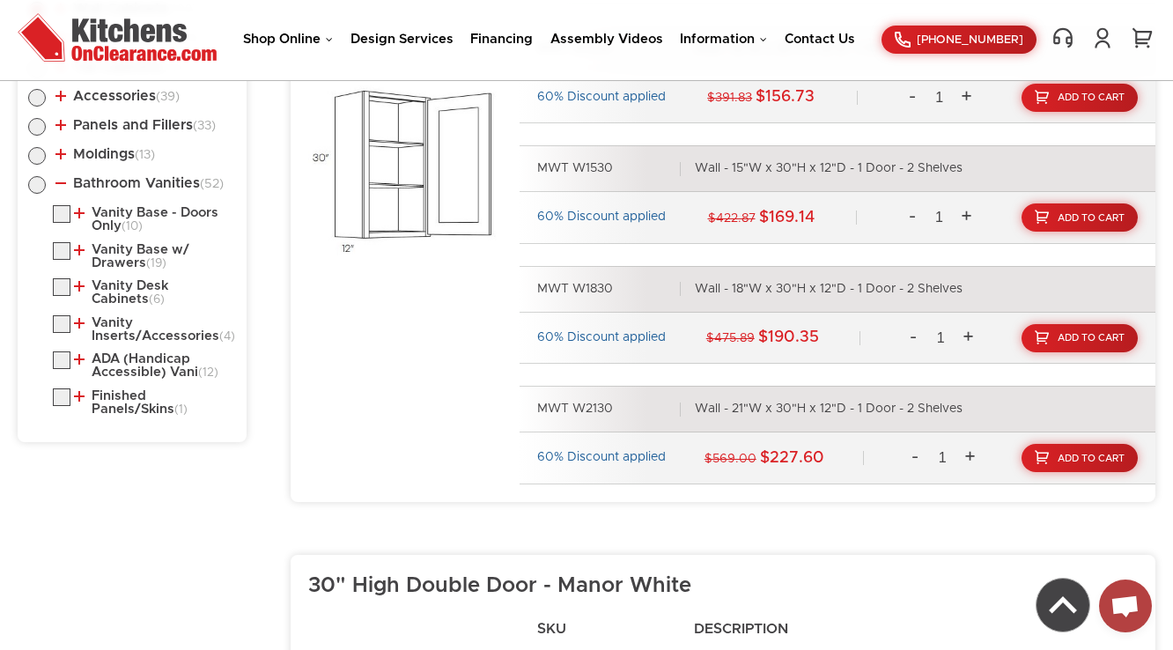
scroll to position [947, 0]
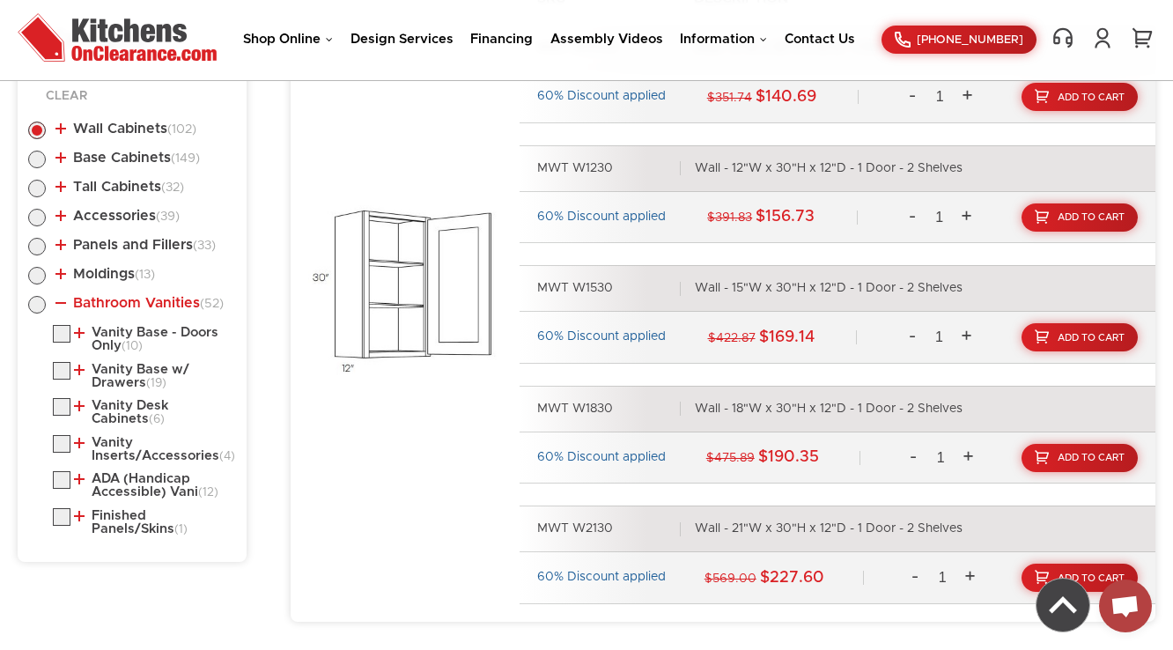
click at [110, 303] on link "Bathroom Vanities (52)" at bounding box center [139, 303] width 168 height 14
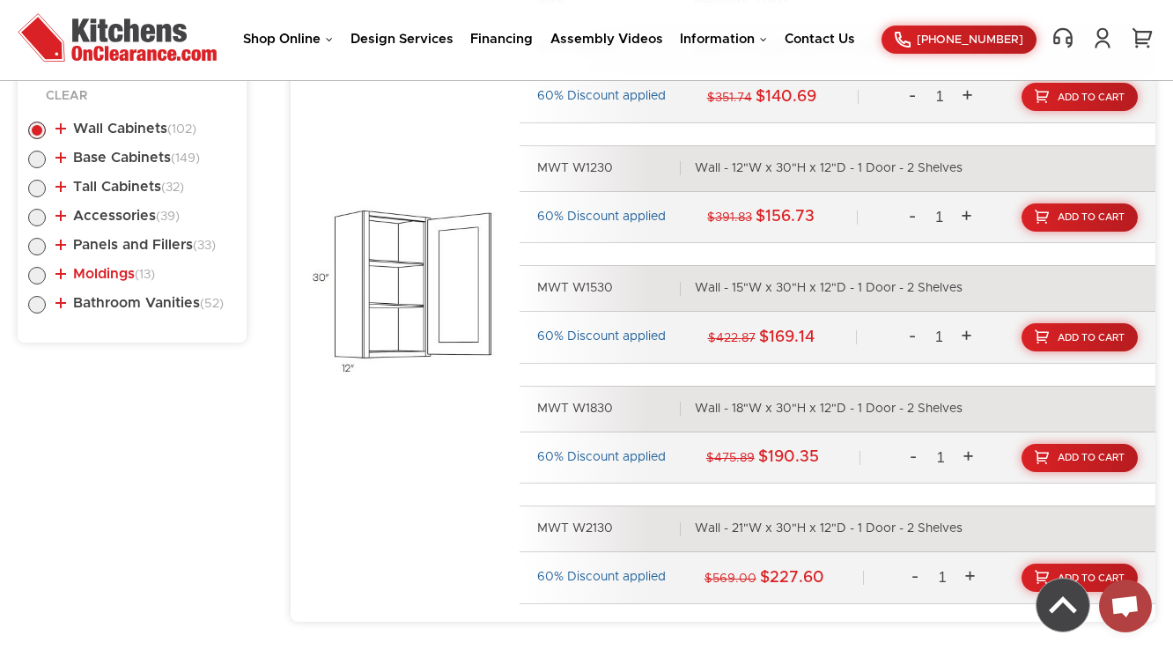
click at [117, 276] on link "Moldings (13)" at bounding box center [104, 274] width 99 height 14
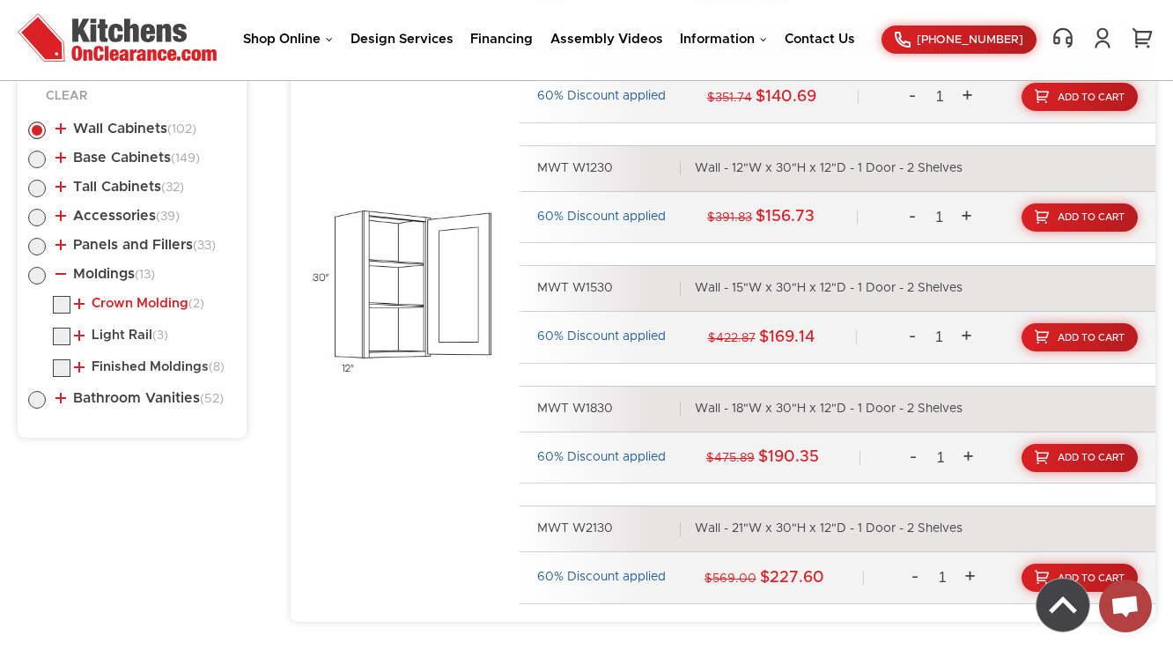
click at [117, 301] on link "Crown Molding (2)" at bounding box center [139, 304] width 130 height 14
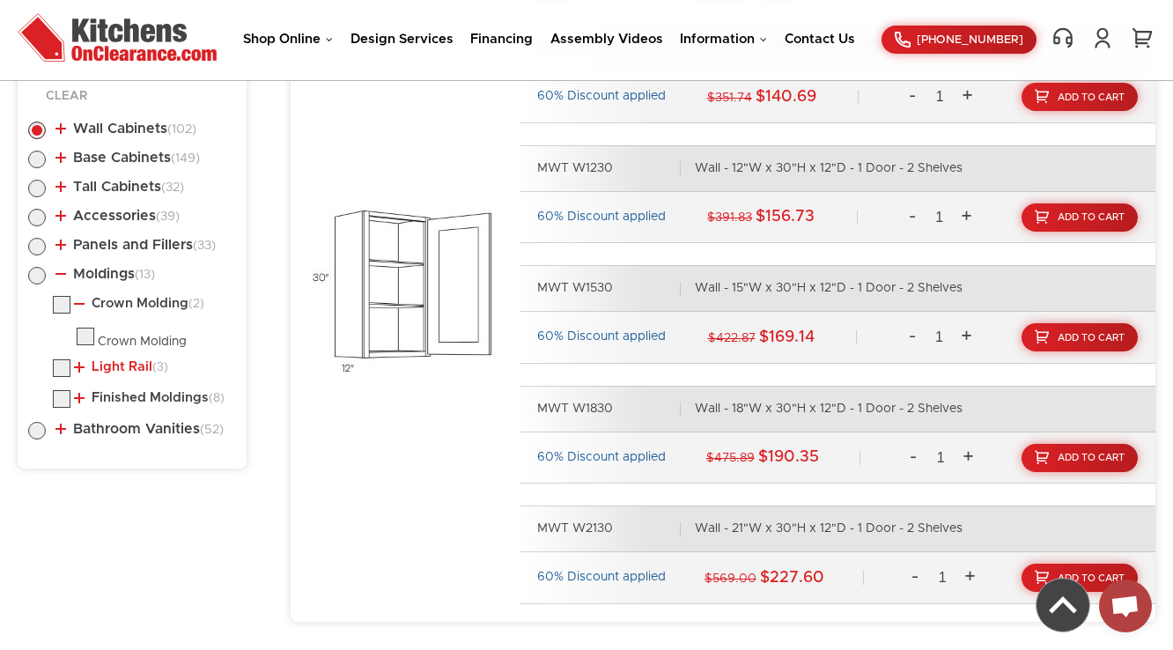
click at [110, 360] on link "Light Rail (3)" at bounding box center [121, 367] width 94 height 14
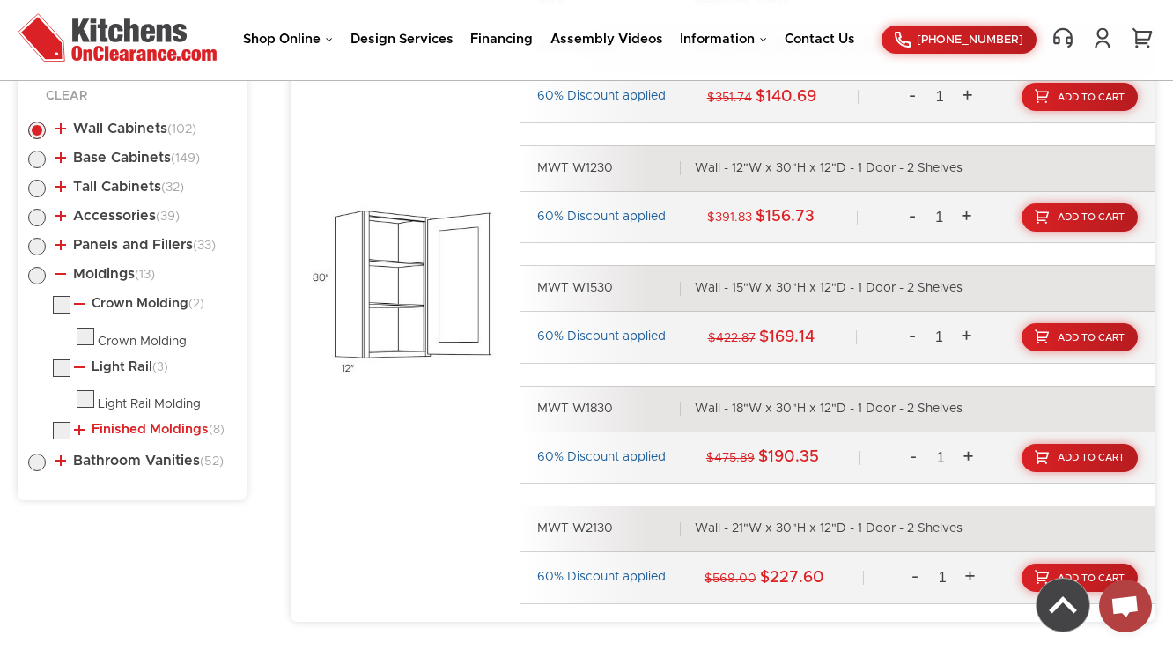
click at [113, 423] on link "Finished Moldings (8)" at bounding box center [149, 430] width 151 height 14
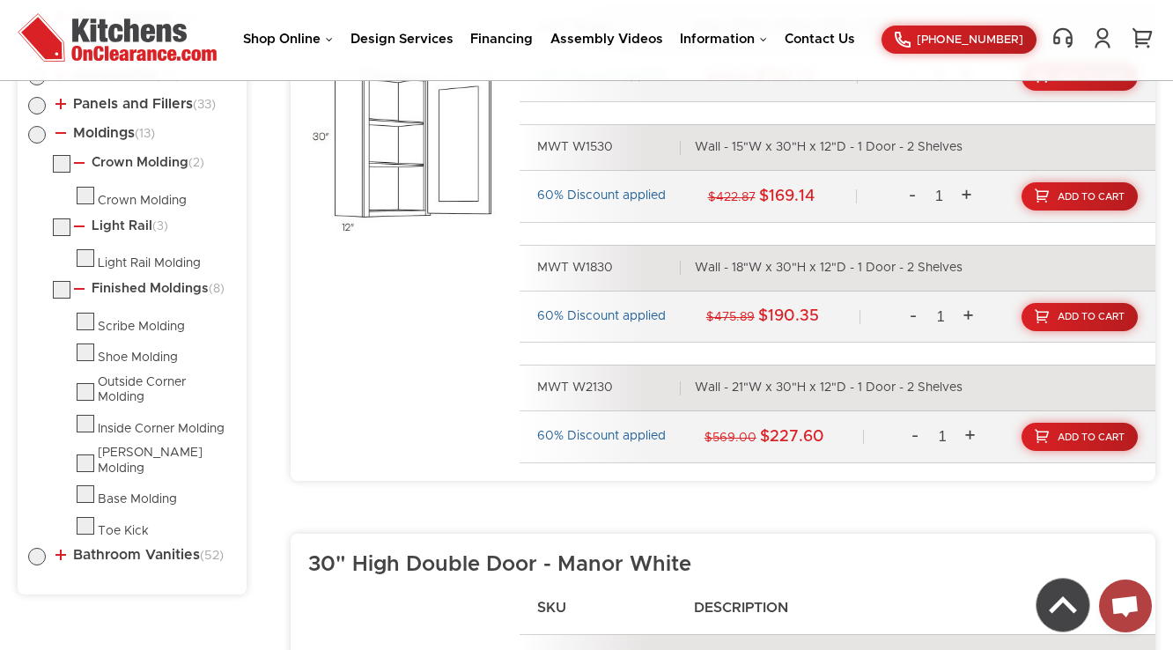
scroll to position [1017, 0]
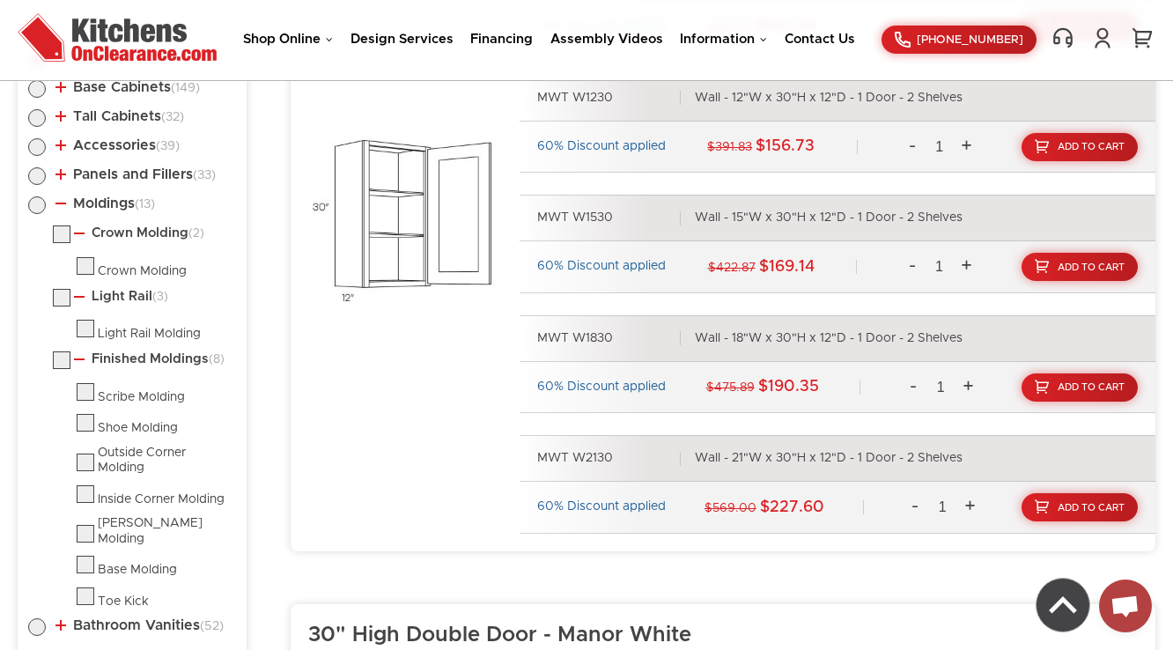
click at [117, 363] on li "Finished Moldings (8) Scribe Molding Shoe Molding Outside Corner Molding" at bounding box center [144, 480] width 183 height 258
click at [122, 290] on link "Light Rail (3)" at bounding box center [121, 297] width 94 height 14
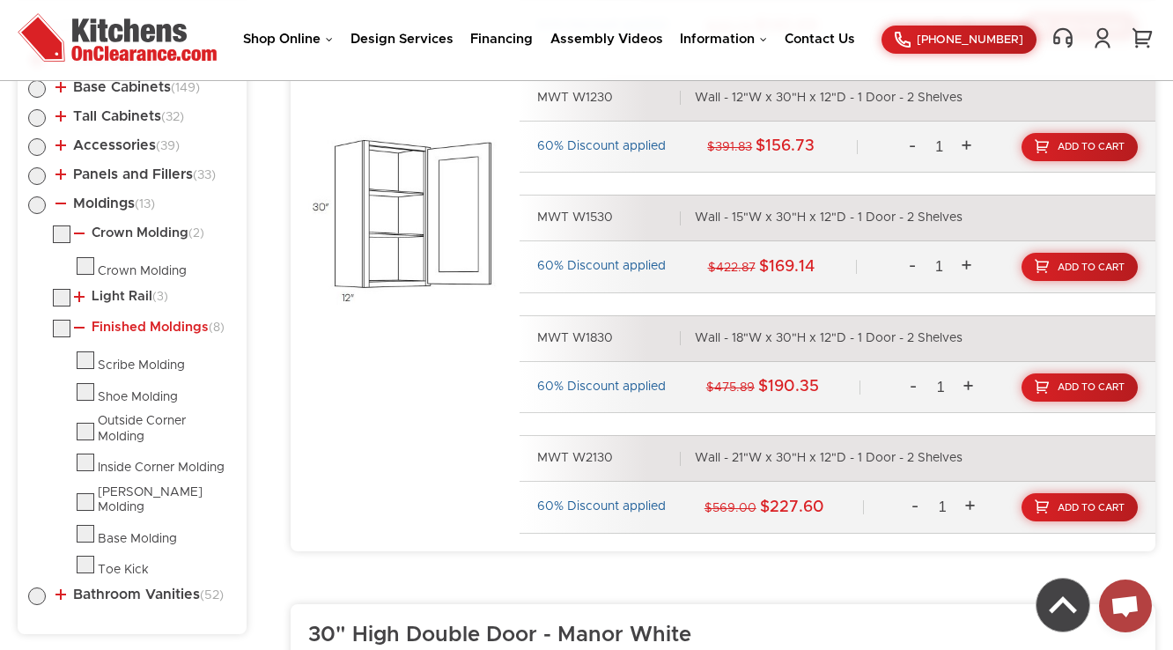
click at [124, 320] on link "Finished Moldings (8)" at bounding box center [149, 327] width 151 height 14
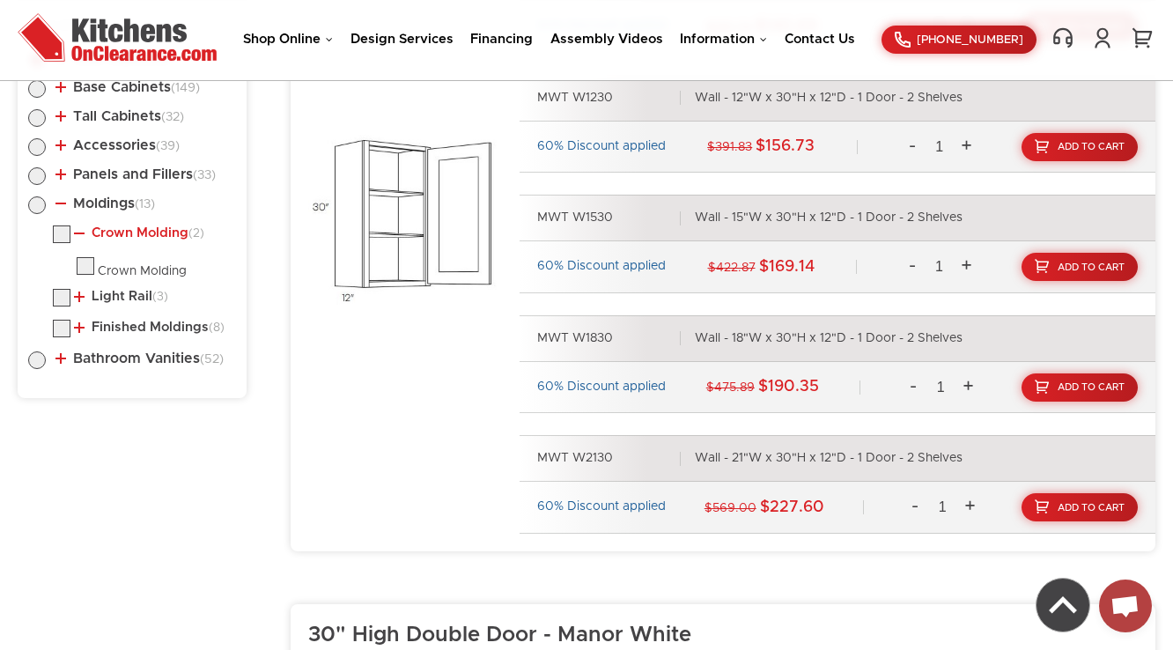
click at [110, 233] on link "Crown Molding (2)" at bounding box center [139, 233] width 130 height 14
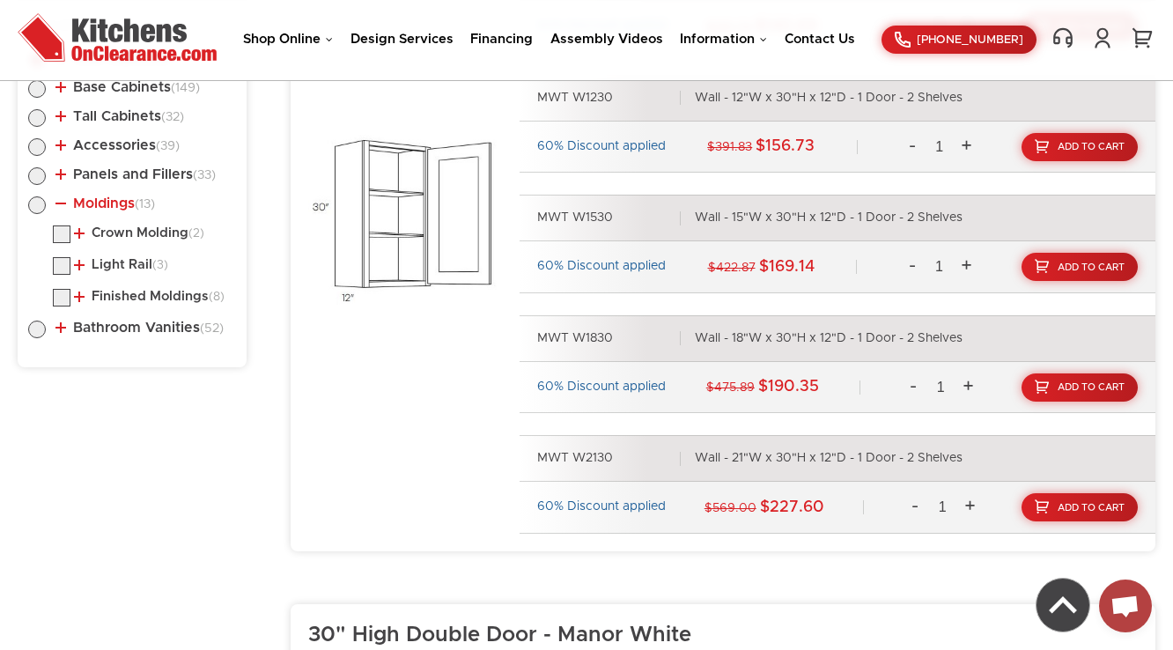
click at [108, 203] on link "Moldings (13)" at bounding box center [104, 203] width 99 height 14
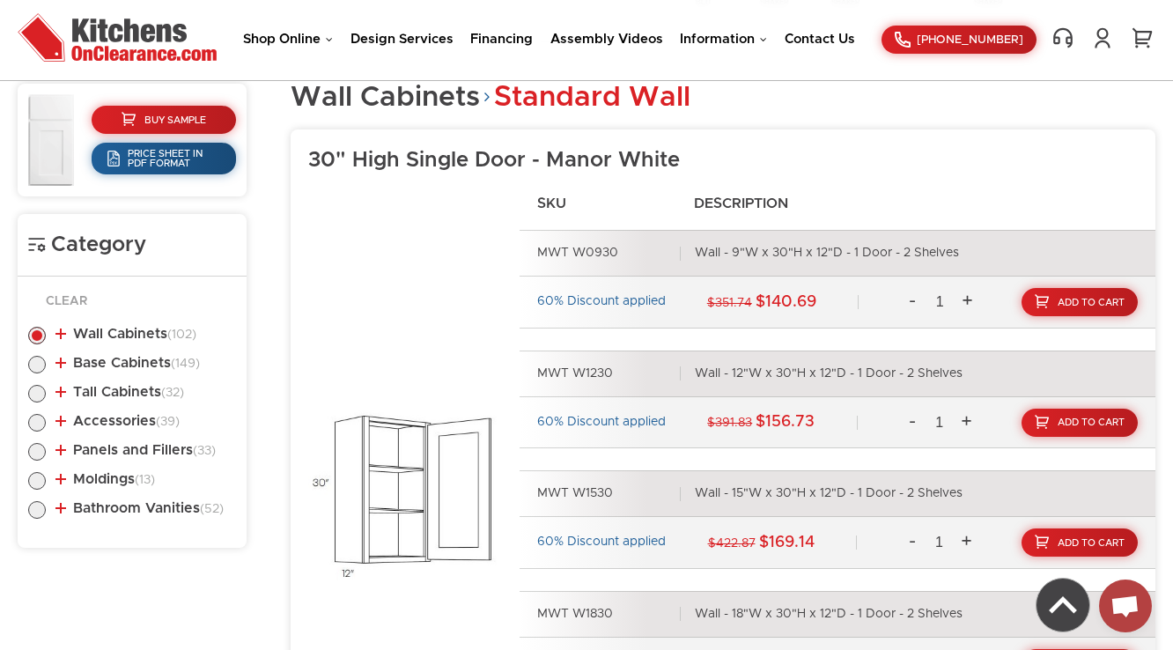
scroll to position [735, 0]
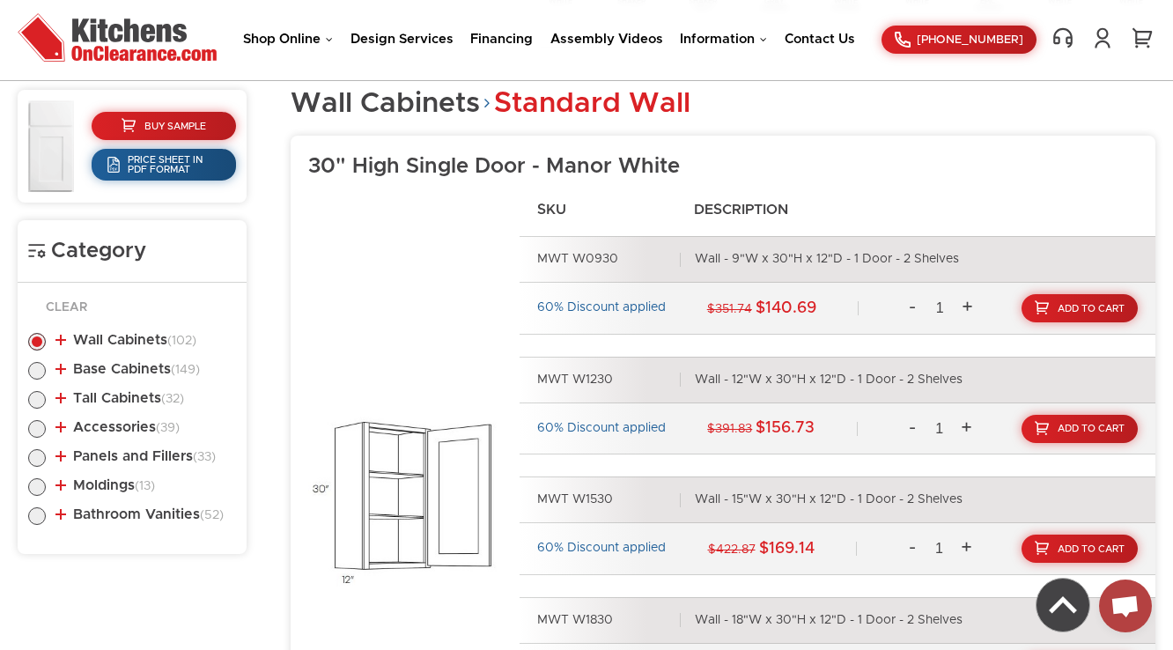
click at [135, 325] on ul "Wall Cabinets (102) Standard Wall (37) 30" High Single Door (25)" at bounding box center [132, 425] width 208 height 221
click at [135, 330] on ul "Wall Cabinets (102) Standard Wall (37) 30" High Single Door (25)" at bounding box center [132, 425] width 208 height 221
click at [136, 335] on link "Wall Cabinets (102)" at bounding box center [125, 340] width 141 height 14
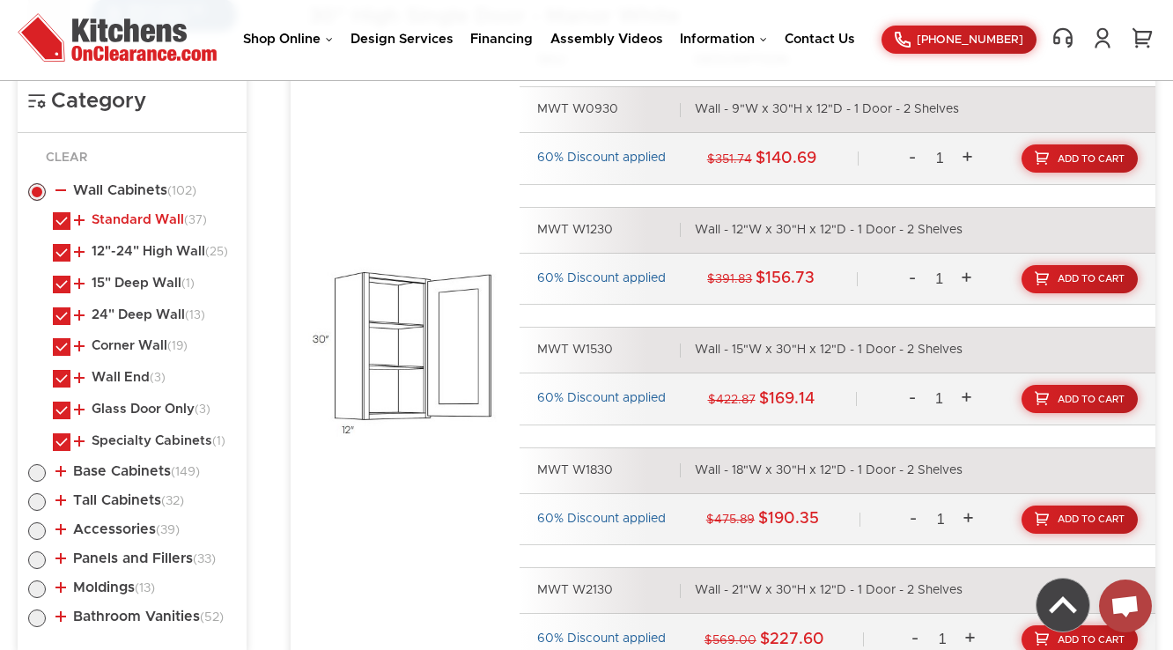
scroll to position [876, 0]
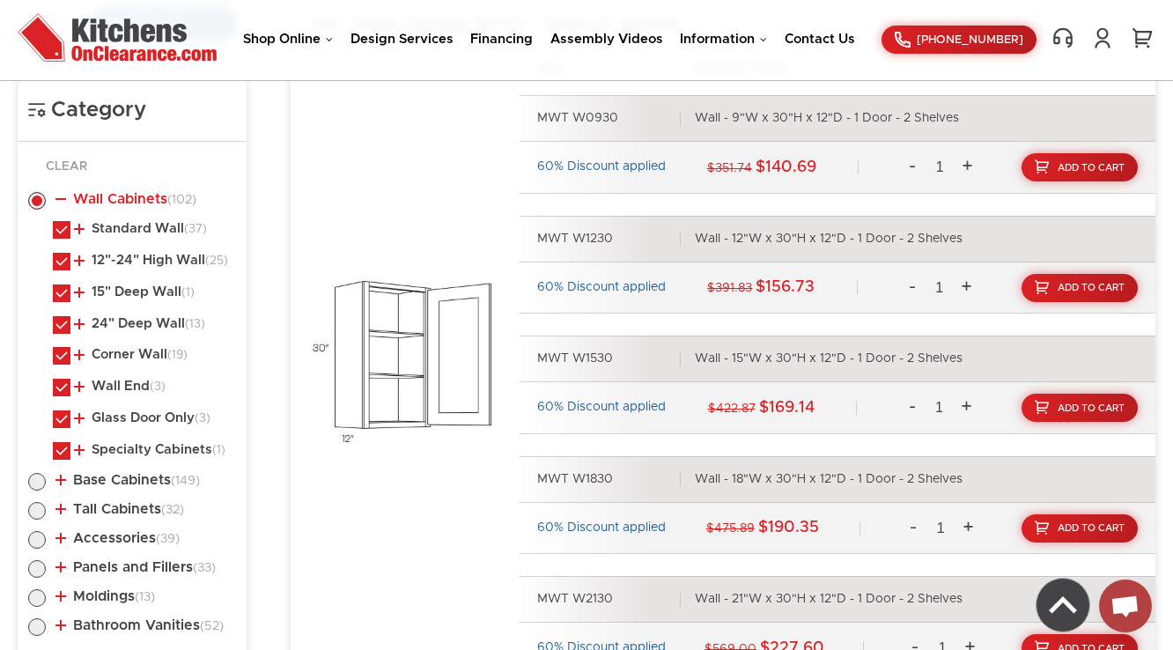
click at [128, 195] on link "Wall Cabinets (102)" at bounding box center [125, 199] width 141 height 14
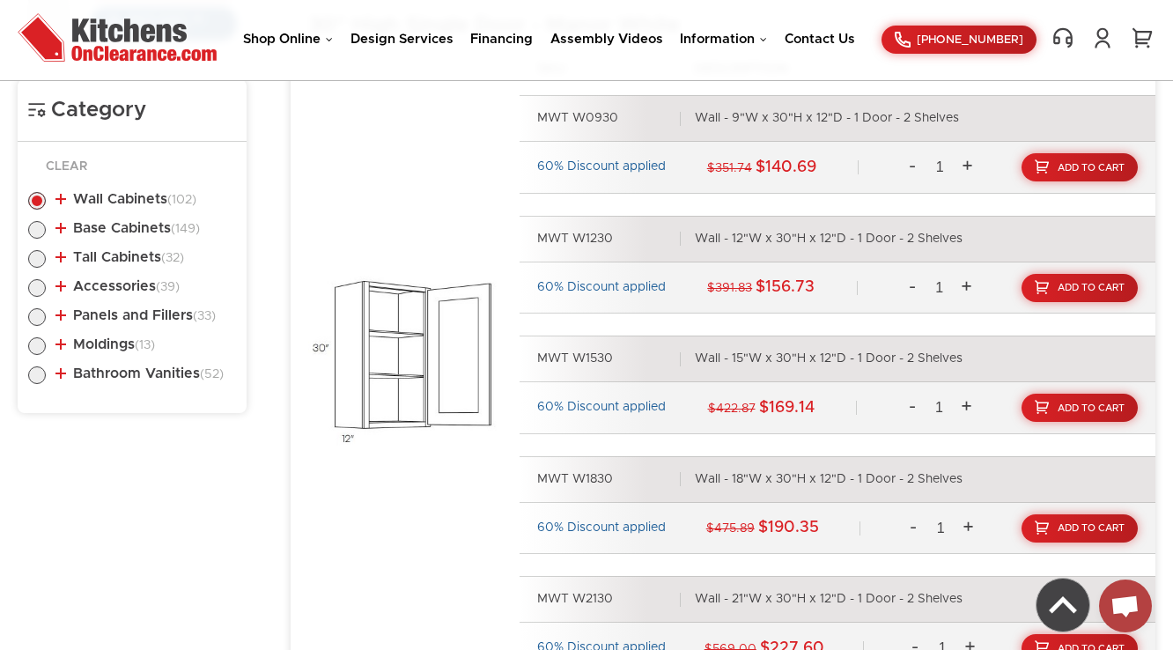
click at [136, 207] on li "Wall Cabinets (102) Standard Wall (37) 30" High Single Door (25)" at bounding box center [132, 202] width 208 height 20
click at [138, 206] on li "Wall Cabinets (102) Standard Wall (37) 30" High Single Door (25)" at bounding box center [132, 202] width 208 height 20
click at [144, 198] on link "Wall Cabinets (102)" at bounding box center [125, 199] width 141 height 14
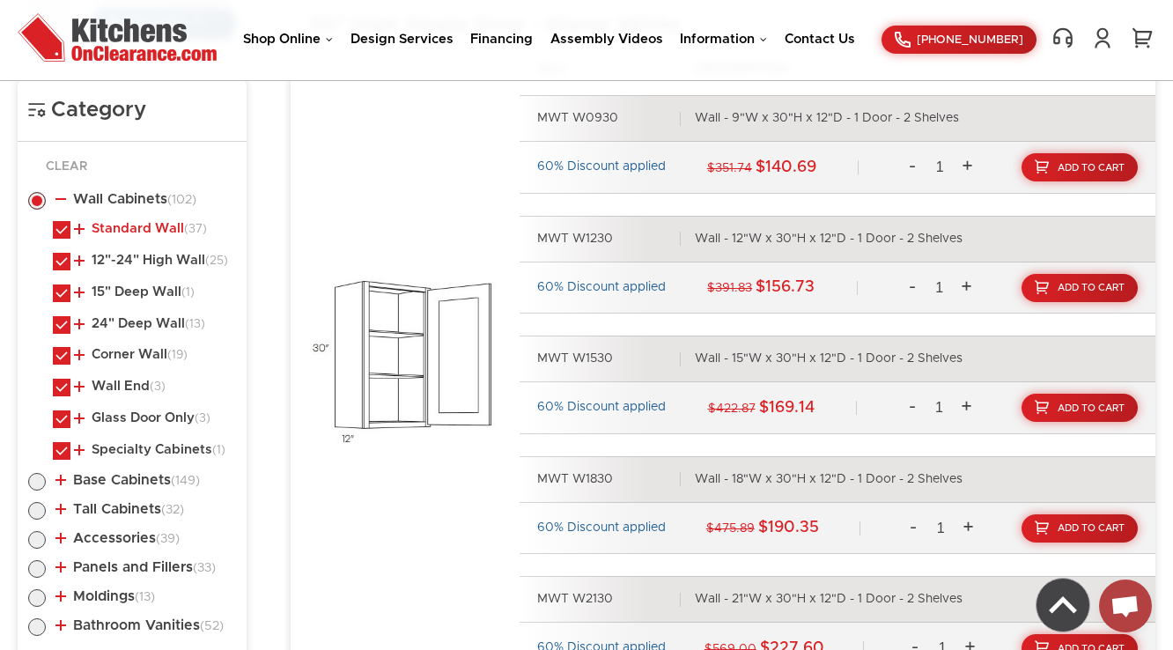
click at [144, 228] on link "Standard Wall (37)" at bounding box center [140, 229] width 133 height 14
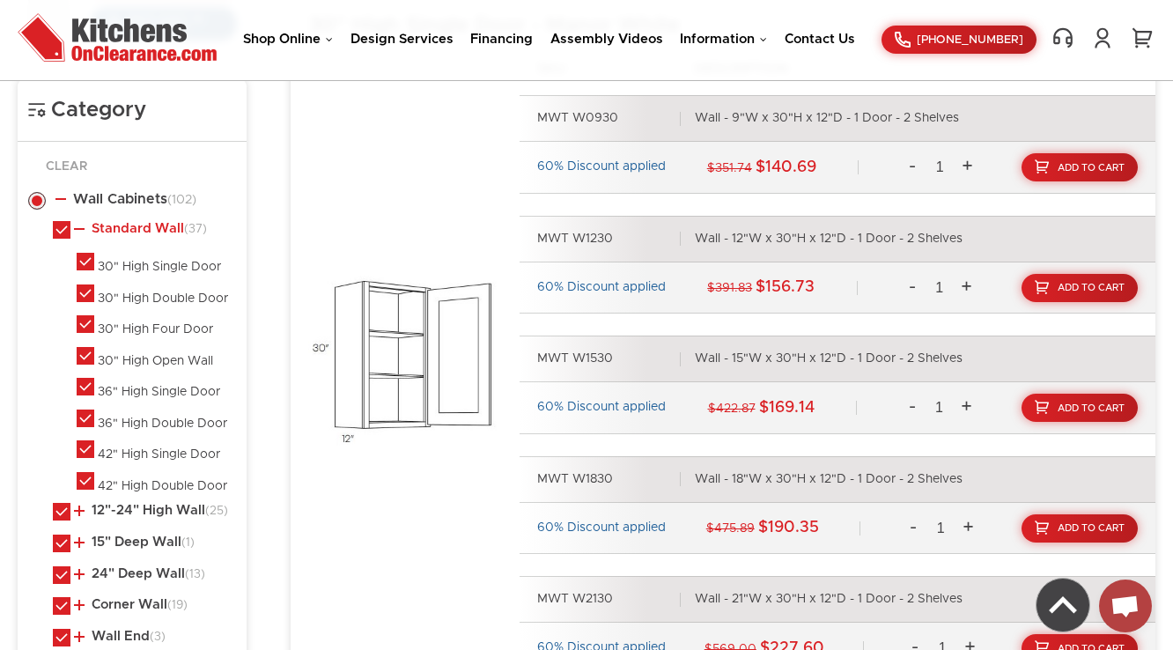
click at [144, 228] on link "Standard Wall (37)" at bounding box center [140, 229] width 133 height 14
